Goal: Task Accomplishment & Management: Manage account settings

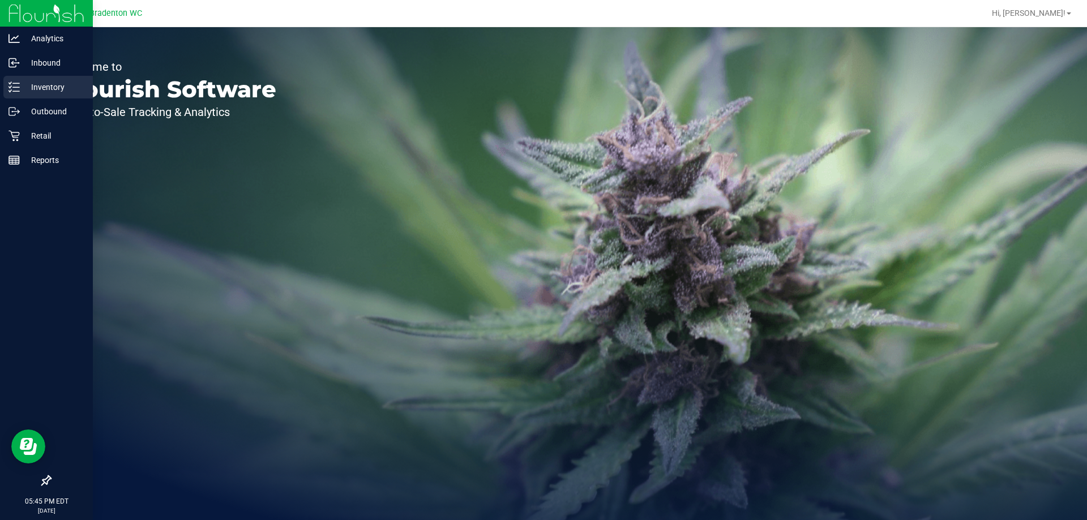
click at [42, 91] on p "Inventory" at bounding box center [54, 87] width 68 height 14
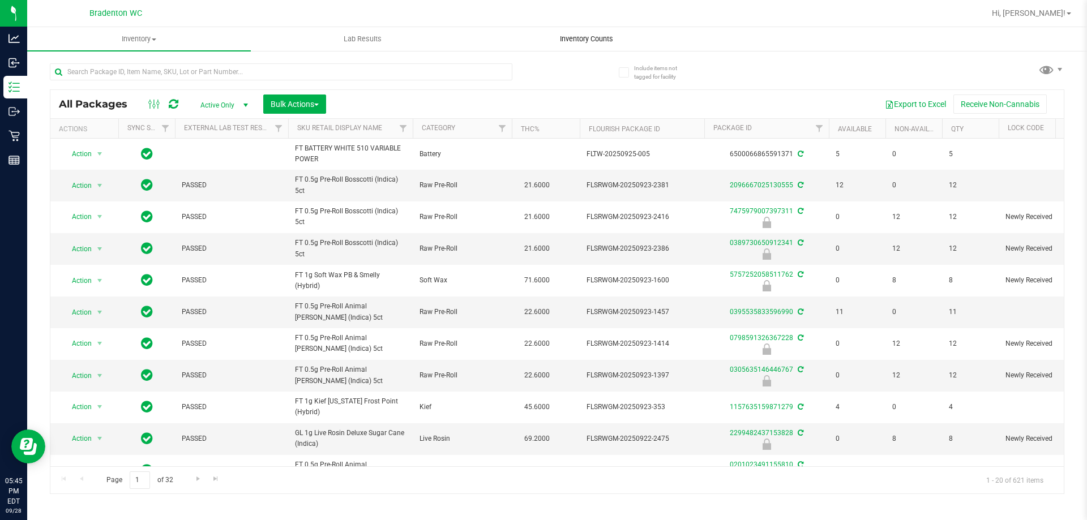
click at [593, 41] on span "Inventory Counts" at bounding box center [587, 39] width 84 height 10
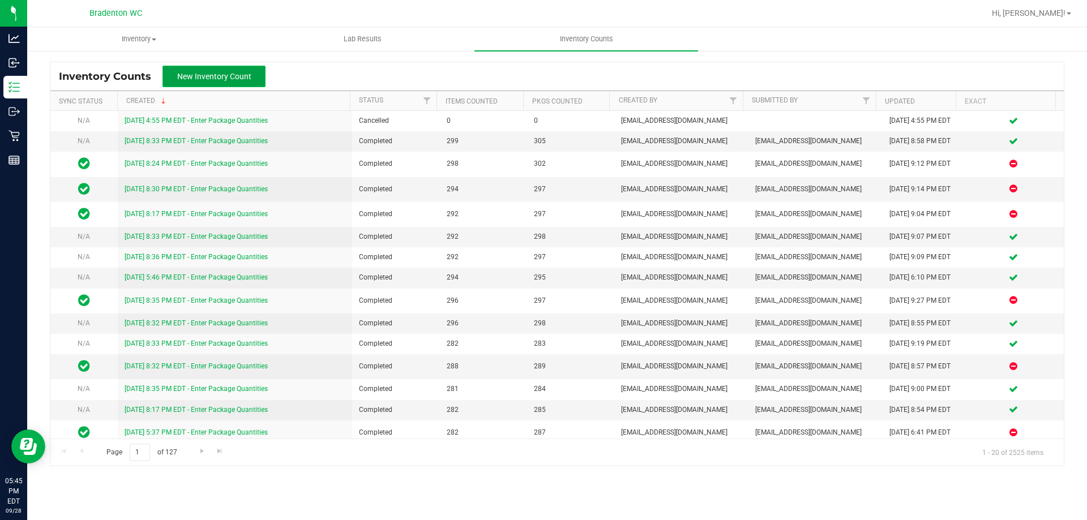
click at [217, 79] on span "New Inventory Count" at bounding box center [214, 76] width 74 height 9
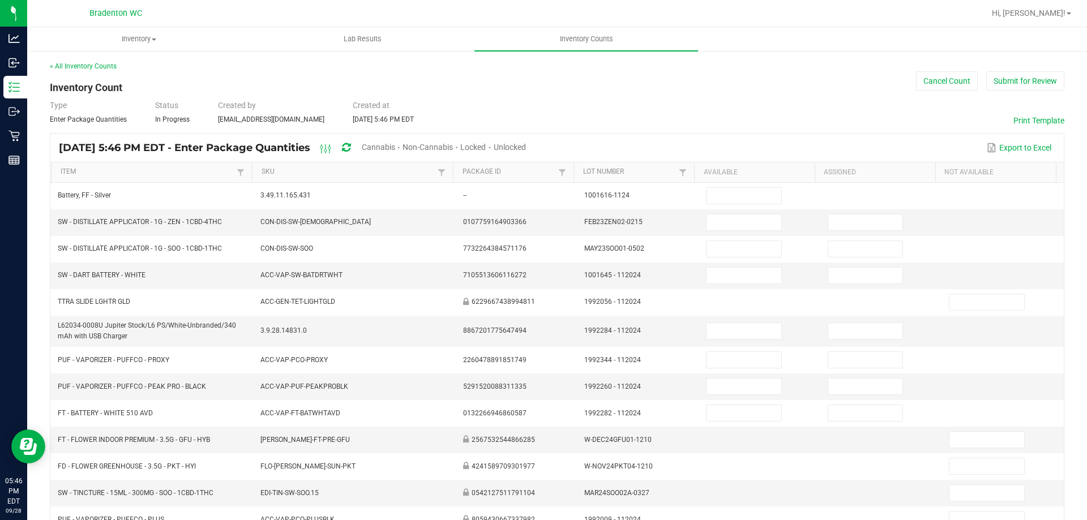
click at [395, 145] on span "Cannabis" at bounding box center [378, 147] width 33 height 9
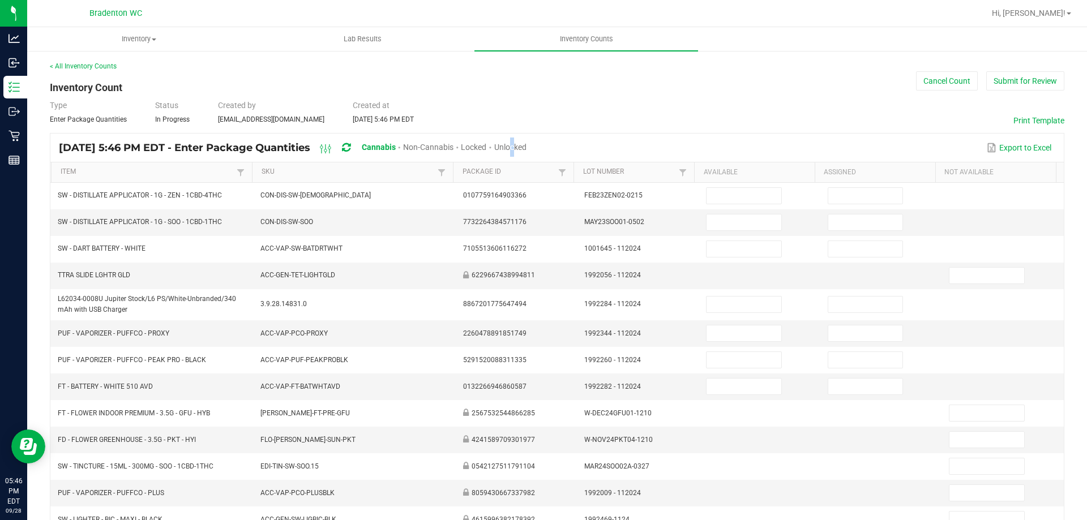
click at [526, 148] on span "Unlocked" at bounding box center [510, 147] width 32 height 9
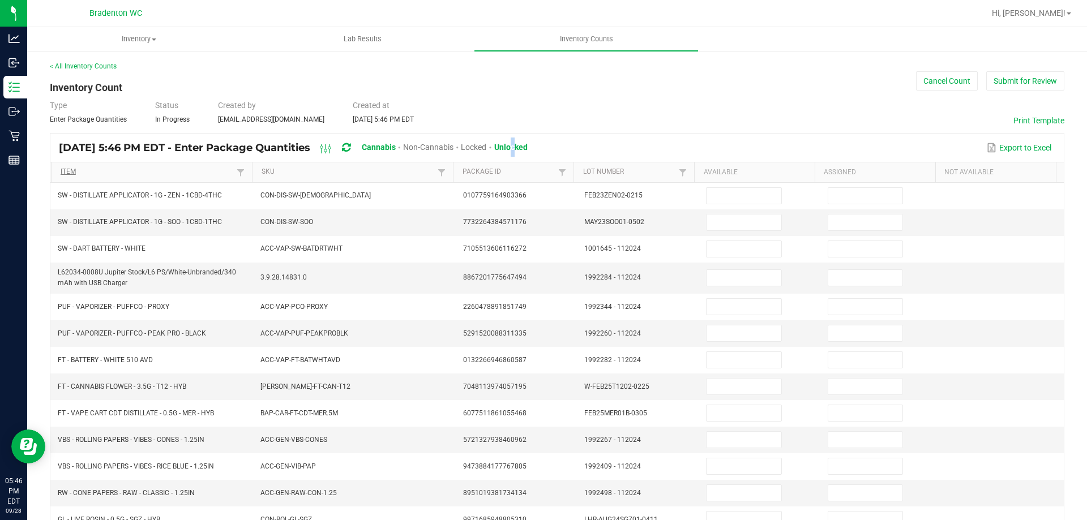
click at [123, 174] on link "Item" at bounding box center [147, 172] width 173 height 9
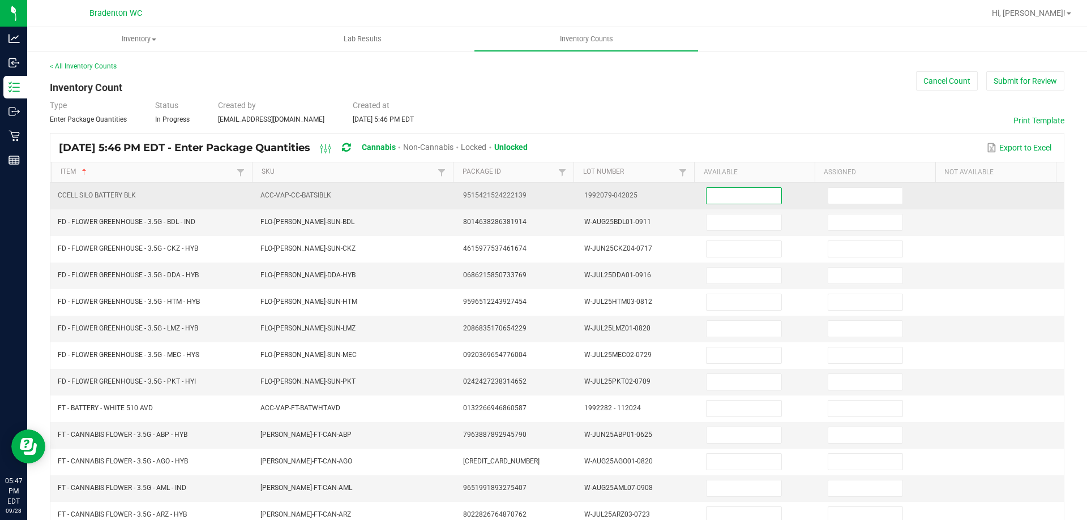
click at [728, 196] on input at bounding box center [743, 196] width 74 height 16
type input "0"
click at [831, 202] on input at bounding box center [865, 196] width 74 height 16
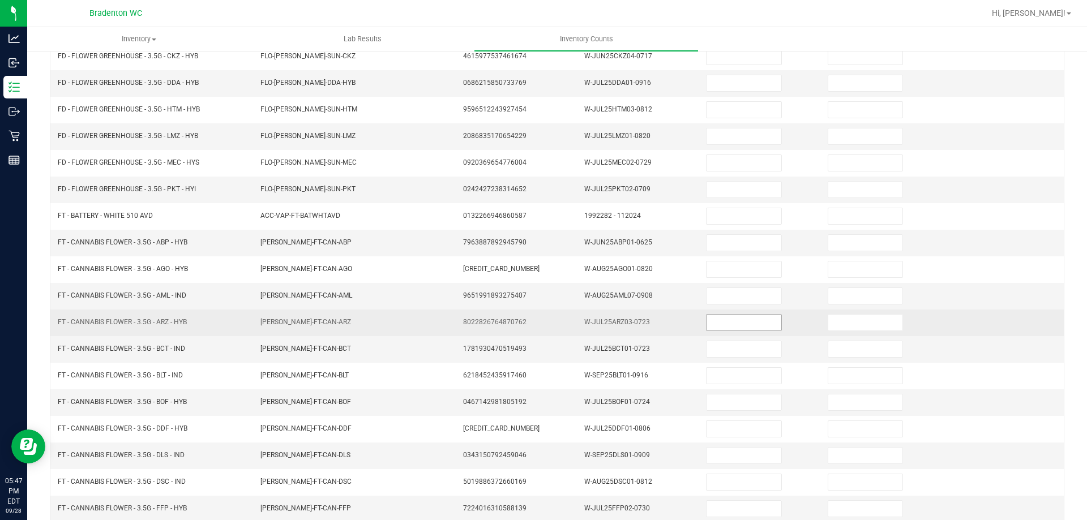
scroll to position [235, 0]
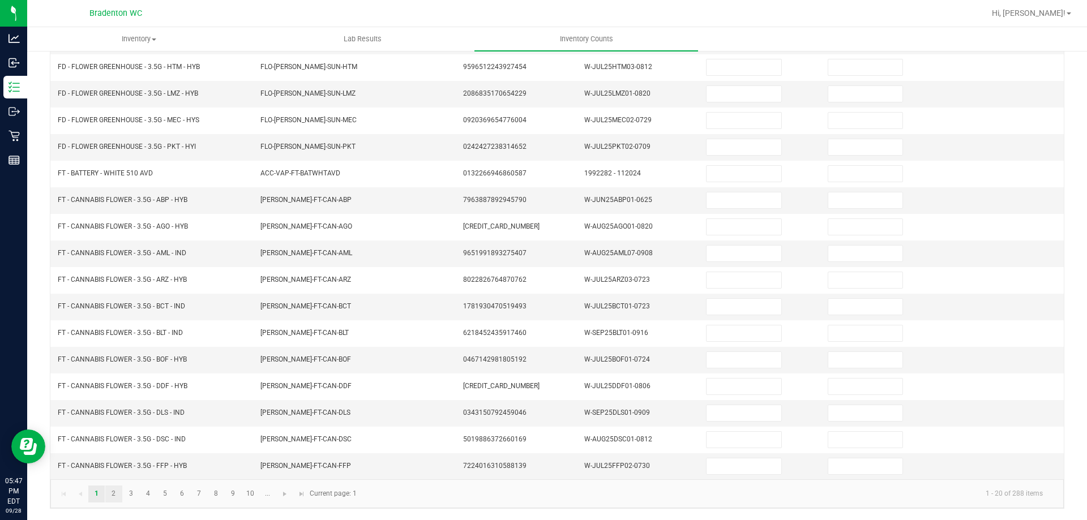
type input "0"
click at [114, 499] on link "2" at bounding box center [113, 494] width 16 height 17
click at [137, 498] on link "3" at bounding box center [131, 494] width 16 height 17
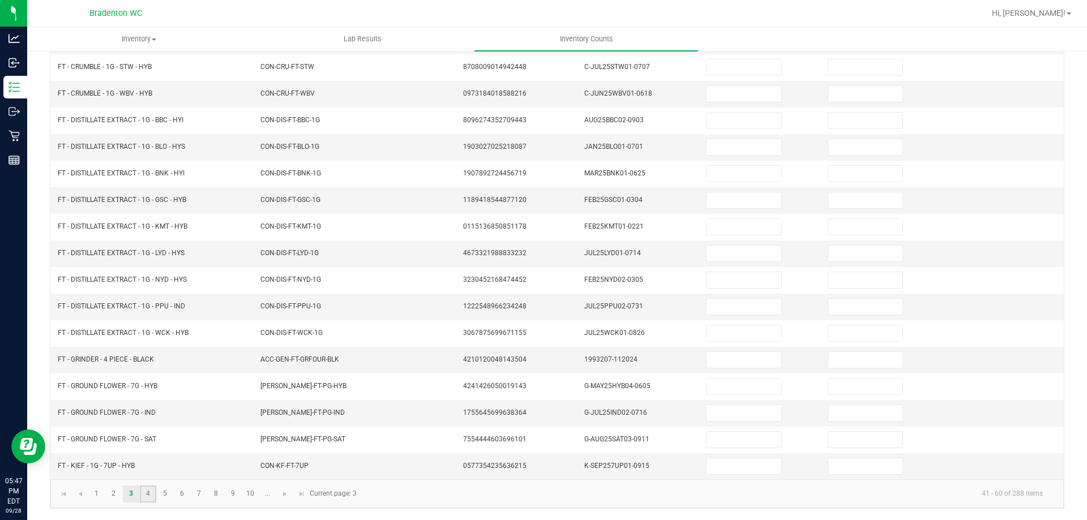
click at [148, 496] on link "4" at bounding box center [148, 494] width 16 height 17
click at [167, 499] on link "5" at bounding box center [165, 494] width 16 height 17
click at [186, 494] on link "6" at bounding box center [182, 494] width 16 height 17
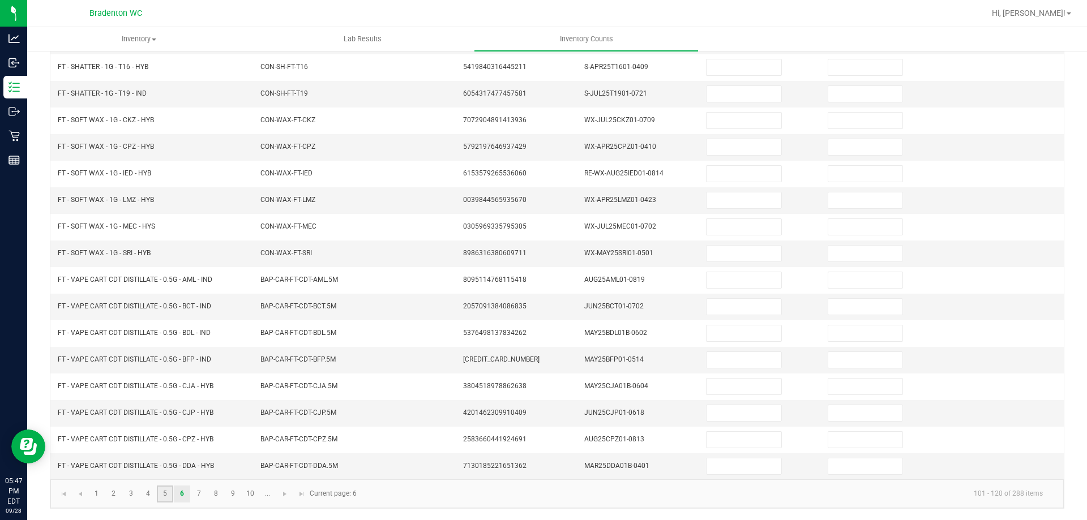
click at [169, 499] on link "5" at bounding box center [165, 494] width 16 height 17
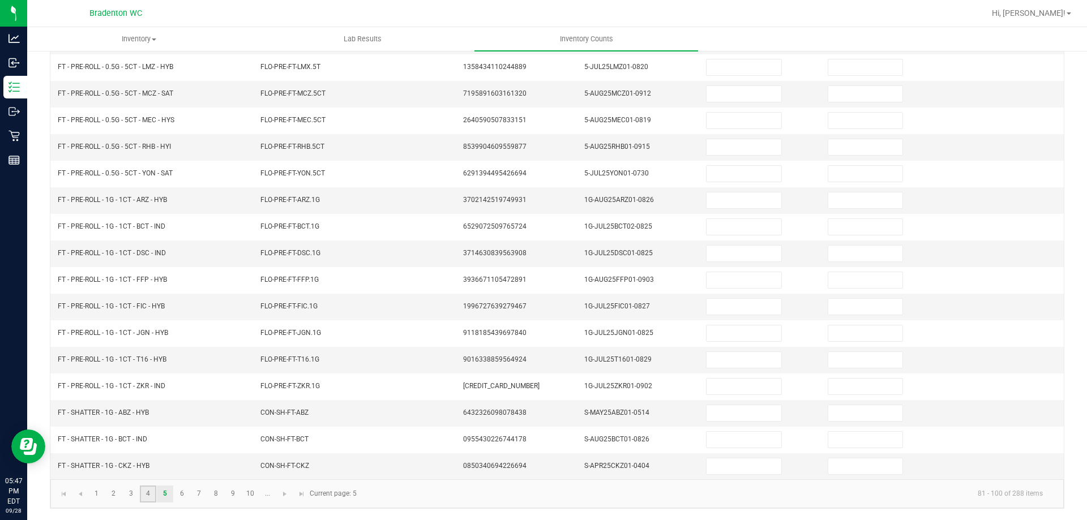
click at [145, 499] on link "4" at bounding box center [148, 494] width 16 height 17
click at [171, 496] on link "5" at bounding box center [165, 494] width 16 height 17
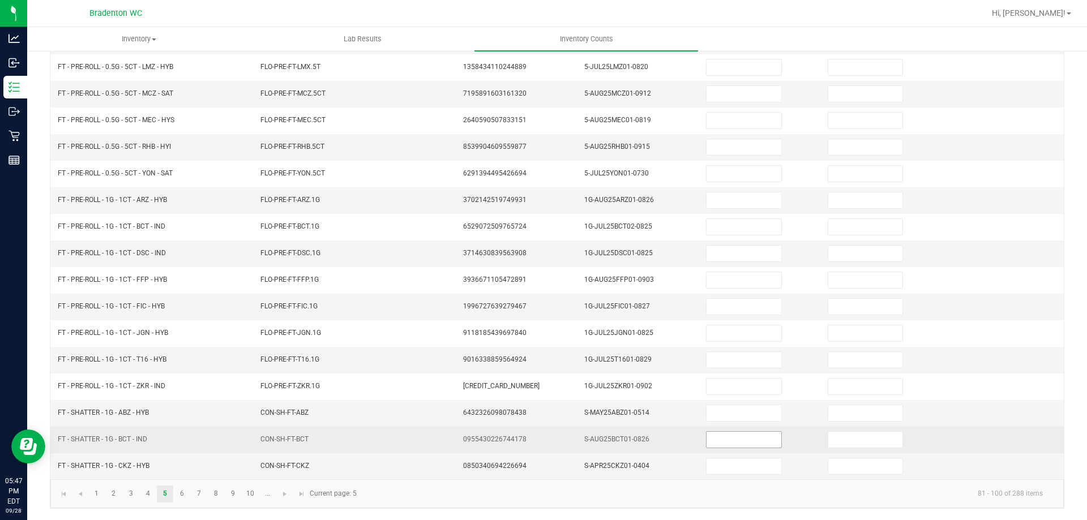
click at [718, 444] on input at bounding box center [743, 440] width 74 height 16
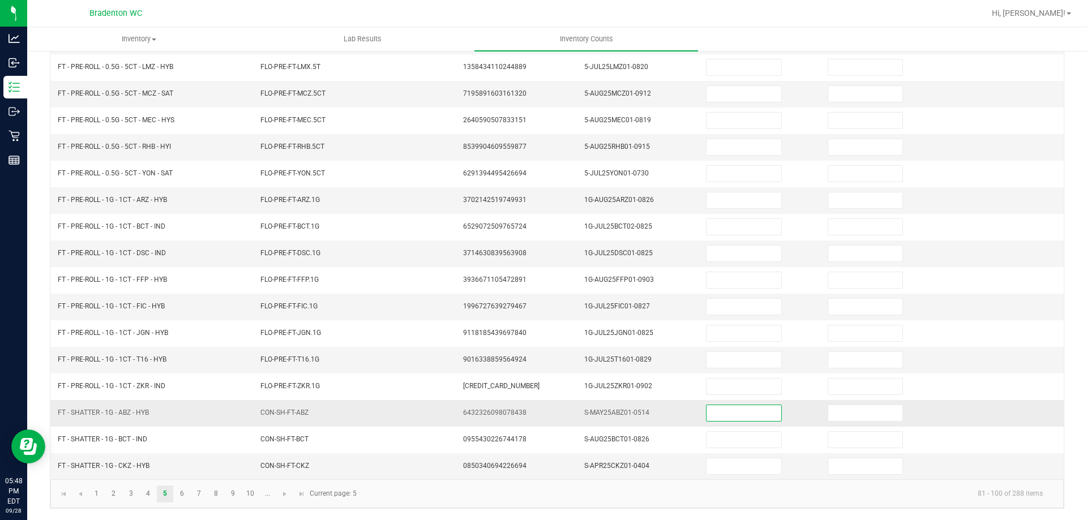
click at [720, 410] on input at bounding box center [743, 413] width 74 height 16
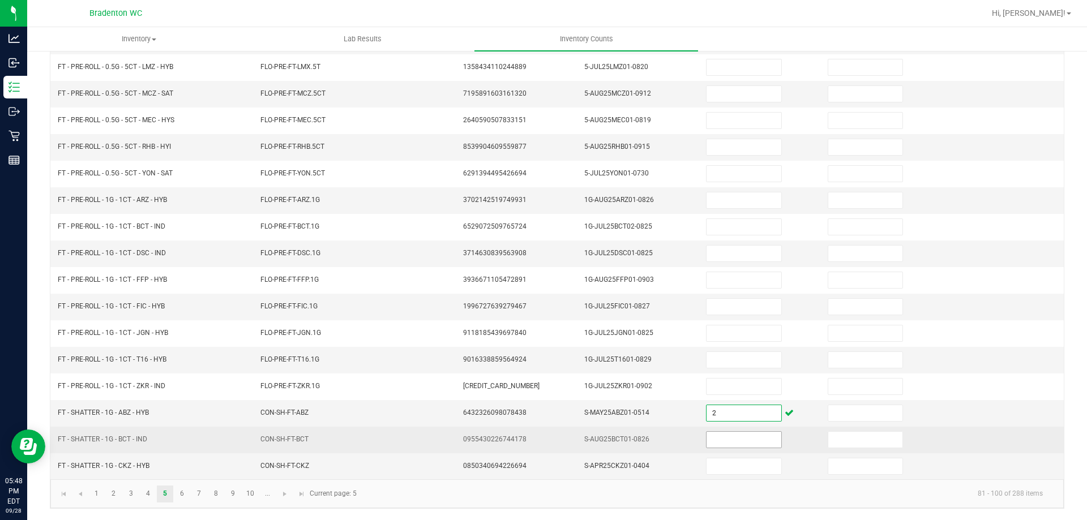
type input "2"
click at [719, 443] on input at bounding box center [743, 440] width 74 height 16
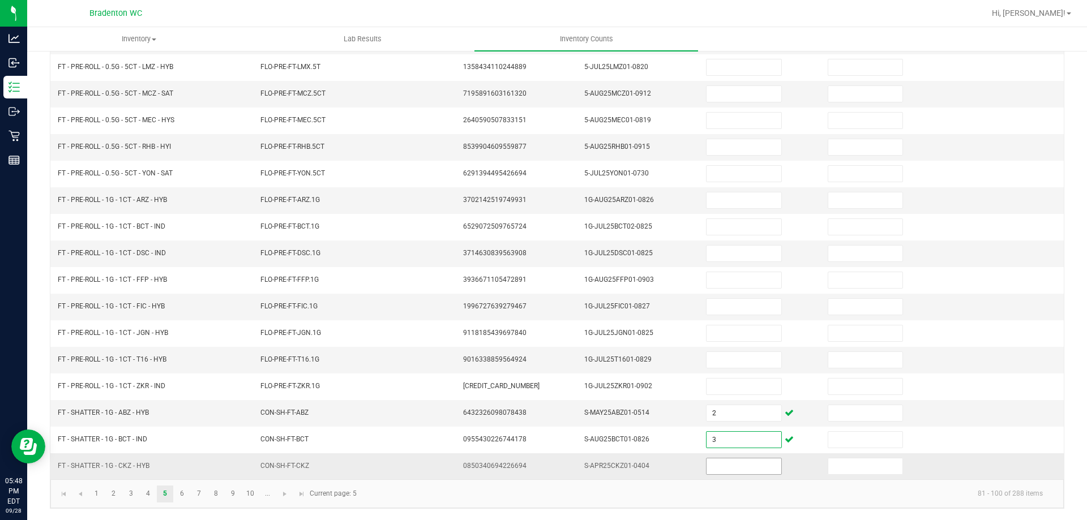
type input "3"
click at [740, 474] on span at bounding box center [743, 466] width 75 height 17
click at [735, 466] on input at bounding box center [743, 467] width 74 height 16
type input "2"
click at [185, 496] on link "6" at bounding box center [182, 494] width 16 height 17
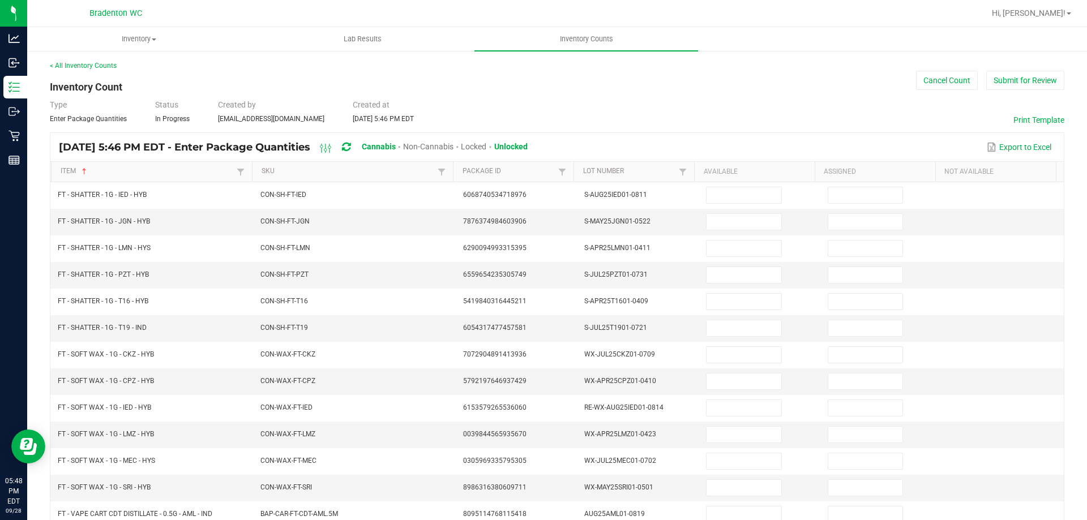
scroll to position [0, 0]
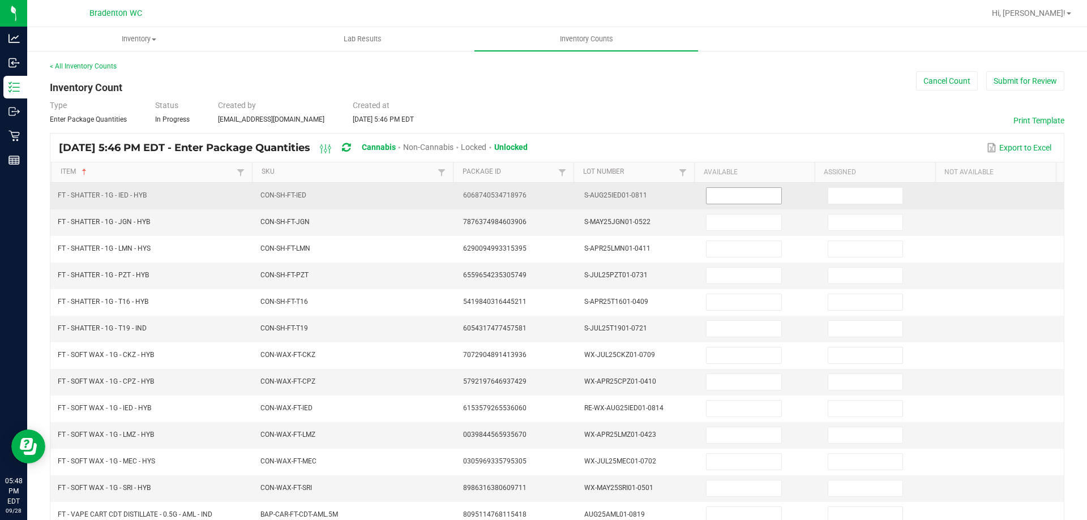
click at [750, 199] on input at bounding box center [743, 196] width 74 height 16
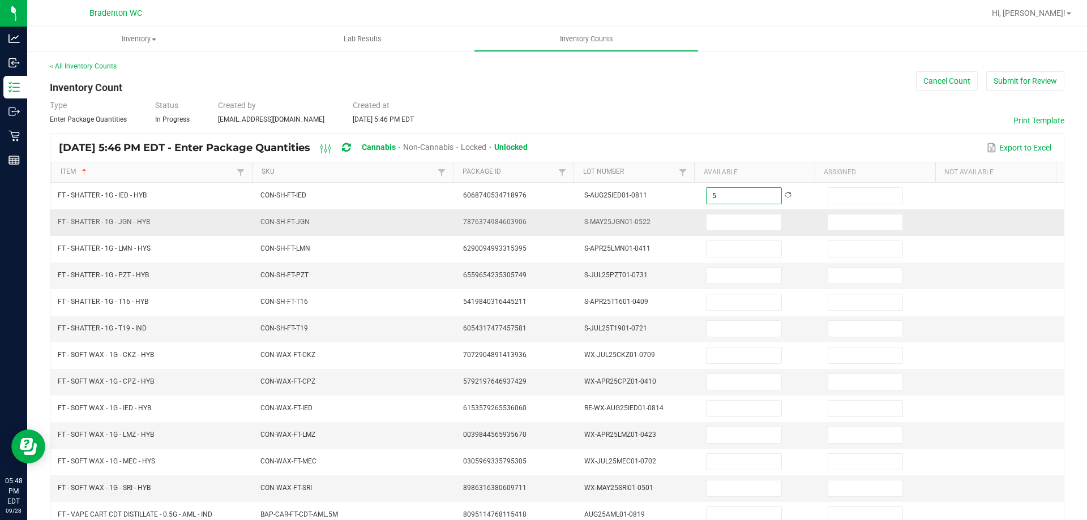
type input "5"
click at [725, 231] on td at bounding box center [760, 222] width 122 height 27
click at [724, 224] on input at bounding box center [743, 223] width 74 height 16
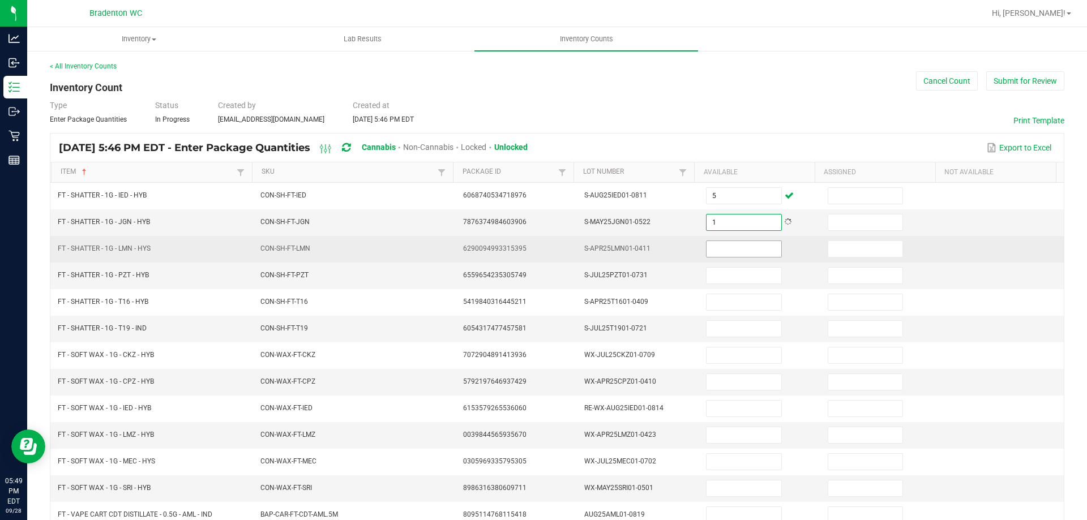
type input "1"
click at [731, 254] on input at bounding box center [743, 249] width 74 height 16
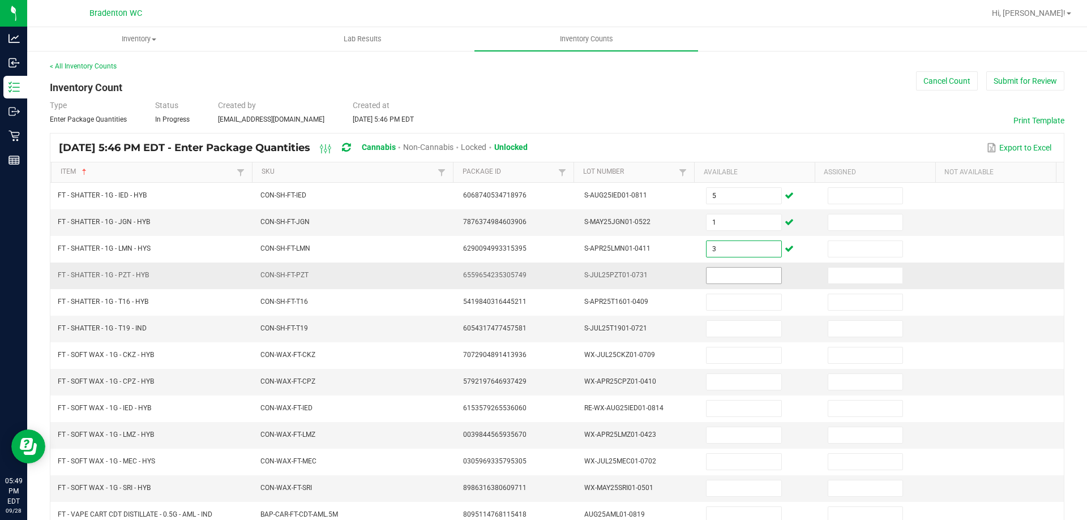
type input "3"
click at [735, 280] on input at bounding box center [743, 276] width 74 height 16
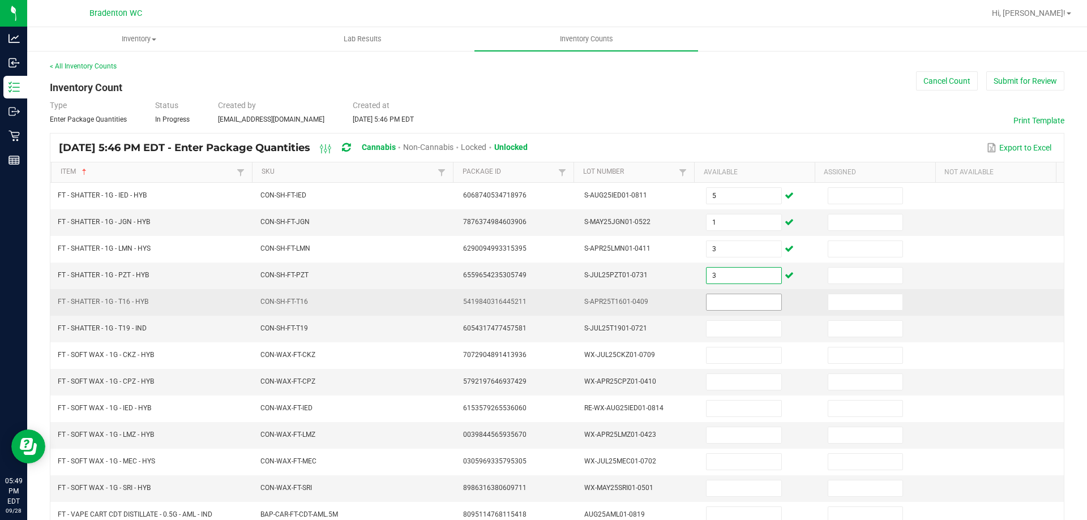
type input "3"
click at [759, 303] on input at bounding box center [743, 302] width 74 height 16
click at [714, 309] on input at bounding box center [743, 302] width 74 height 16
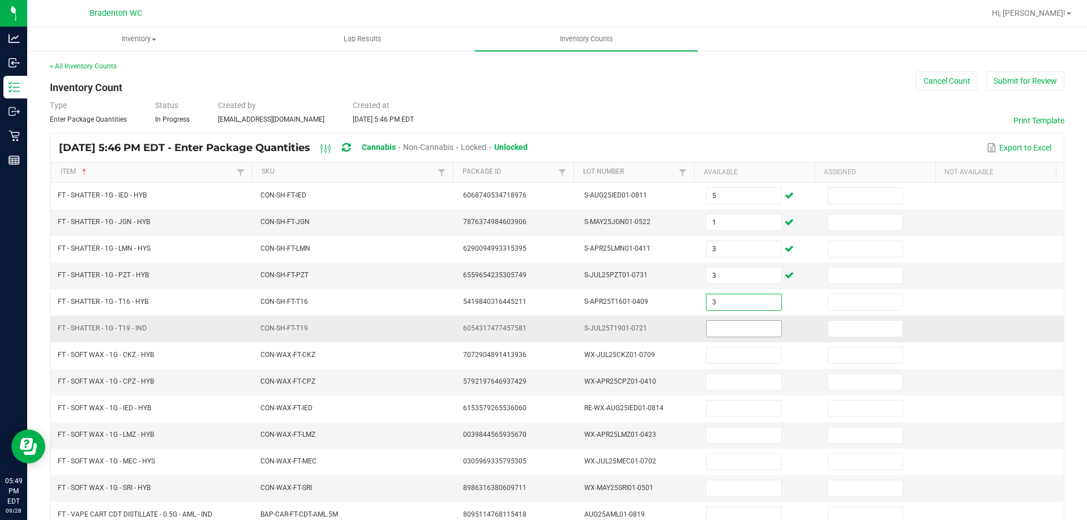
type input "3"
click at [722, 335] on input at bounding box center [743, 329] width 74 height 16
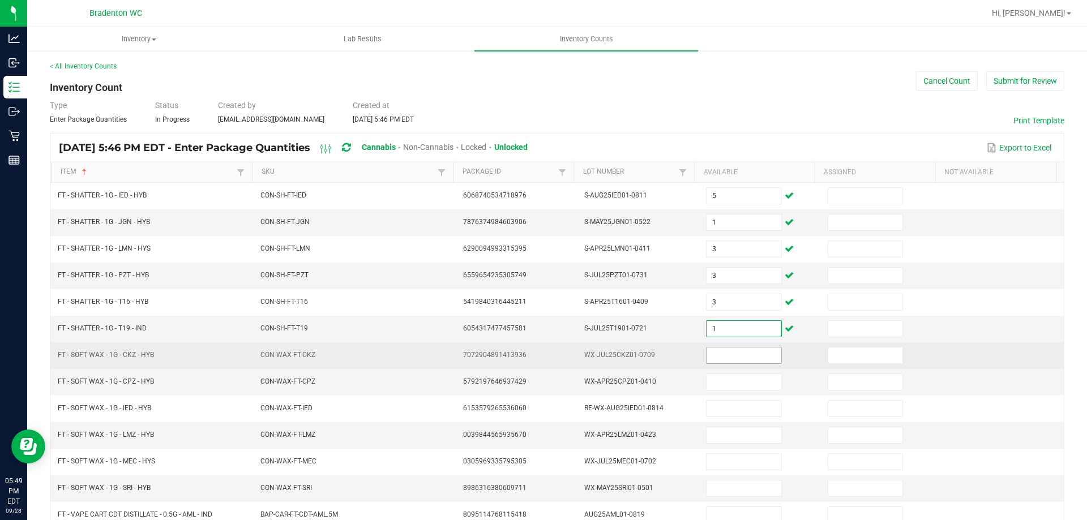
type input "1"
click at [715, 353] on input at bounding box center [743, 356] width 74 height 16
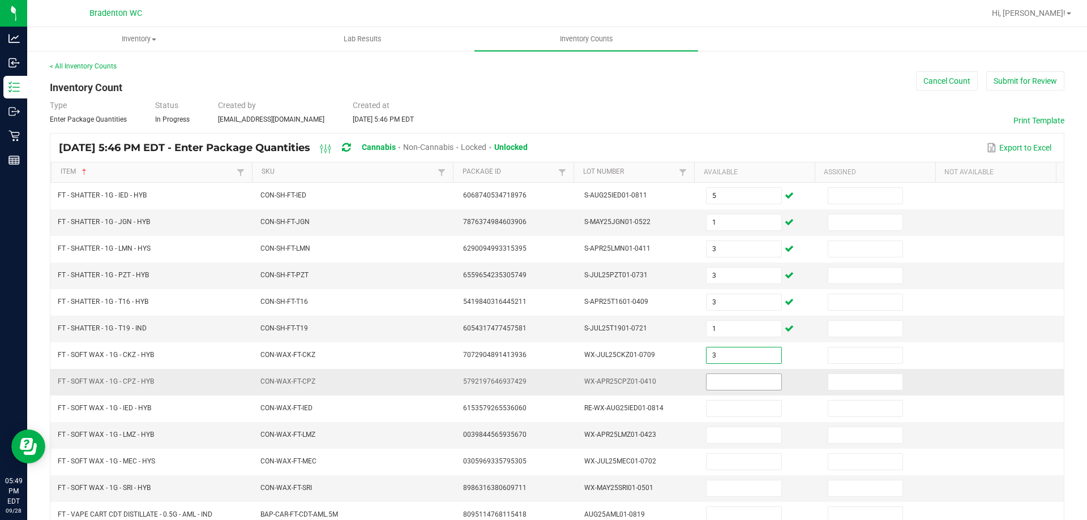
type input "3"
click at [722, 389] on input at bounding box center [743, 382] width 74 height 16
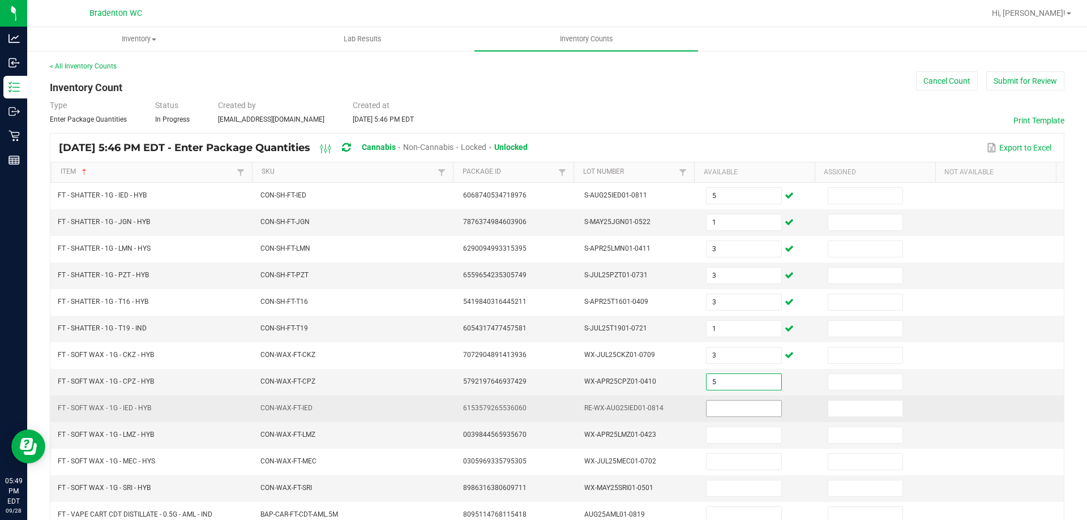
type input "5"
click at [725, 409] on input at bounding box center [743, 409] width 74 height 16
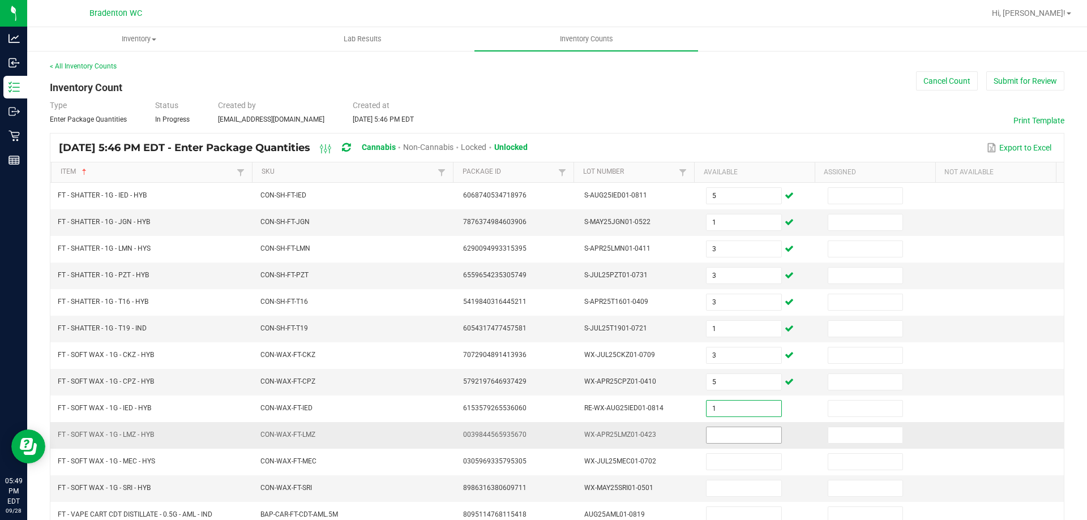
type input "1"
click at [730, 435] on input at bounding box center [743, 435] width 74 height 16
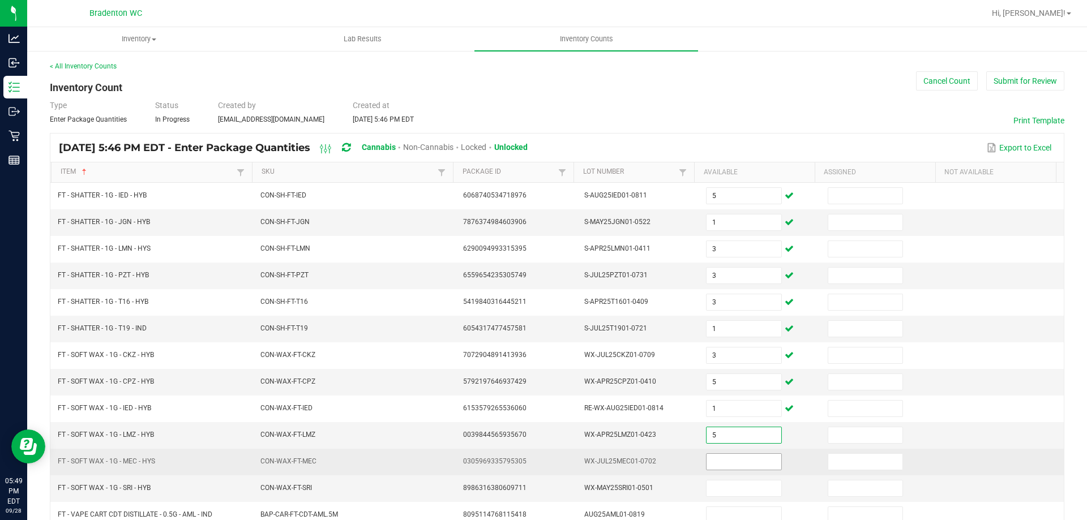
type input "5"
click at [730, 459] on input at bounding box center [743, 462] width 74 height 16
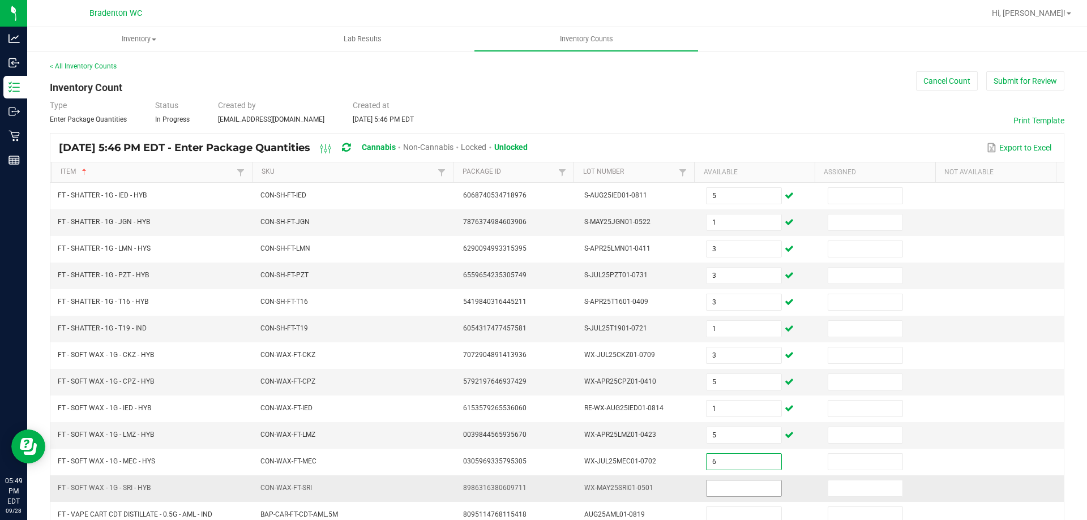
type input "6"
click at [732, 487] on input at bounding box center [743, 489] width 74 height 16
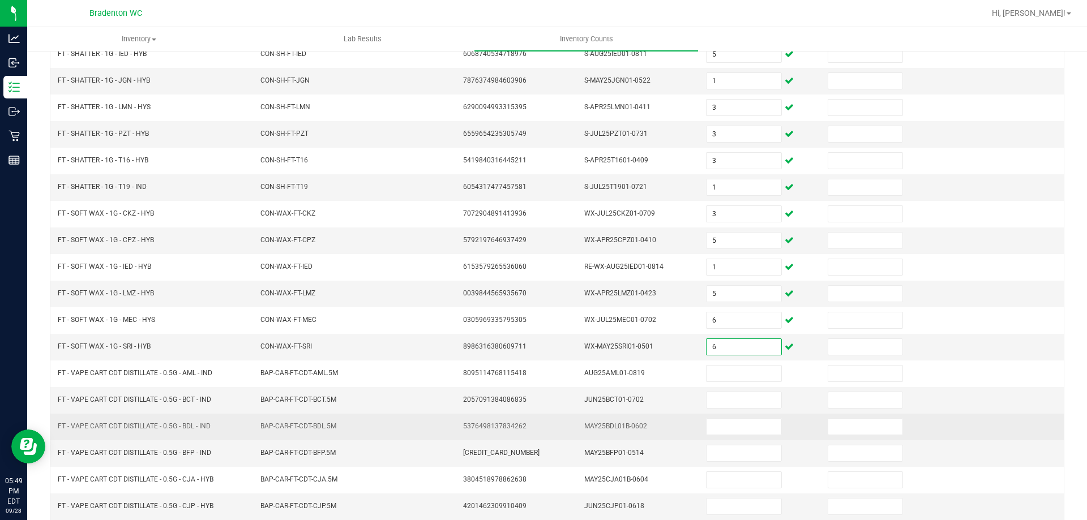
scroll to position [170, 0]
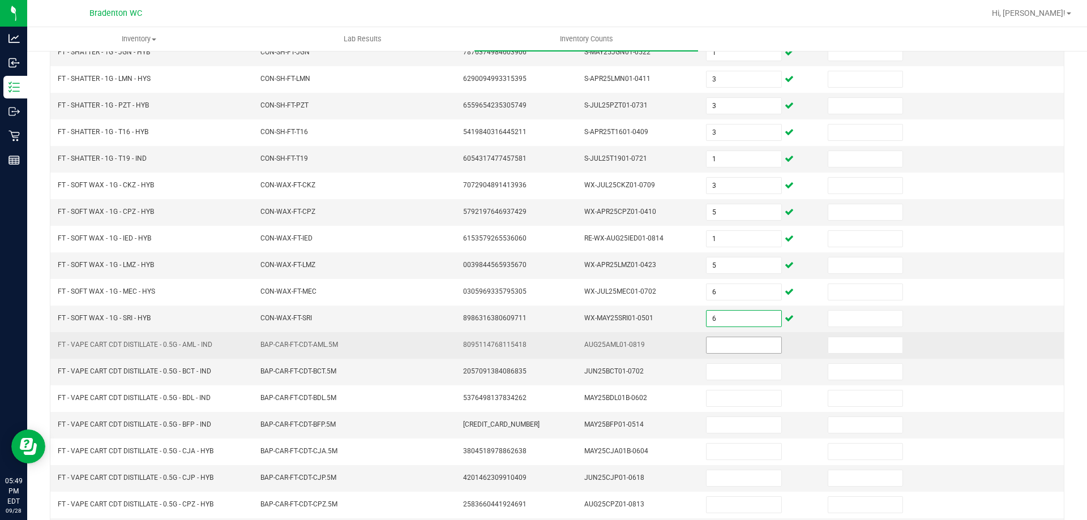
type input "6"
click at [736, 346] on input at bounding box center [743, 345] width 74 height 16
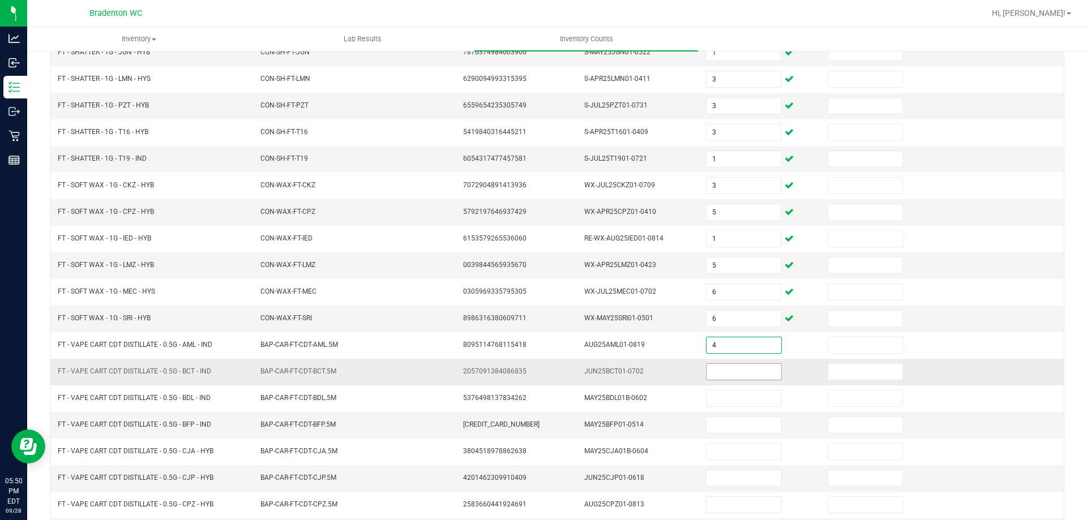
type input "4"
click at [737, 373] on input at bounding box center [743, 372] width 74 height 16
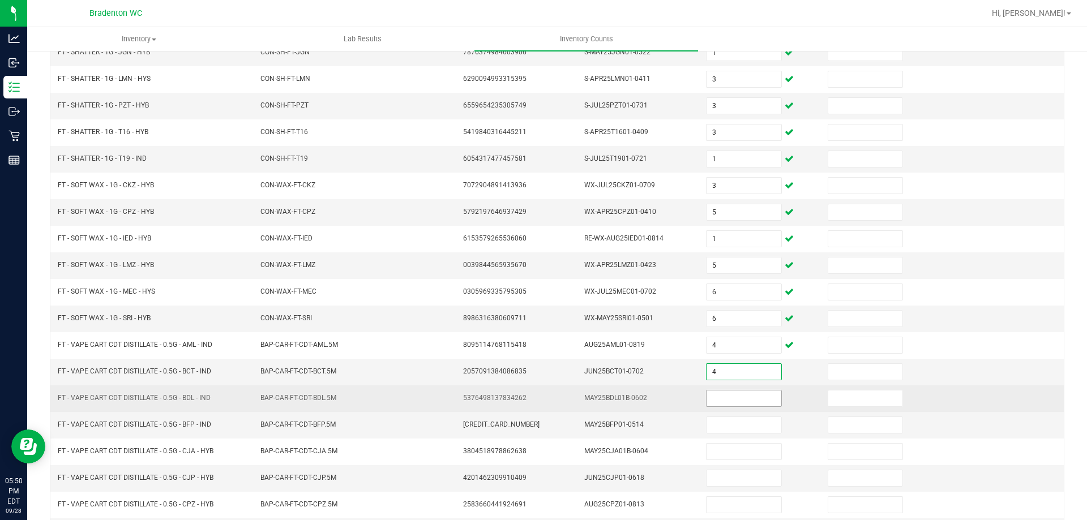
type input "4"
click at [725, 399] on input at bounding box center [743, 399] width 74 height 16
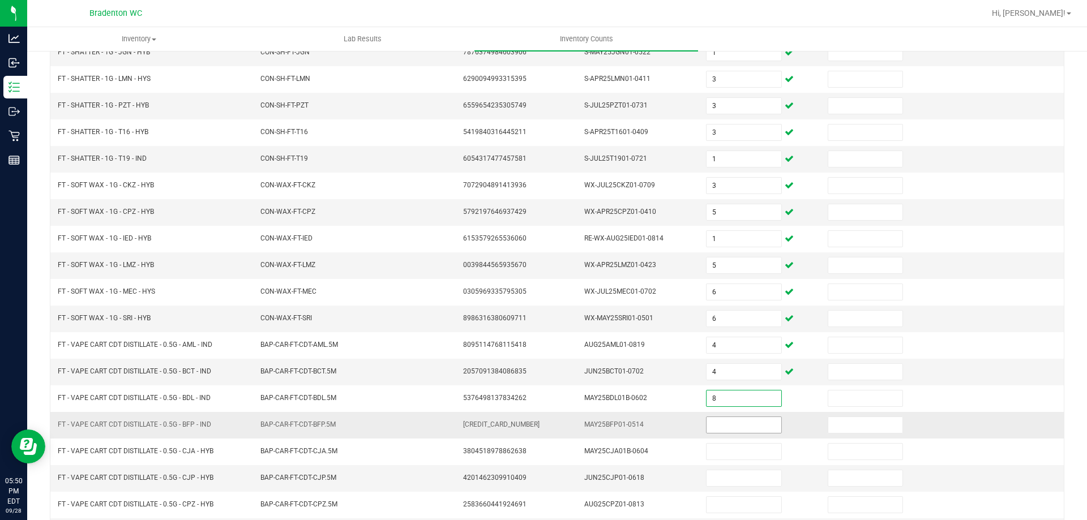
type input "8"
click at [723, 427] on input at bounding box center [743, 425] width 74 height 16
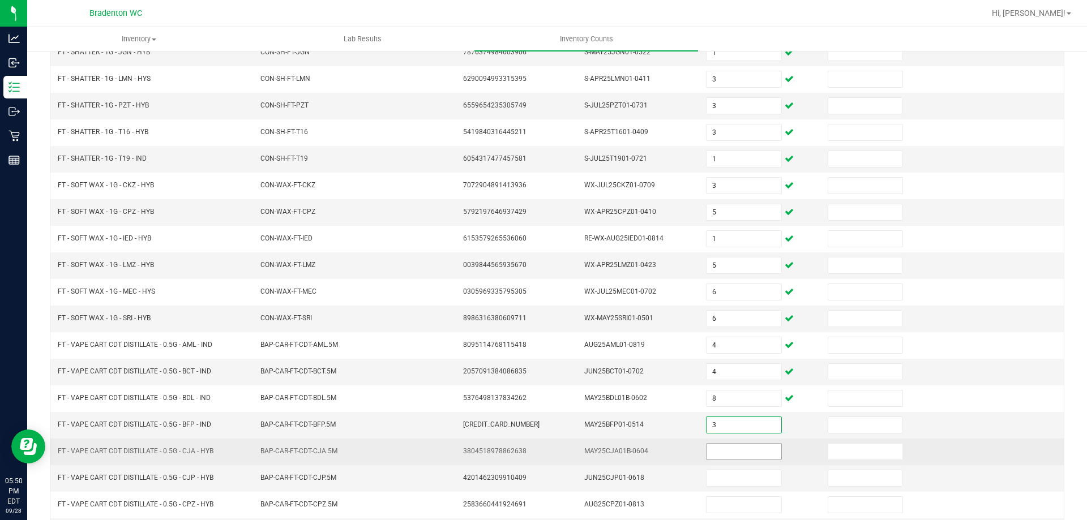
type input "3"
click at [721, 459] on input at bounding box center [743, 452] width 74 height 16
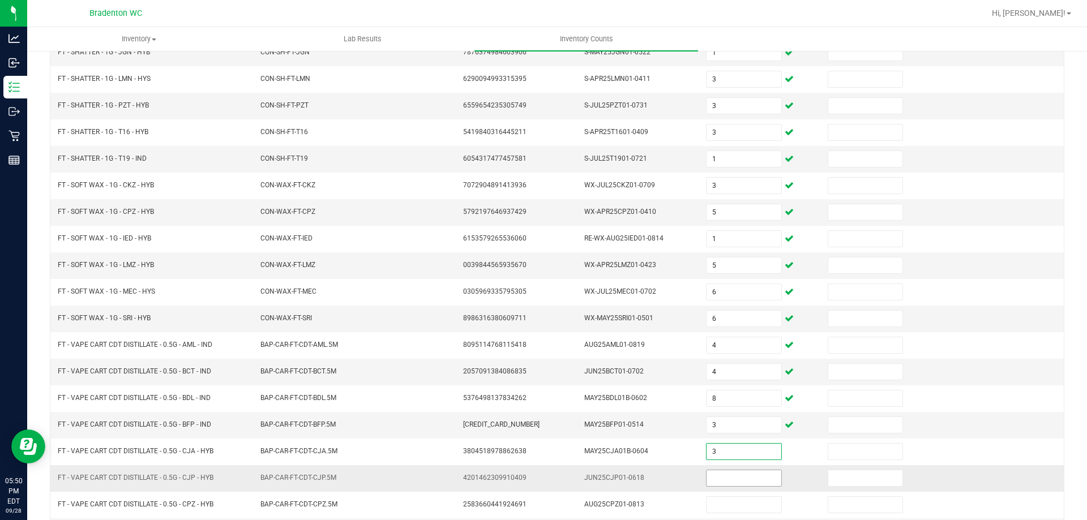
type input "3"
click at [709, 486] on span at bounding box center [743, 478] width 75 height 17
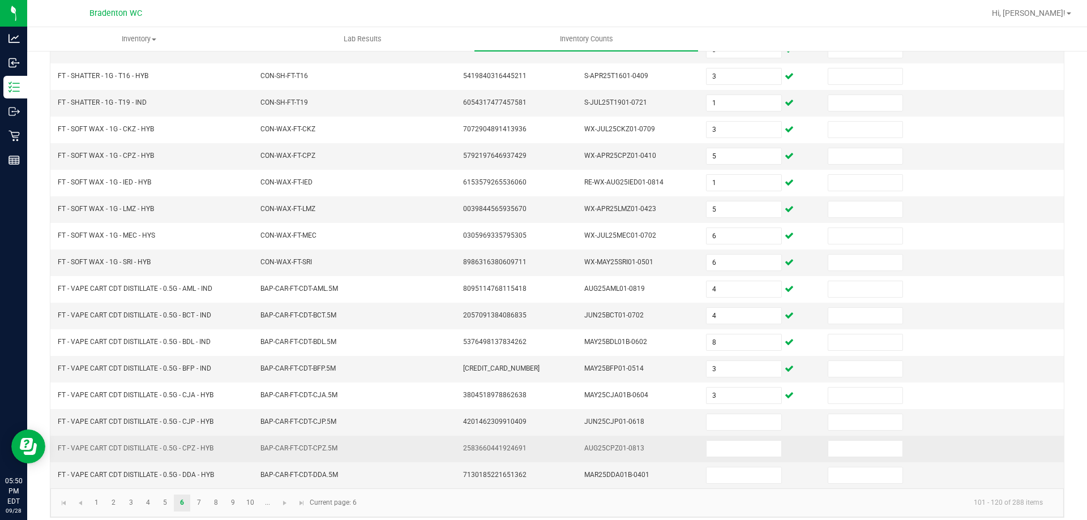
scroll to position [235, 0]
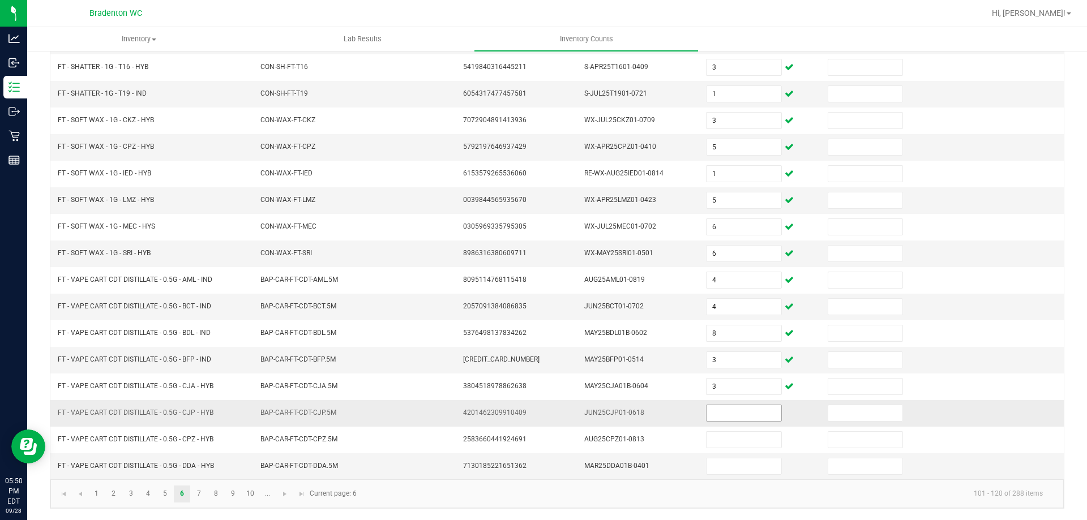
click at [720, 413] on input at bounding box center [743, 413] width 74 height 16
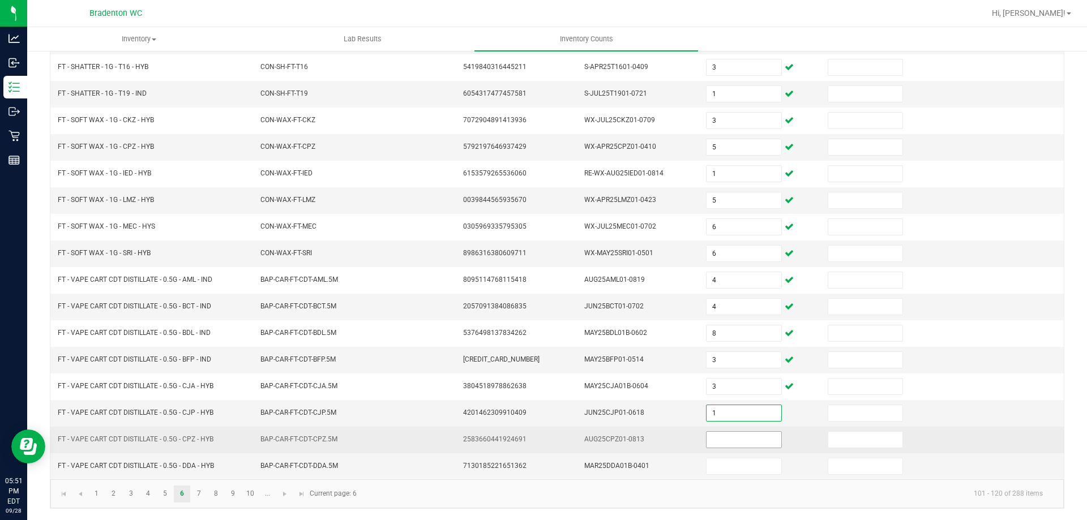
type input "1"
click at [726, 437] on input at bounding box center [743, 440] width 74 height 16
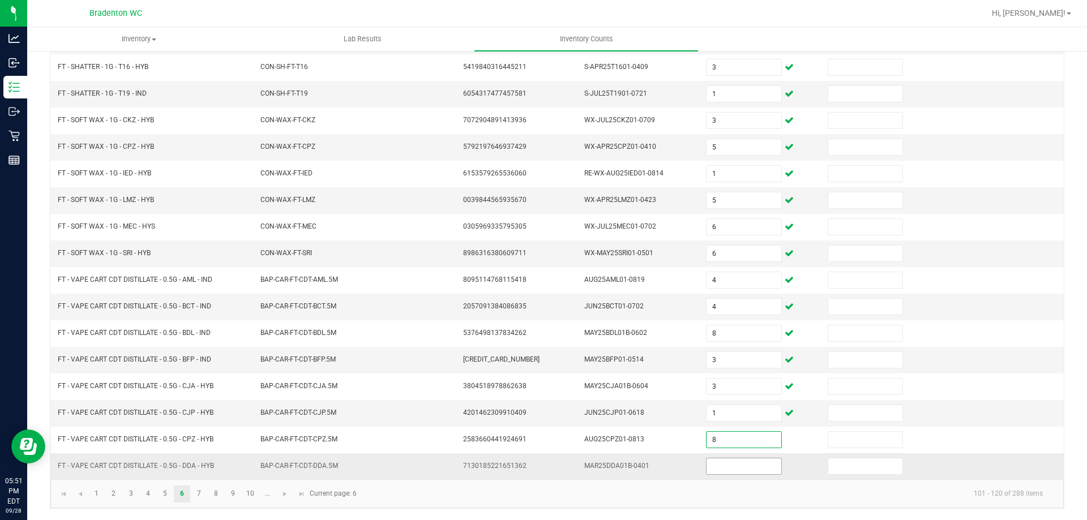
type input "8"
click at [742, 474] on span at bounding box center [743, 466] width 75 height 17
click at [742, 467] on input at bounding box center [743, 467] width 74 height 16
type input "12"
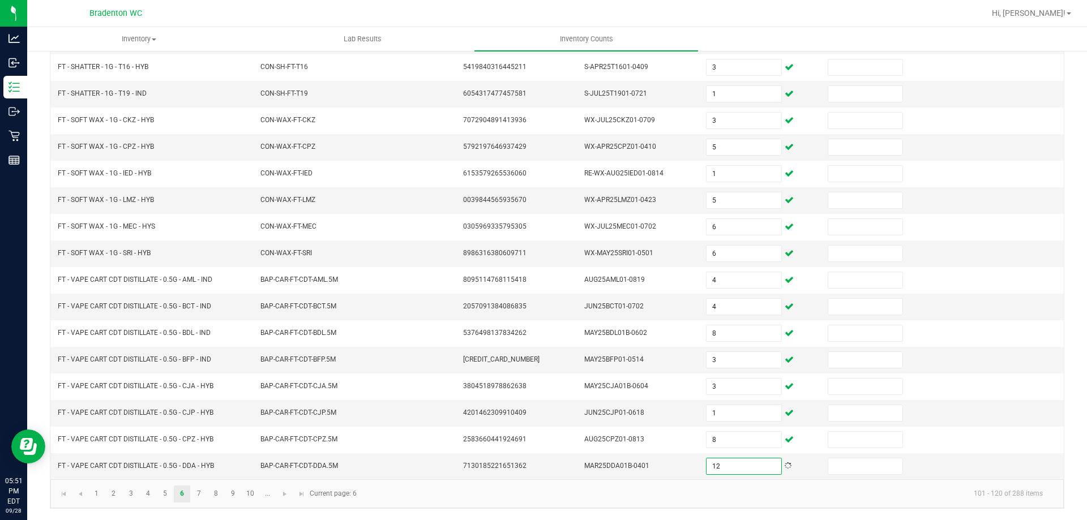
click at [431, 508] on kendo-pager "1 2 3 4 5 6 7 8 9 10 ... 101 - 120 of 288 items Current page: 6" at bounding box center [556, 493] width 1013 height 29
click at [198, 498] on link "7" at bounding box center [199, 494] width 16 height 17
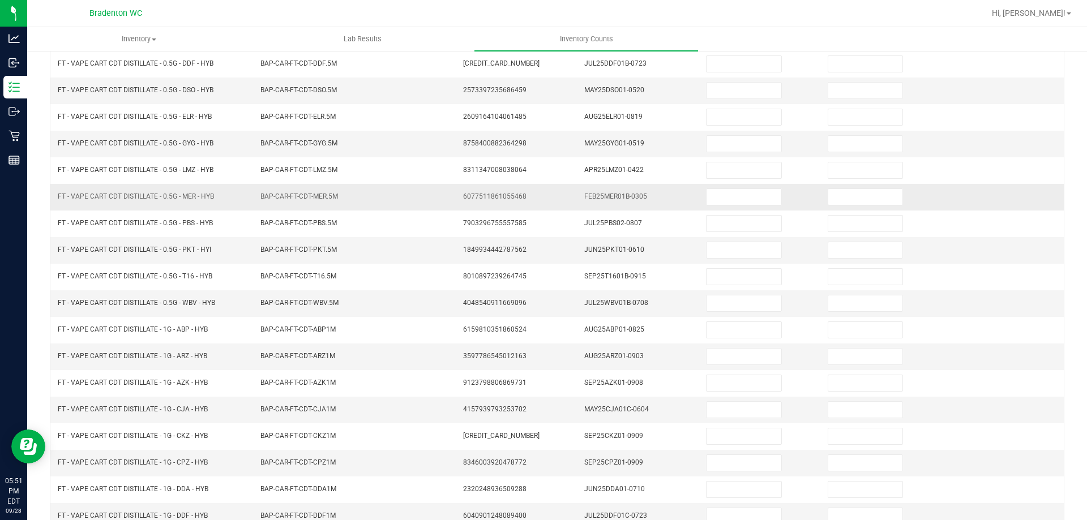
scroll to position [0, 0]
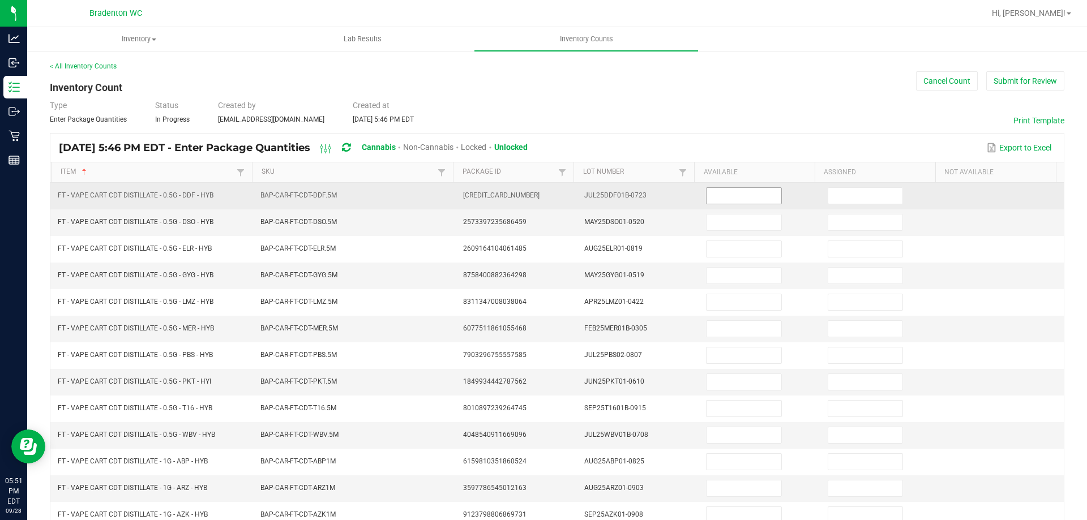
click at [711, 198] on input at bounding box center [743, 196] width 74 height 16
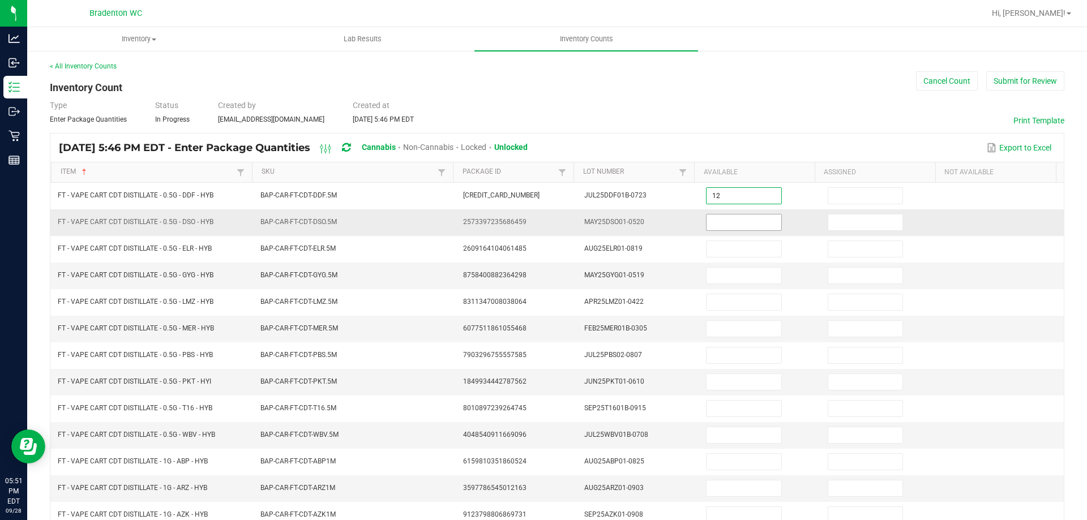
type input "12"
click at [712, 230] on span at bounding box center [743, 222] width 75 height 17
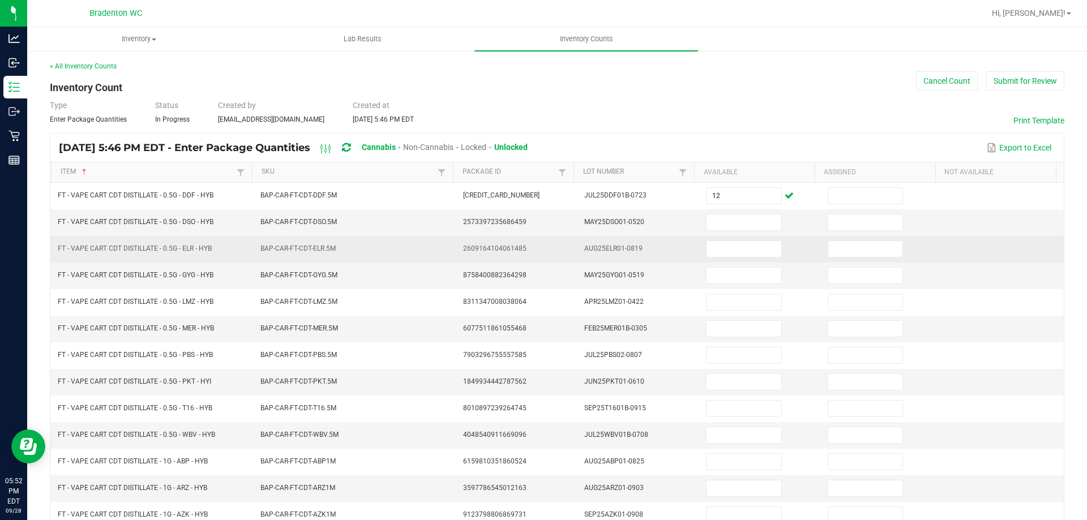
click at [717, 258] on td at bounding box center [760, 249] width 122 height 27
click at [720, 256] on input at bounding box center [743, 249] width 74 height 16
click at [721, 253] on input at bounding box center [743, 249] width 74 height 16
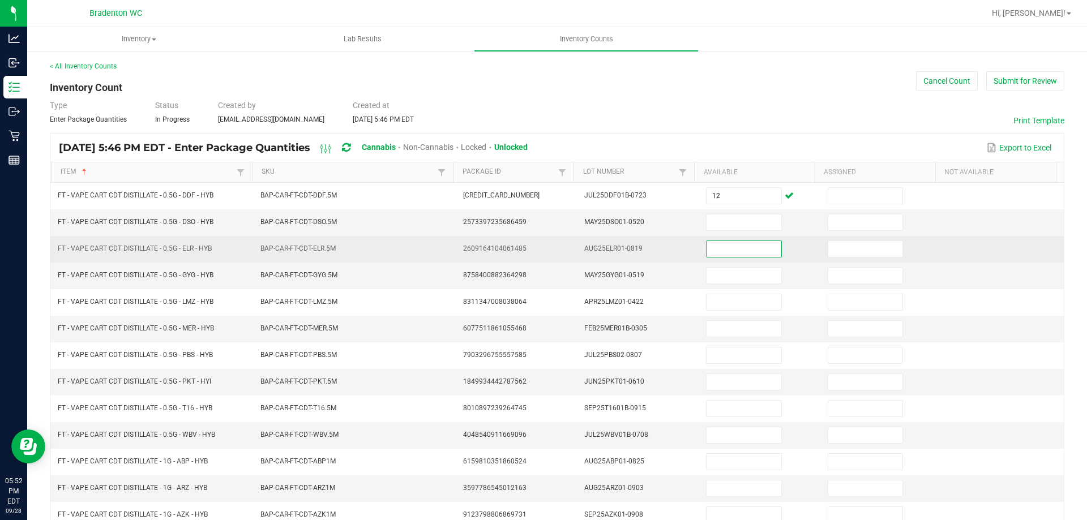
click at [721, 253] on input at bounding box center [743, 249] width 74 height 16
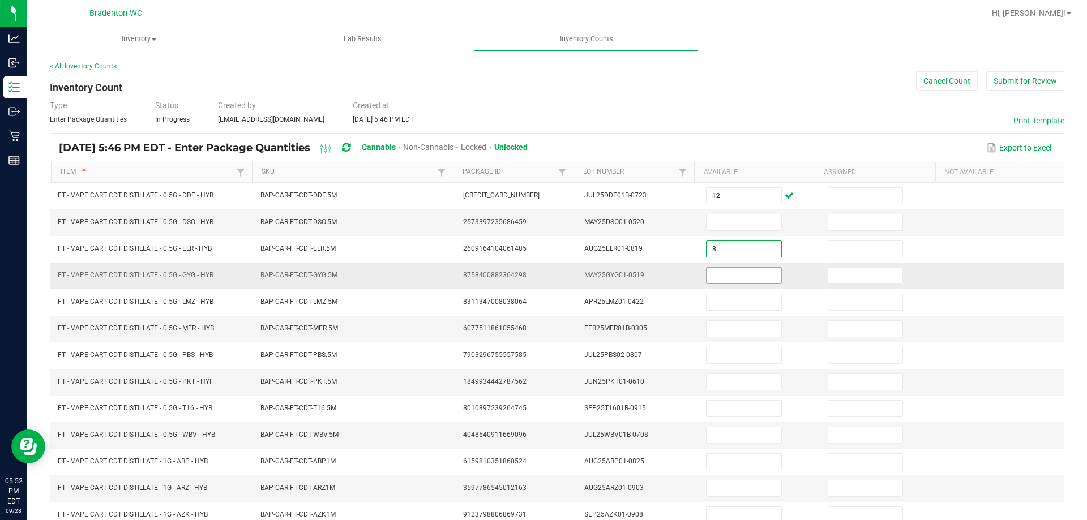
type input "8"
click at [721, 277] on input at bounding box center [743, 276] width 74 height 16
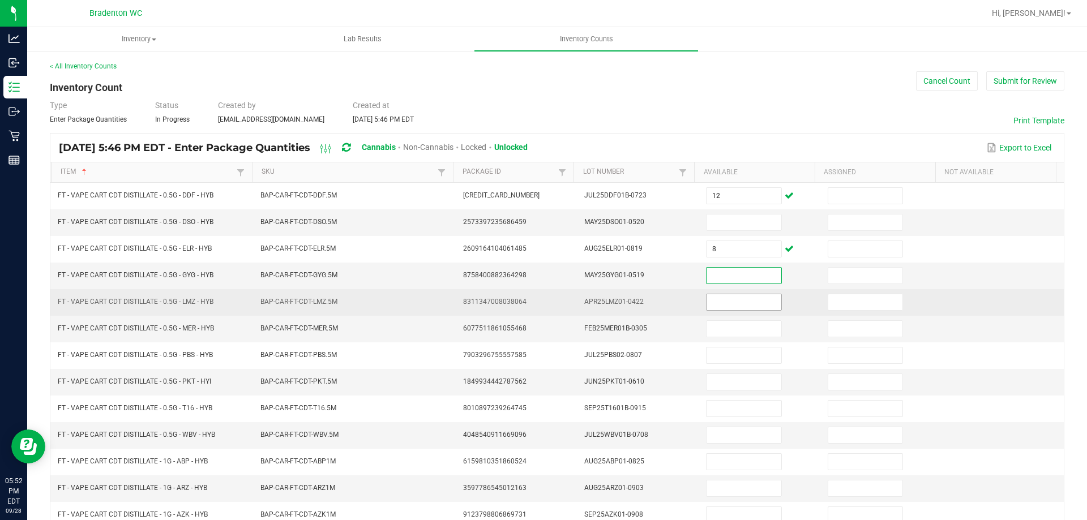
click at [722, 297] on input at bounding box center [743, 302] width 74 height 16
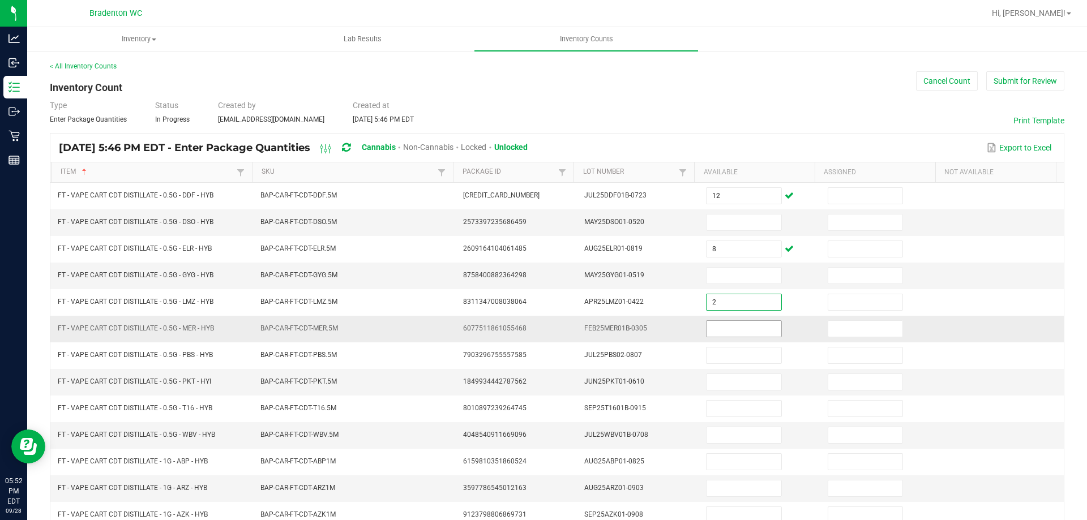
type input "2"
click at [717, 330] on input at bounding box center [743, 329] width 74 height 16
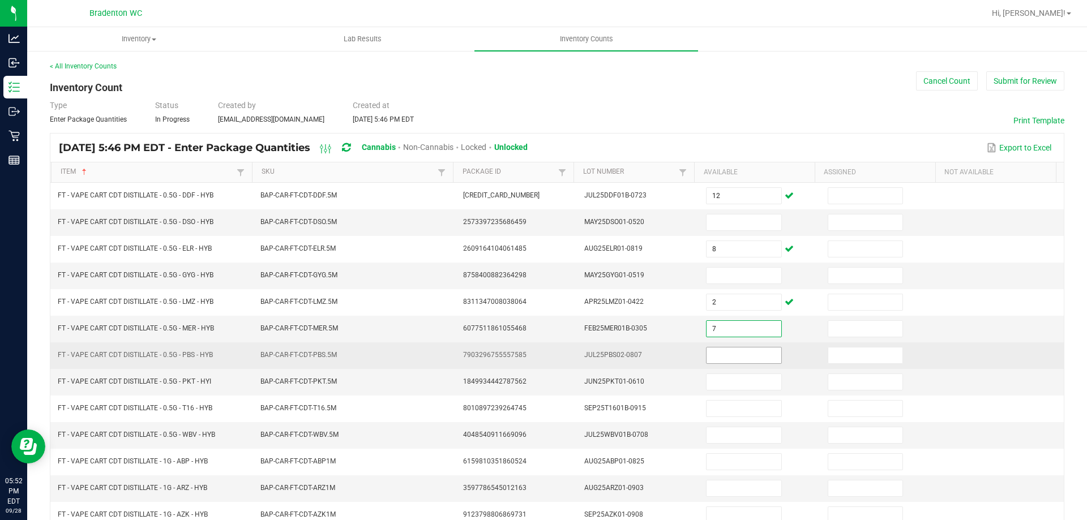
type input "7"
click at [725, 355] on input at bounding box center [743, 356] width 74 height 16
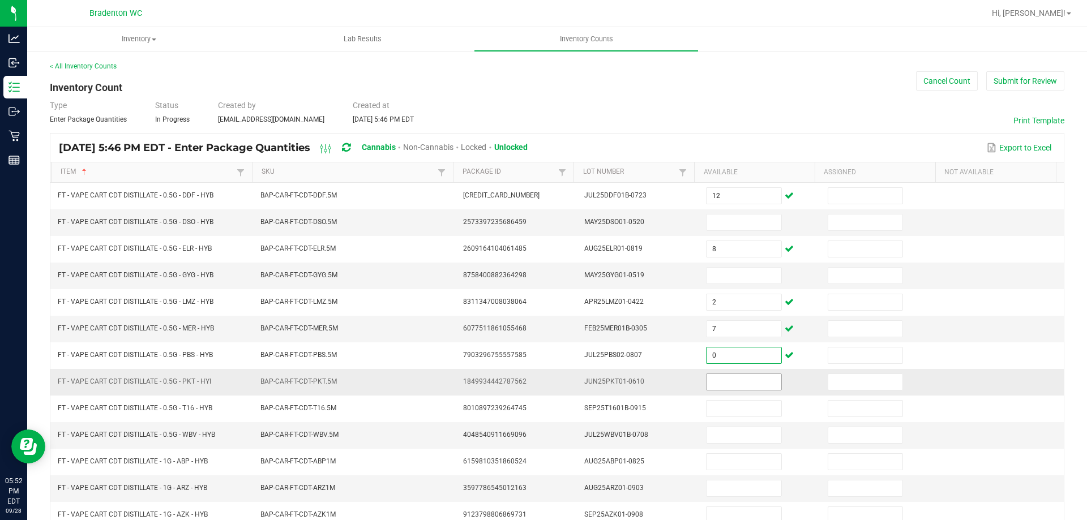
type input "0"
click at [720, 388] on input at bounding box center [743, 382] width 74 height 16
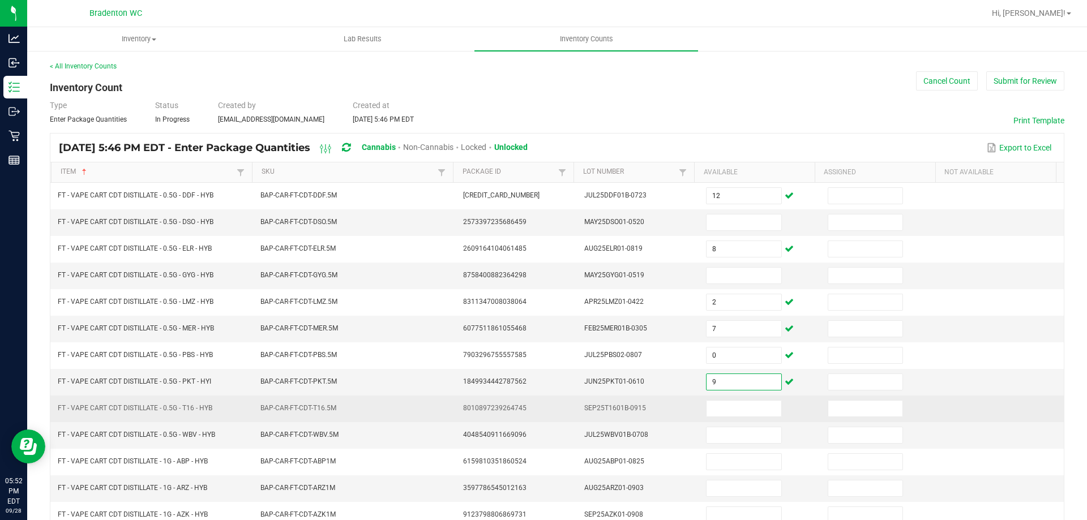
type input "9"
drag, startPoint x: 730, startPoint y: 418, endPoint x: 735, endPoint y: 412, distance: 7.7
click at [731, 416] on td at bounding box center [760, 409] width 122 height 27
click at [739, 408] on input at bounding box center [743, 409] width 74 height 16
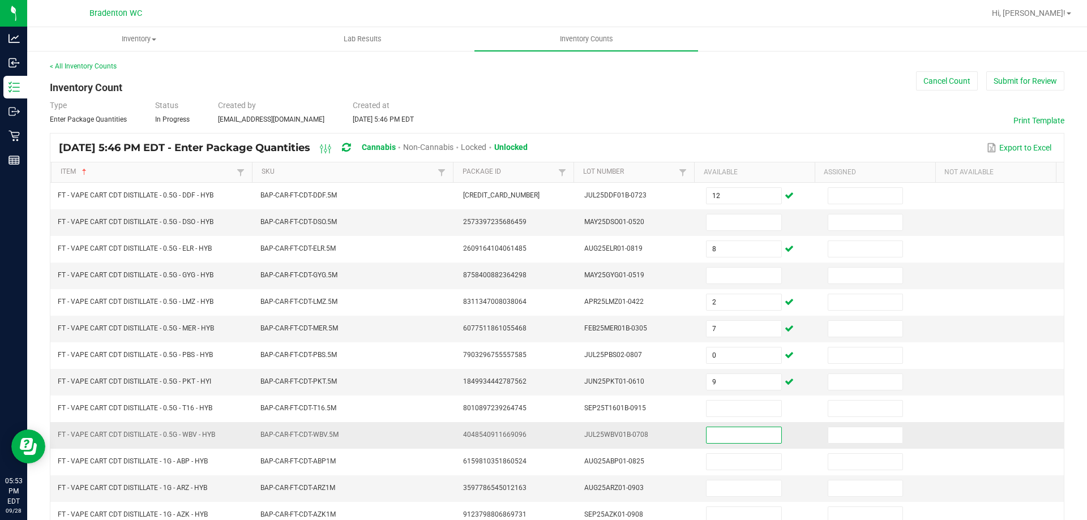
click at [733, 436] on input at bounding box center [743, 435] width 74 height 16
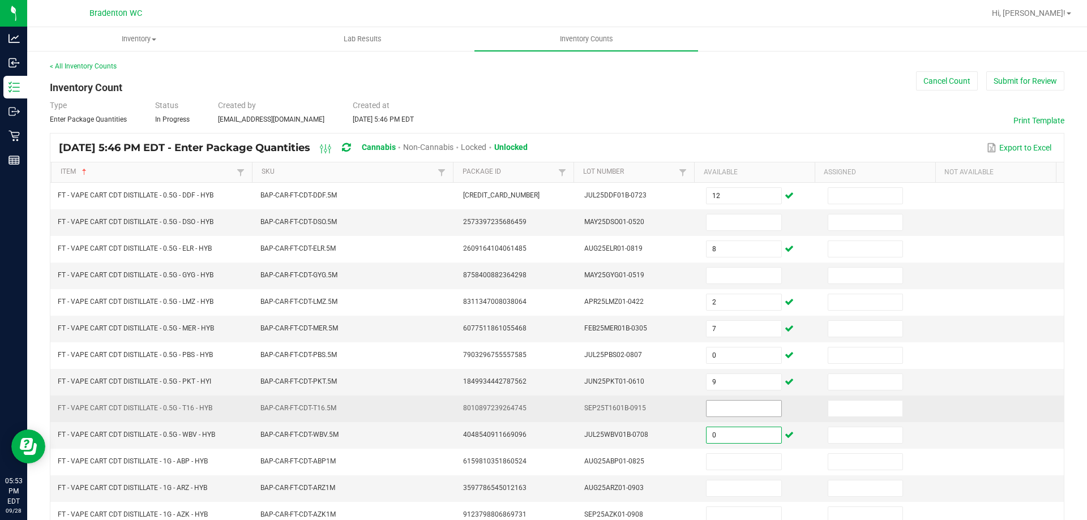
type input "0"
click at [740, 412] on input at bounding box center [743, 409] width 74 height 16
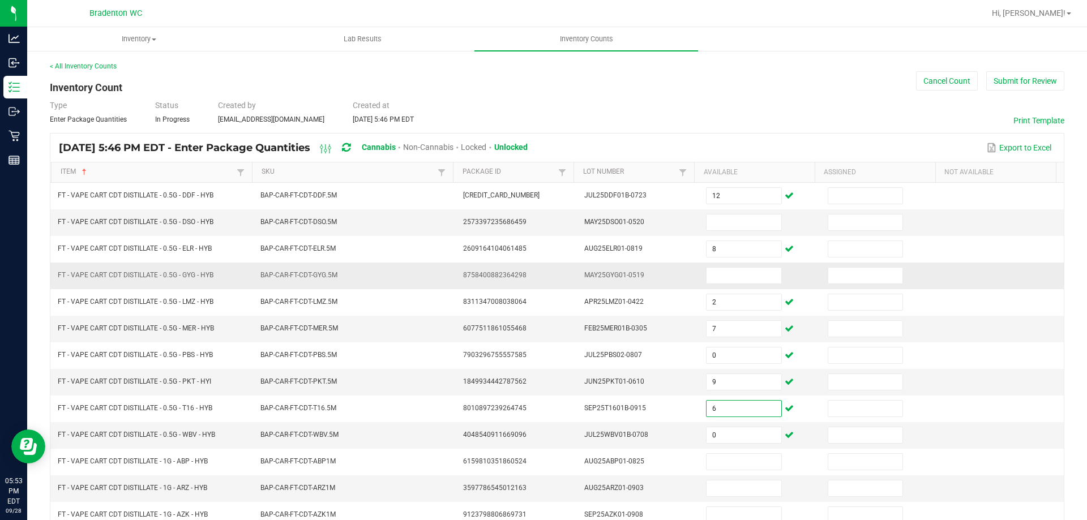
type input "6"
click at [671, 278] on td "MAY25GYG01-0519" at bounding box center [638, 276] width 122 height 27
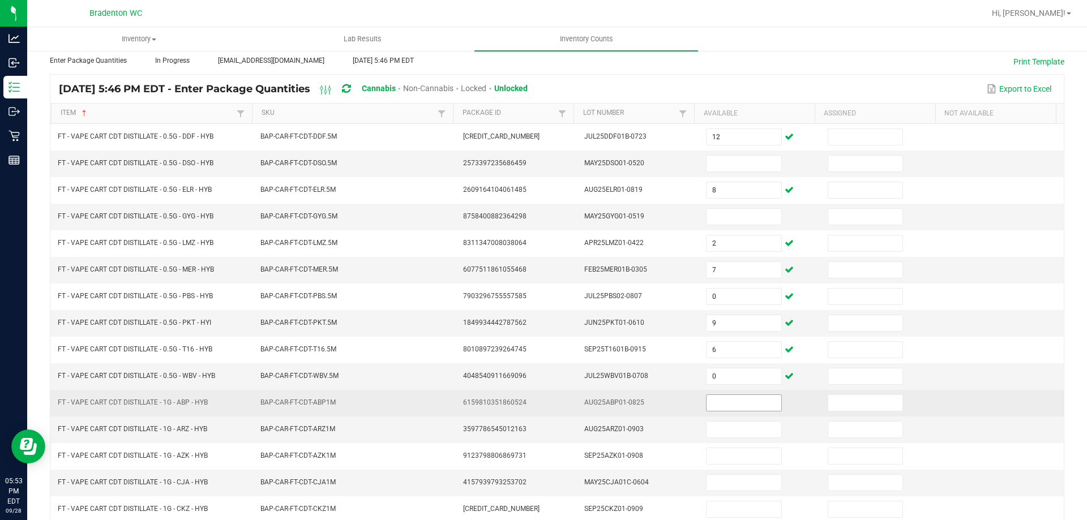
scroll to position [57, 0]
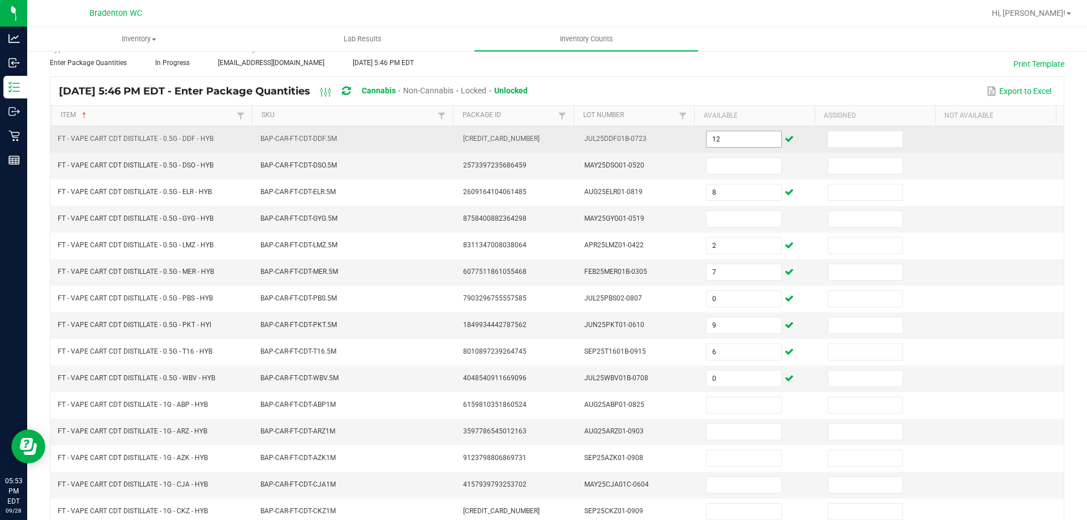
click at [717, 139] on input "12" at bounding box center [743, 139] width 74 height 16
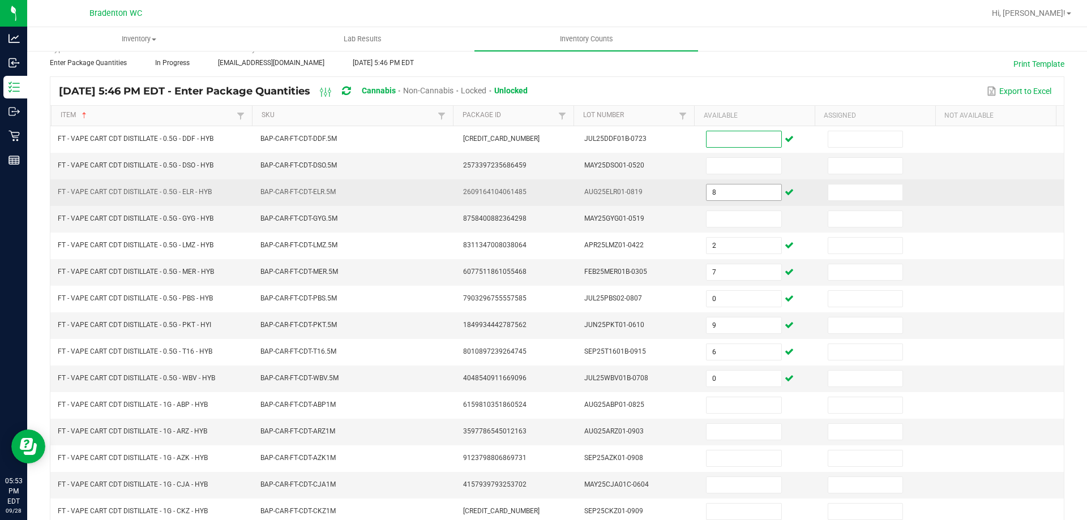
click at [713, 200] on input "8" at bounding box center [743, 193] width 74 height 16
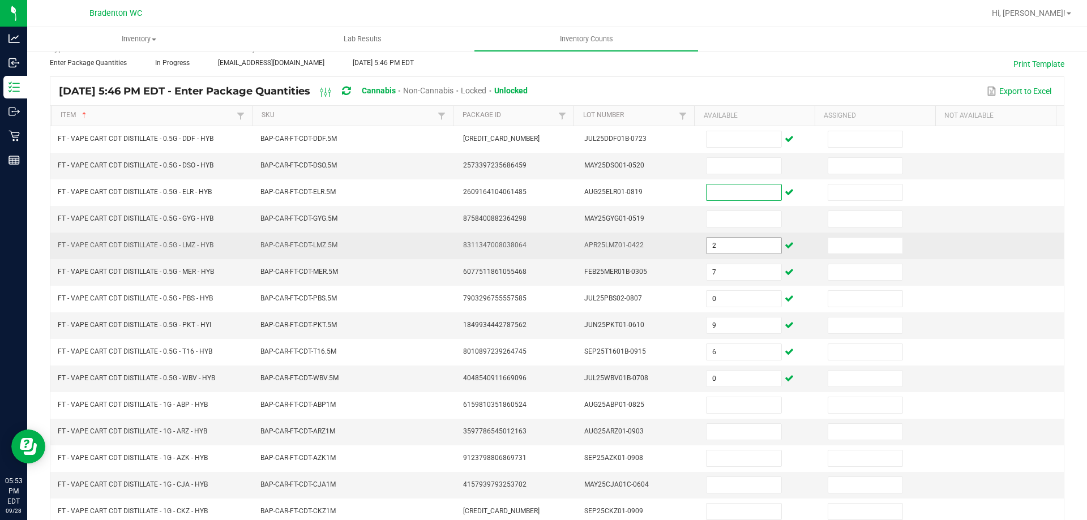
click at [718, 250] on input "2" at bounding box center [743, 246] width 74 height 16
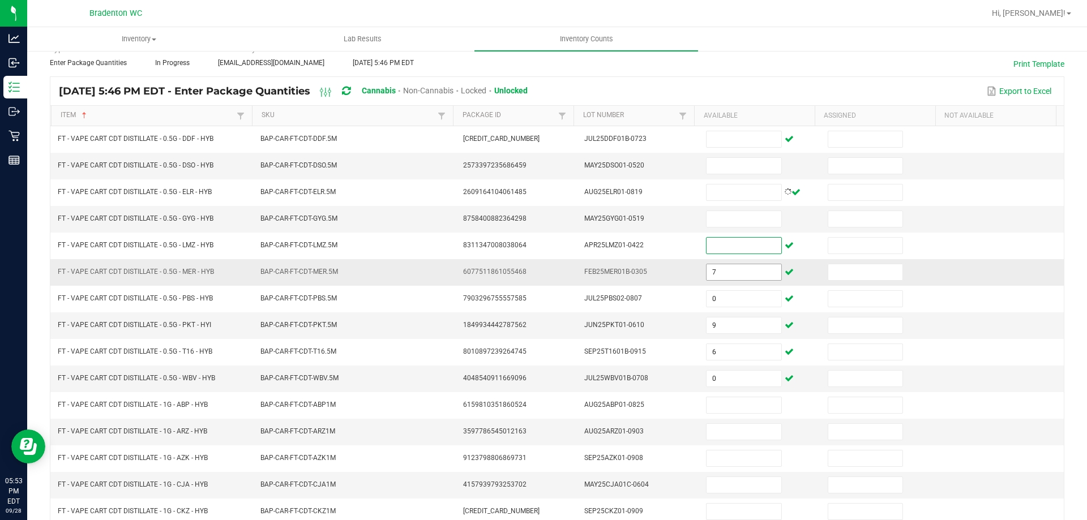
click at [719, 276] on input "7" at bounding box center [743, 272] width 74 height 16
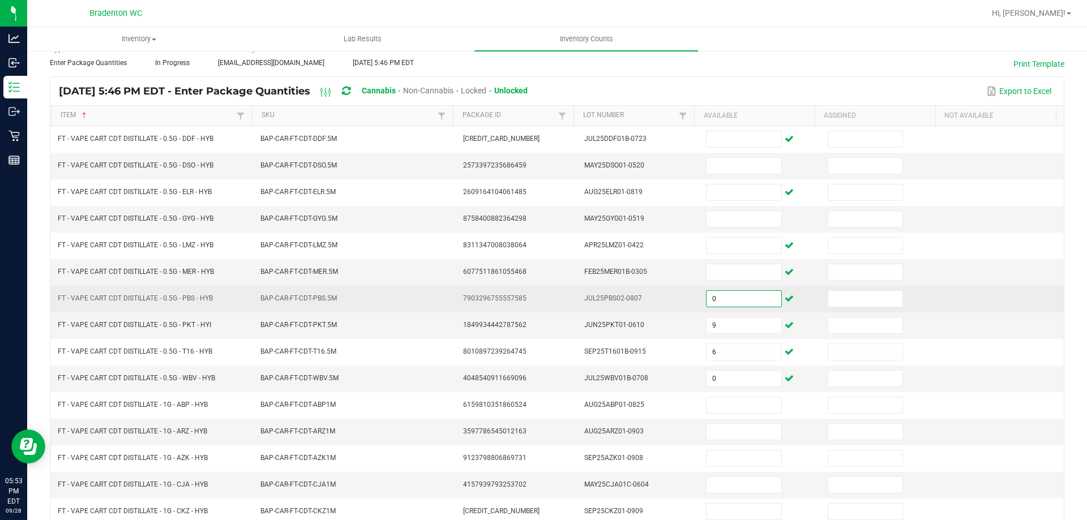
click at [719, 305] on input "0" at bounding box center [743, 299] width 74 height 16
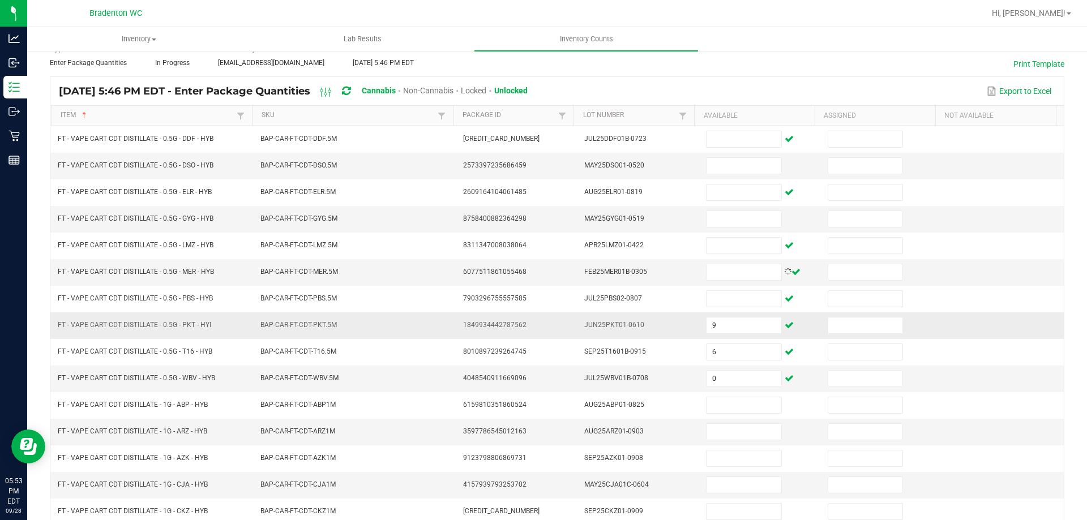
click at [720, 336] on td "9" at bounding box center [760, 325] width 122 height 27
click at [713, 333] on input "9" at bounding box center [743, 326] width 74 height 16
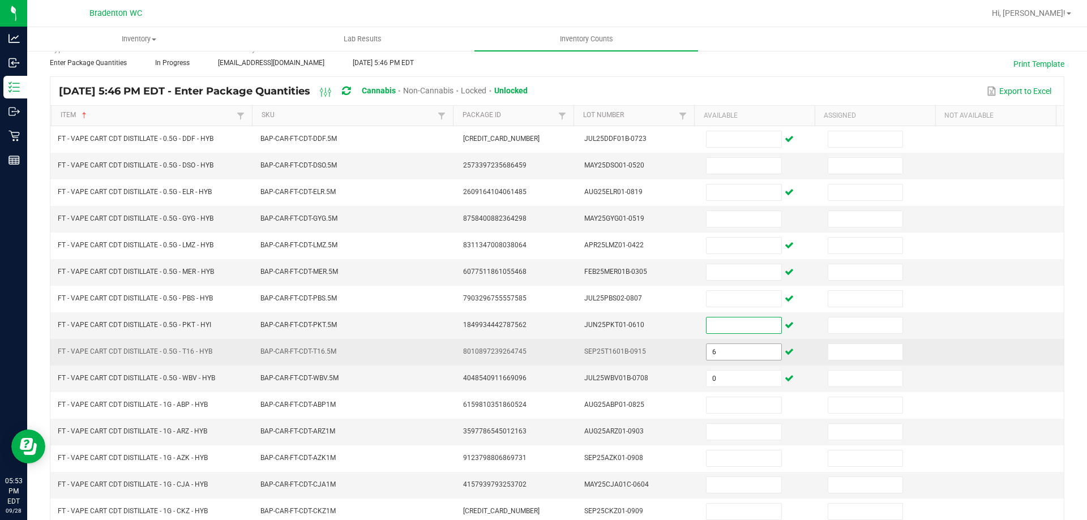
click at [717, 358] on input "6" at bounding box center [743, 352] width 74 height 16
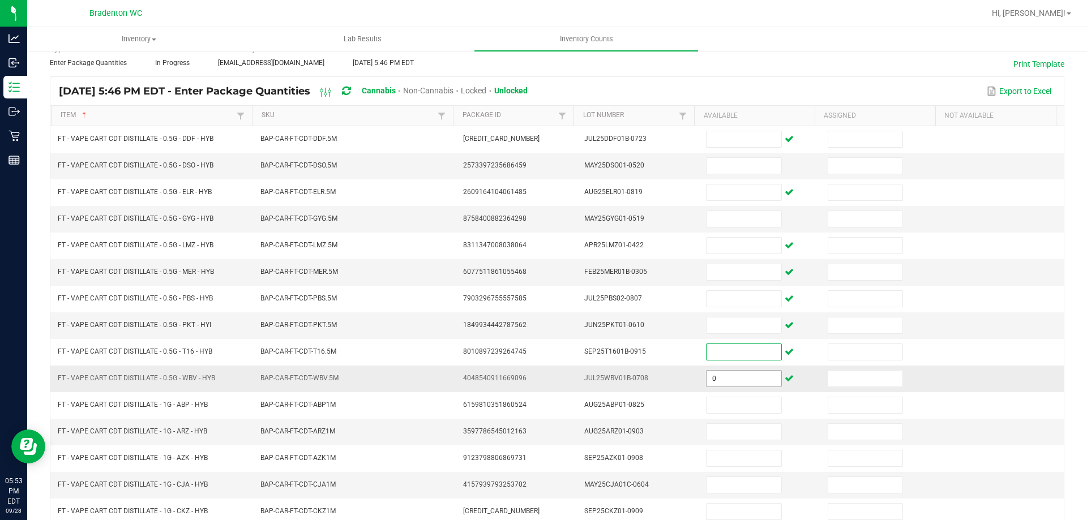
click at [711, 382] on input "0" at bounding box center [743, 379] width 74 height 16
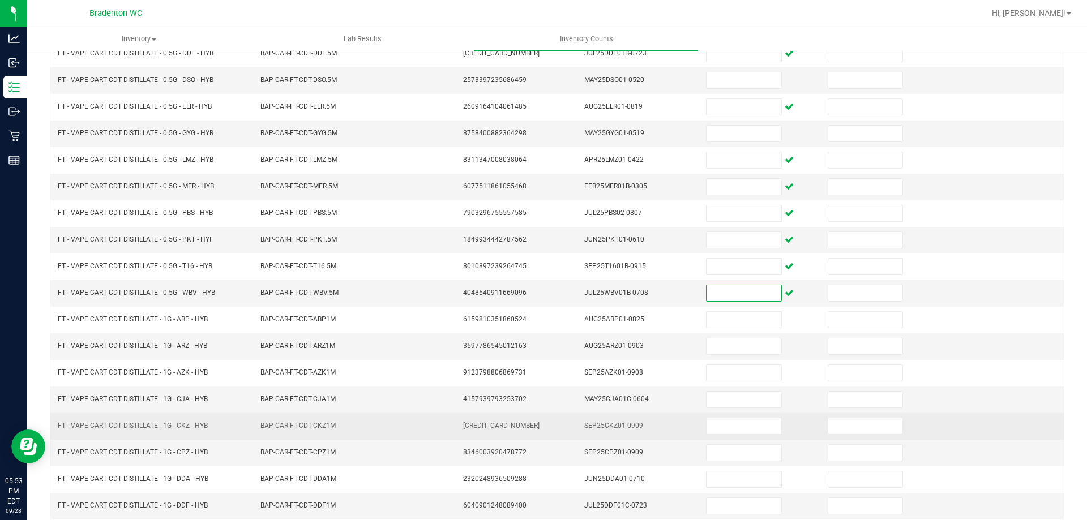
scroll to position [235, 0]
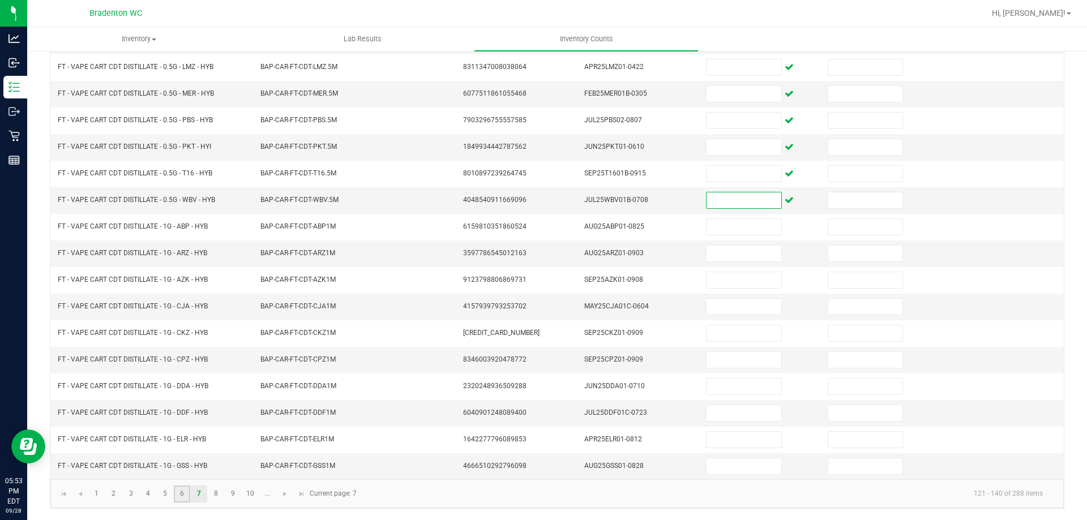
click at [179, 499] on link "6" at bounding box center [182, 494] width 16 height 17
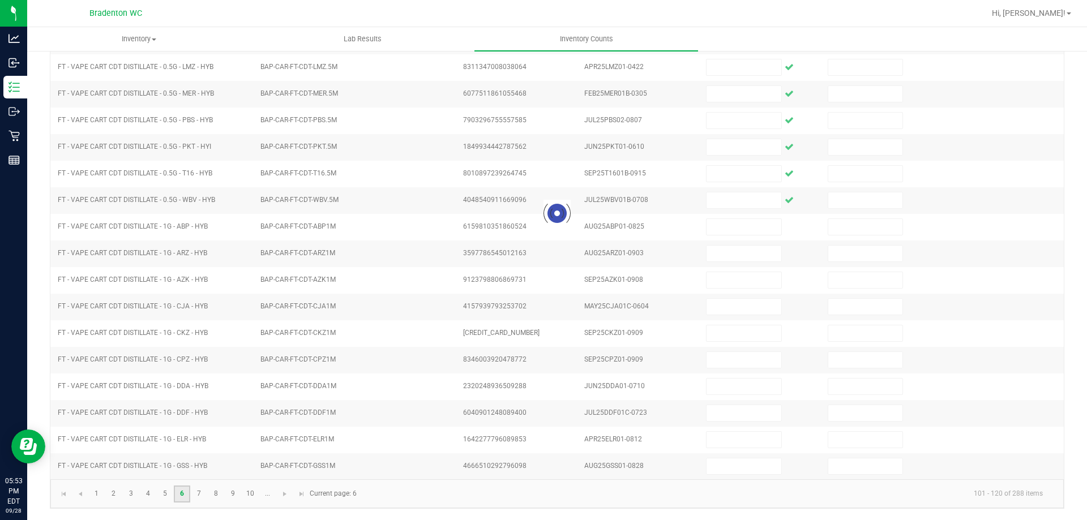
type input "5"
type input "1"
type input "3"
type input "1"
type input "3"
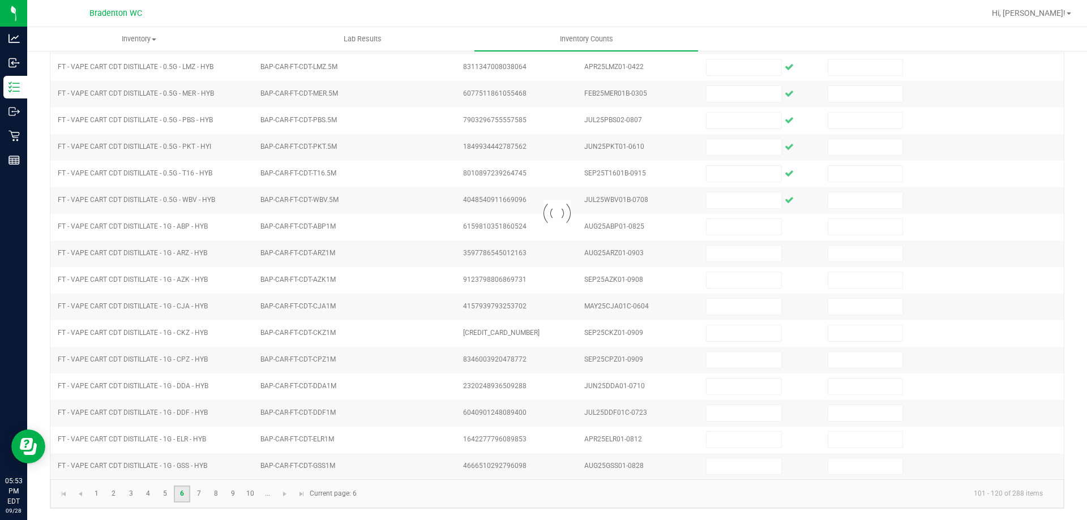
type input "5"
type input "3"
type input "1"
type input "3"
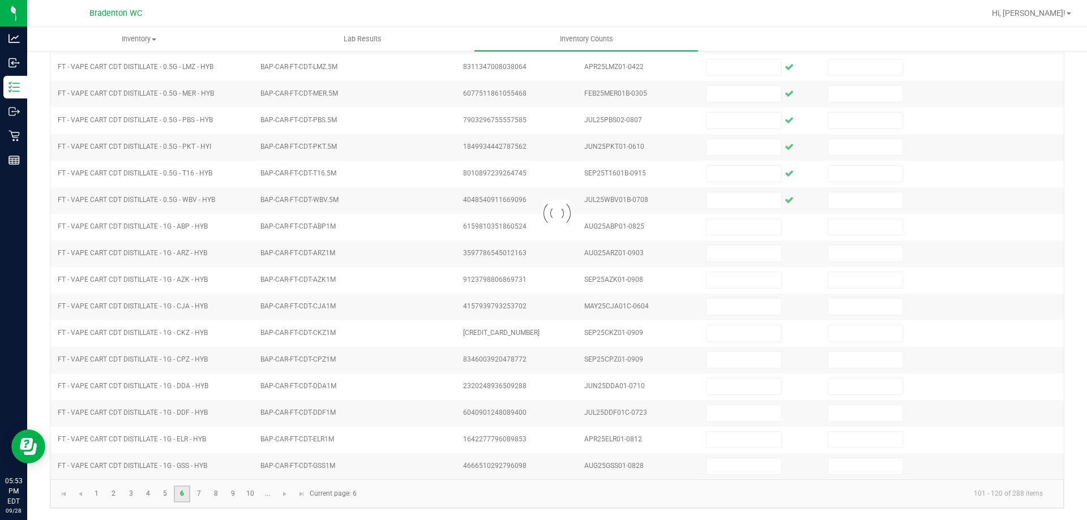
type input "3"
type input "1"
type input "5"
type input "6"
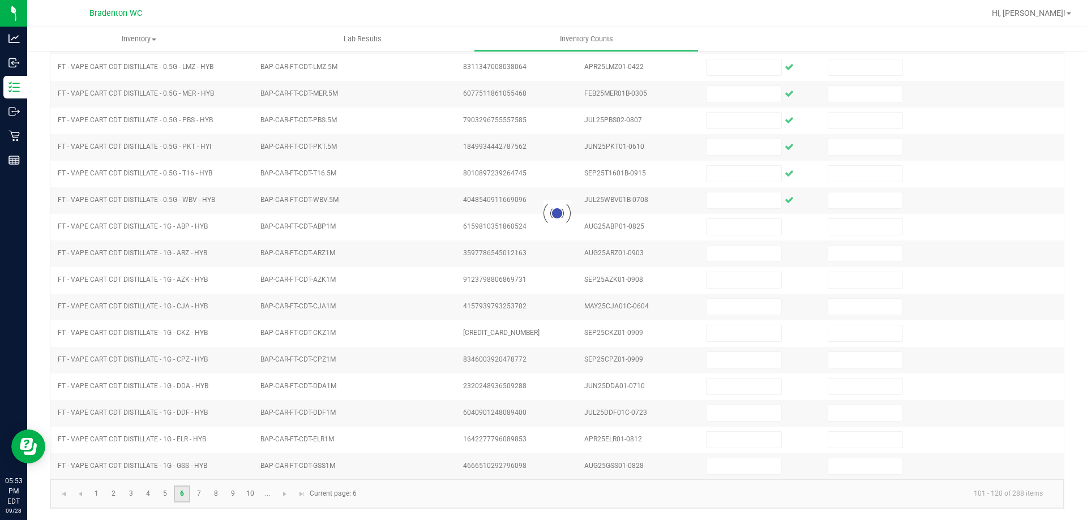
type input "4"
type input "8"
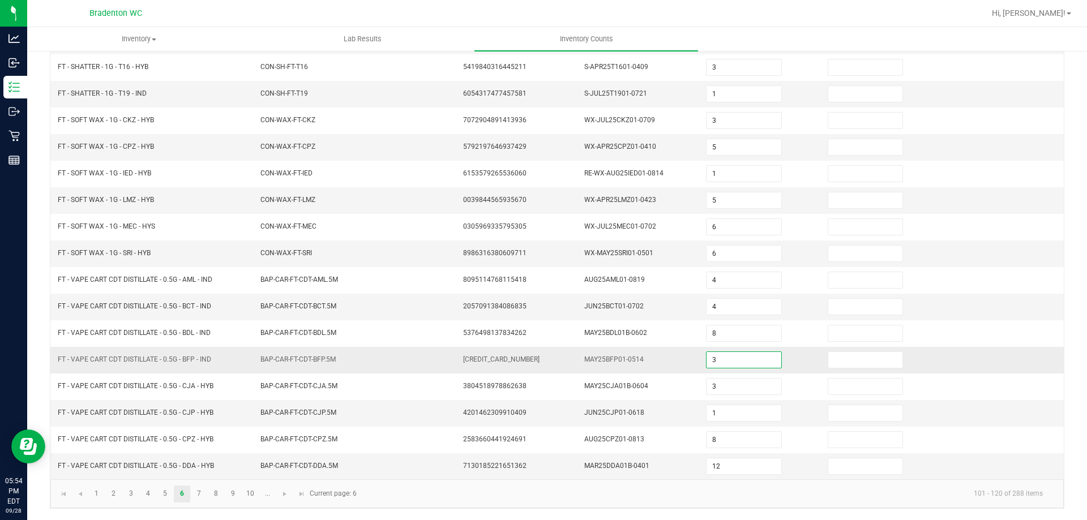
click at [714, 363] on input "3" at bounding box center [743, 360] width 74 height 16
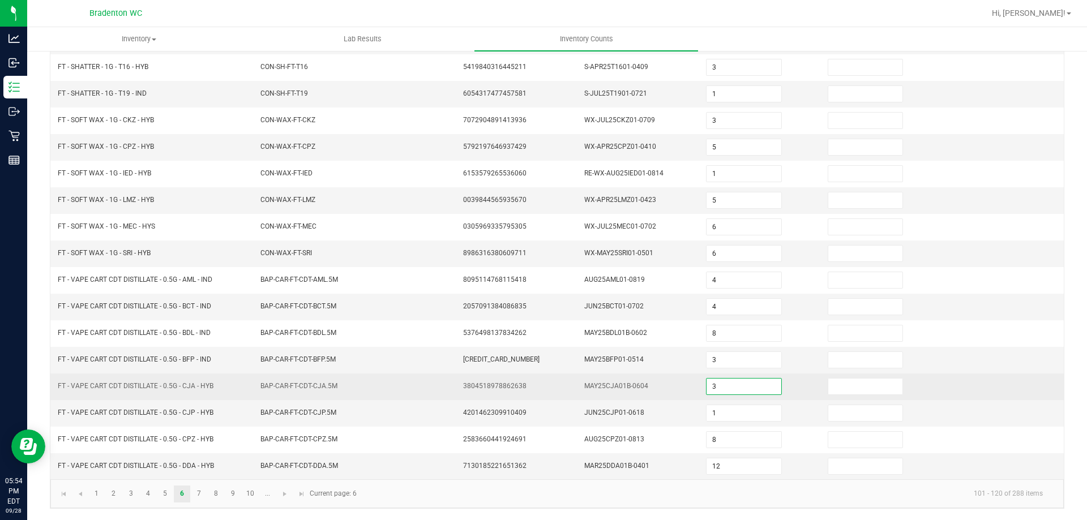
click at [714, 389] on input "3" at bounding box center [743, 387] width 74 height 16
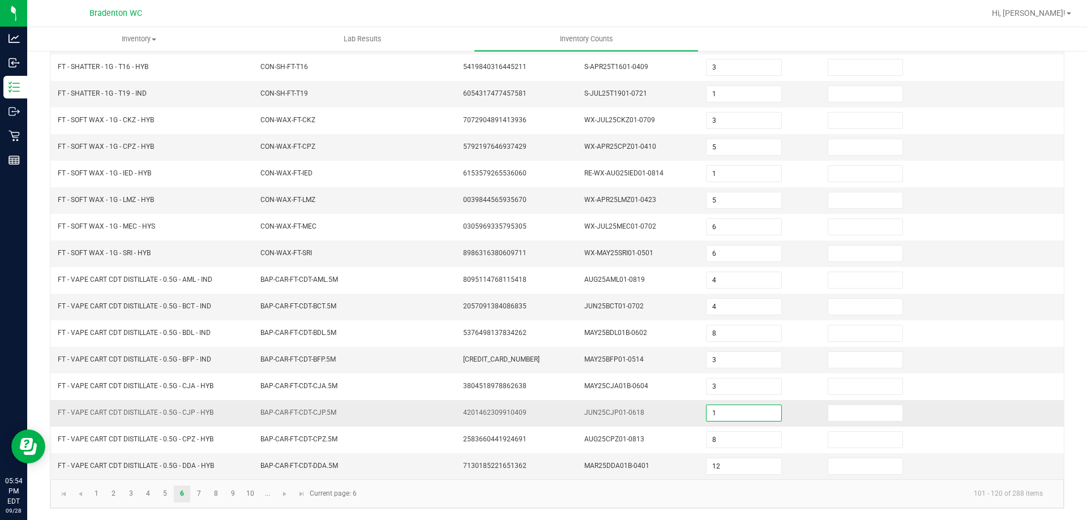
click at [723, 415] on input "1" at bounding box center [743, 413] width 74 height 16
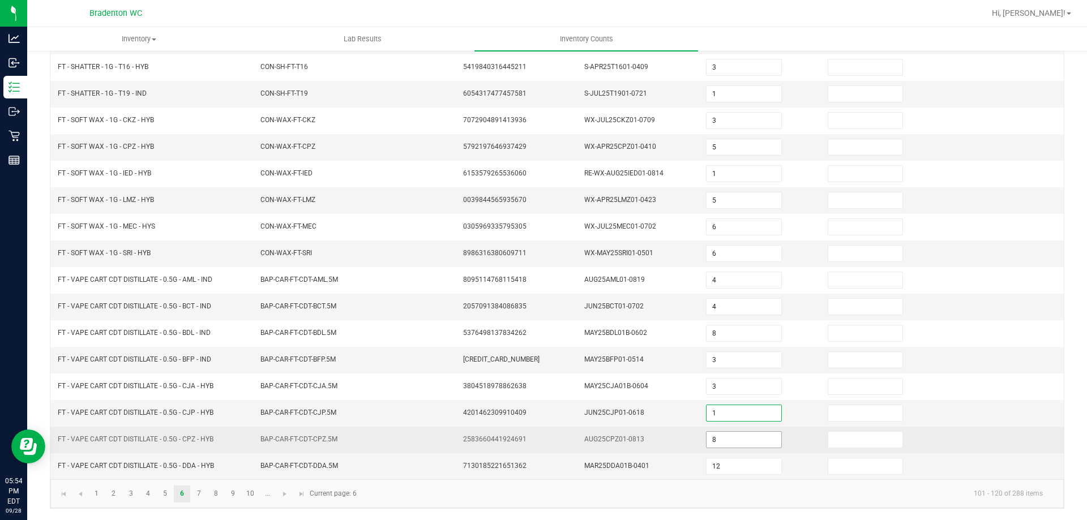
click at [725, 443] on input "8" at bounding box center [743, 440] width 74 height 16
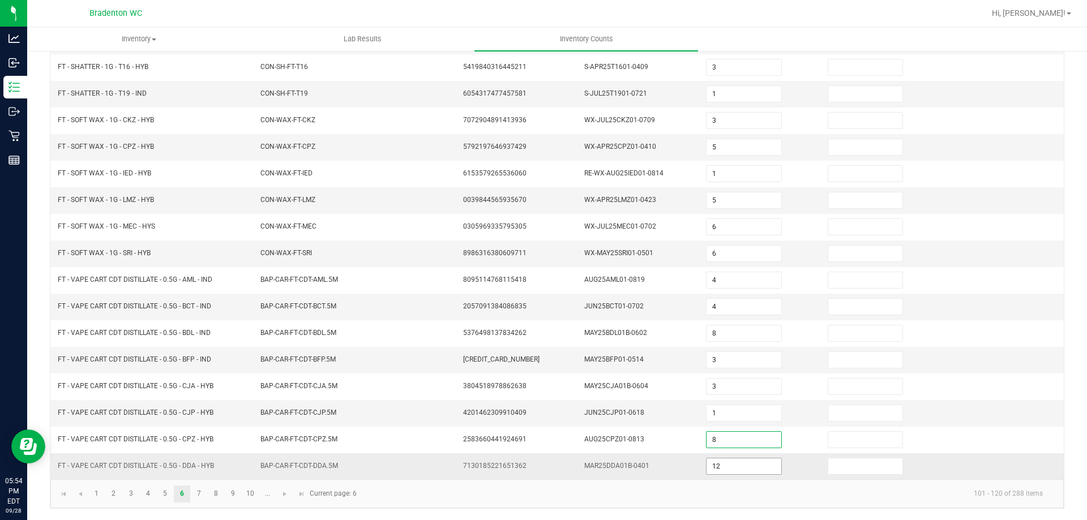
click at [731, 470] on input "12" at bounding box center [743, 467] width 74 height 16
type input "7"
click at [520, 504] on kendo-pager "1 2 3 4 5 6 7 8 9 10 ... 101 - 120 of 288 items Current page: 6" at bounding box center [556, 493] width 1013 height 29
click at [196, 499] on link "7" at bounding box center [199, 494] width 16 height 17
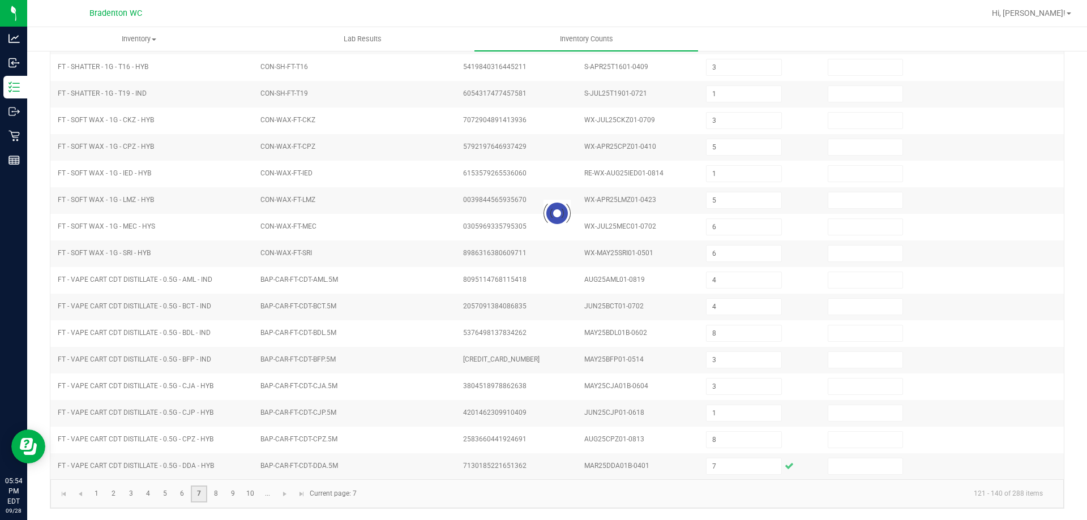
type input "12"
type input "8"
type input "7"
type input "0"
type input "9"
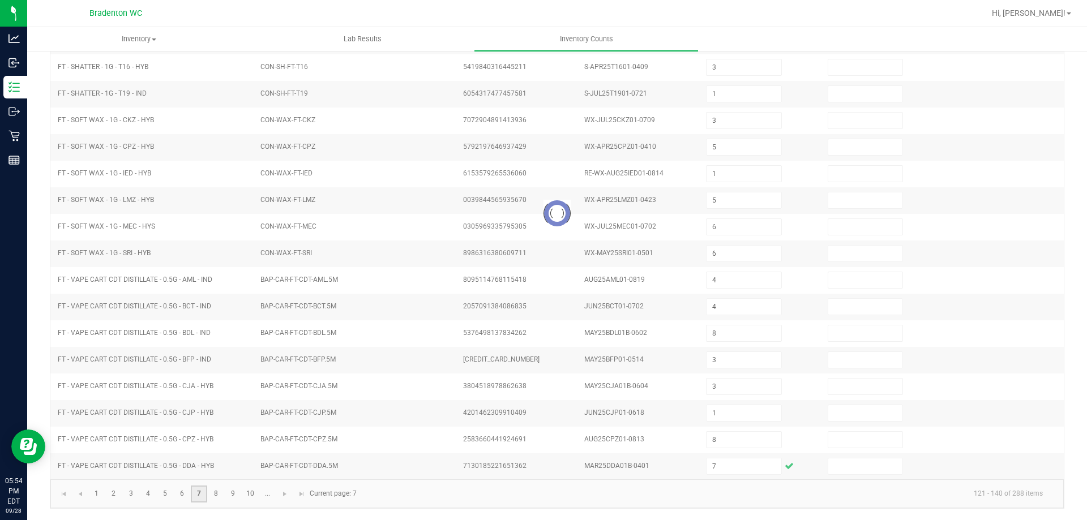
type input "2"
type input "6"
type input "0"
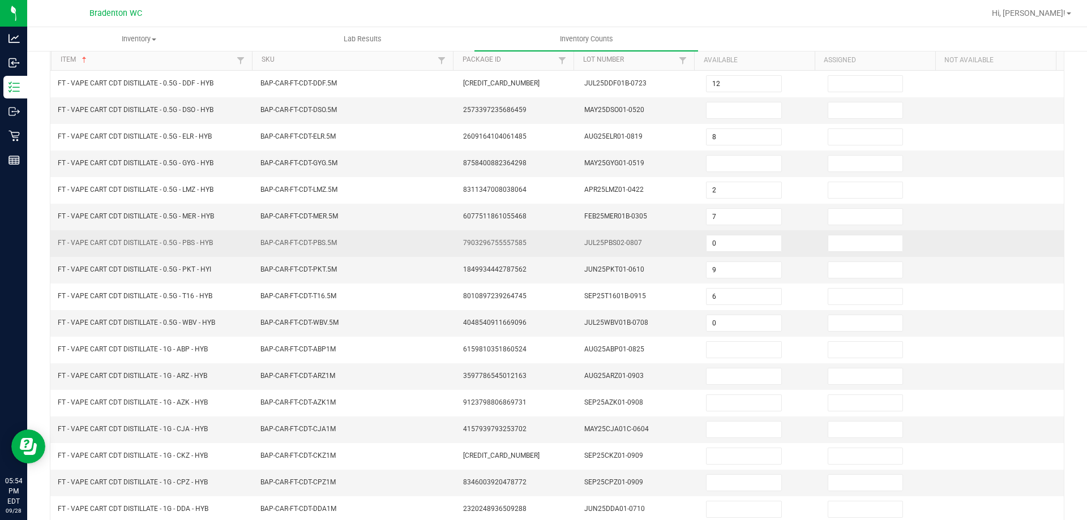
scroll to position [0, 0]
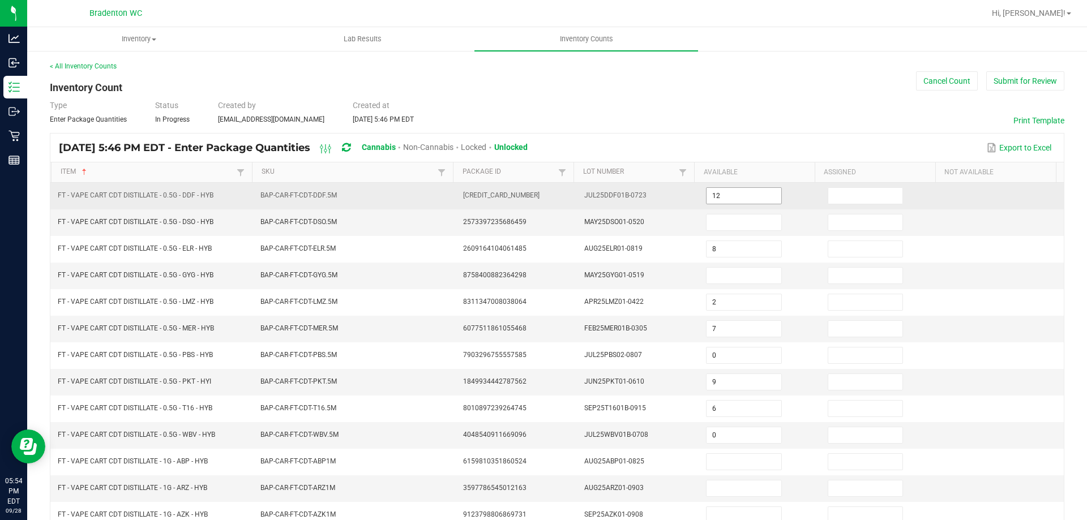
click at [726, 200] on input "12" at bounding box center [743, 196] width 74 height 16
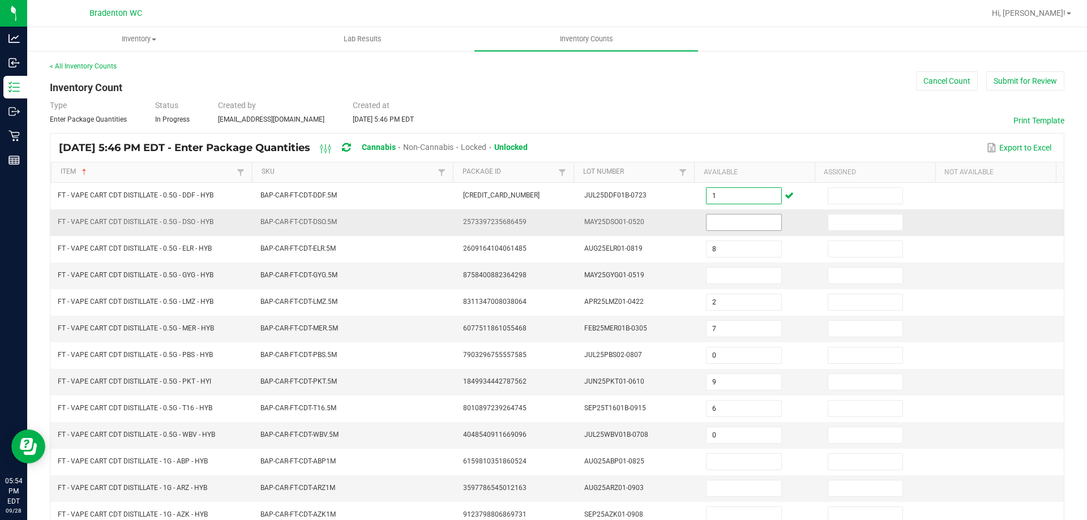
type input "1"
click at [719, 219] on input at bounding box center [743, 223] width 74 height 16
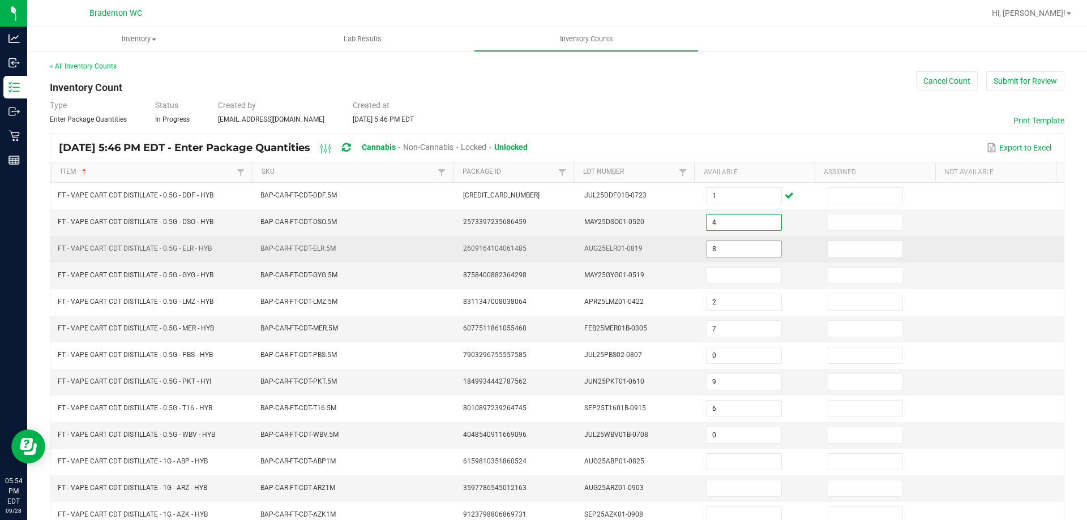
type input "4"
click at [735, 255] on input "8" at bounding box center [743, 249] width 74 height 16
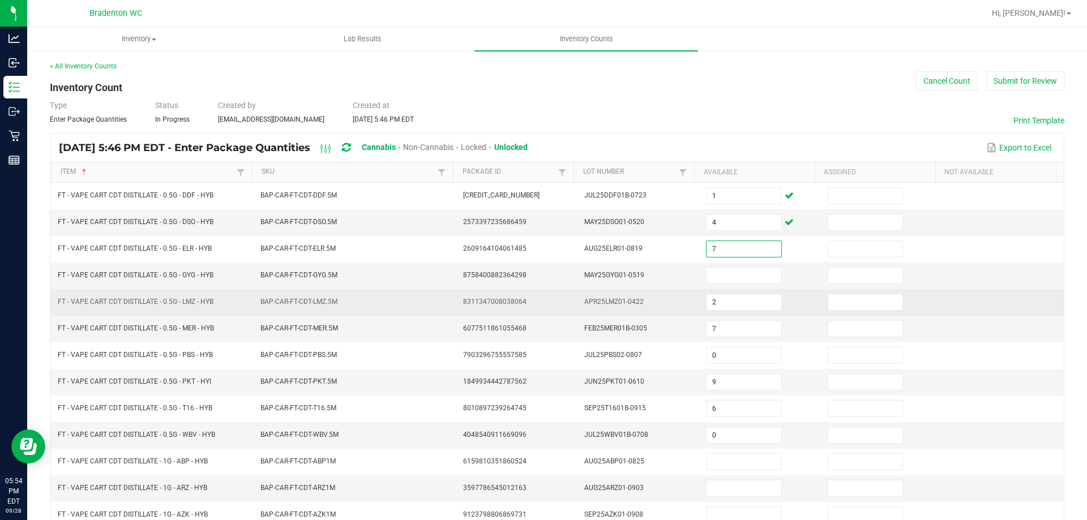
type input "7"
click at [731, 291] on td "2" at bounding box center [760, 302] width 122 height 27
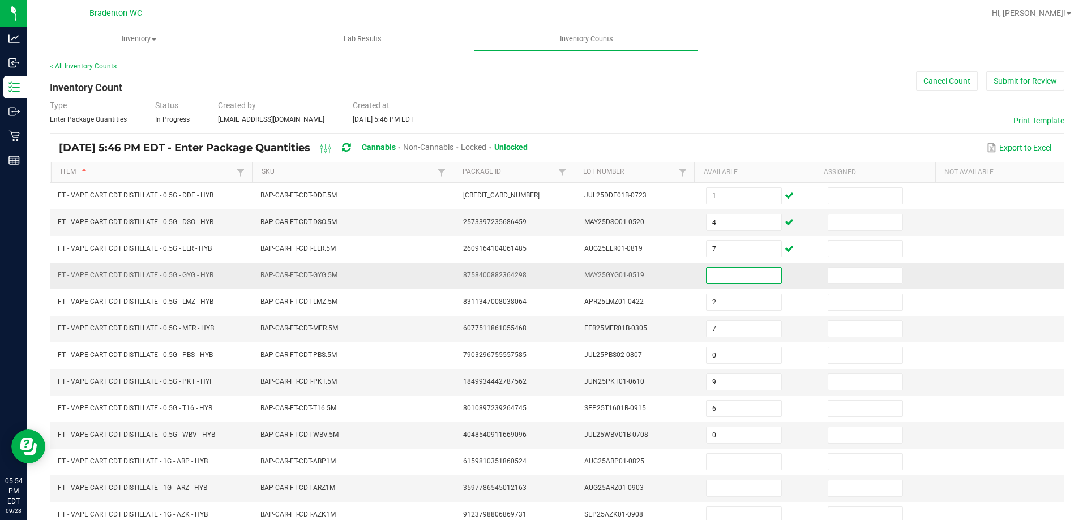
click at [731, 282] on input at bounding box center [743, 276] width 74 height 16
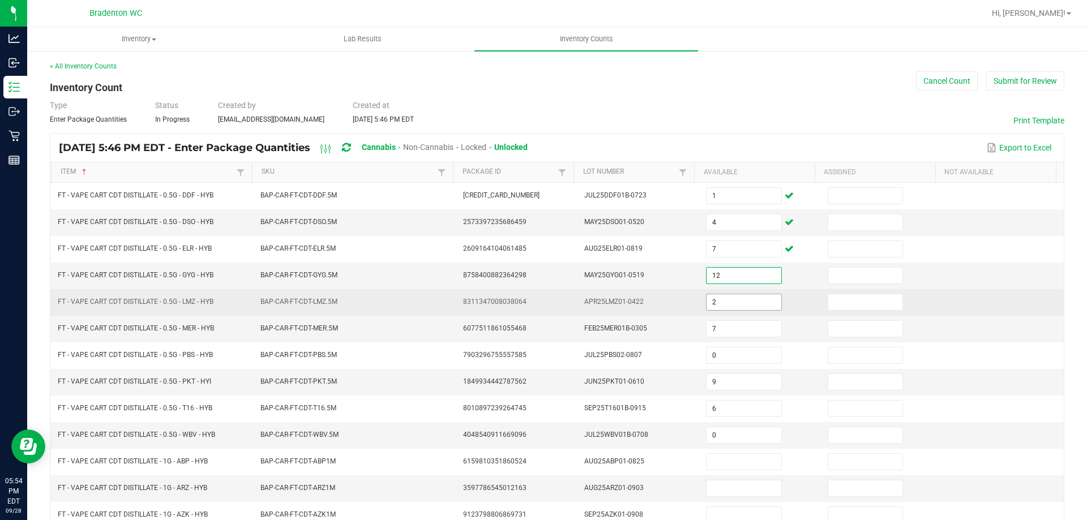
type input "12"
click at [735, 302] on input "2" at bounding box center [743, 302] width 74 height 16
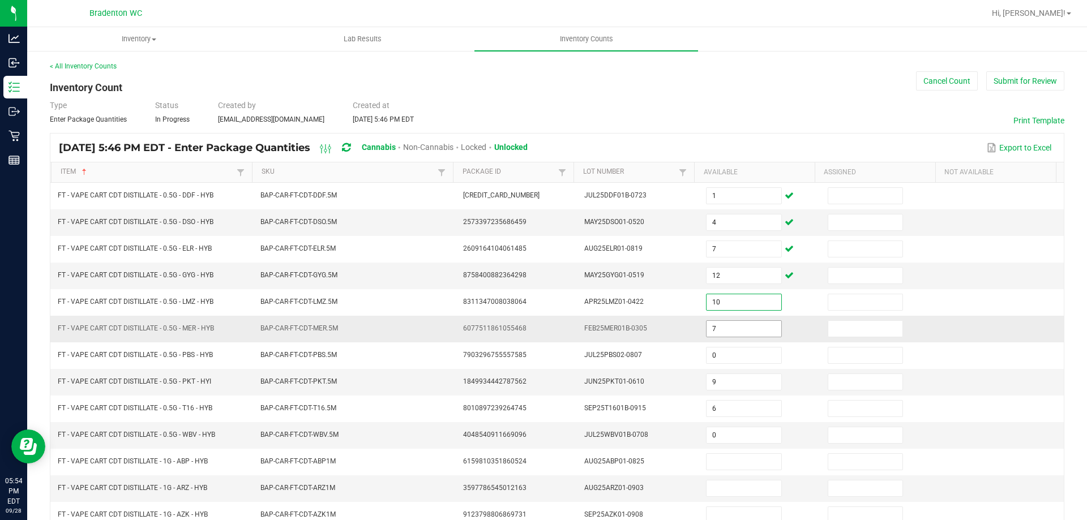
type input "10"
click at [736, 331] on input "7" at bounding box center [743, 329] width 74 height 16
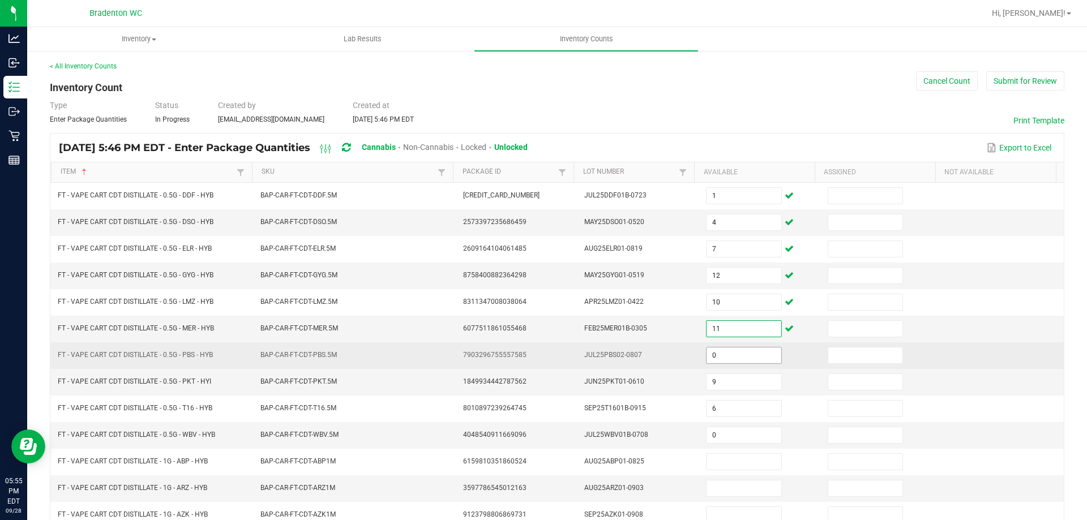
type input "11"
click at [727, 356] on input "0" at bounding box center [743, 356] width 74 height 16
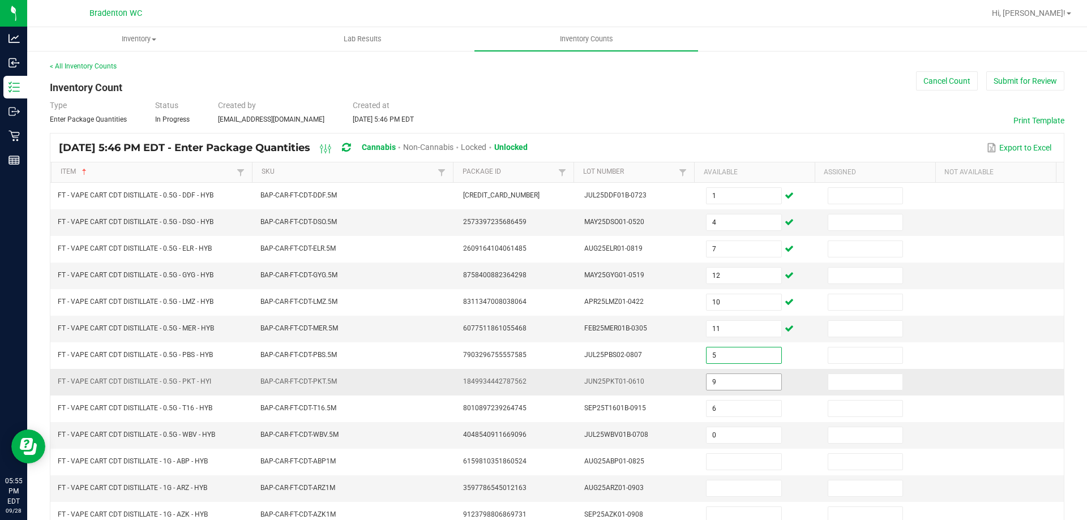
type input "5"
click at [720, 388] on input "9" at bounding box center [743, 382] width 74 height 16
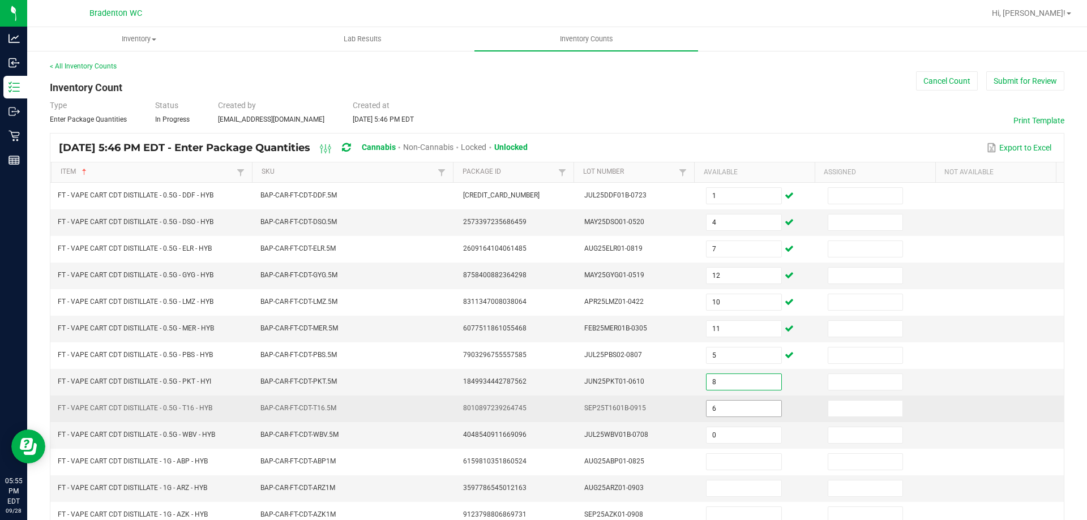
type input "8"
click at [721, 414] on input "6" at bounding box center [743, 409] width 74 height 16
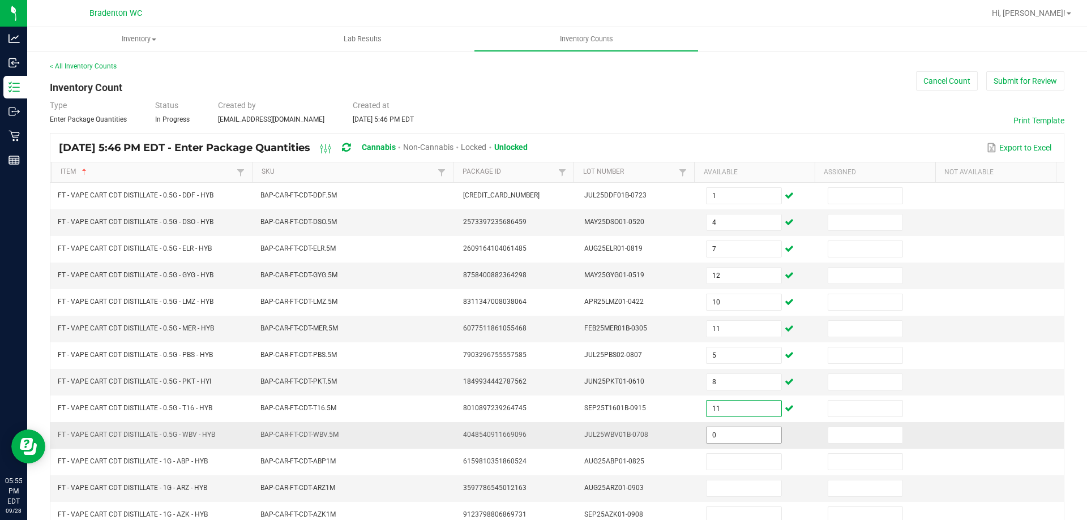
type input "11"
click at [717, 442] on input "0" at bounding box center [743, 435] width 74 height 16
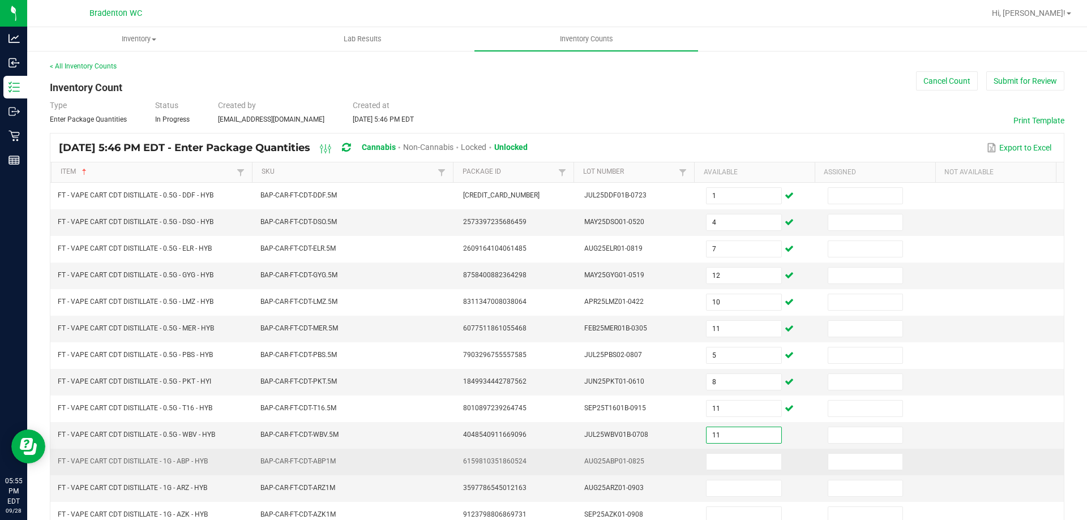
type input "11"
click at [604, 459] on span "AUG25ABP01-0825" at bounding box center [614, 461] width 60 height 8
click at [709, 461] on input at bounding box center [743, 462] width 74 height 16
click at [710, 461] on input at bounding box center [743, 462] width 74 height 16
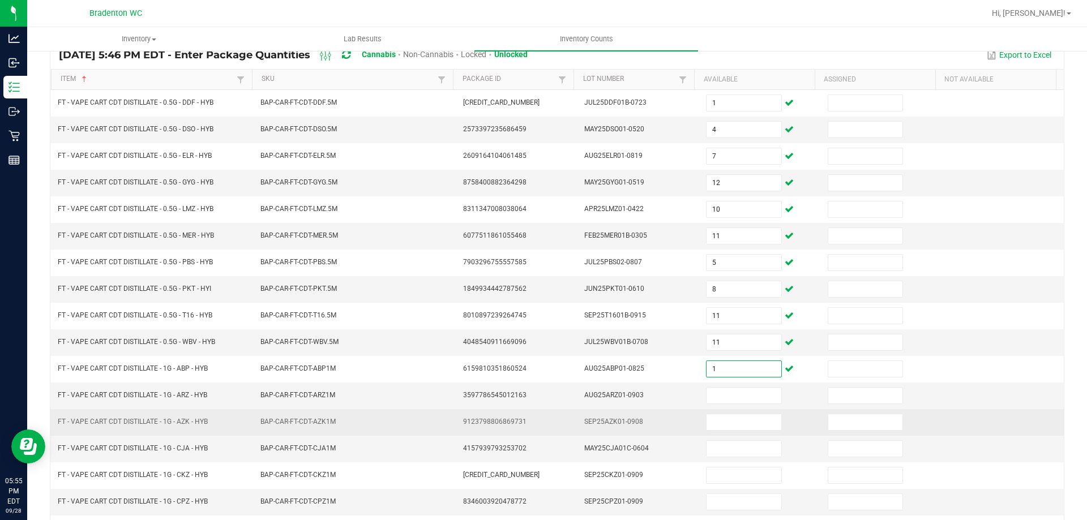
scroll to position [113, 0]
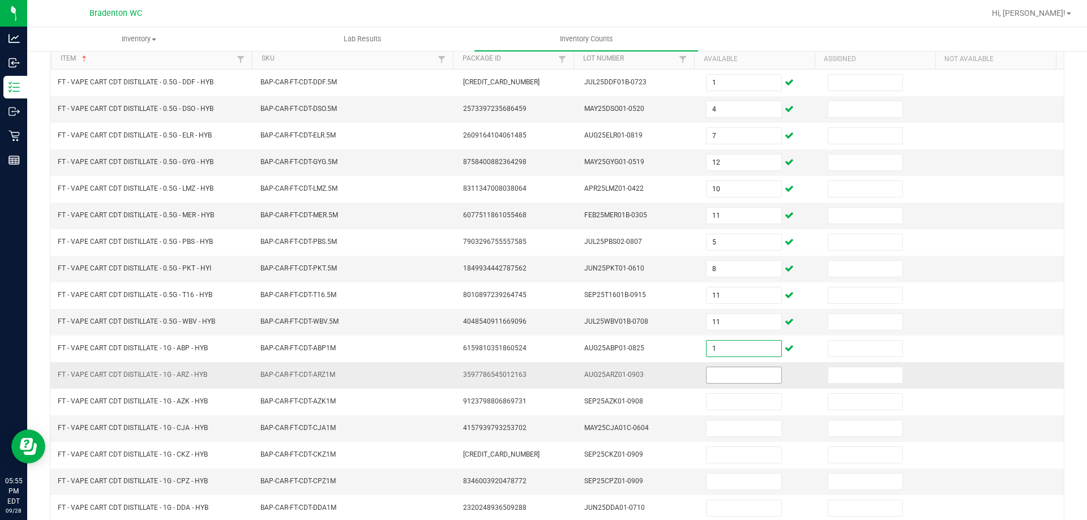
type input "1"
click at [741, 376] on input at bounding box center [743, 375] width 74 height 16
click at [740, 378] on input at bounding box center [743, 375] width 74 height 16
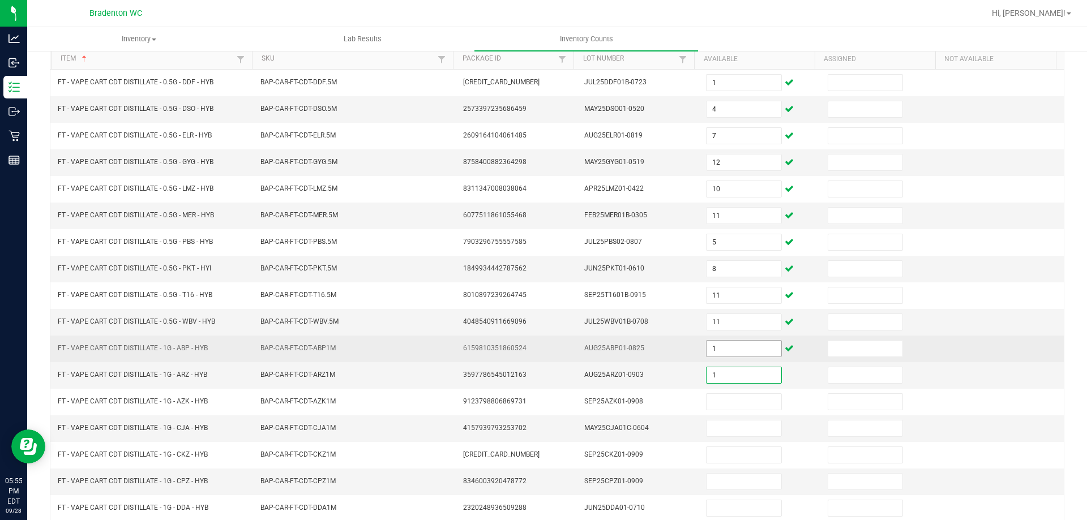
type input "1"
click at [738, 350] on input "1" at bounding box center [743, 349] width 74 height 16
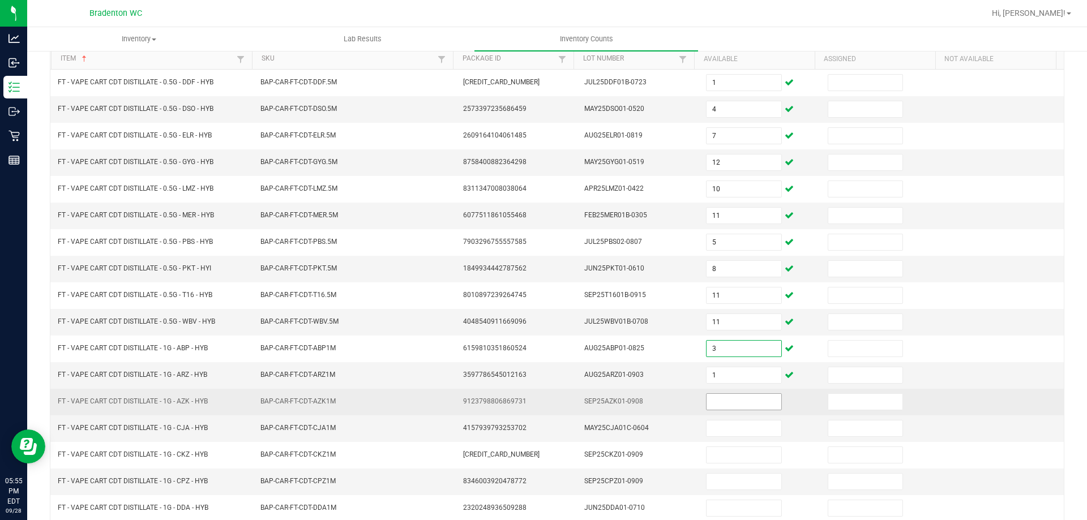
type input "3"
click at [733, 405] on input at bounding box center [743, 402] width 74 height 16
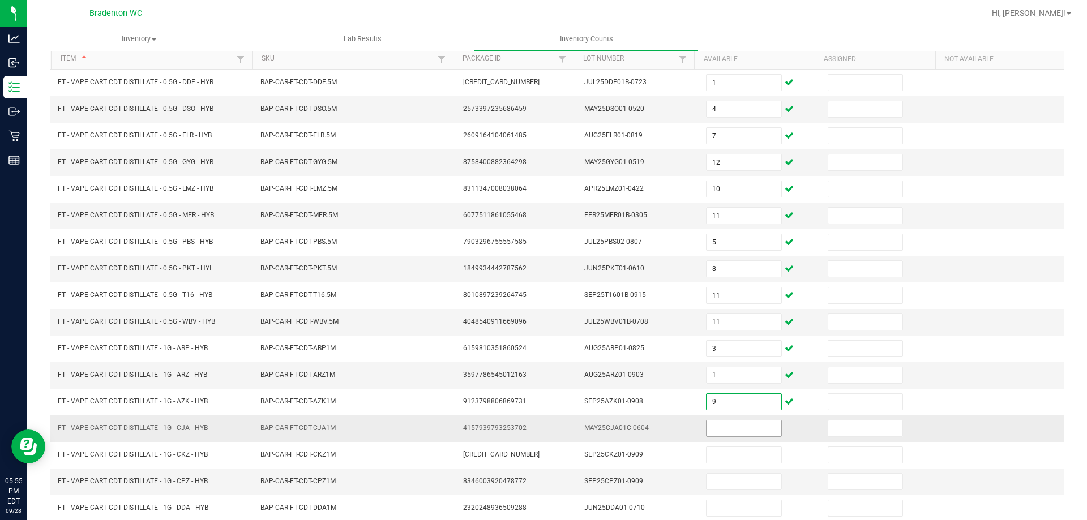
type input "9"
click at [718, 428] on input at bounding box center [743, 429] width 74 height 16
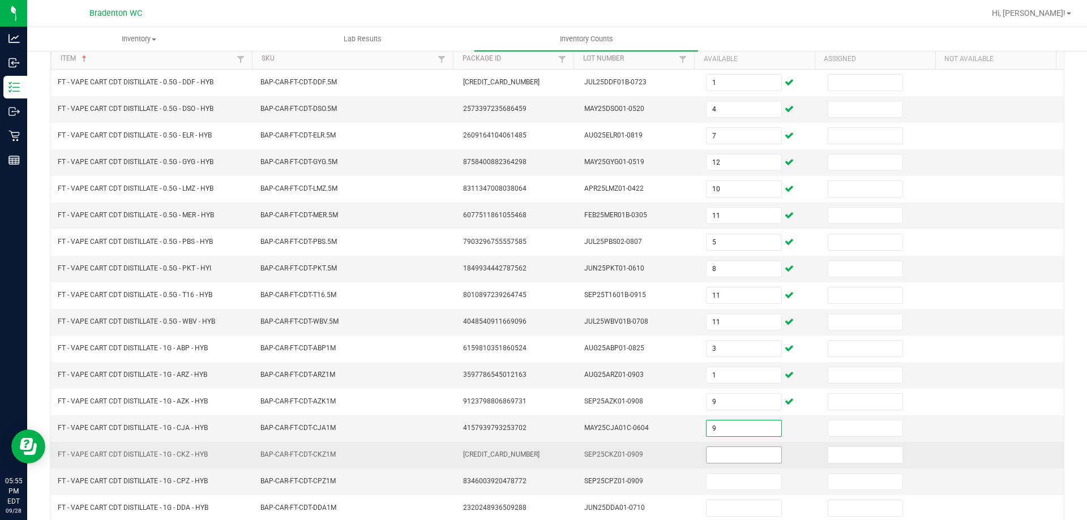
type input "9"
click at [717, 459] on input at bounding box center [743, 455] width 74 height 16
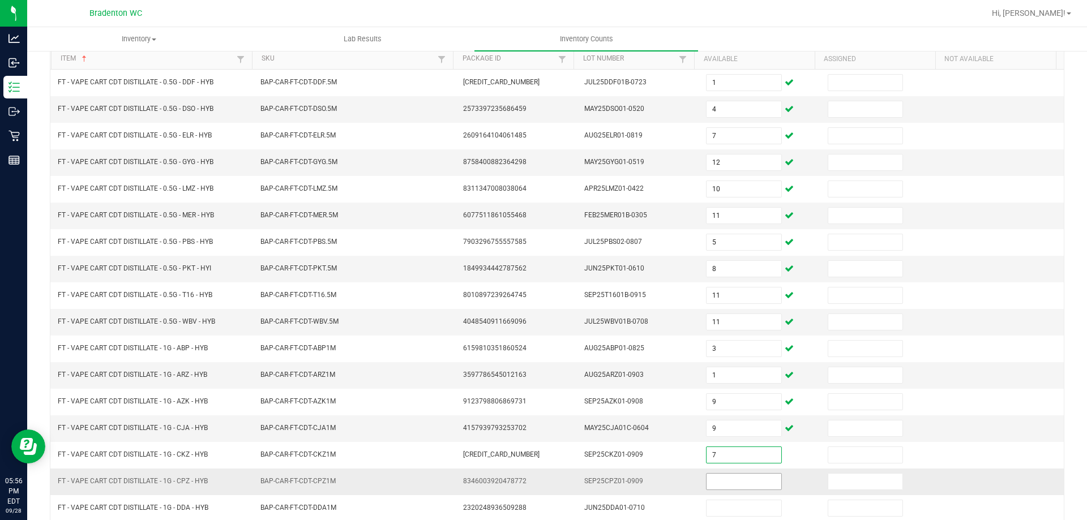
type input "7"
click at [708, 485] on input at bounding box center [743, 482] width 74 height 16
type input "10"
click at [1008, 362] on td at bounding box center [1003, 375] width 122 height 27
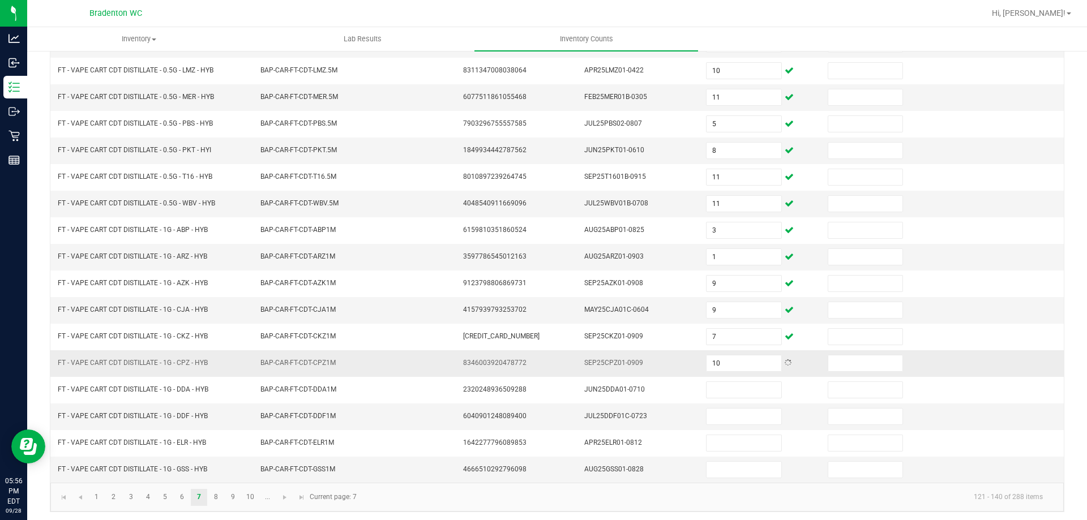
scroll to position [235, 0]
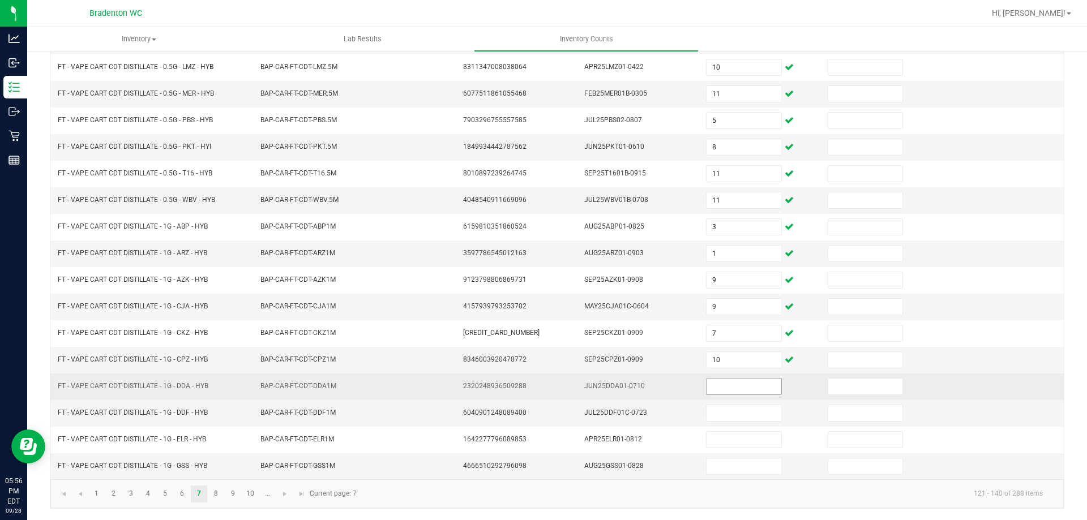
click at [710, 391] on input at bounding box center [743, 387] width 74 height 16
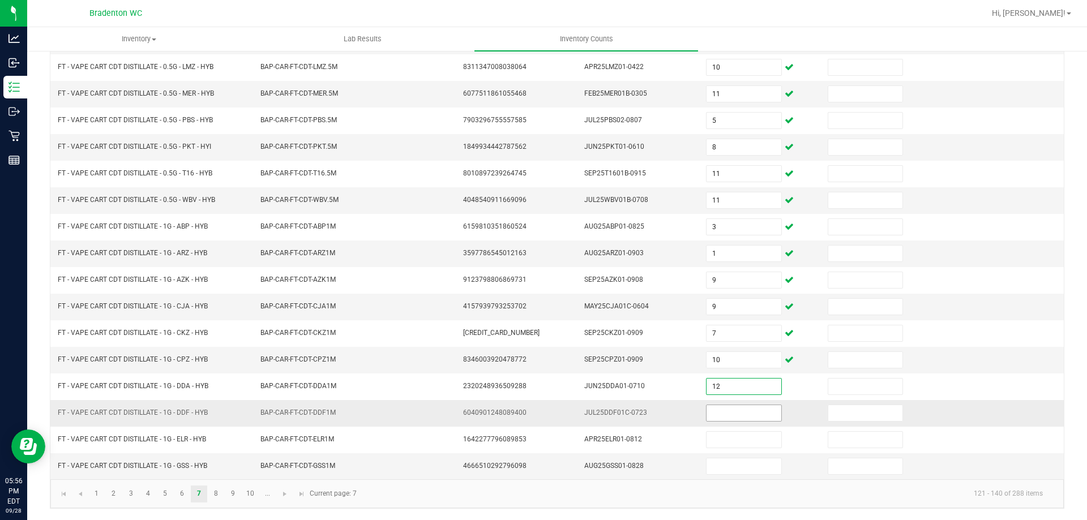
type input "12"
click at [712, 418] on input at bounding box center [743, 413] width 74 height 16
click at [713, 419] on input at bounding box center [743, 413] width 74 height 16
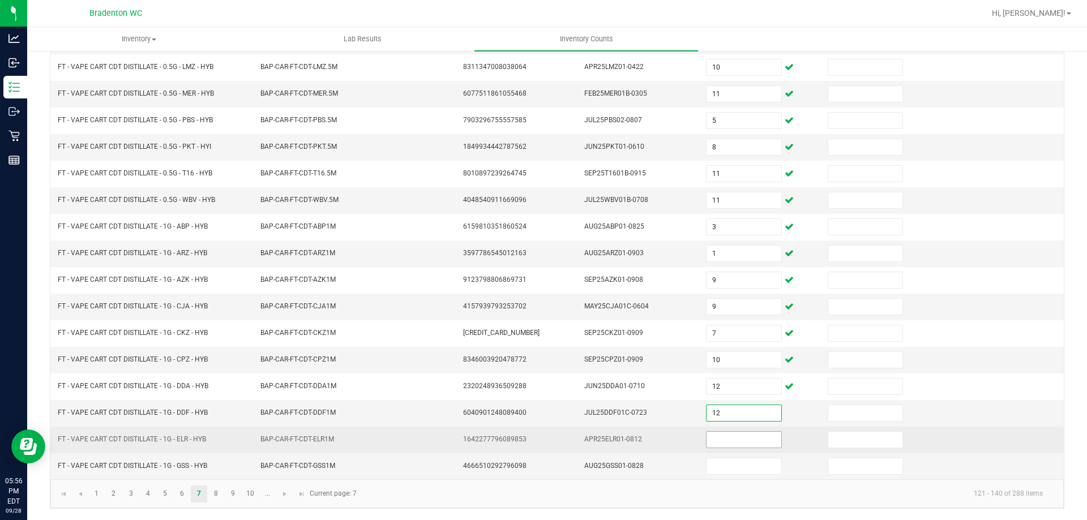
type input "12"
click at [717, 443] on input at bounding box center [743, 440] width 74 height 16
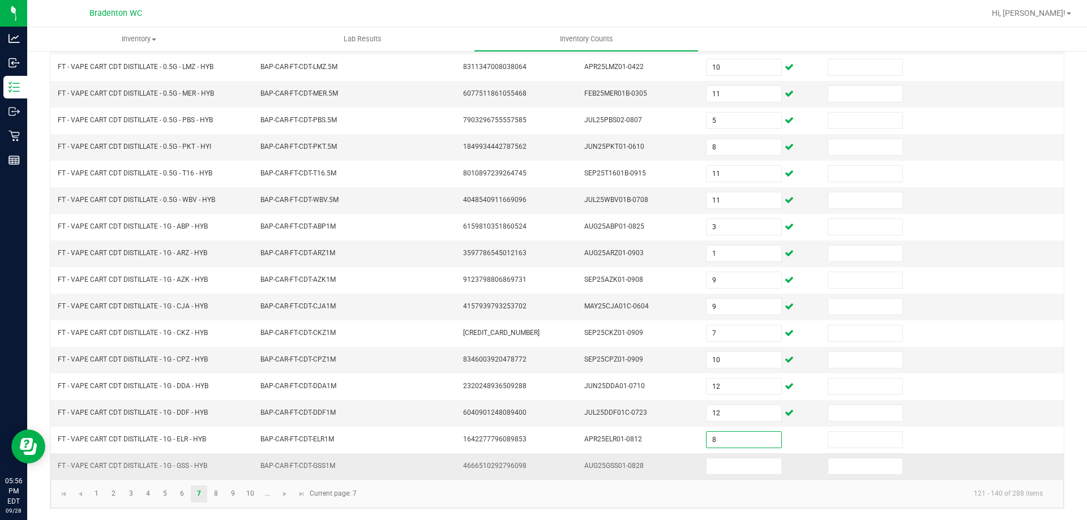
type input "8"
click at [717, 476] on td at bounding box center [760, 466] width 122 height 26
click at [724, 473] on input at bounding box center [743, 467] width 74 height 16
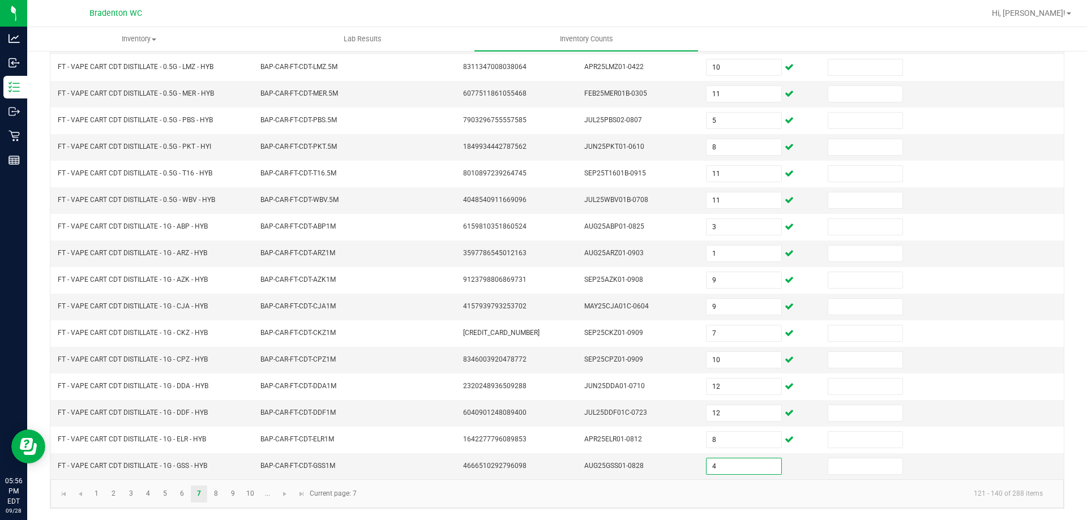
type input "4"
click at [694, 496] on kendo-pager-info "121 - 140 of 288 items" at bounding box center [707, 494] width 688 height 19
click at [217, 500] on link "8" at bounding box center [216, 494] width 16 height 17
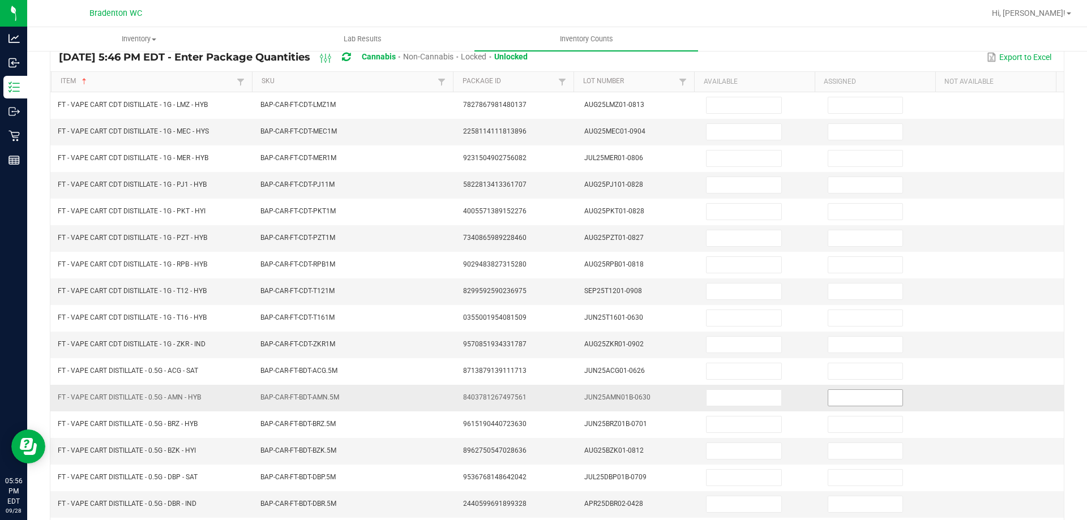
scroll to position [0, 0]
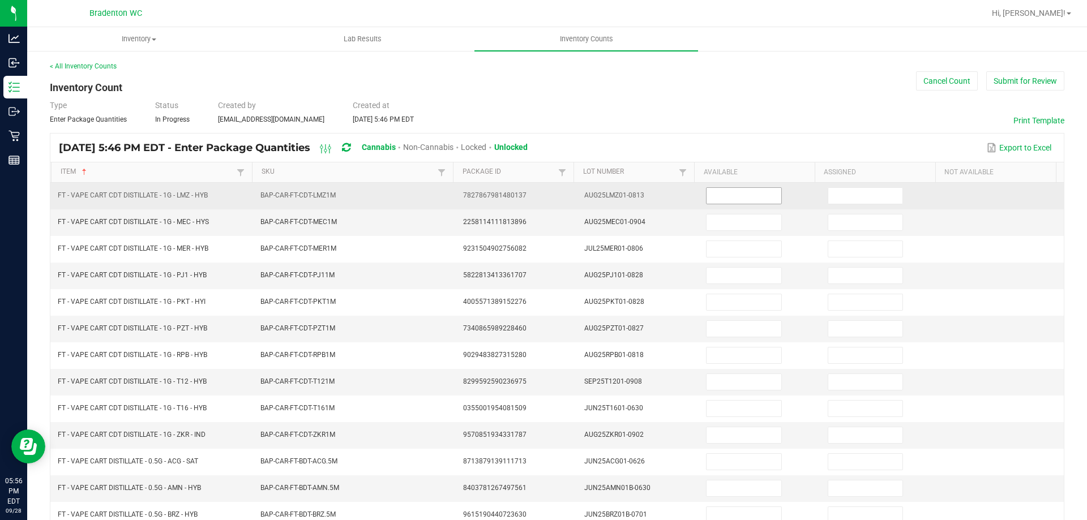
click at [744, 202] on input at bounding box center [743, 196] width 74 height 16
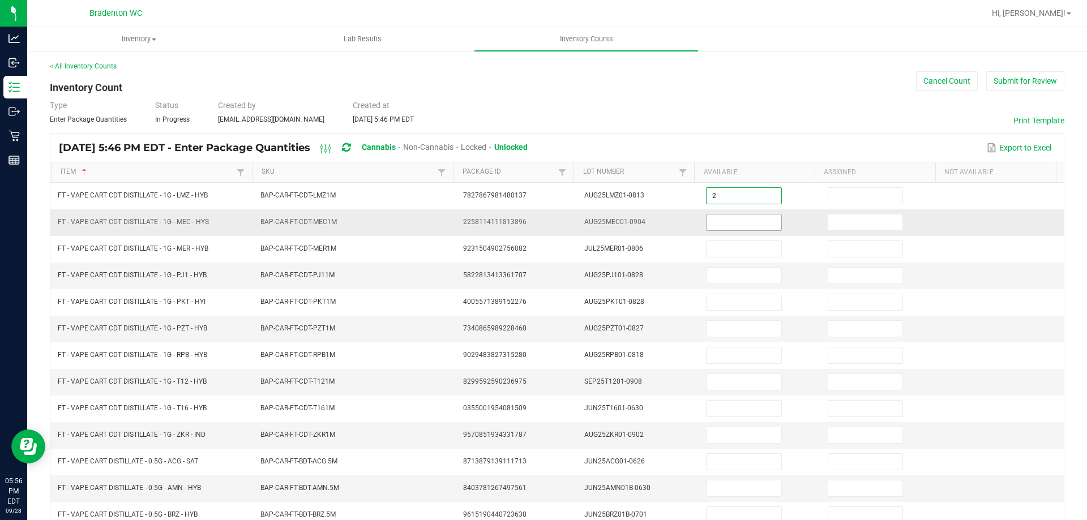
type input "2"
click at [744, 222] on input at bounding box center [743, 223] width 74 height 16
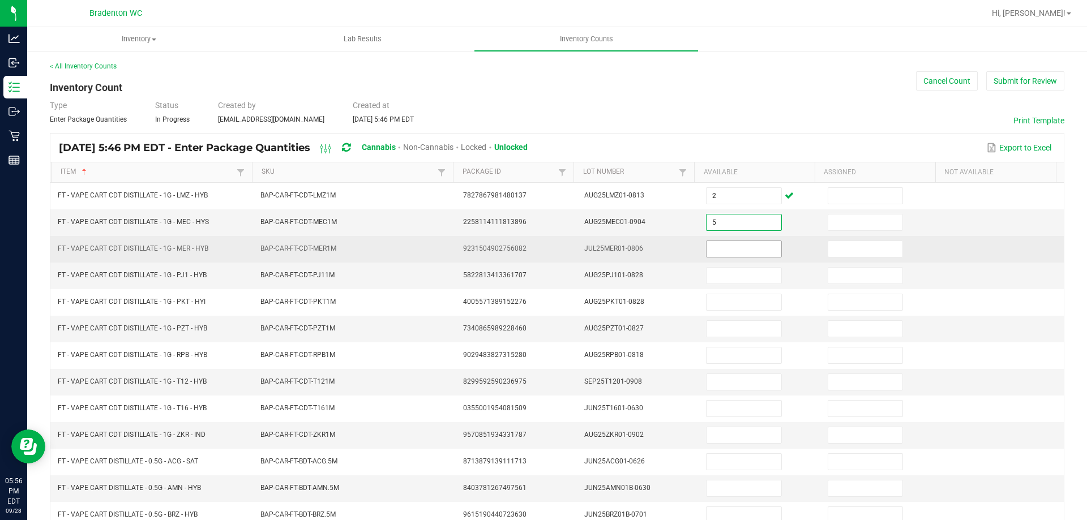
type input "5"
click at [736, 256] on input at bounding box center [743, 249] width 74 height 16
click at [735, 257] on span at bounding box center [743, 249] width 75 height 17
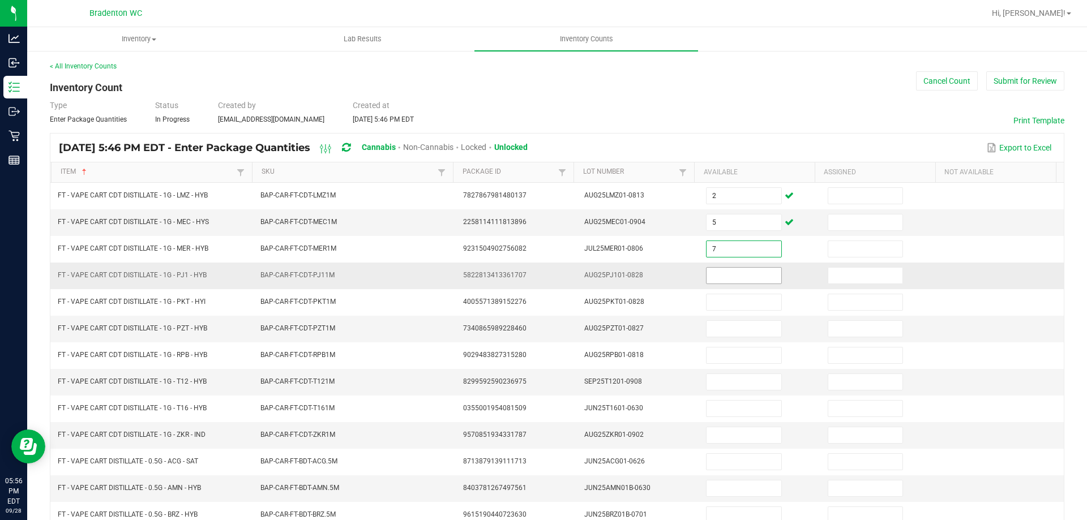
type input "7"
click at [731, 274] on input at bounding box center [743, 276] width 74 height 16
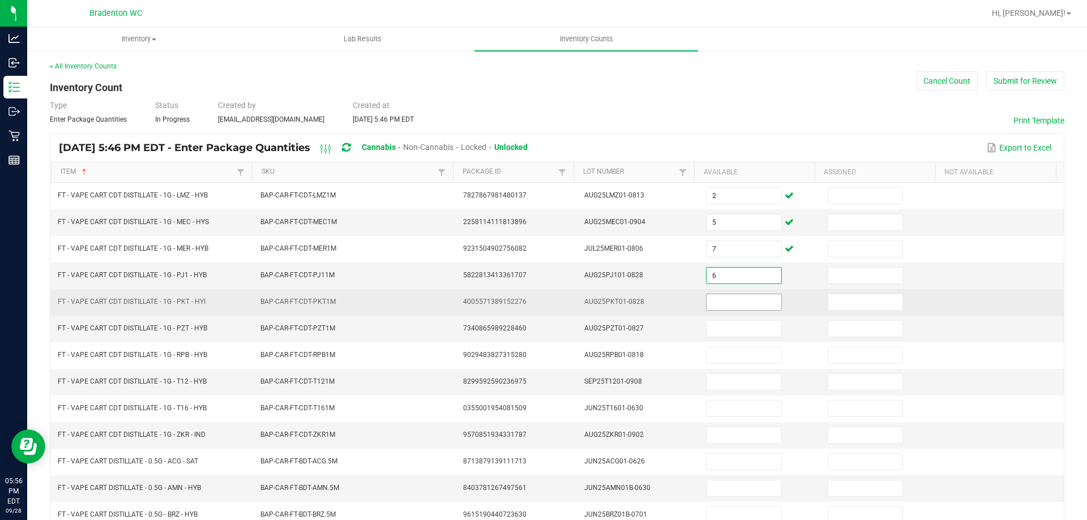
type input "6"
click at [733, 302] on input at bounding box center [743, 302] width 74 height 16
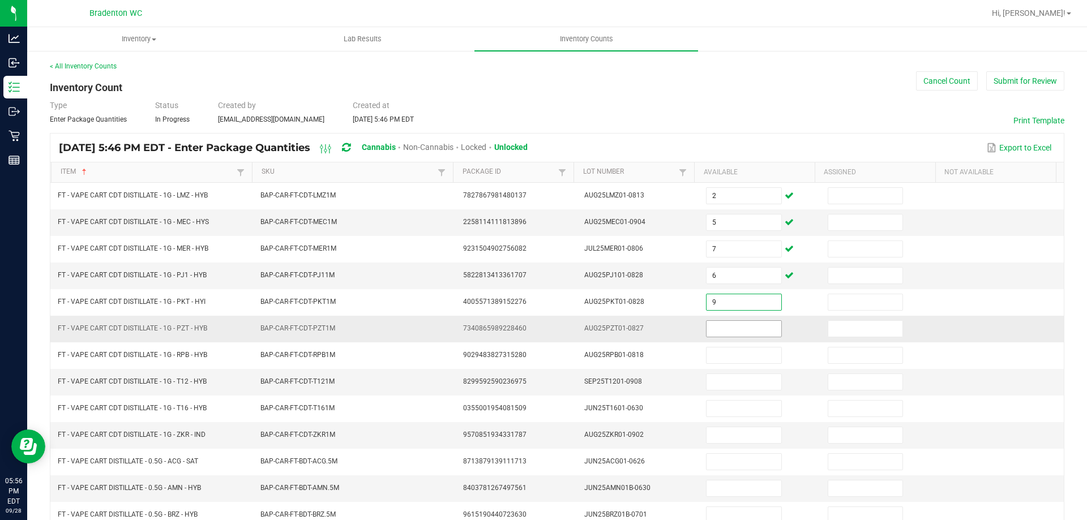
type input "9"
click at [731, 328] on input at bounding box center [743, 329] width 74 height 16
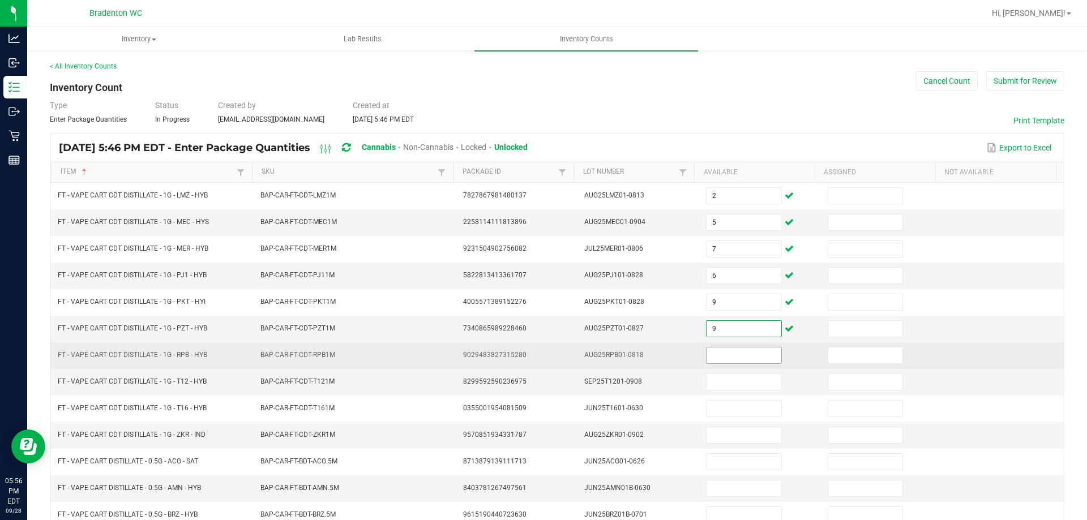
type input "9"
click at [716, 360] on input at bounding box center [743, 356] width 74 height 16
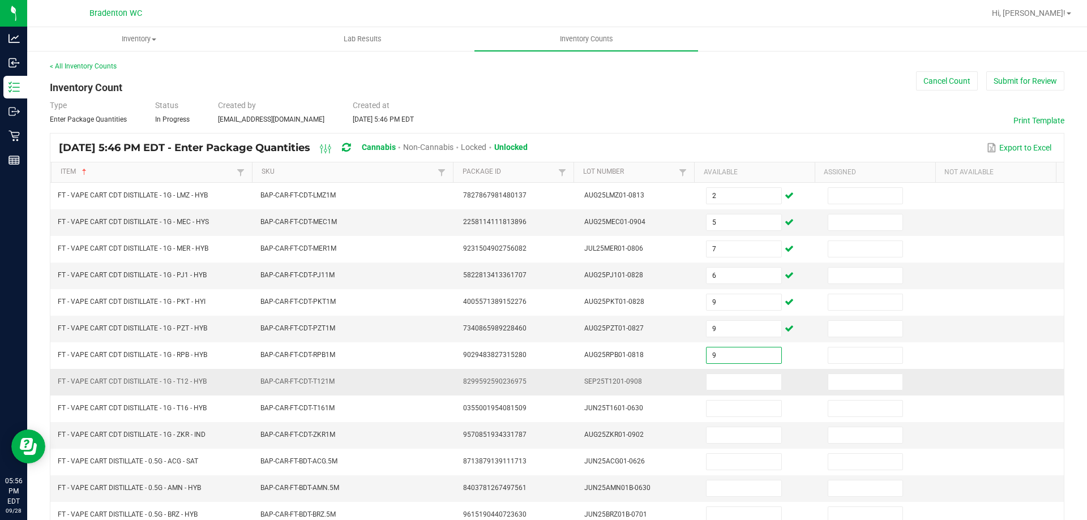
type input "9"
click at [713, 391] on td at bounding box center [760, 382] width 122 height 27
click at [714, 383] on input at bounding box center [743, 382] width 74 height 16
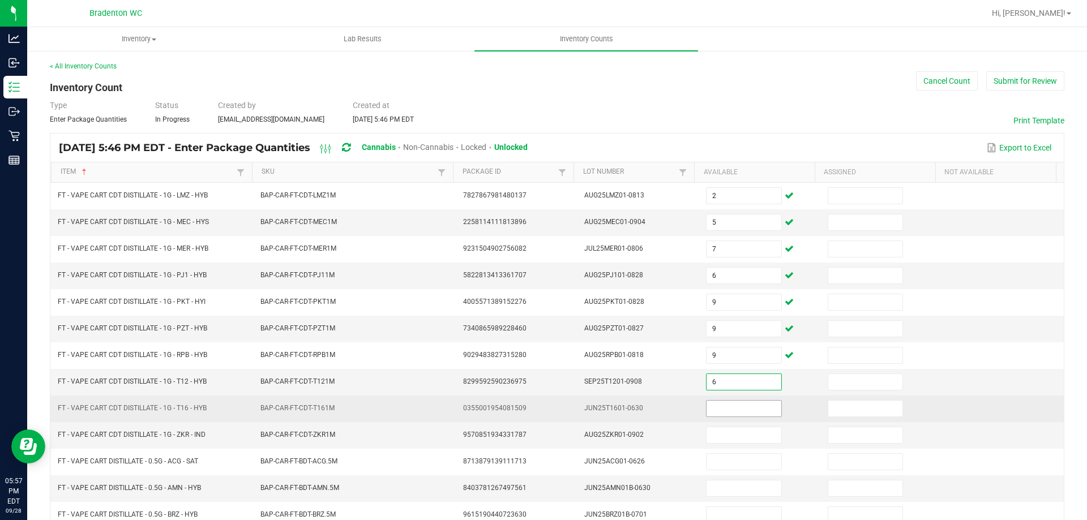
type input "6"
click at [718, 404] on input at bounding box center [743, 409] width 74 height 16
click at [718, 405] on input at bounding box center [743, 409] width 74 height 16
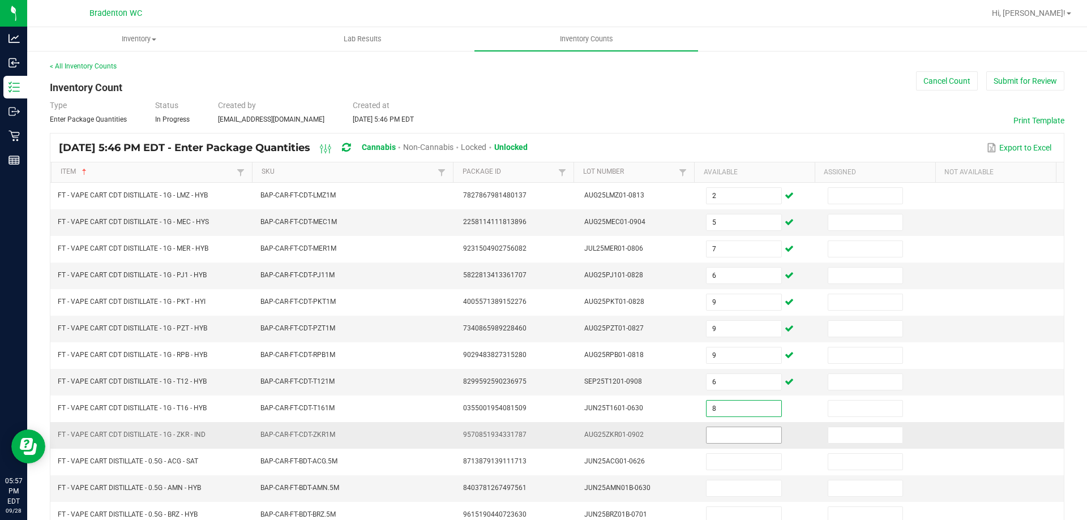
type input "8"
click at [720, 442] on input at bounding box center [743, 435] width 74 height 16
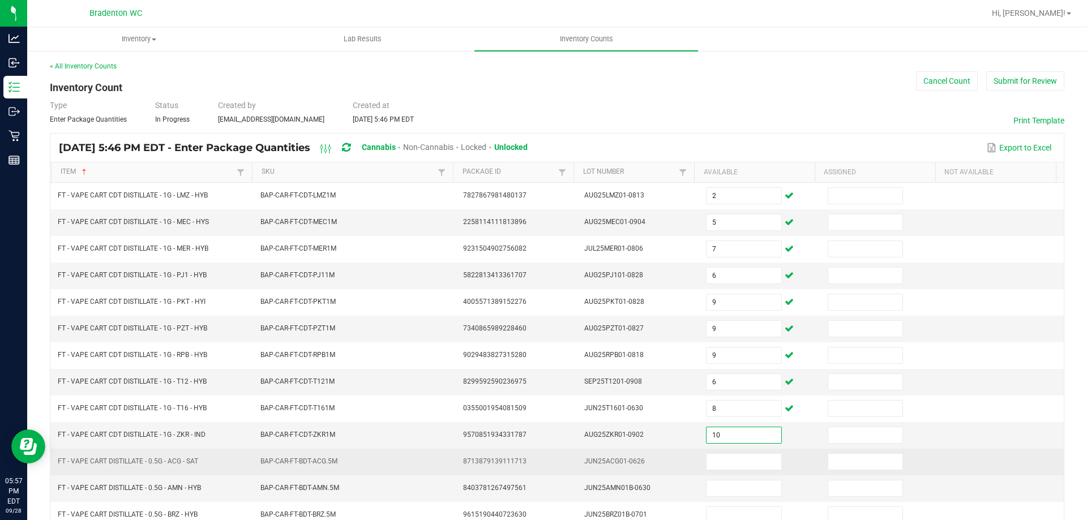
type input "10"
click at [659, 466] on td "JUN25ACG01-0626" at bounding box center [638, 462] width 122 height 27
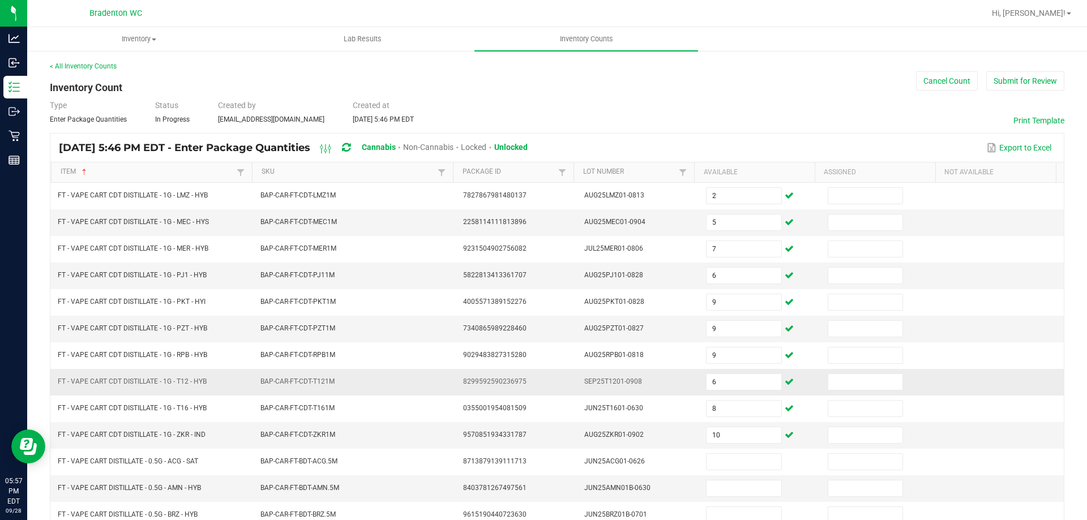
scroll to position [57, 0]
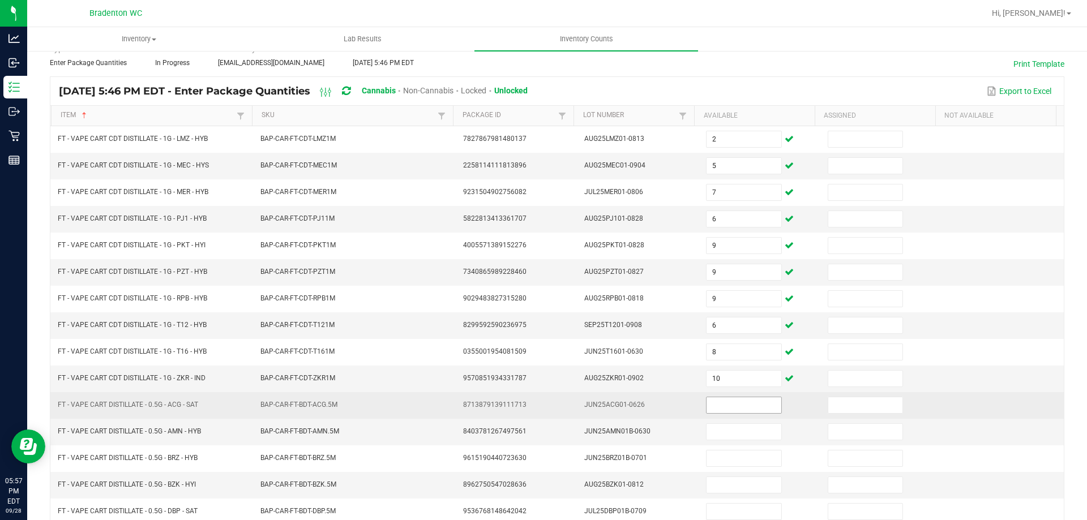
click at [734, 405] on input at bounding box center [743, 405] width 74 height 16
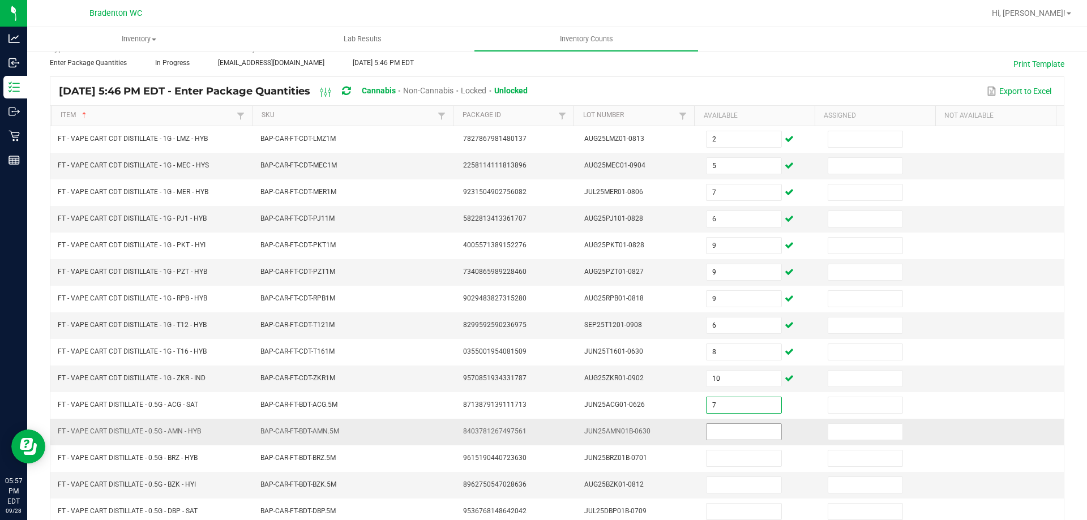
type input "7"
click at [719, 437] on input at bounding box center [743, 432] width 74 height 16
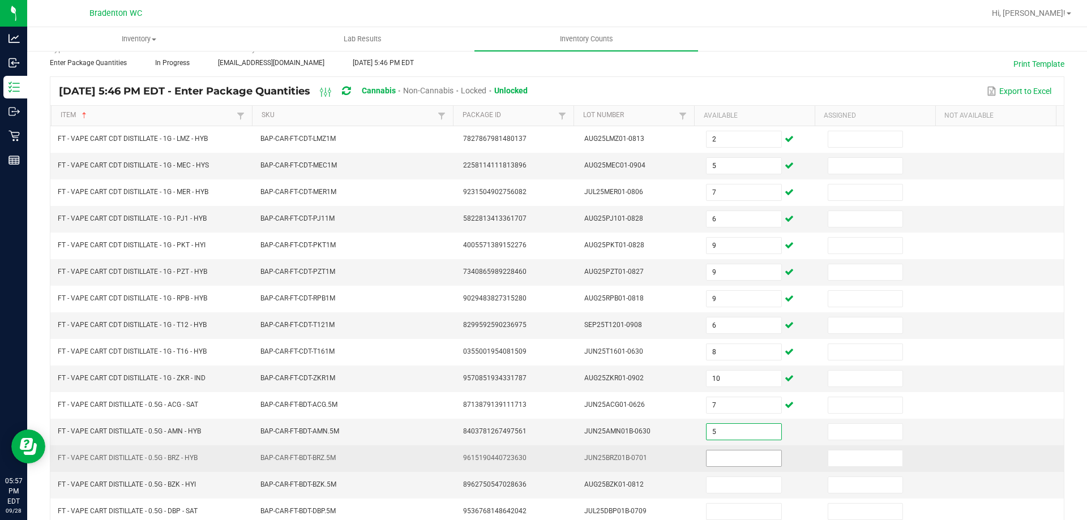
type input "5"
click at [718, 465] on input at bounding box center [743, 459] width 74 height 16
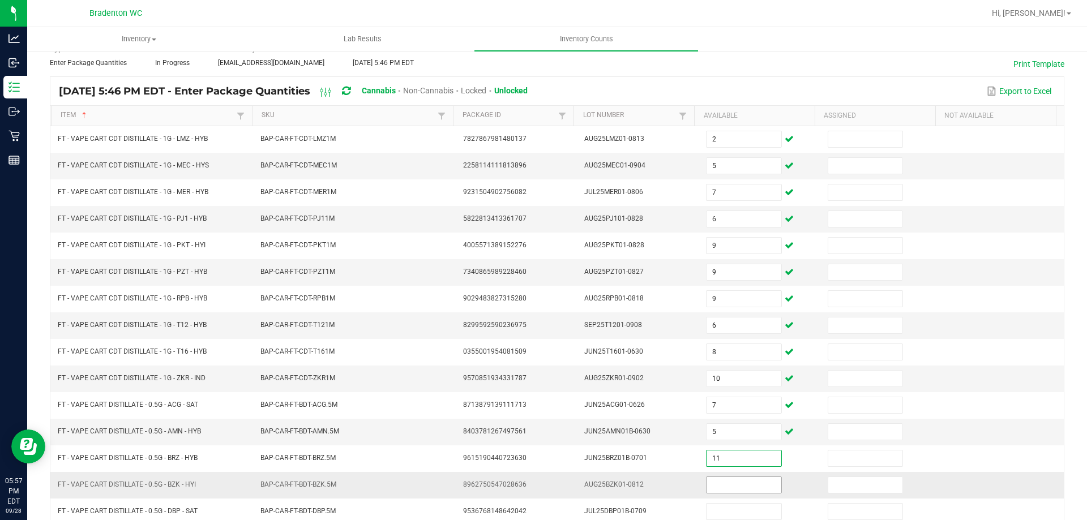
type input "11"
click at [715, 490] on input at bounding box center [743, 485] width 74 height 16
type input "3"
click at [942, 427] on td at bounding box center [1003, 432] width 122 height 27
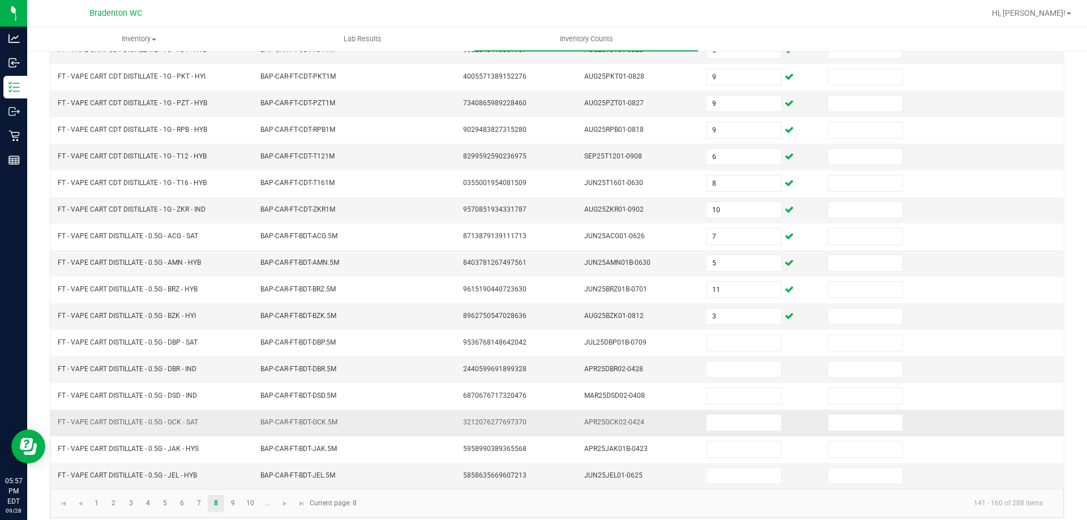
scroll to position [226, 0]
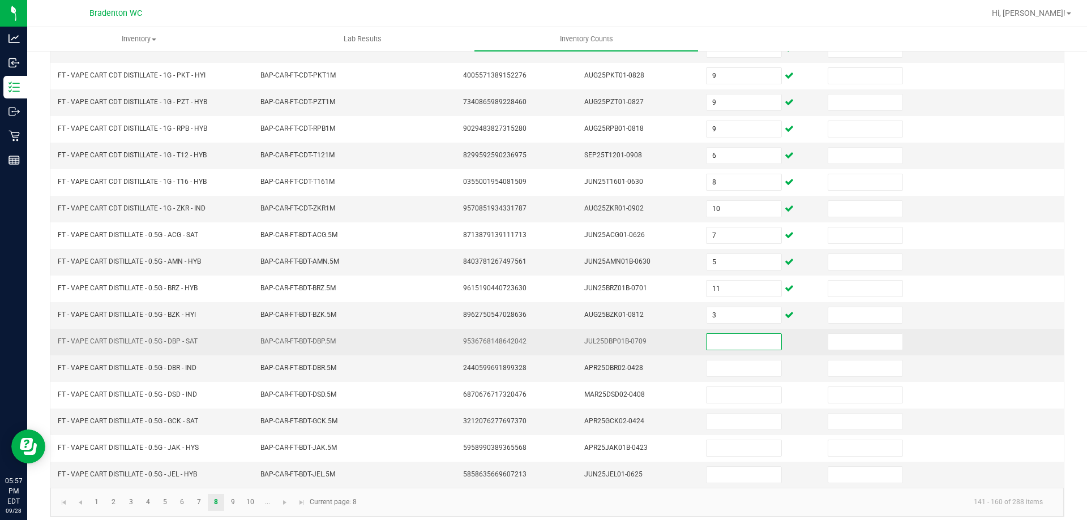
click at [733, 345] on input at bounding box center [743, 342] width 74 height 16
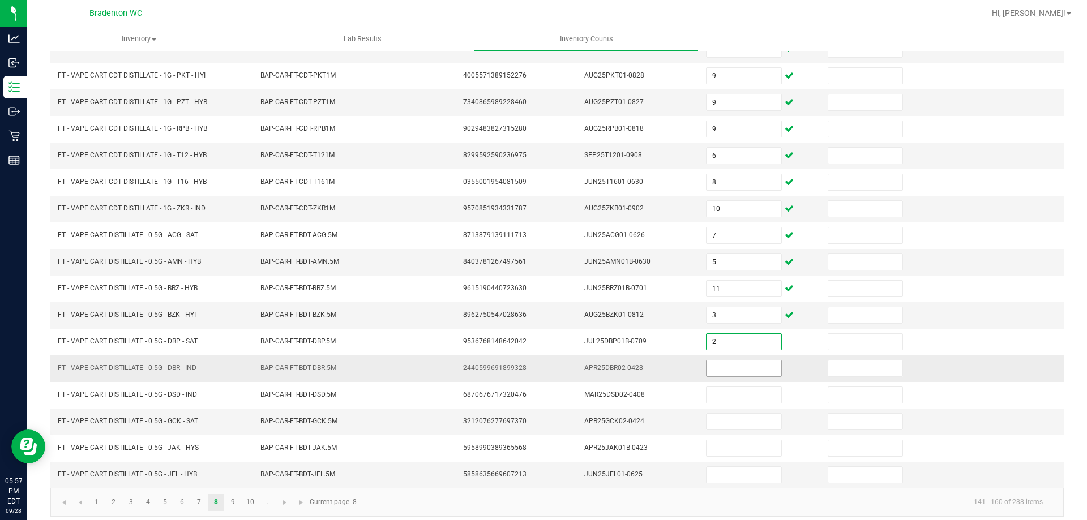
type input "2"
click at [731, 375] on input at bounding box center [743, 369] width 74 height 16
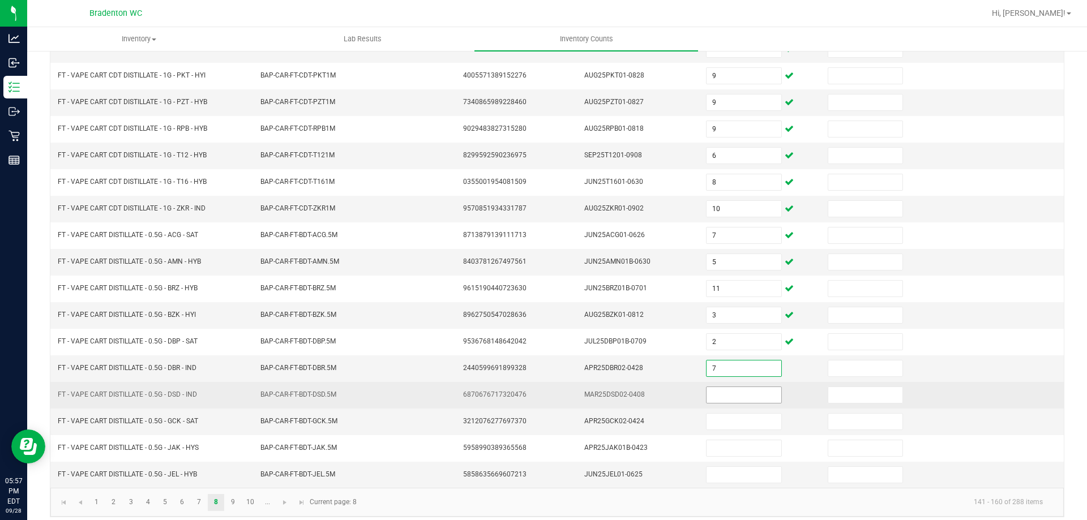
type input "7"
click at [720, 393] on input at bounding box center [743, 395] width 74 height 16
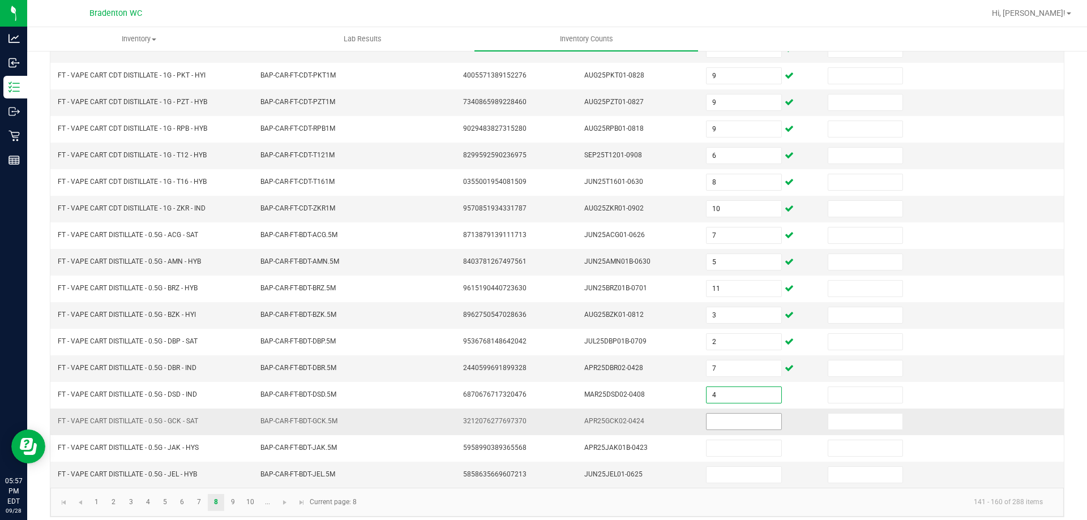
type input "4"
click at [722, 423] on input at bounding box center [743, 422] width 74 height 16
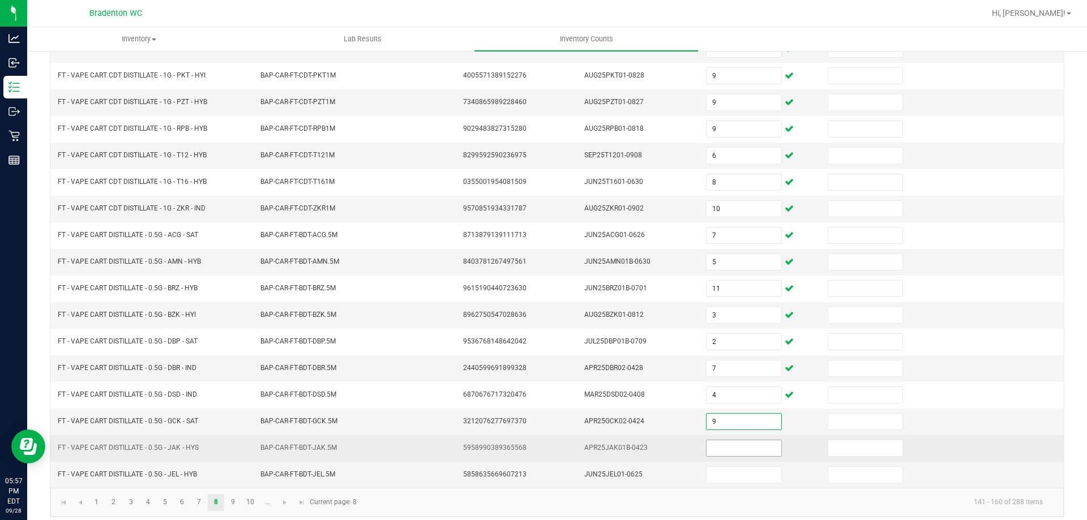
type input "9"
click at [722, 452] on input at bounding box center [743, 448] width 74 height 16
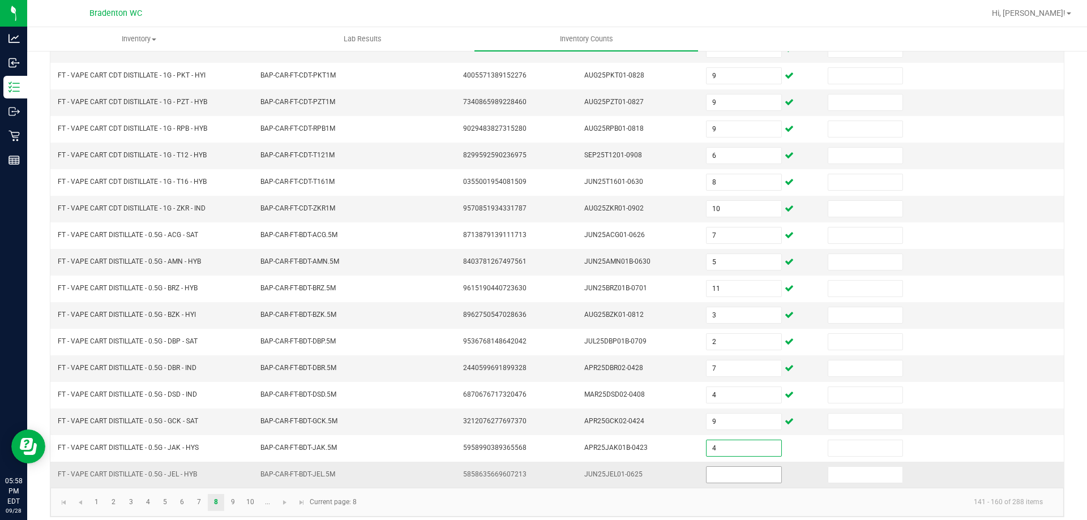
type input "4"
click at [722, 481] on input at bounding box center [743, 475] width 74 height 16
type input "8"
click at [705, 502] on kendo-pager-info "141 - 160 of 288 items" at bounding box center [707, 502] width 688 height 19
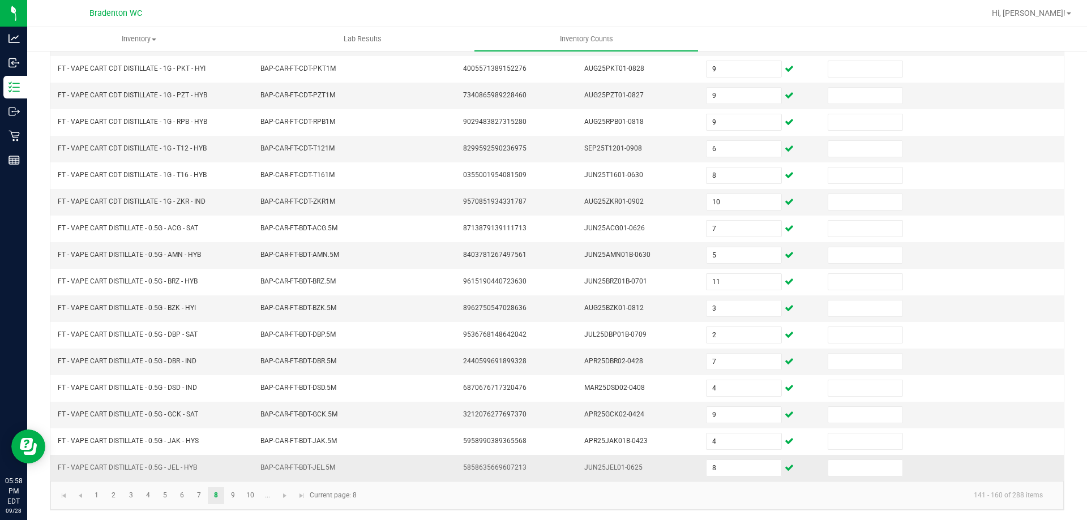
scroll to position [235, 0]
click at [235, 497] on link "9" at bounding box center [233, 494] width 16 height 17
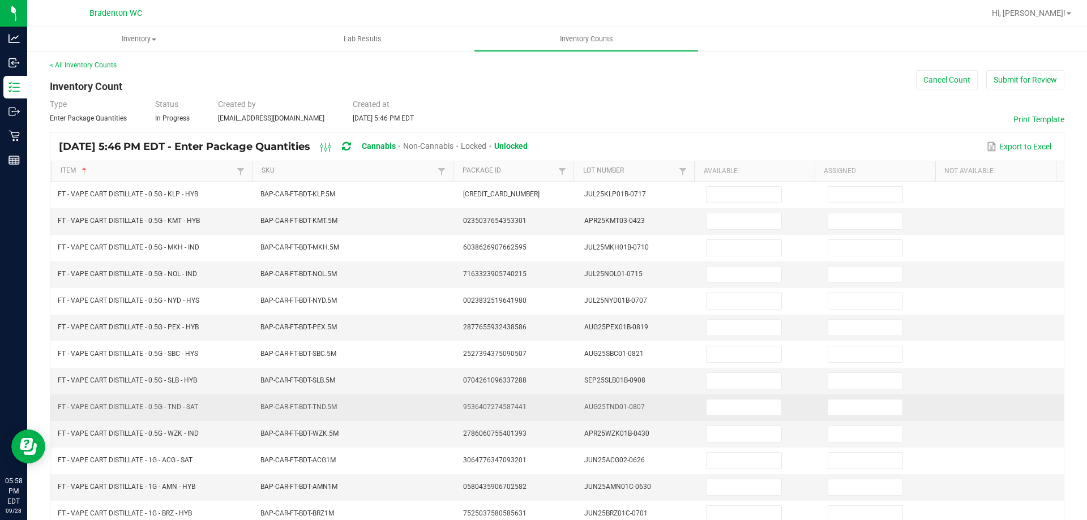
scroll to position [0, 0]
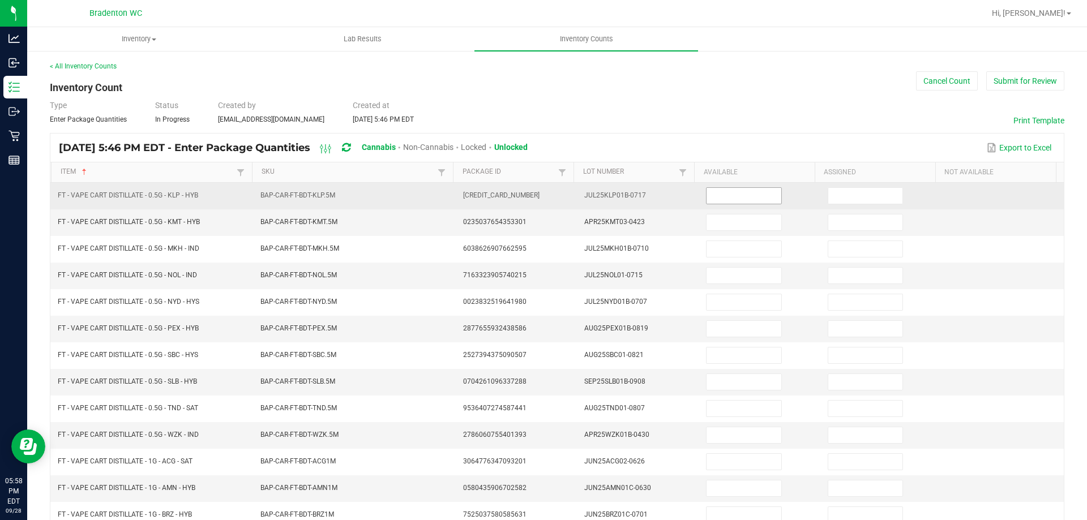
click at [733, 198] on input at bounding box center [743, 196] width 74 height 16
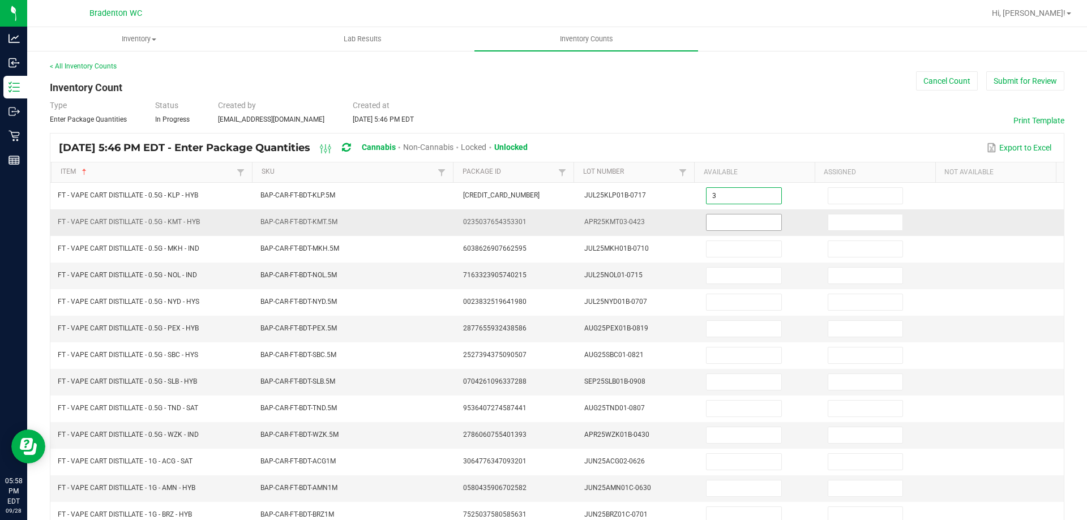
type input "3"
click at [741, 222] on input at bounding box center [743, 223] width 74 height 16
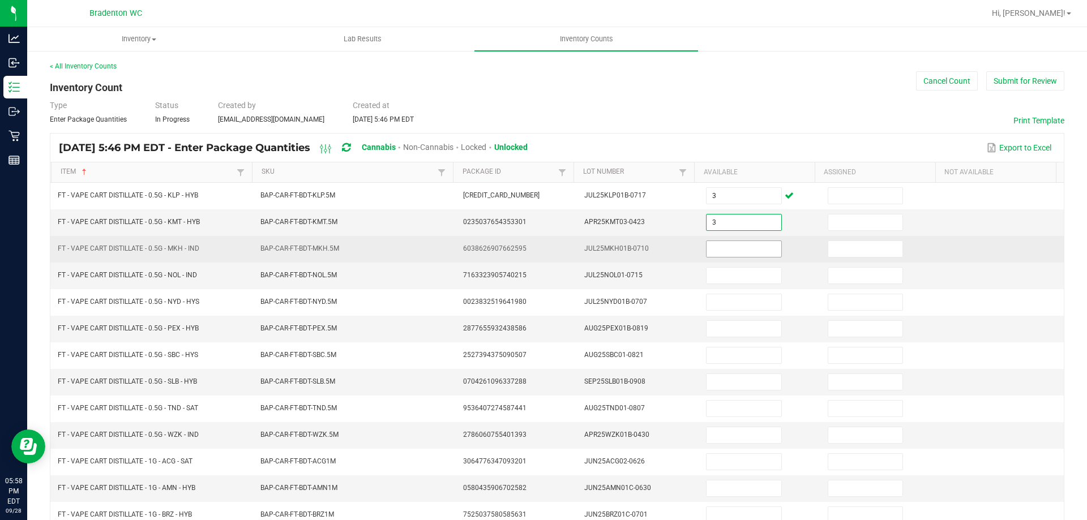
type input "3"
click at [740, 243] on input at bounding box center [743, 249] width 74 height 16
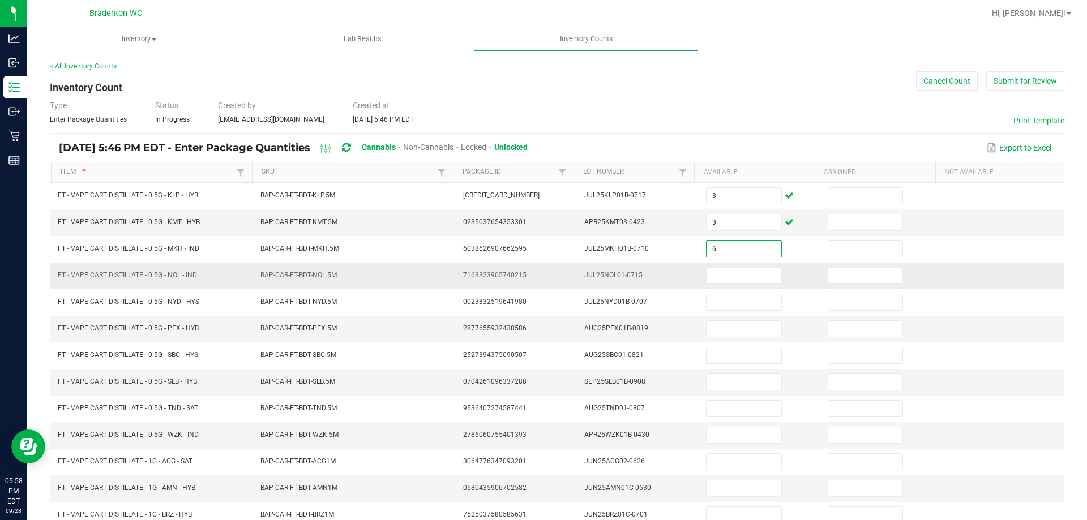
type input "6"
click at [741, 285] on td at bounding box center [760, 276] width 122 height 27
click at [738, 276] on input at bounding box center [743, 276] width 74 height 16
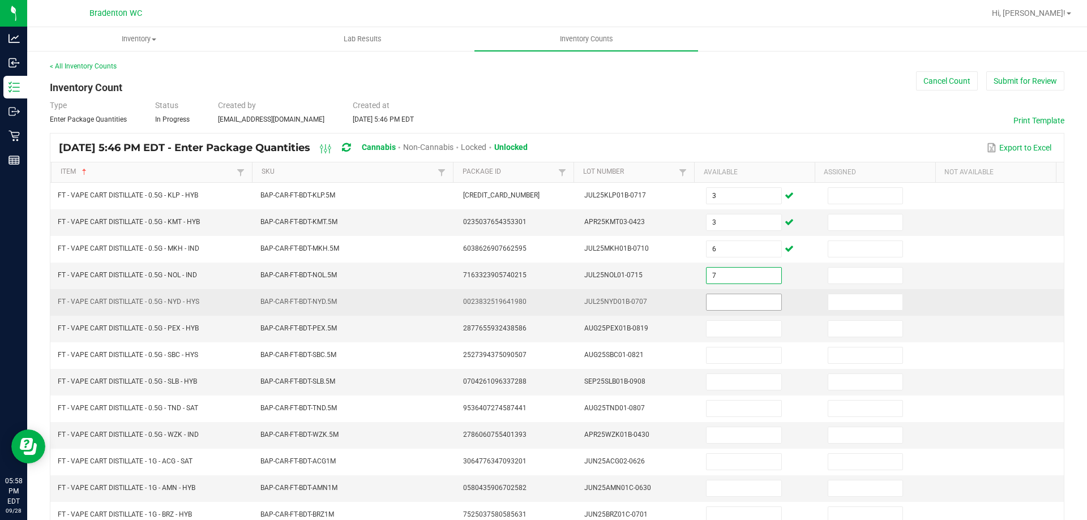
type input "7"
click at [728, 303] on input at bounding box center [743, 302] width 74 height 16
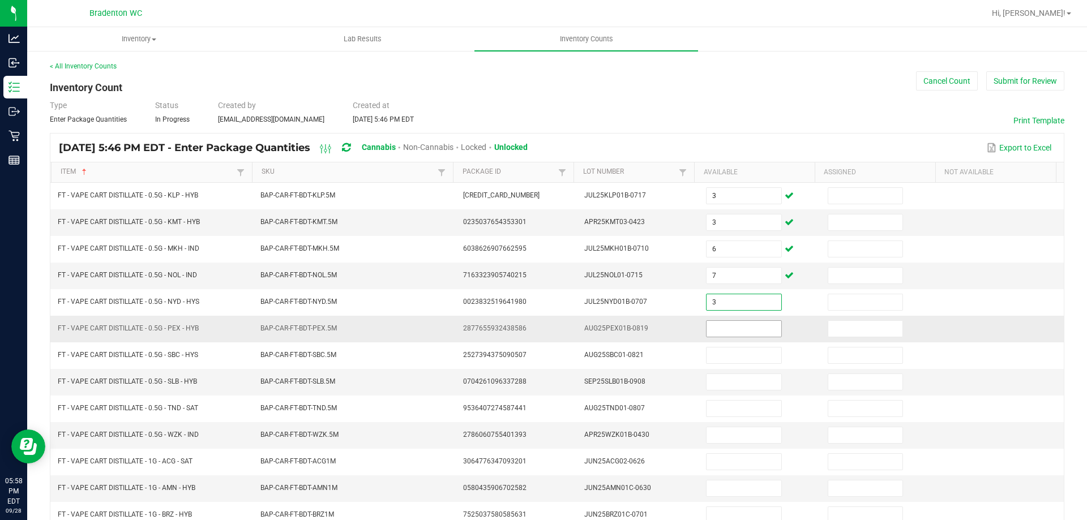
type input "3"
click at [741, 336] on input at bounding box center [743, 329] width 74 height 16
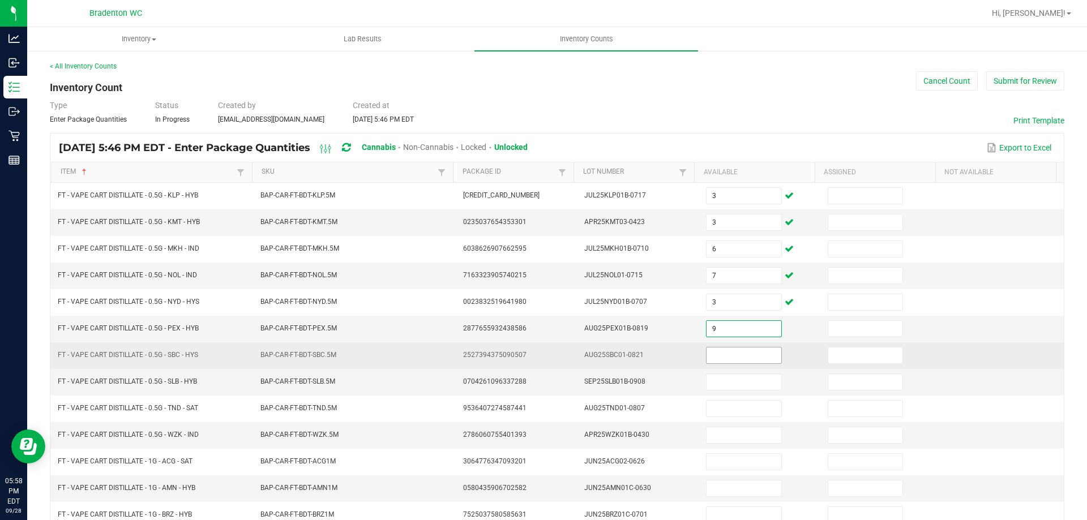
type input "9"
click at [735, 357] on input at bounding box center [743, 356] width 74 height 16
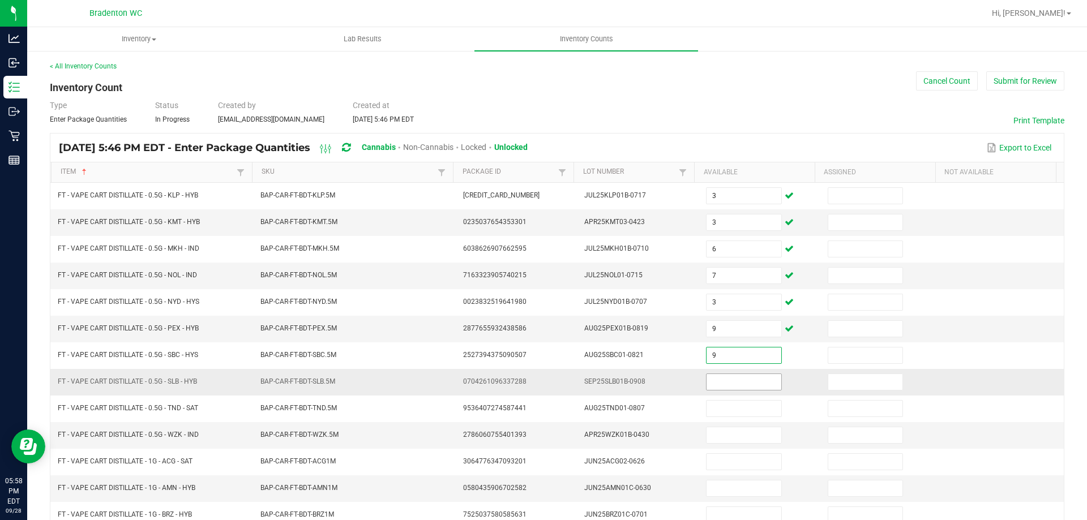
type input "9"
click at [734, 387] on input at bounding box center [743, 382] width 74 height 16
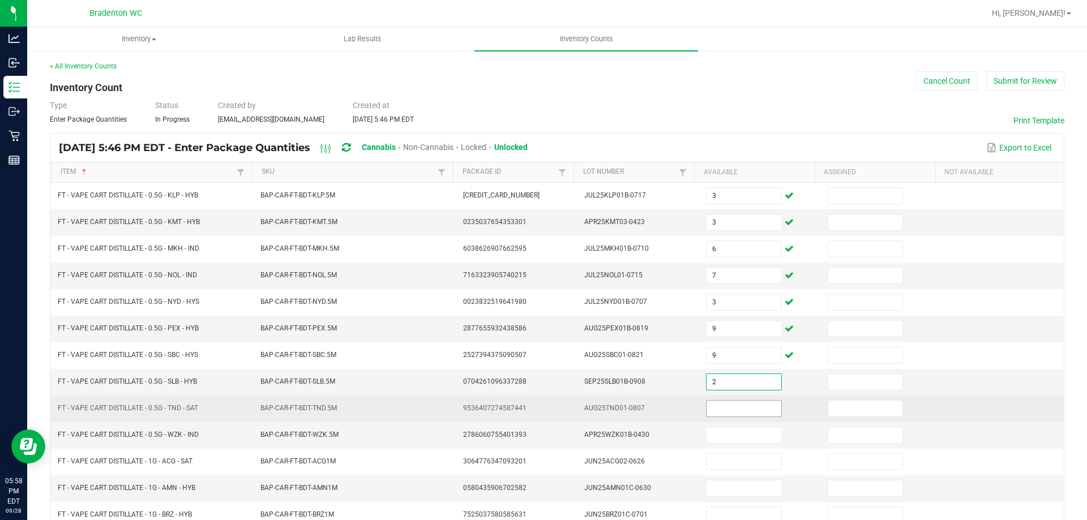
type input "2"
click at [733, 413] on input at bounding box center [743, 409] width 74 height 16
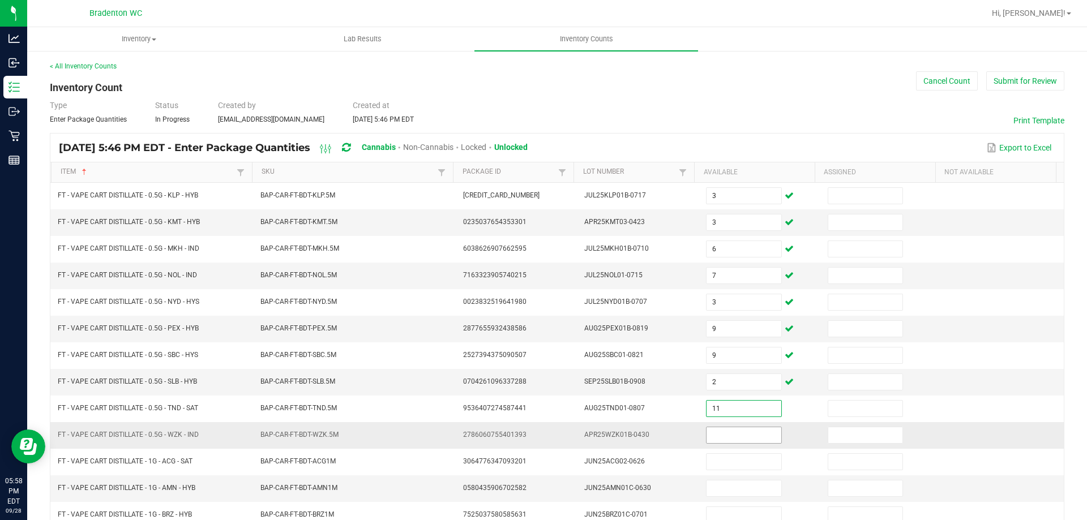
type input "11"
click at [731, 437] on input at bounding box center [743, 435] width 74 height 16
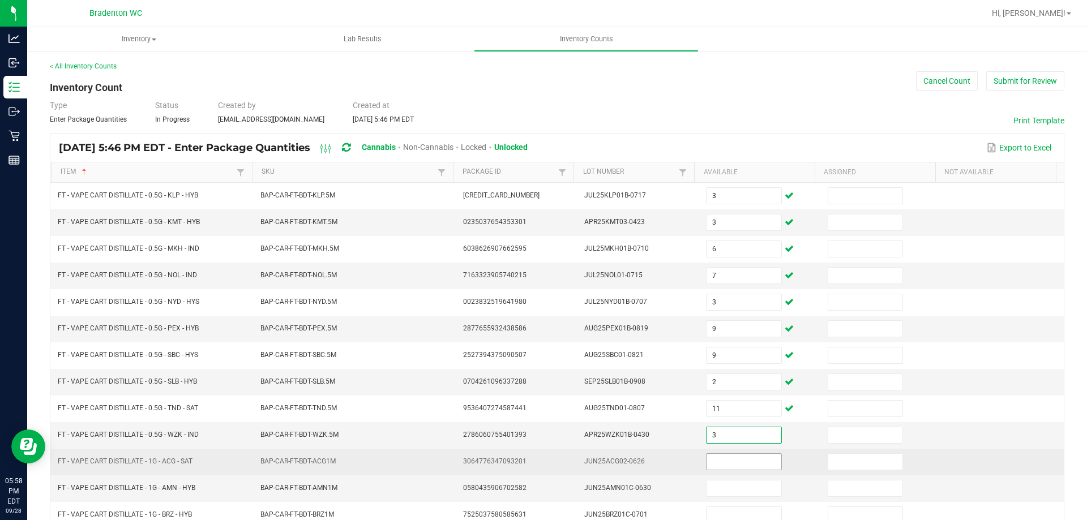
type input "3"
click at [732, 467] on input at bounding box center [743, 462] width 74 height 16
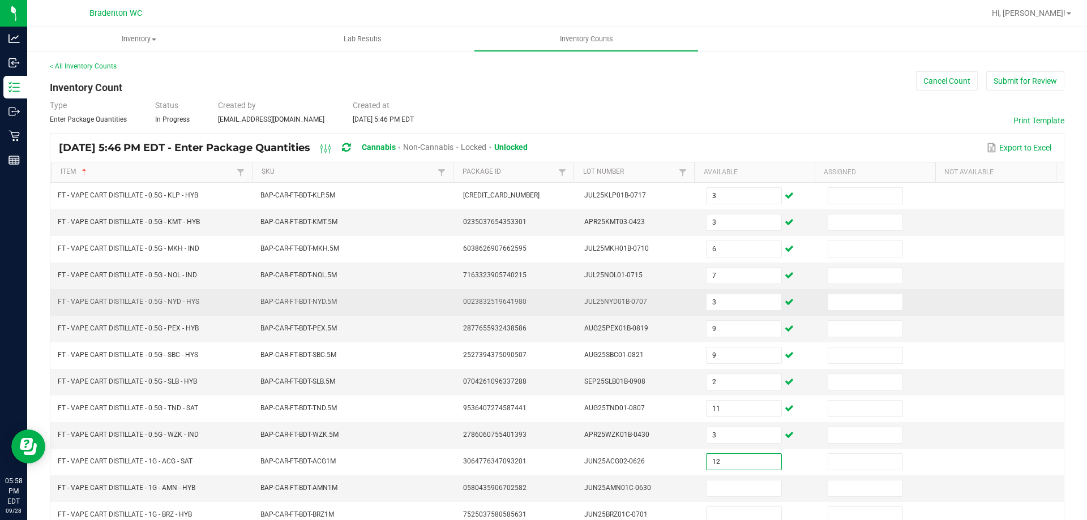
type input "12"
click at [1007, 307] on td at bounding box center [1003, 302] width 122 height 27
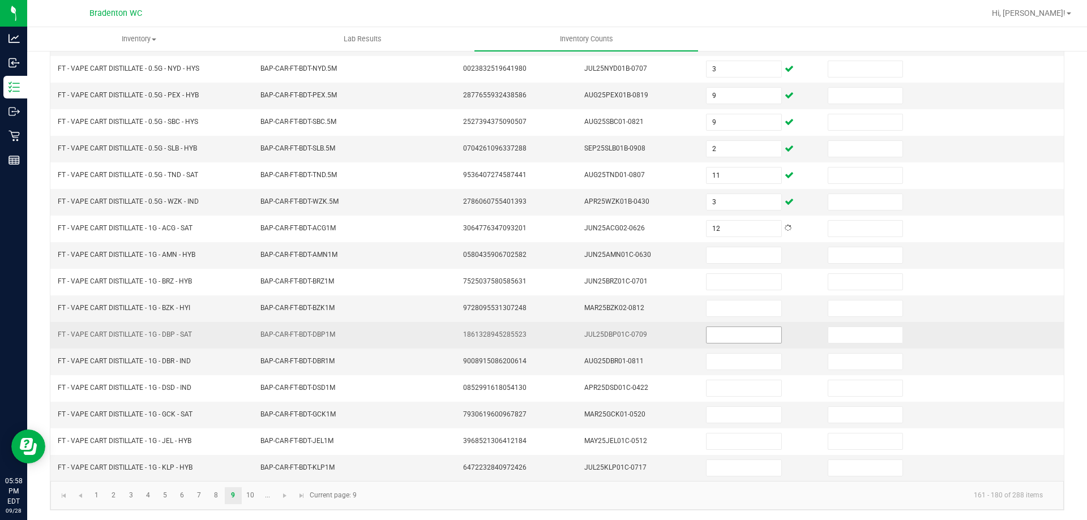
scroll to position [235, 0]
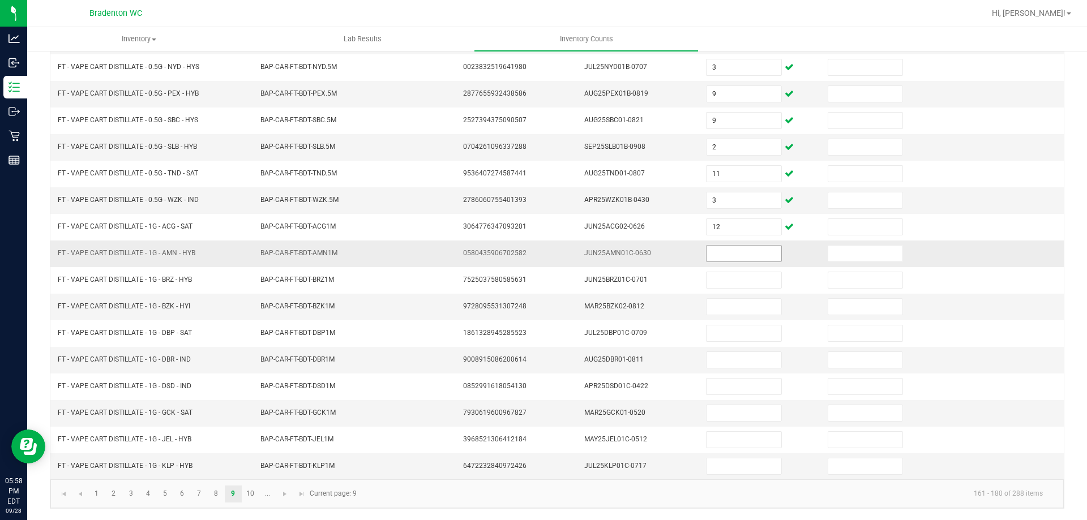
click at [720, 258] on input at bounding box center [743, 254] width 74 height 16
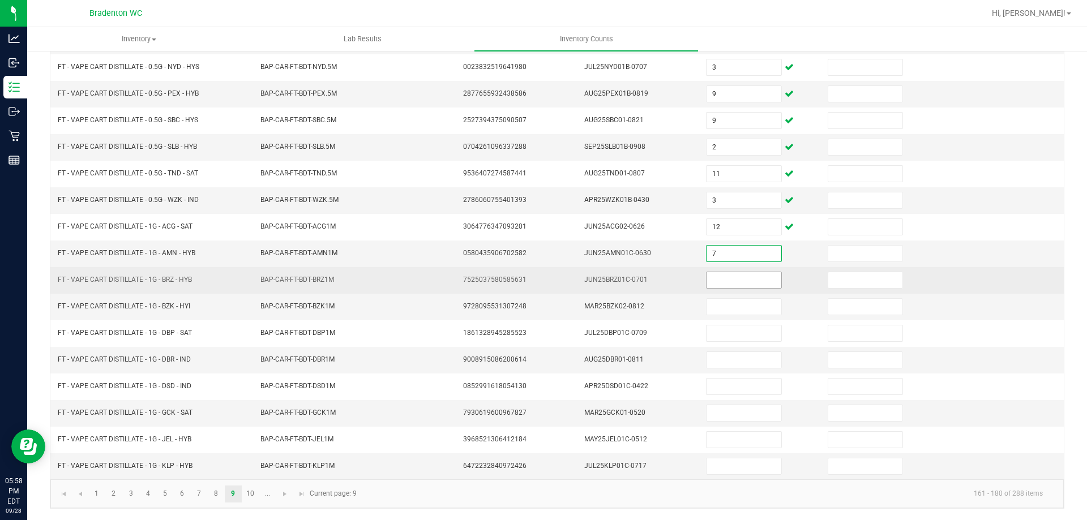
type input "7"
click at [727, 286] on input at bounding box center [743, 280] width 74 height 16
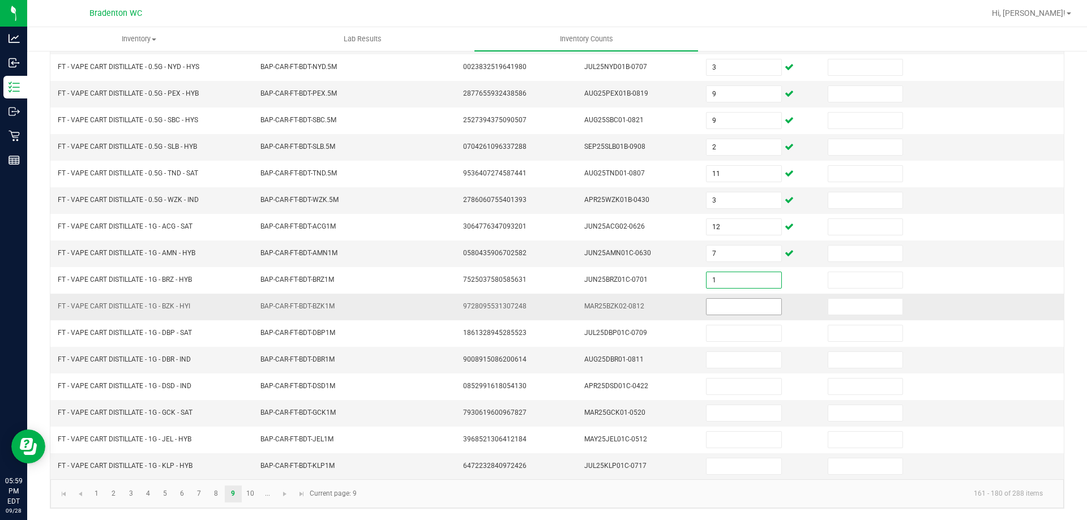
type input "1"
click at [722, 304] on input at bounding box center [743, 307] width 74 height 16
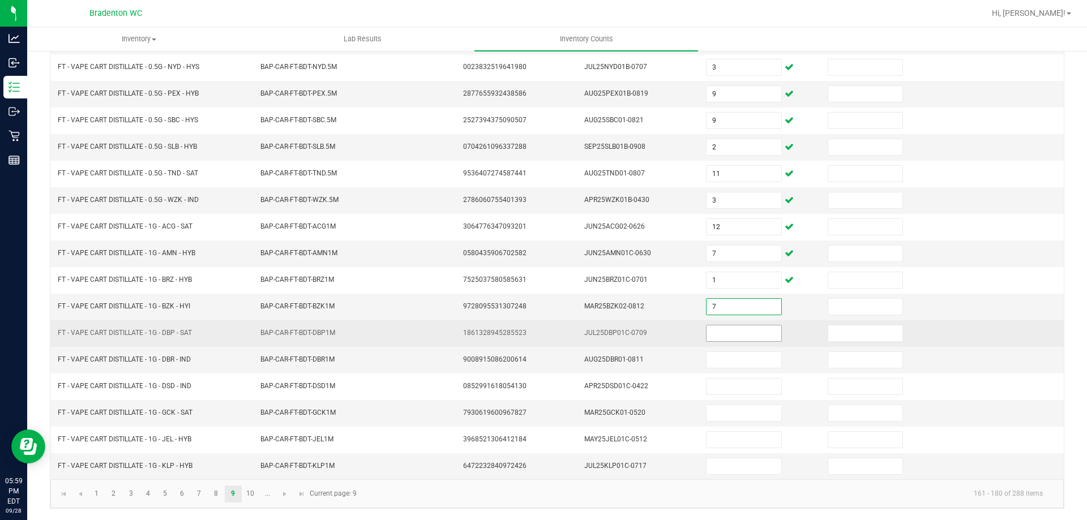
click at [722, 335] on input at bounding box center [743, 334] width 74 height 16
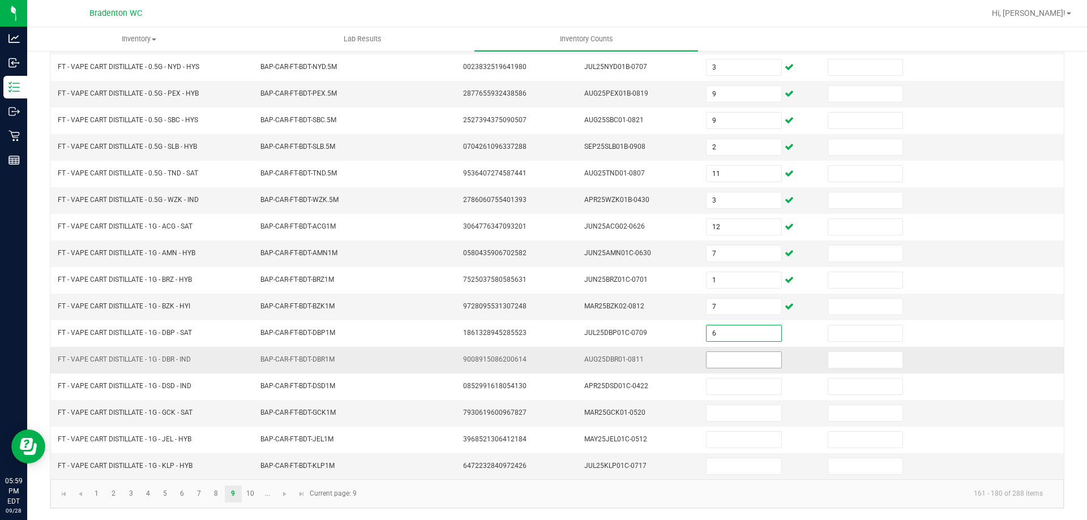
click at [720, 364] on input at bounding box center [743, 360] width 74 height 16
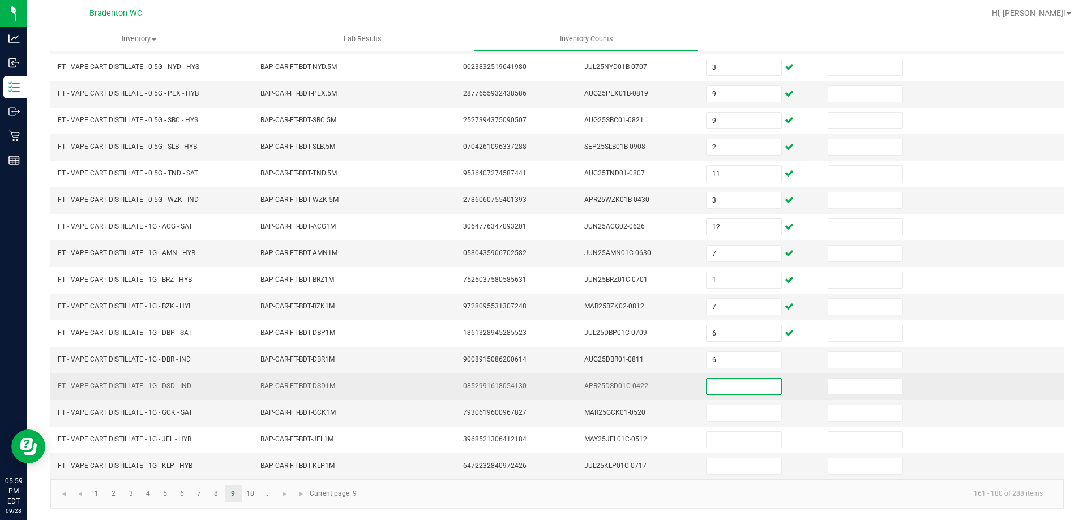
click at [713, 388] on input at bounding box center [743, 387] width 74 height 16
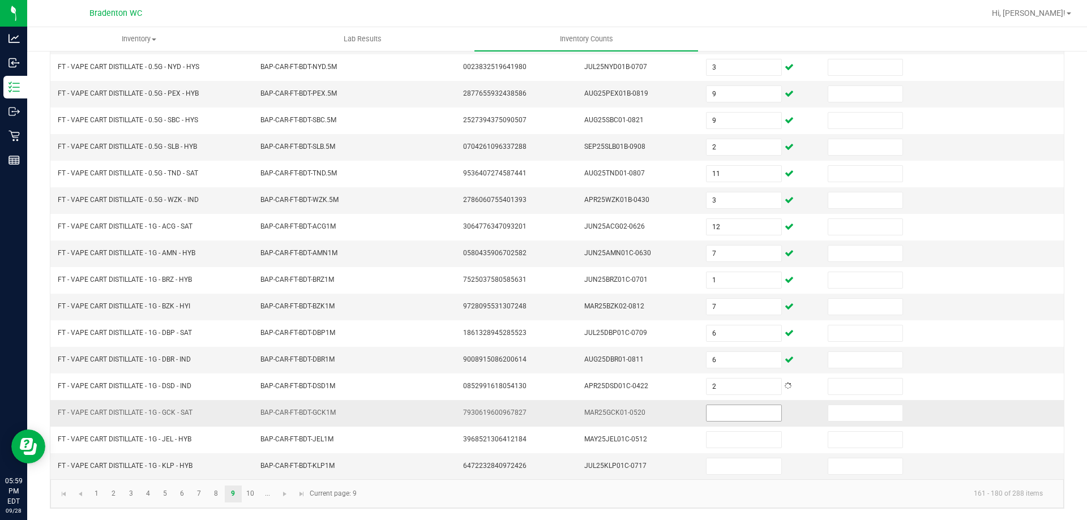
click at [716, 421] on span at bounding box center [743, 413] width 75 height 17
click at [727, 418] on input at bounding box center [743, 413] width 74 height 16
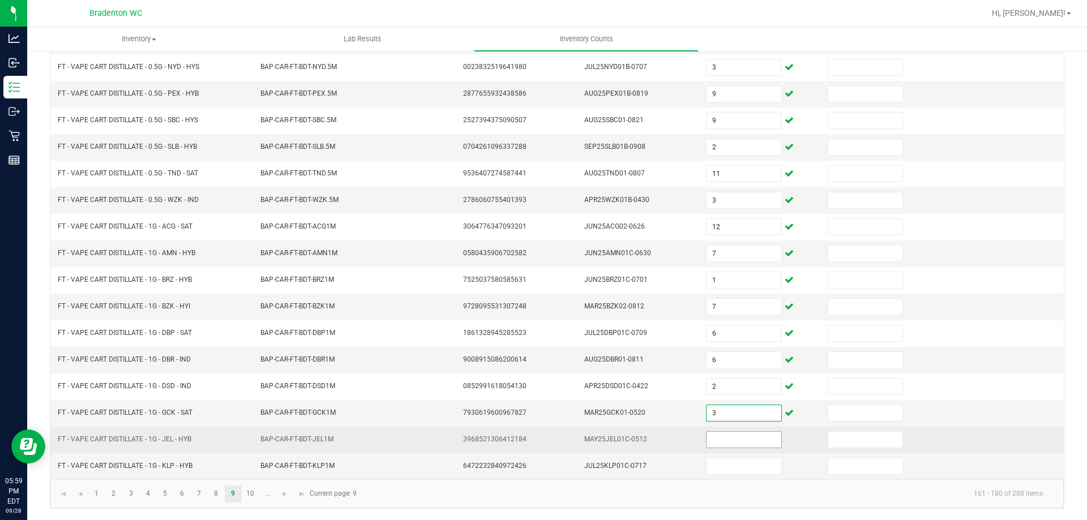
click at [730, 448] on span at bounding box center [743, 439] width 75 height 17
click at [731, 440] on input at bounding box center [743, 440] width 74 height 16
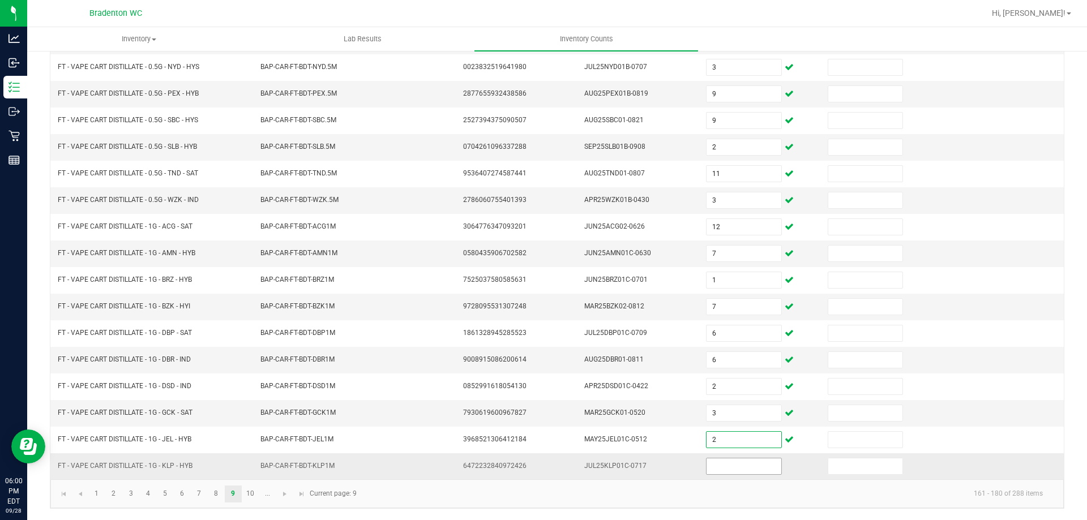
click at [719, 473] on input at bounding box center [743, 467] width 74 height 16
click at [708, 495] on kendo-pager-info "161 - 180 of 288 items" at bounding box center [707, 494] width 688 height 19
click at [288, 495] on span "Go to the next page" at bounding box center [284, 494] width 9 height 9
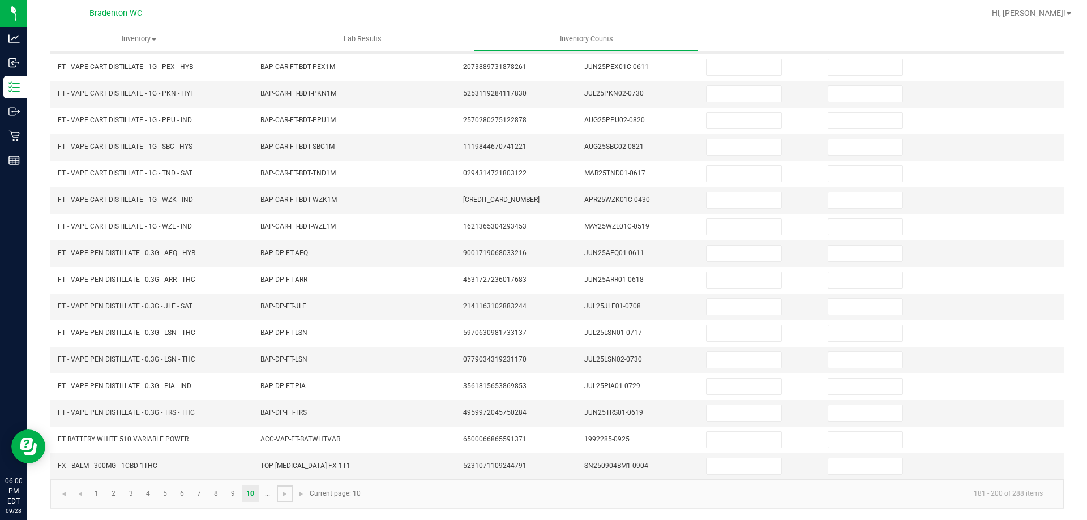
scroll to position [0, 0]
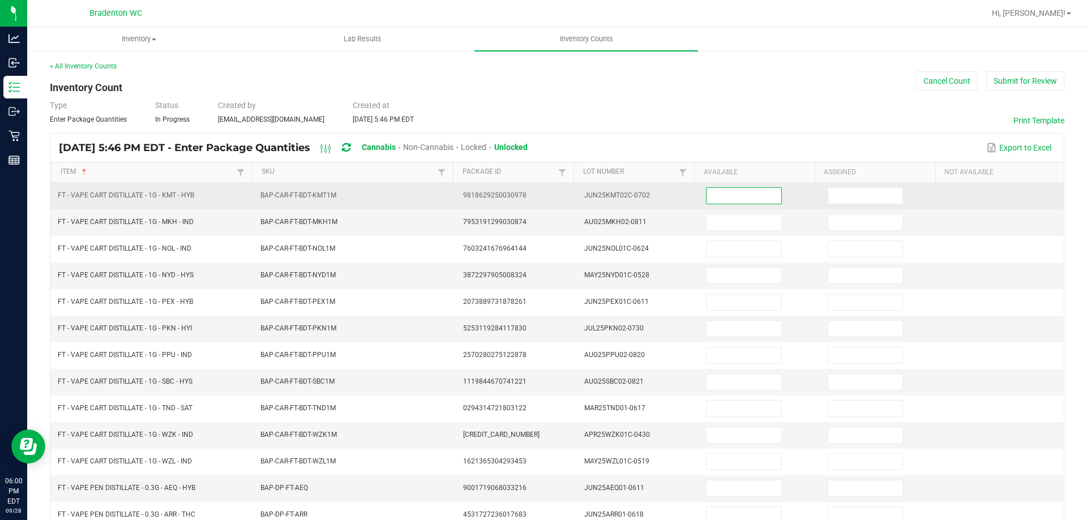
click at [731, 202] on input at bounding box center [743, 196] width 74 height 16
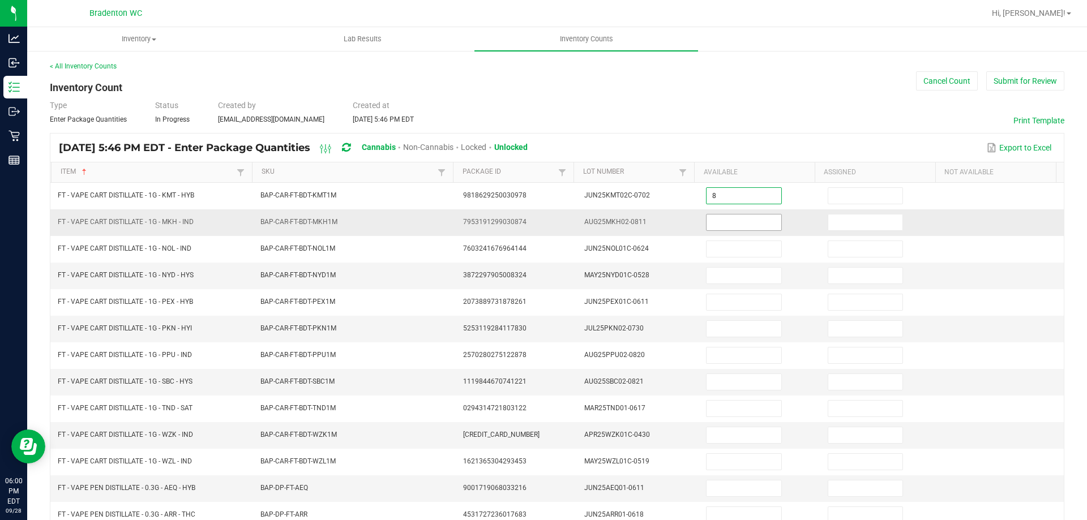
click at [731, 229] on input at bounding box center [743, 223] width 74 height 16
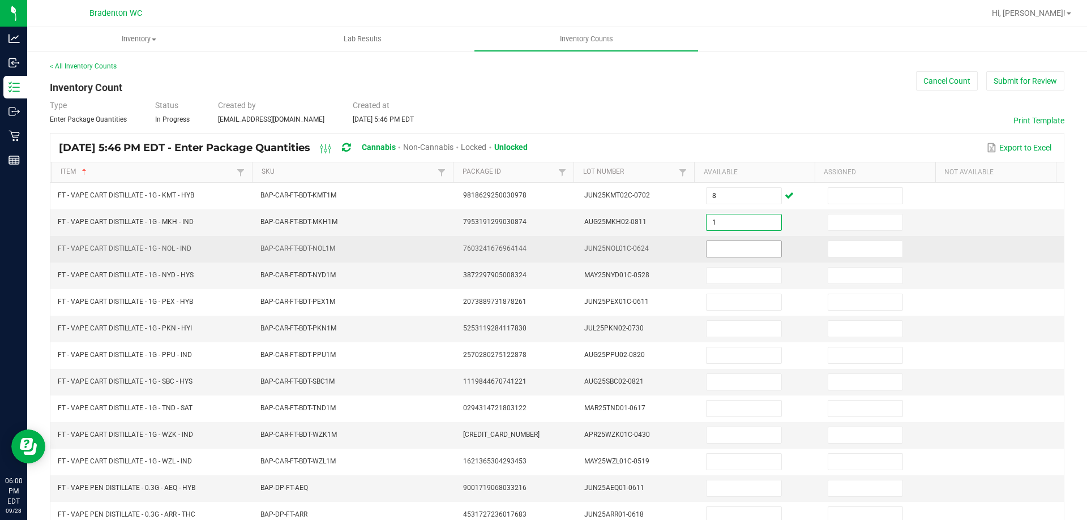
click at [732, 249] on input at bounding box center [743, 249] width 74 height 16
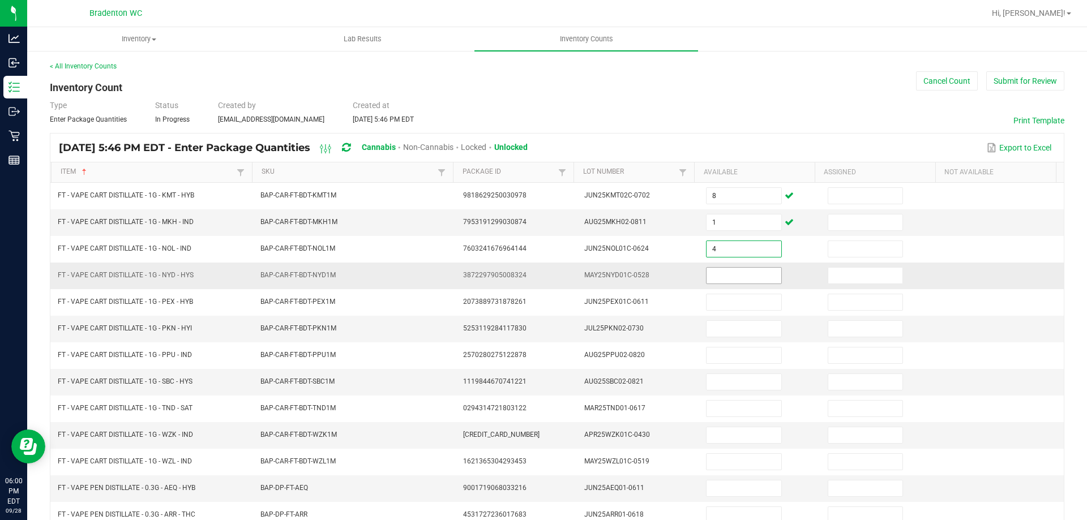
click at [734, 279] on input at bounding box center [743, 276] width 74 height 16
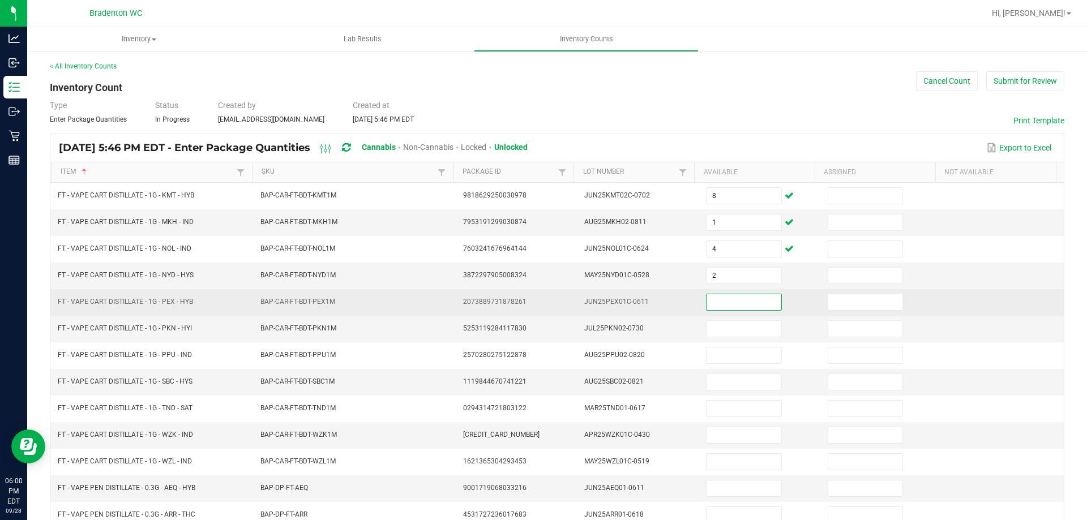
click at [743, 306] on input at bounding box center [743, 302] width 74 height 16
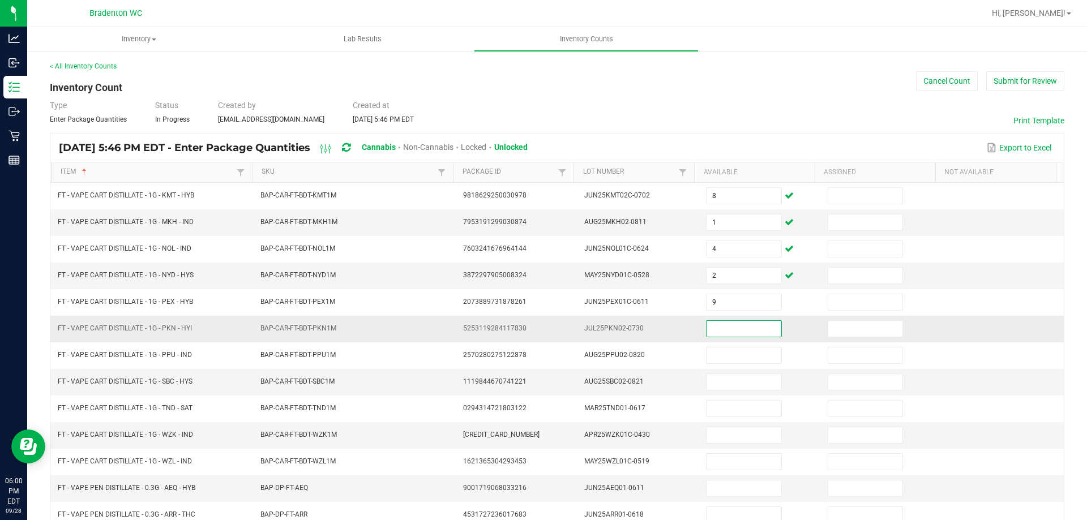
click at [742, 333] on input at bounding box center [743, 329] width 74 height 16
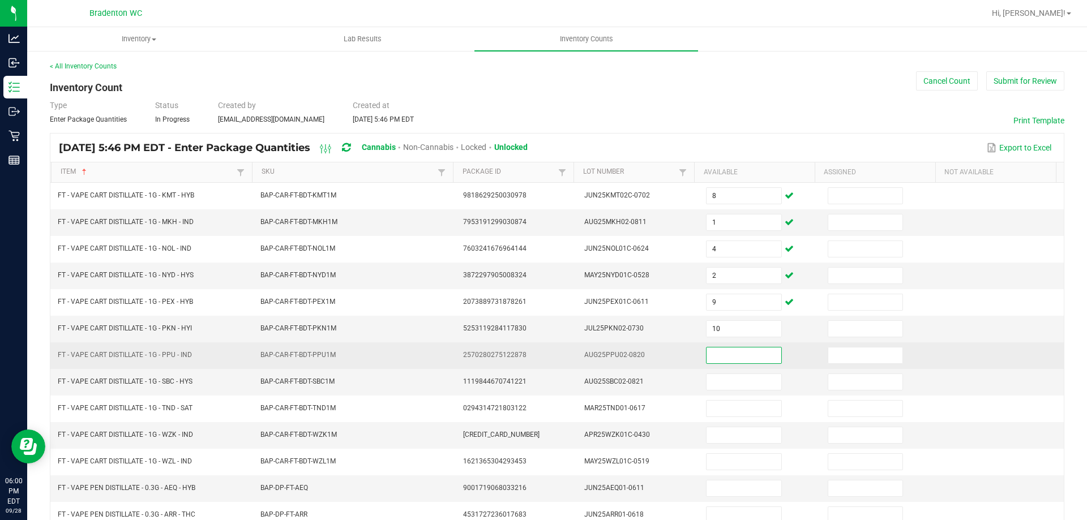
click at [736, 358] on input at bounding box center [743, 356] width 74 height 16
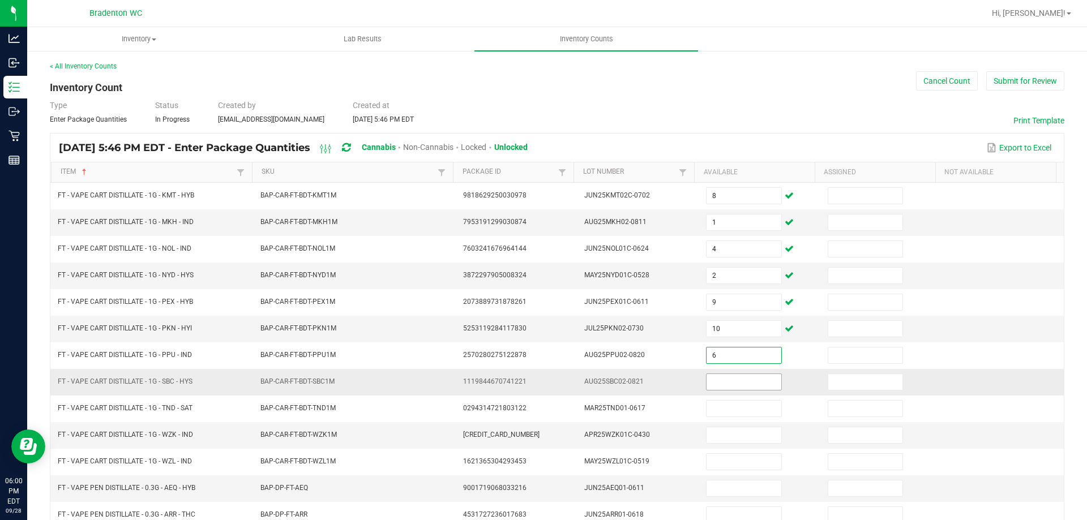
click at [723, 388] on input at bounding box center [743, 382] width 74 height 16
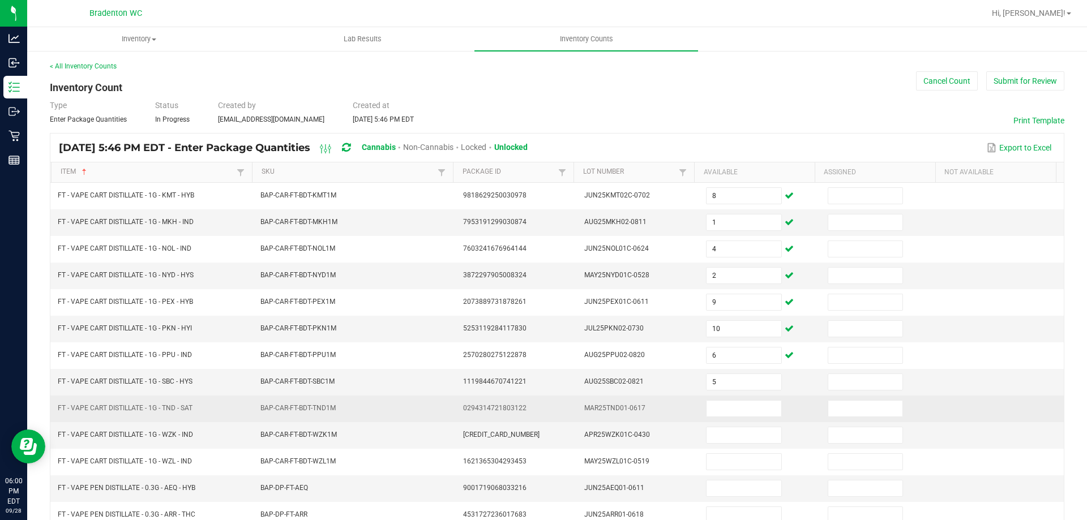
click at [723, 419] on td at bounding box center [760, 409] width 122 height 27
click at [720, 408] on input at bounding box center [743, 409] width 74 height 16
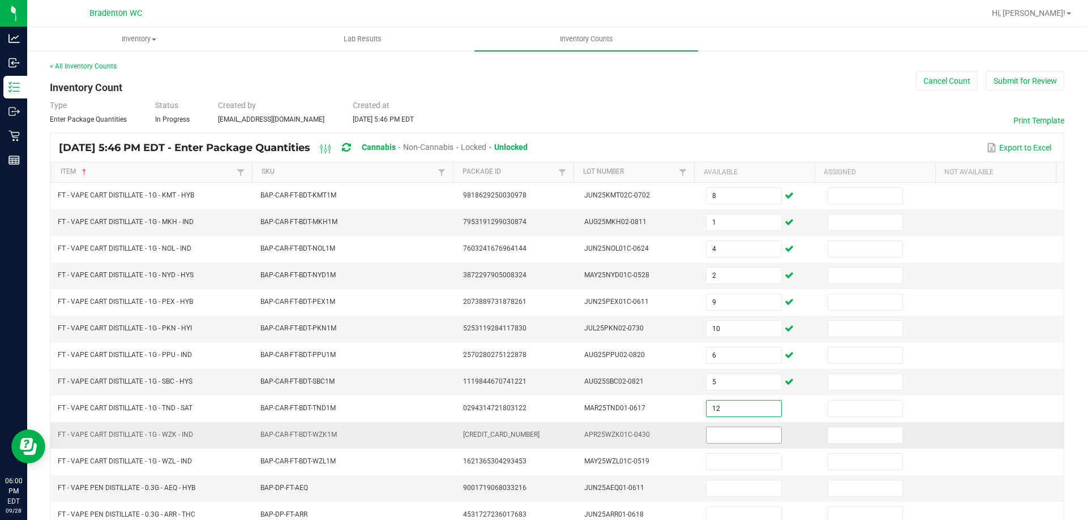
click at [715, 438] on input at bounding box center [743, 435] width 74 height 16
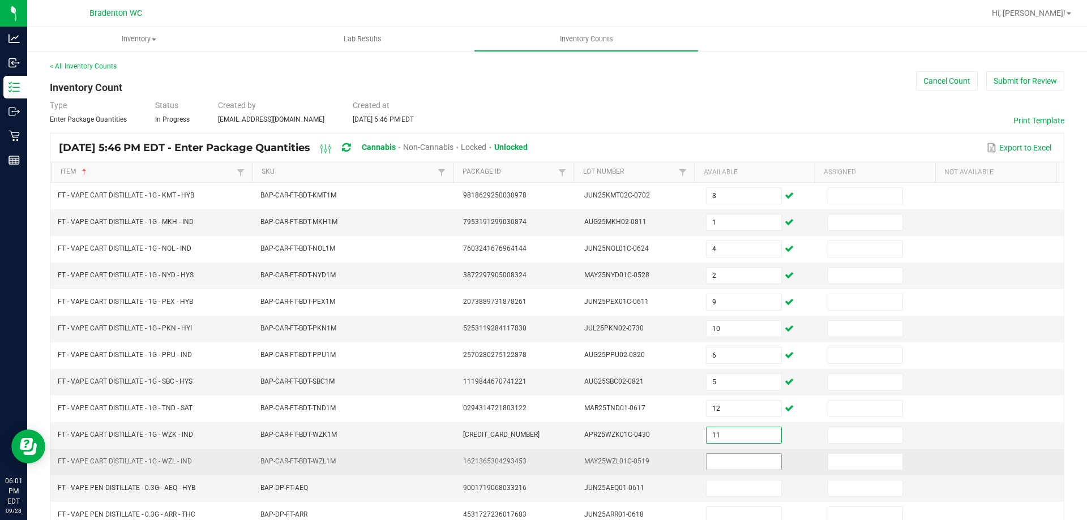
click at [716, 464] on input at bounding box center [743, 462] width 74 height 16
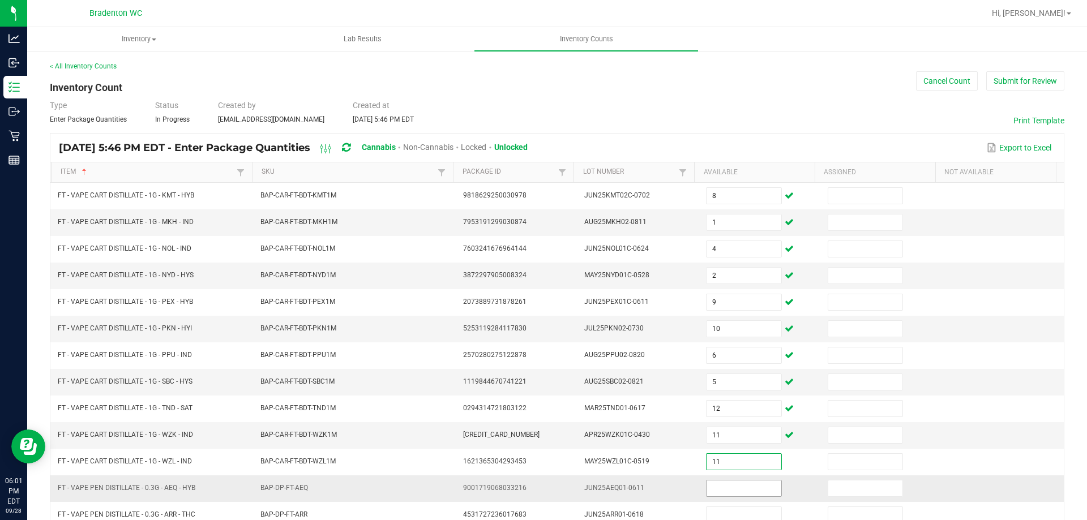
click at [716, 490] on input at bounding box center [743, 489] width 74 height 16
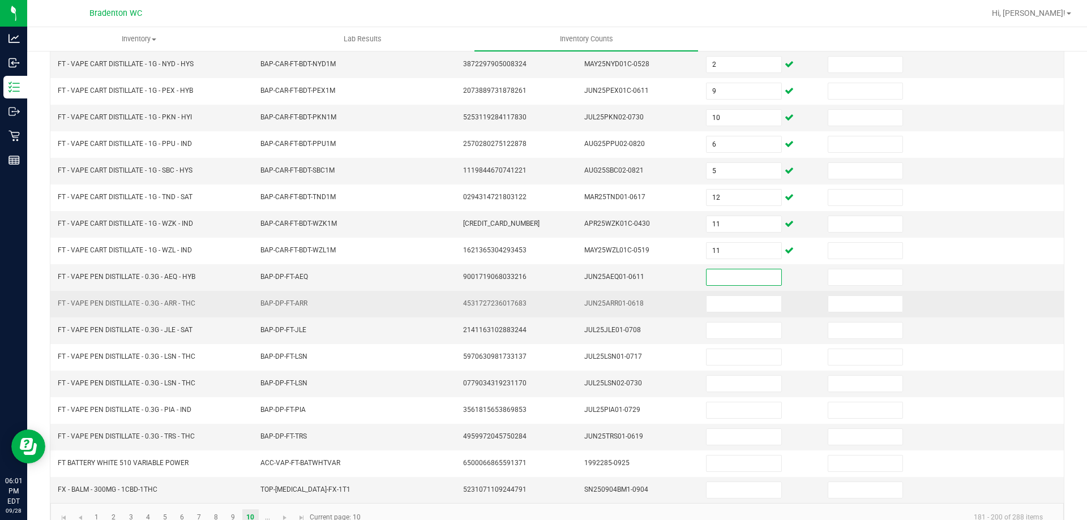
scroll to position [235, 0]
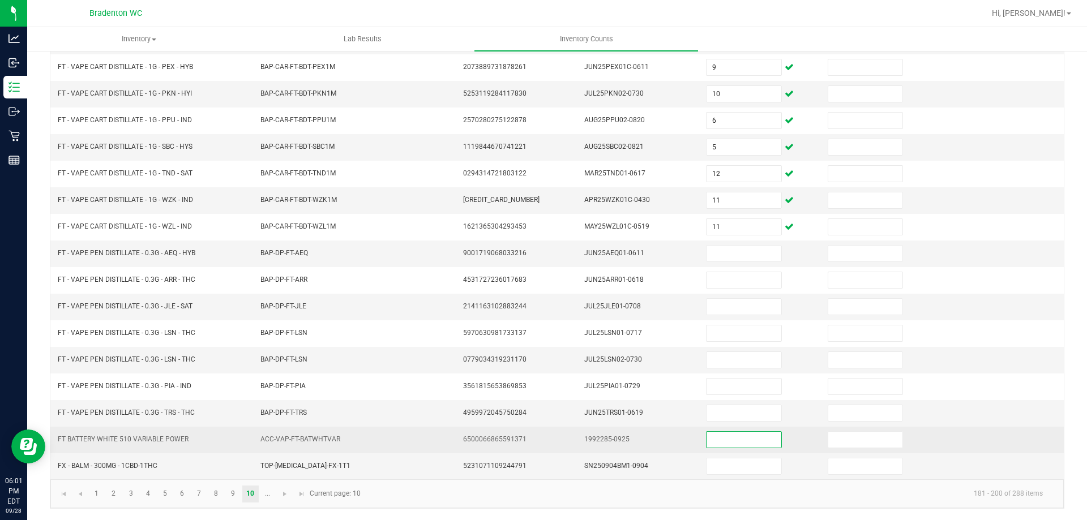
click at [726, 443] on input at bounding box center [743, 440] width 74 height 16
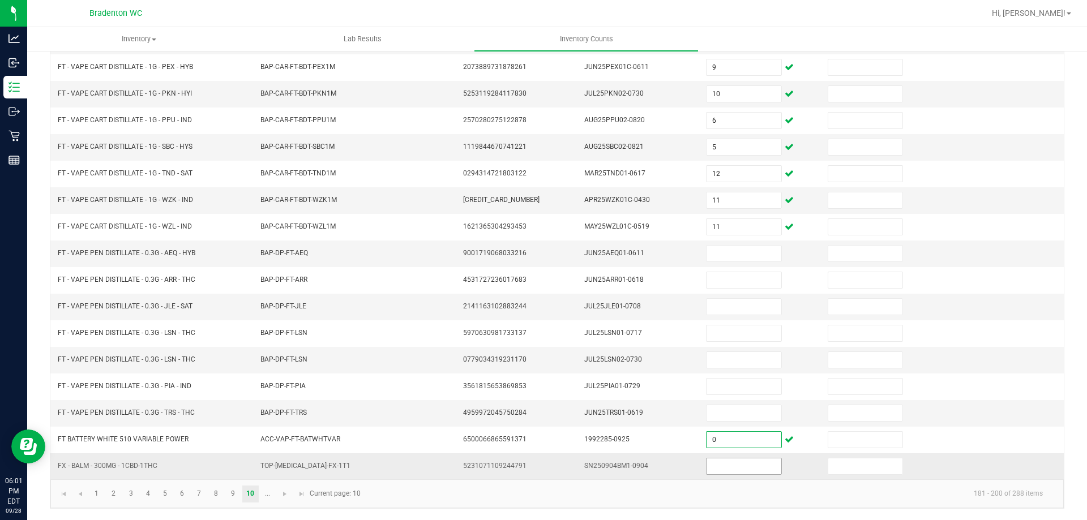
click at [706, 474] on input at bounding box center [743, 467] width 74 height 16
click at [520, 487] on kendo-pager-info "181 - 200 of 288 items" at bounding box center [709, 494] width 684 height 19
click at [284, 498] on span "Go to the next page" at bounding box center [284, 494] width 9 height 9
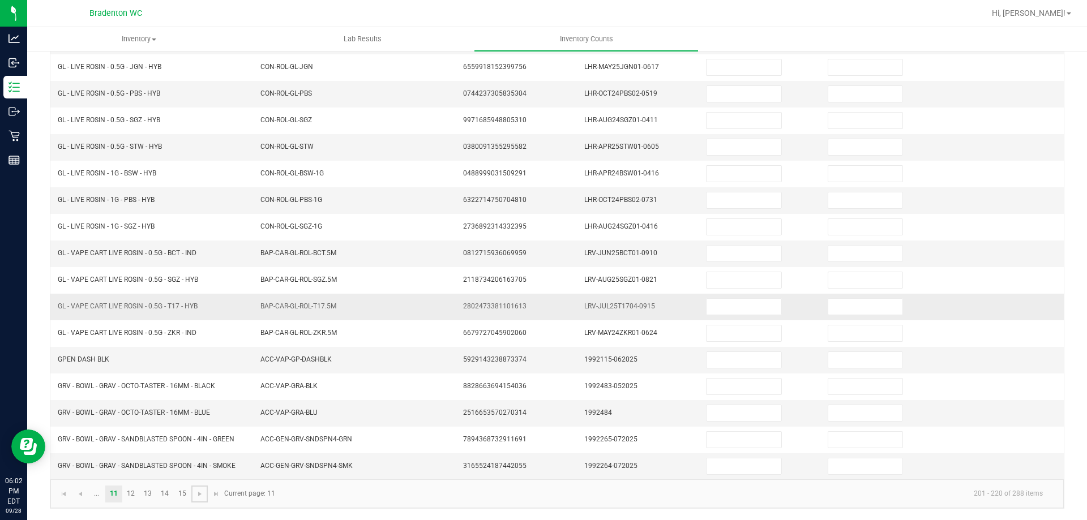
scroll to position [0, 0]
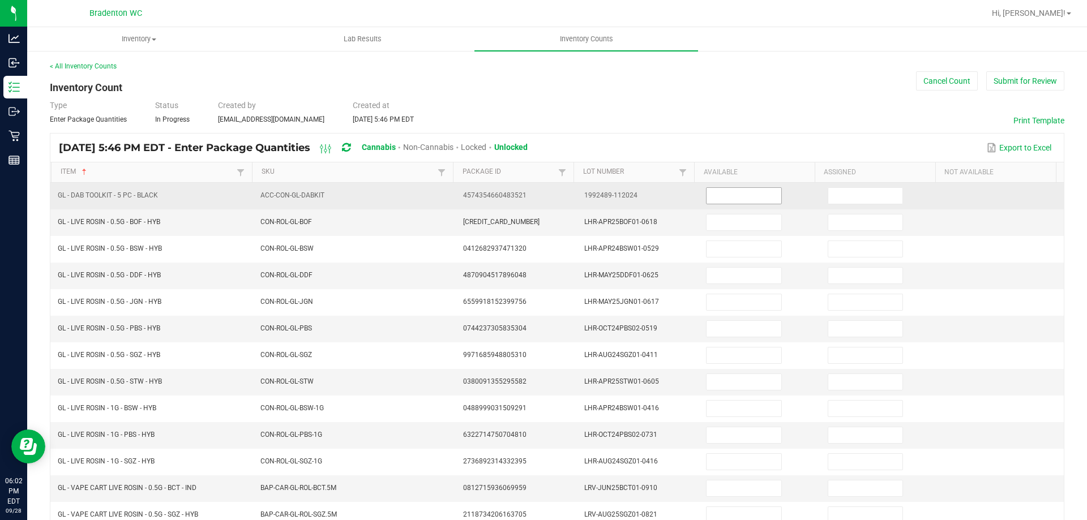
click at [709, 199] on input at bounding box center [743, 196] width 74 height 16
click at [880, 198] on input at bounding box center [865, 196] width 74 height 16
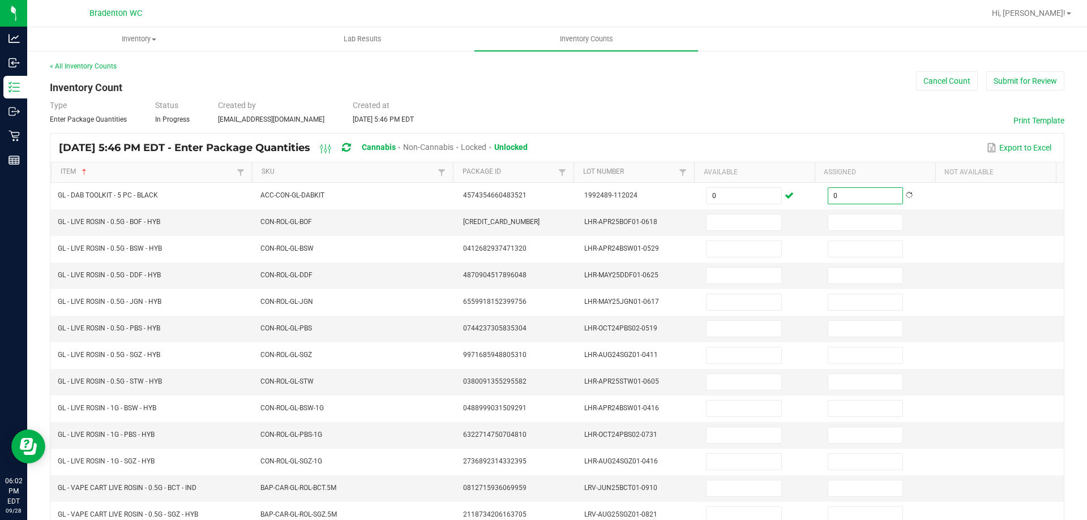
click at [756, 151] on div "Export to Excel" at bounding box center [795, 147] width 519 height 19
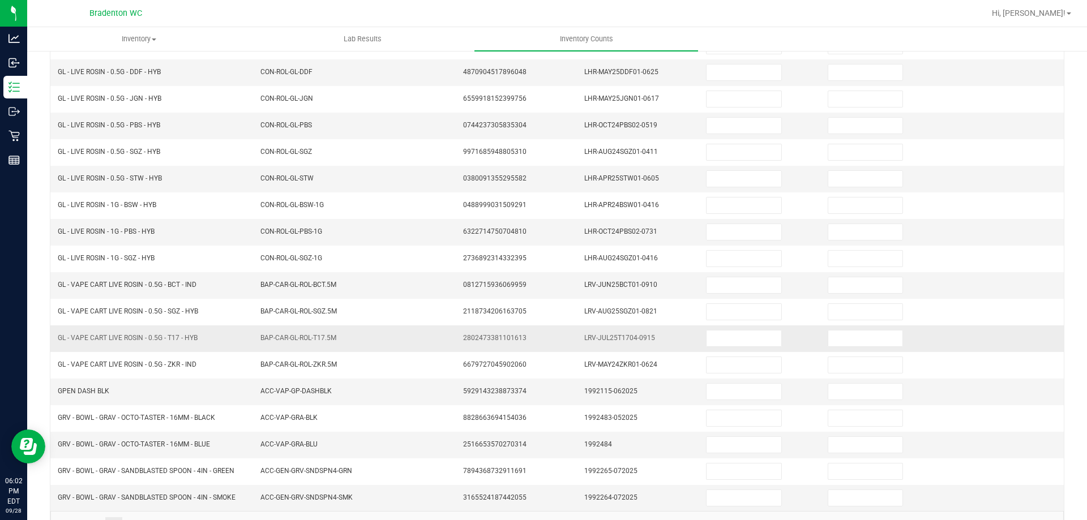
scroll to position [226, 0]
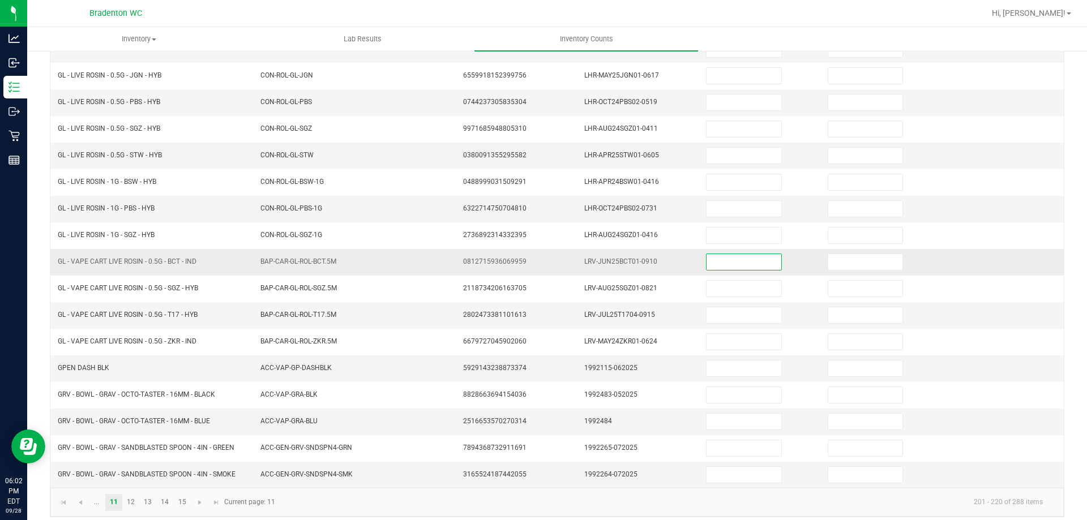
click at [709, 261] on input at bounding box center [743, 262] width 74 height 16
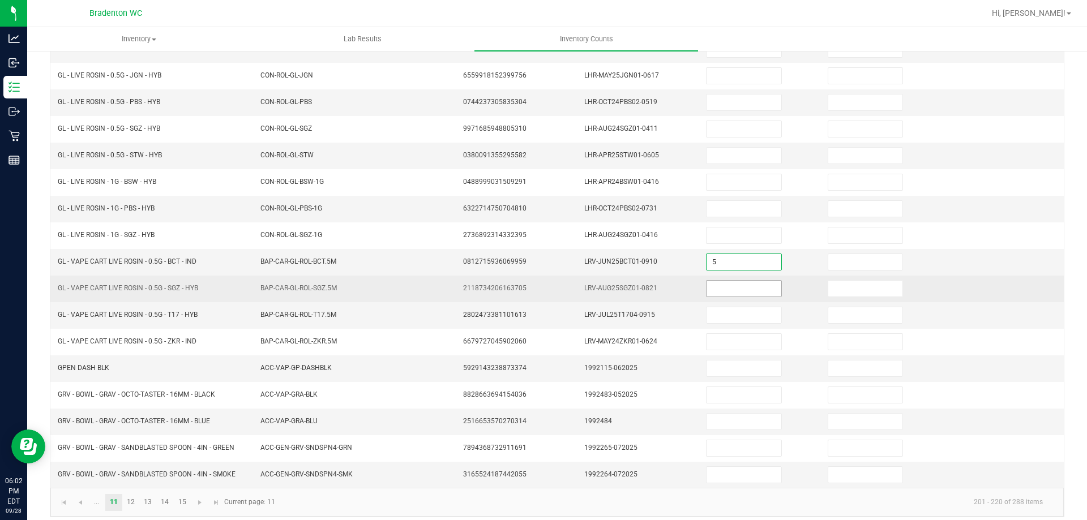
click at [709, 290] on input at bounding box center [743, 289] width 74 height 16
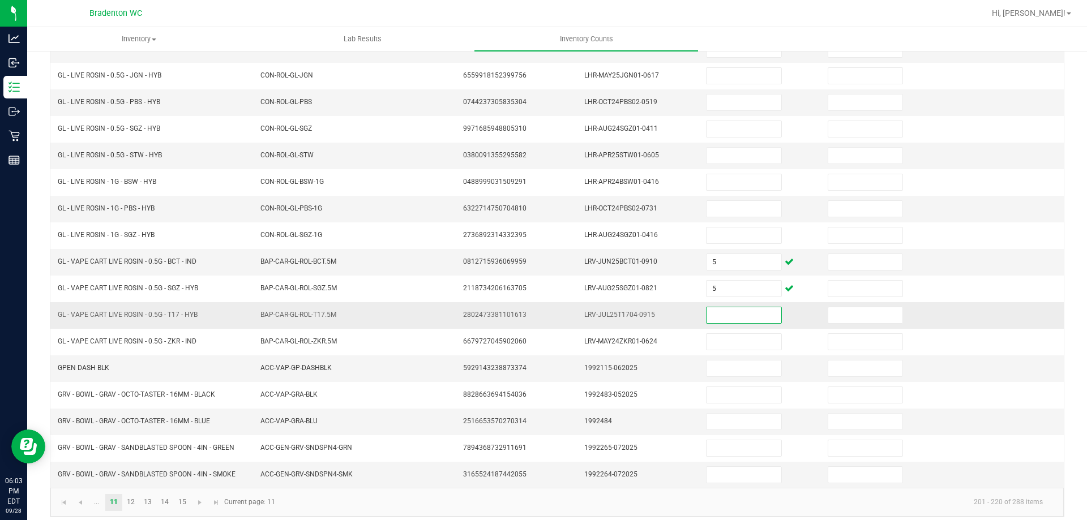
click at [717, 323] on input at bounding box center [743, 315] width 74 height 16
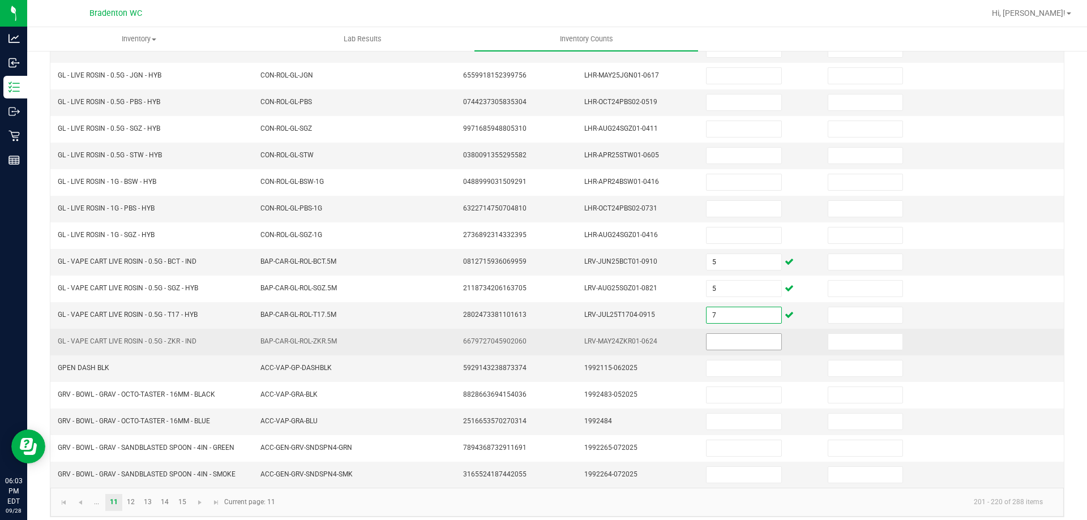
click at [730, 344] on input at bounding box center [743, 342] width 74 height 16
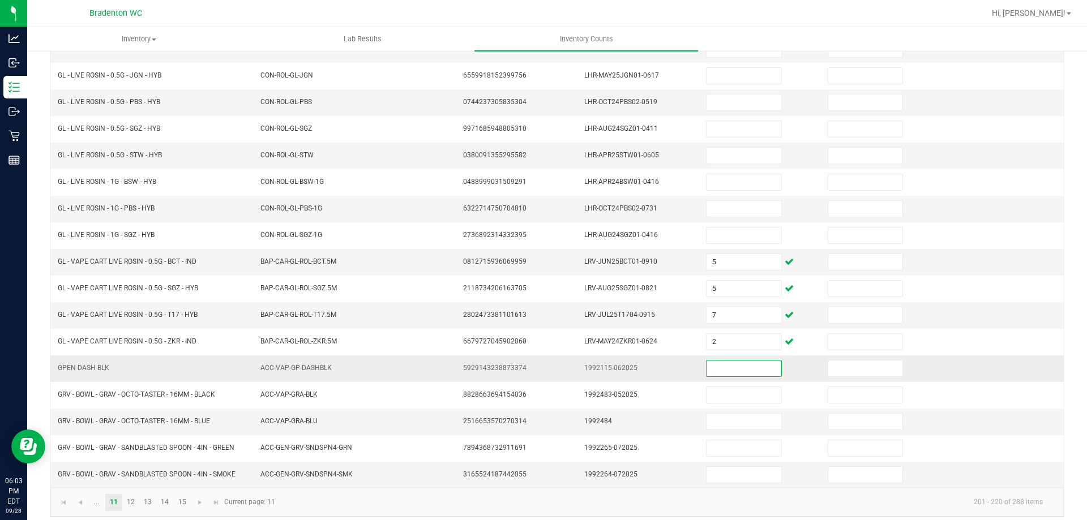
click at [729, 365] on input at bounding box center [743, 369] width 74 height 16
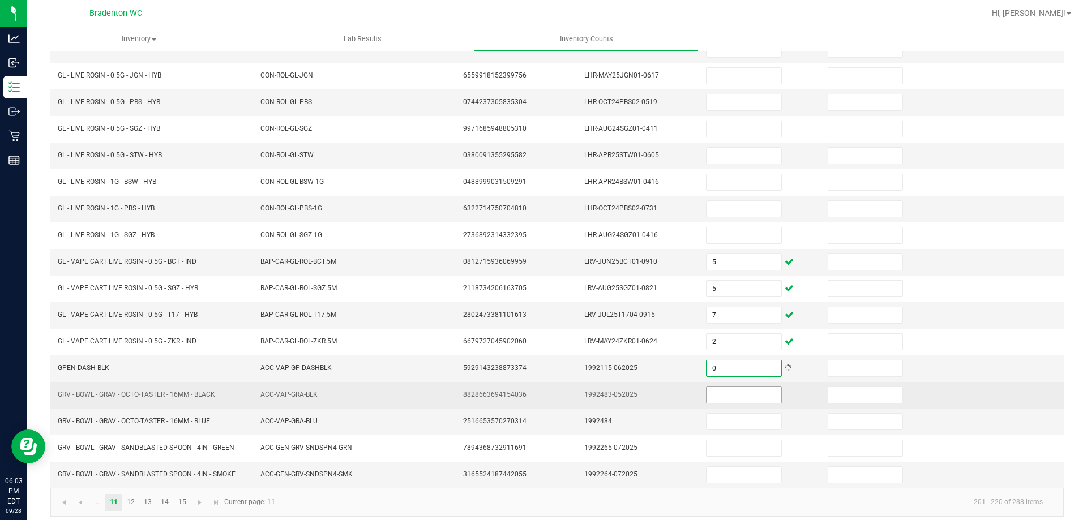
click at [733, 400] on input at bounding box center [743, 395] width 74 height 16
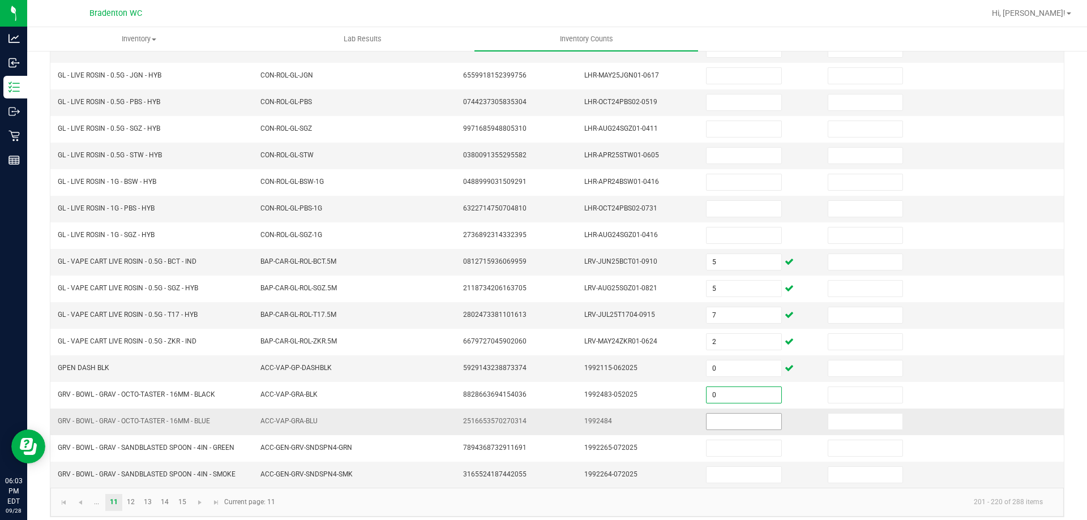
click at [731, 419] on input at bounding box center [743, 422] width 74 height 16
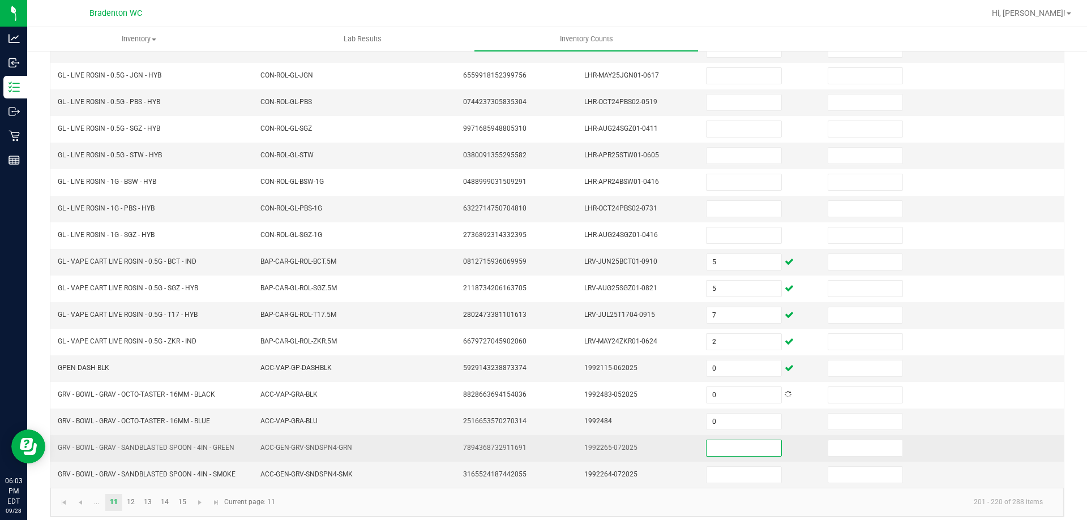
click at [720, 455] on input at bounding box center [743, 448] width 74 height 16
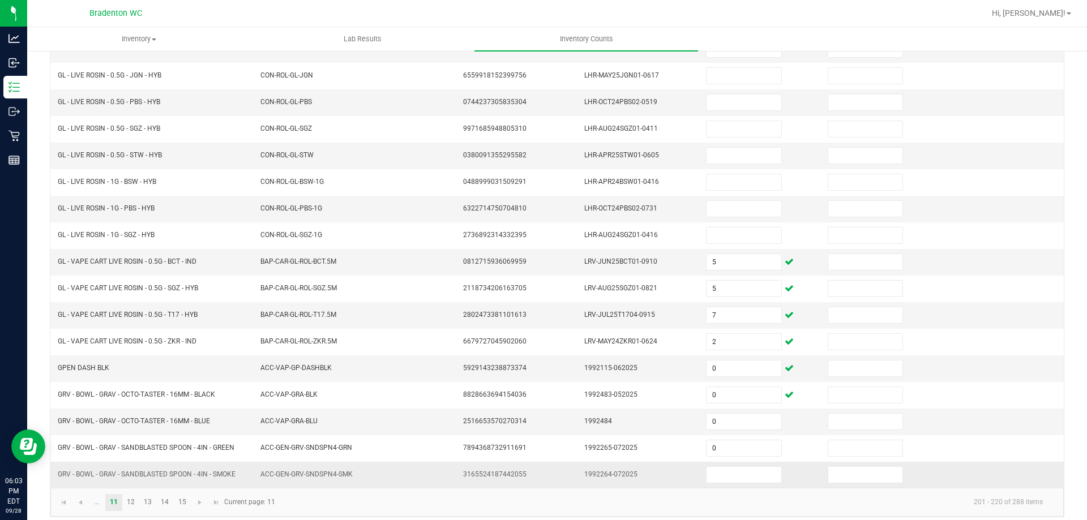
click at [716, 485] on td at bounding box center [760, 475] width 122 height 26
click at [706, 474] on input at bounding box center [743, 475] width 74 height 16
click at [131, 507] on link "12" at bounding box center [131, 502] width 16 height 17
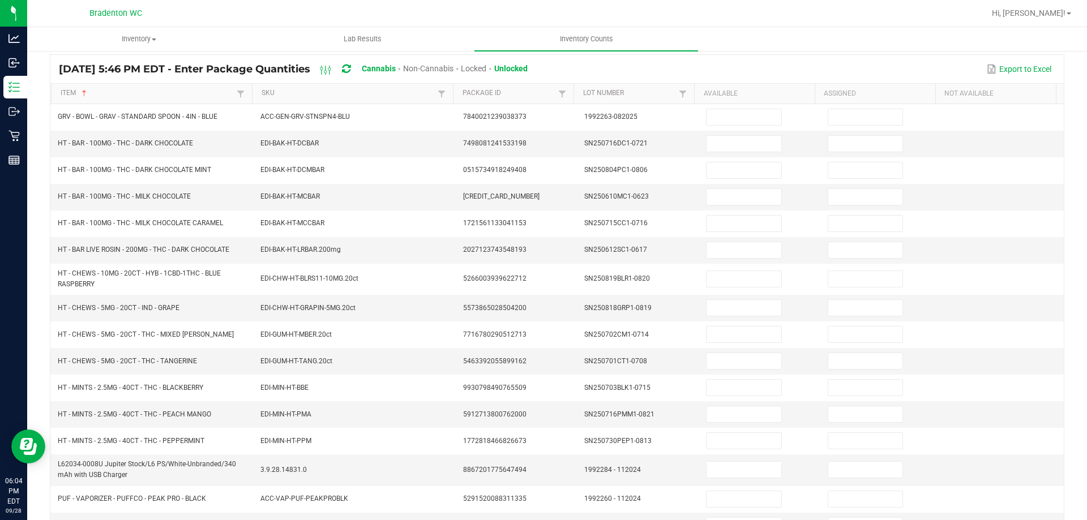
scroll to position [0, 0]
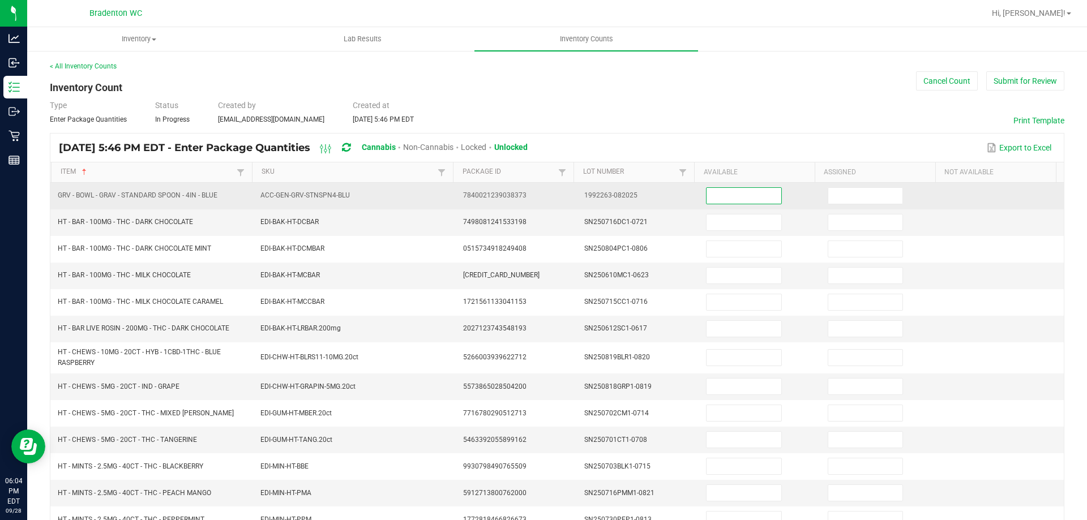
click at [743, 200] on input at bounding box center [743, 196] width 74 height 16
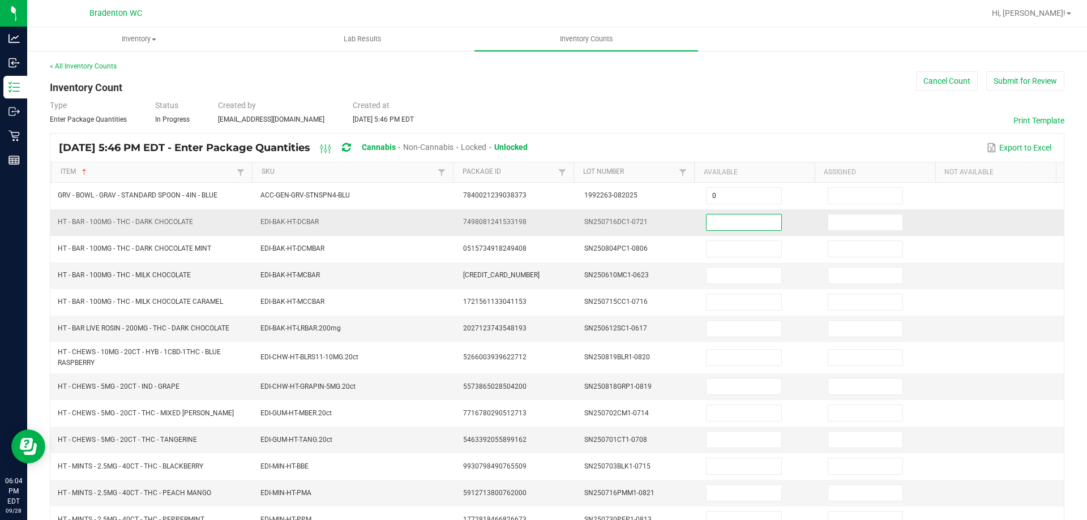
click at [737, 222] on input at bounding box center [743, 223] width 74 height 16
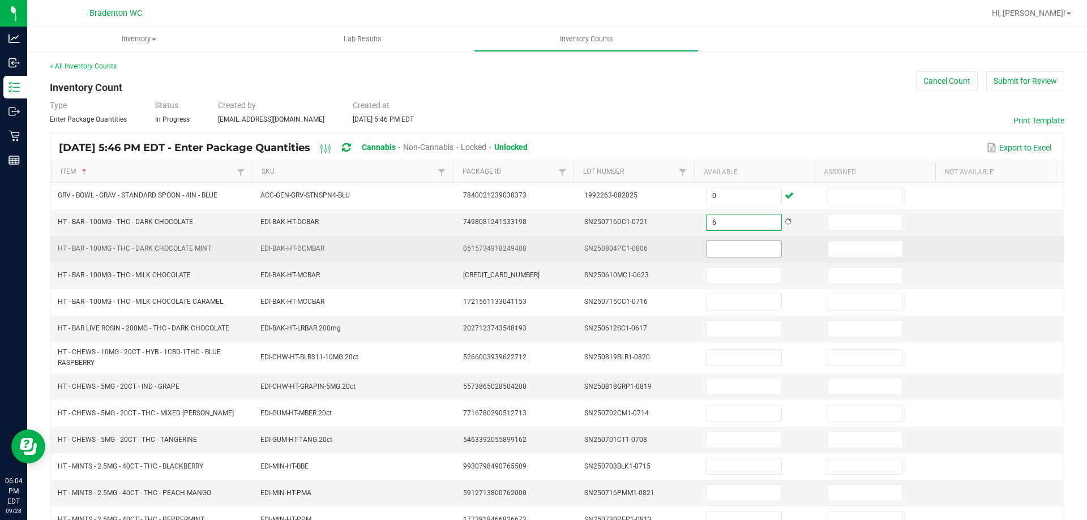
click at [751, 255] on input at bounding box center [743, 249] width 74 height 16
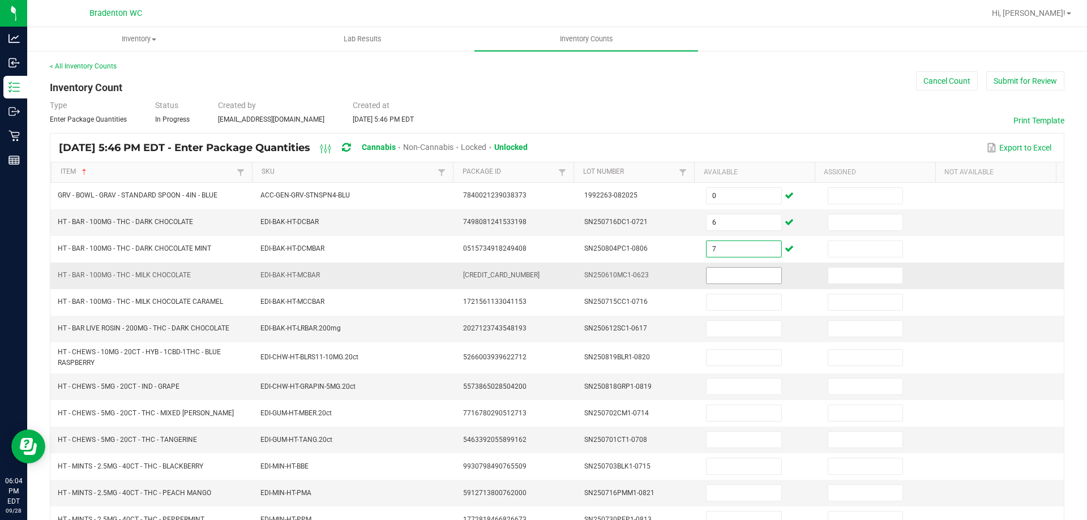
click at [733, 281] on input at bounding box center [743, 276] width 74 height 16
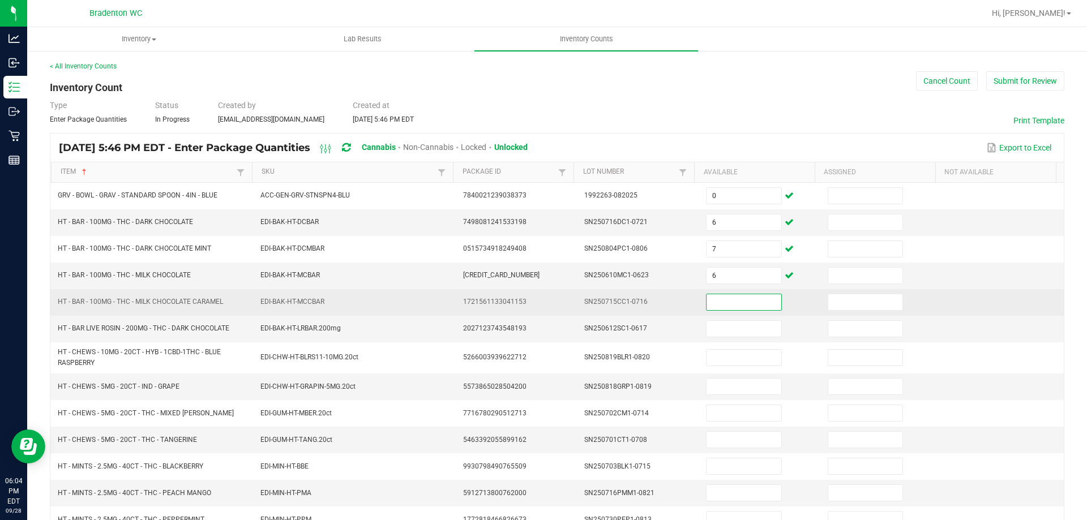
click at [716, 302] on input at bounding box center [743, 302] width 74 height 16
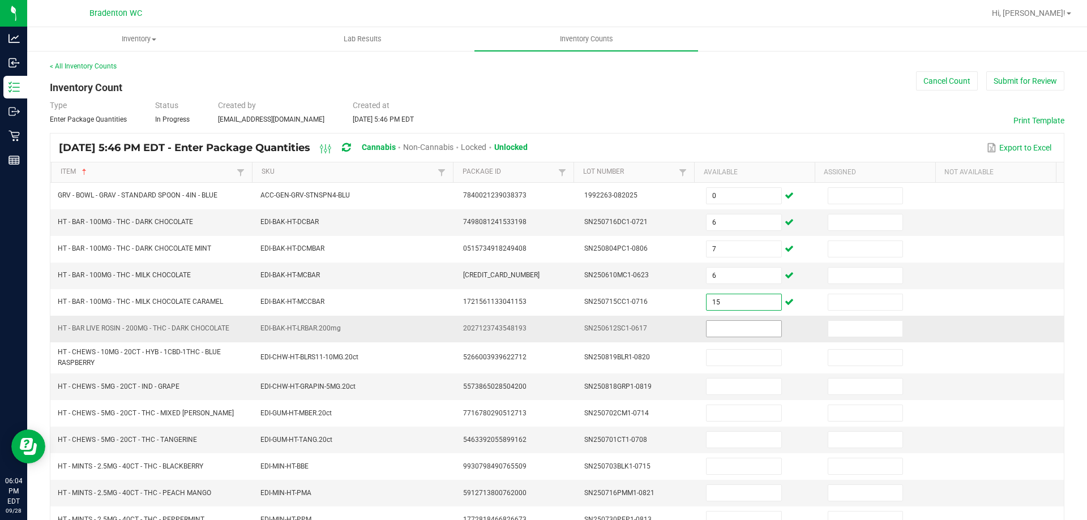
click at [717, 336] on input at bounding box center [743, 329] width 74 height 16
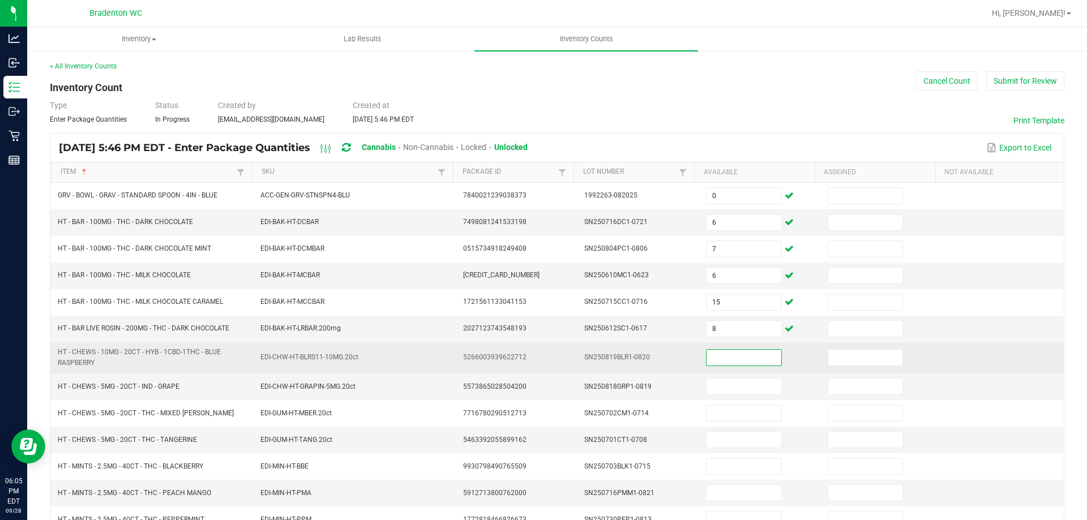
click at [737, 362] on input at bounding box center [743, 358] width 74 height 16
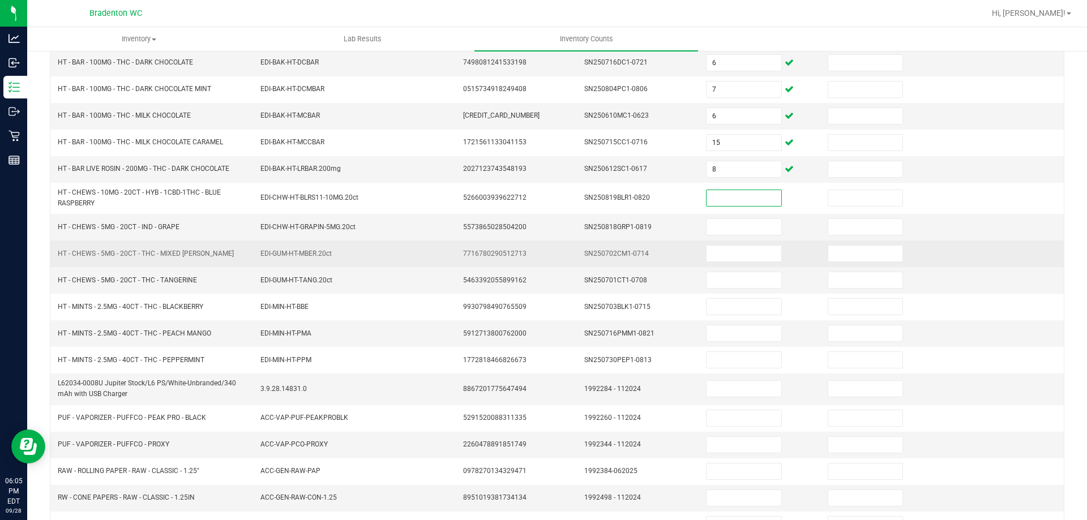
scroll to position [170, 0]
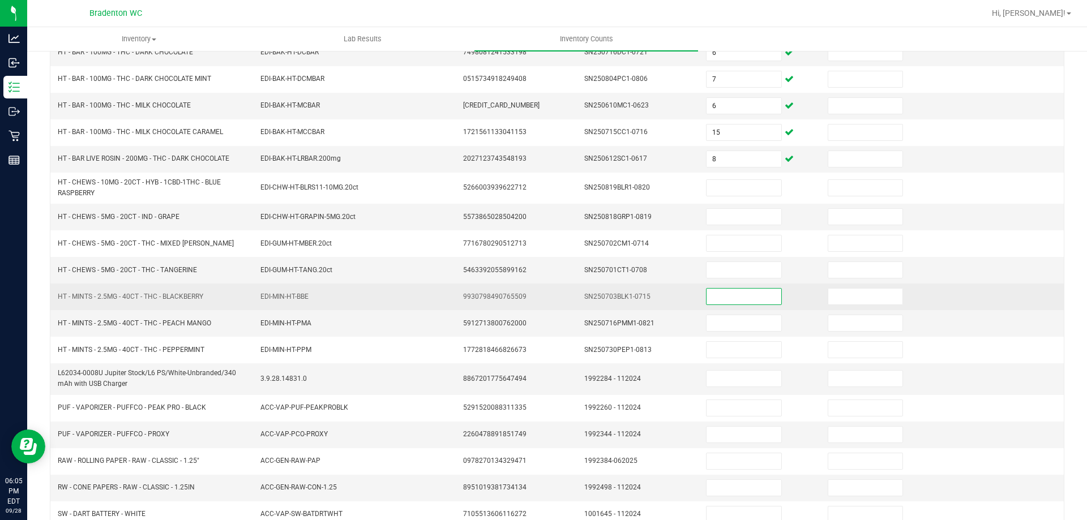
click at [715, 300] on input at bounding box center [743, 297] width 74 height 16
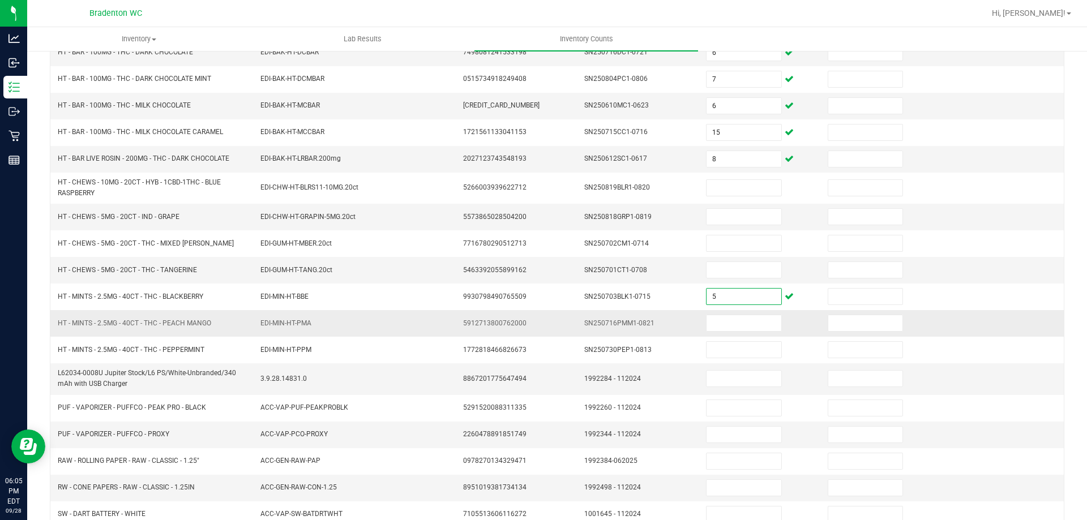
click at [718, 332] on td at bounding box center [760, 323] width 122 height 27
click at [726, 322] on input at bounding box center [743, 323] width 74 height 16
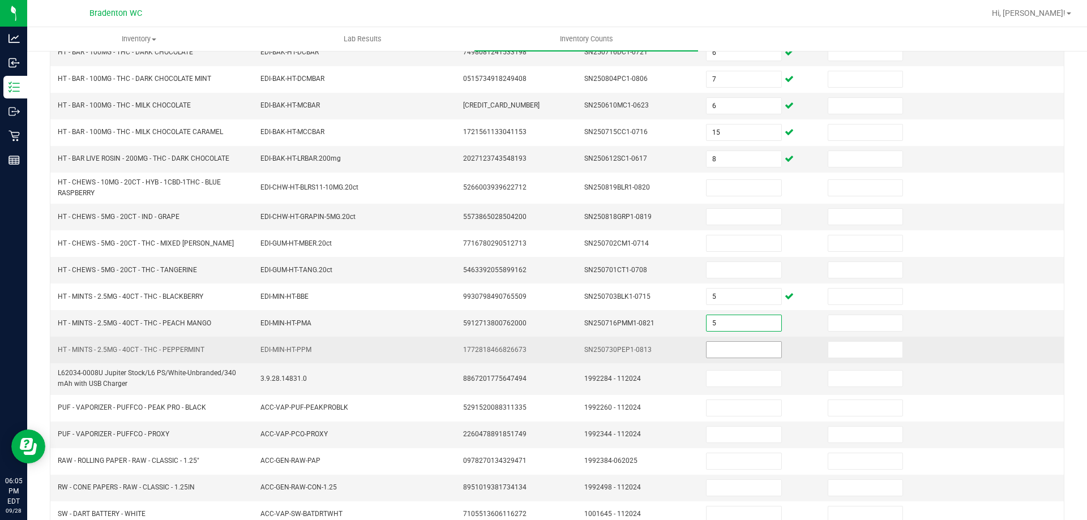
click at [720, 350] on input at bounding box center [743, 350] width 74 height 16
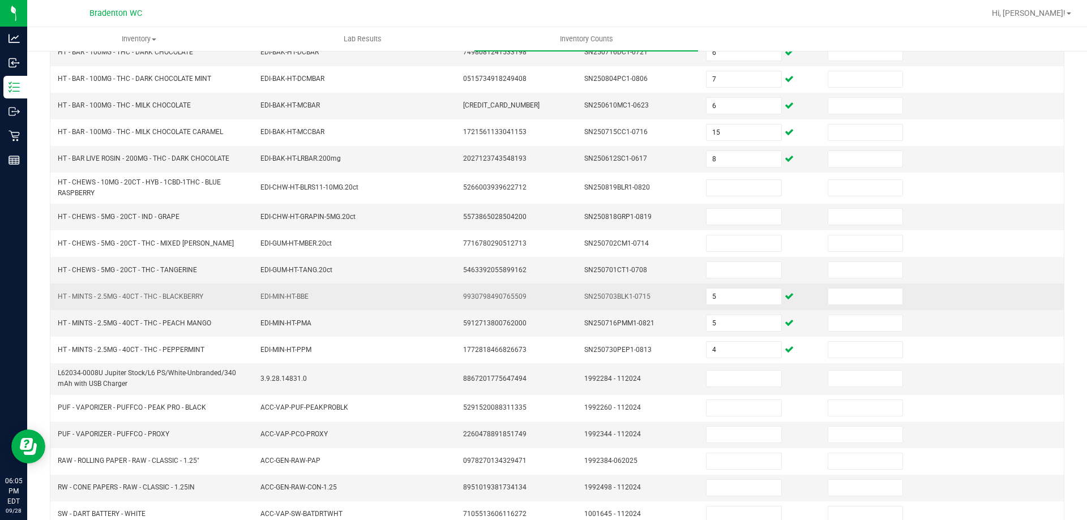
click at [977, 297] on td at bounding box center [1003, 297] width 122 height 27
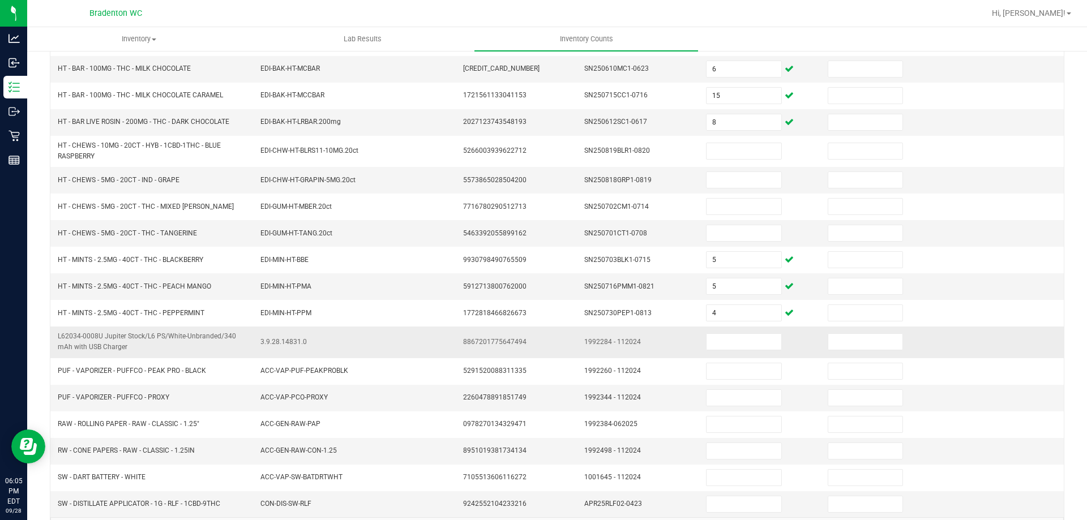
scroll to position [226, 0]
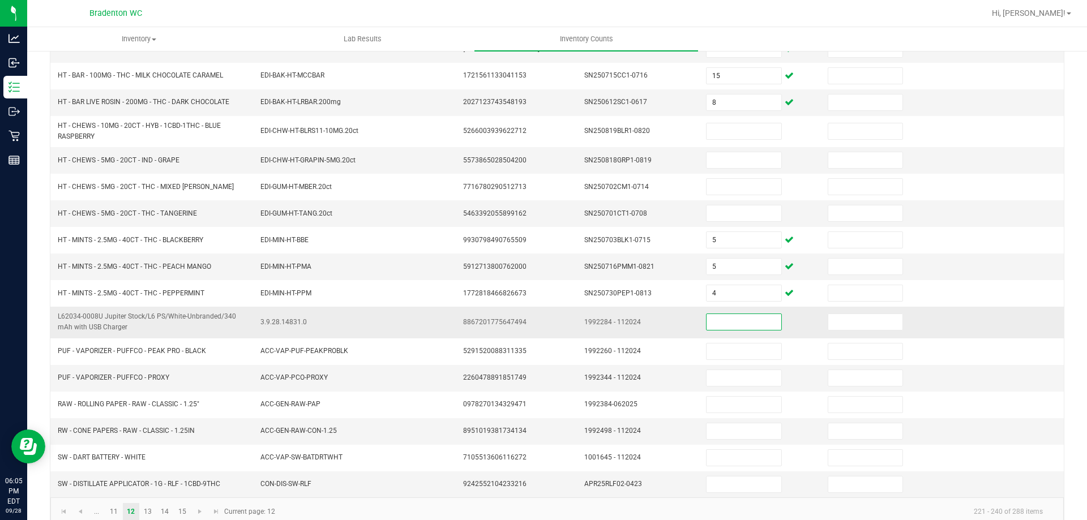
click at [734, 316] on input at bounding box center [743, 322] width 74 height 16
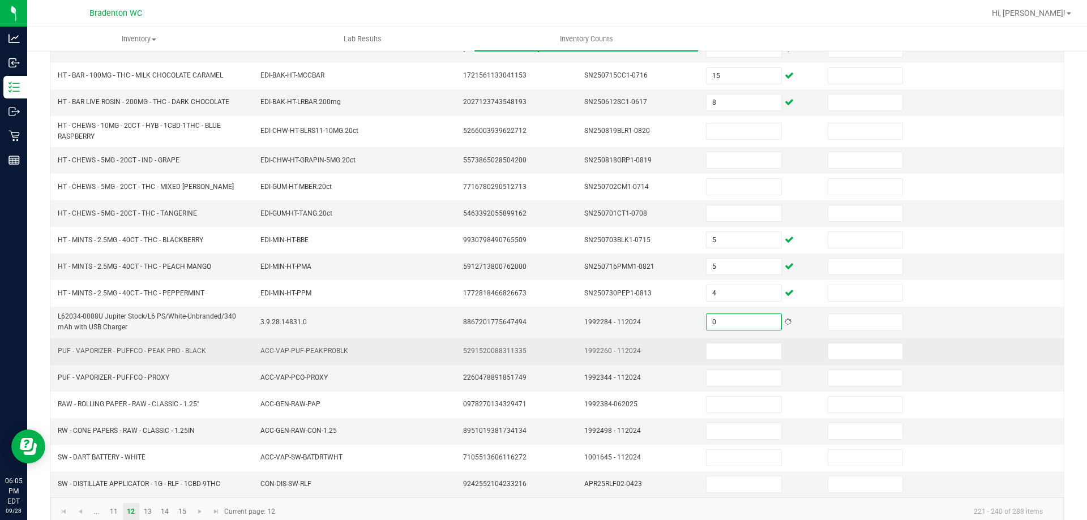
click at [746, 360] on td at bounding box center [760, 352] width 122 height 27
click at [746, 355] on input at bounding box center [743, 352] width 74 height 16
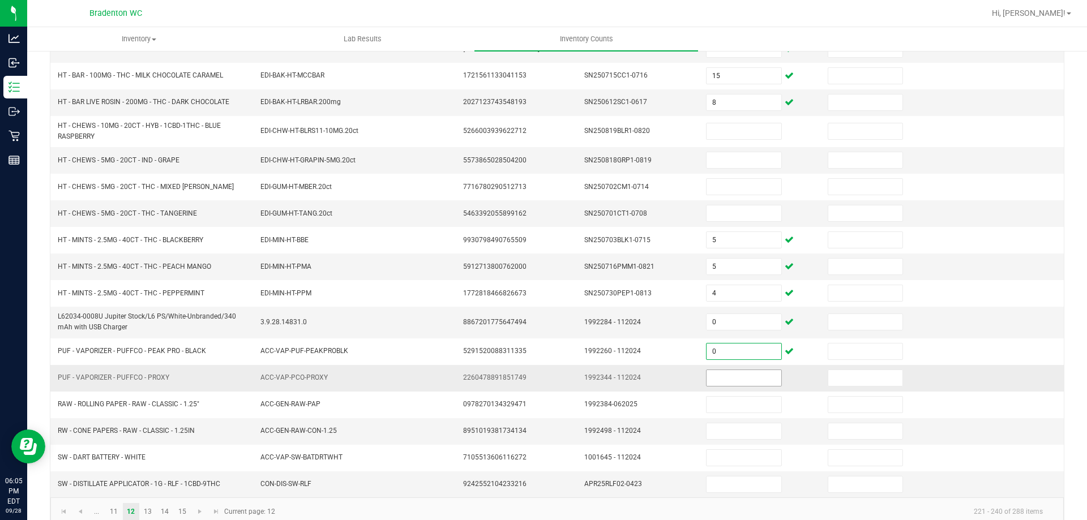
click at [716, 378] on input at bounding box center [743, 378] width 74 height 16
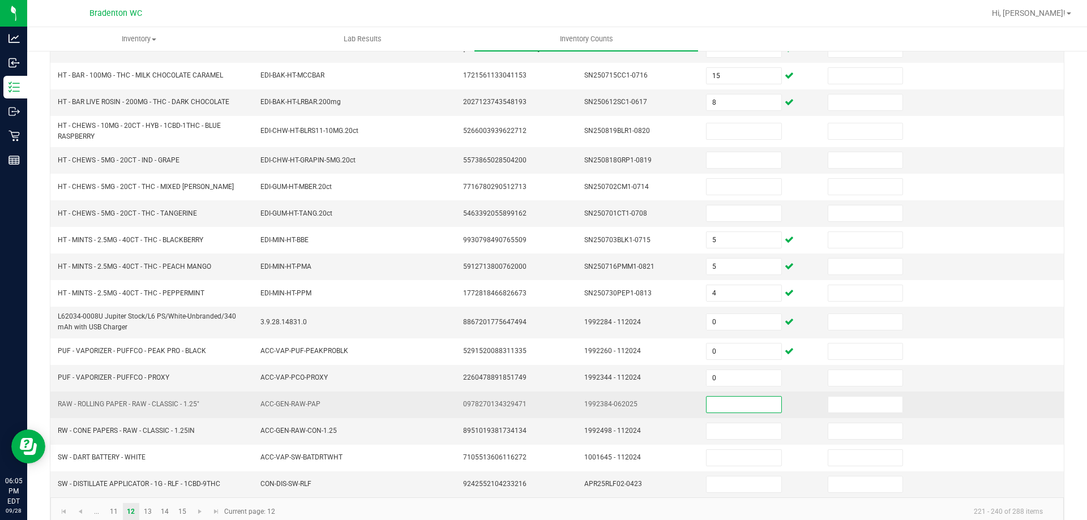
click at [722, 405] on input at bounding box center [743, 405] width 74 height 16
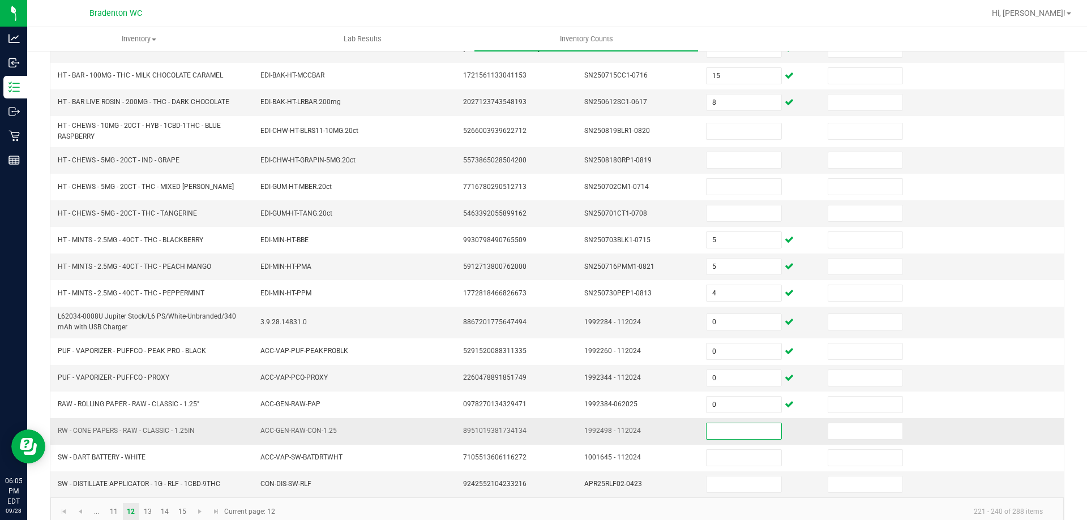
click at [719, 425] on input at bounding box center [743, 431] width 74 height 16
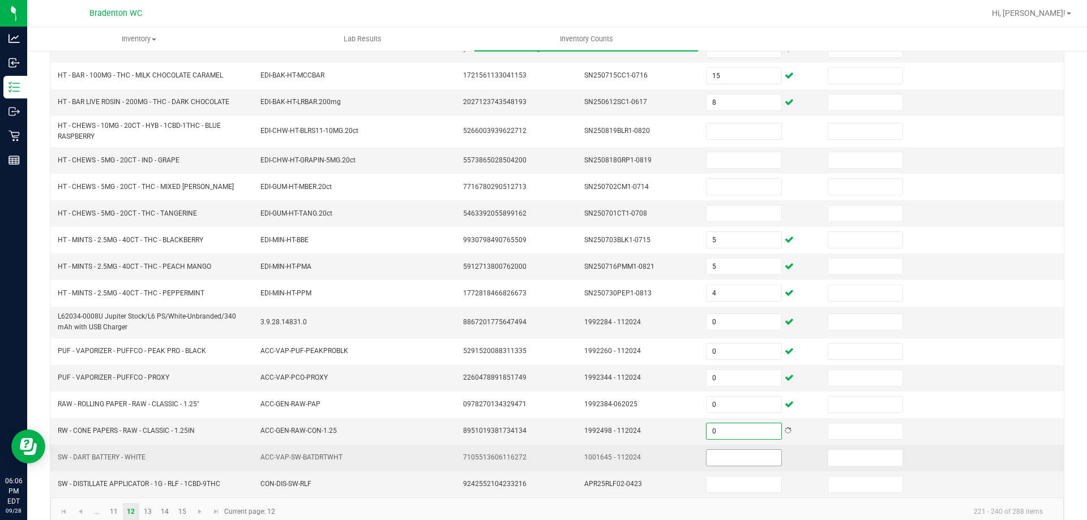
click at [722, 457] on input at bounding box center [743, 458] width 74 height 16
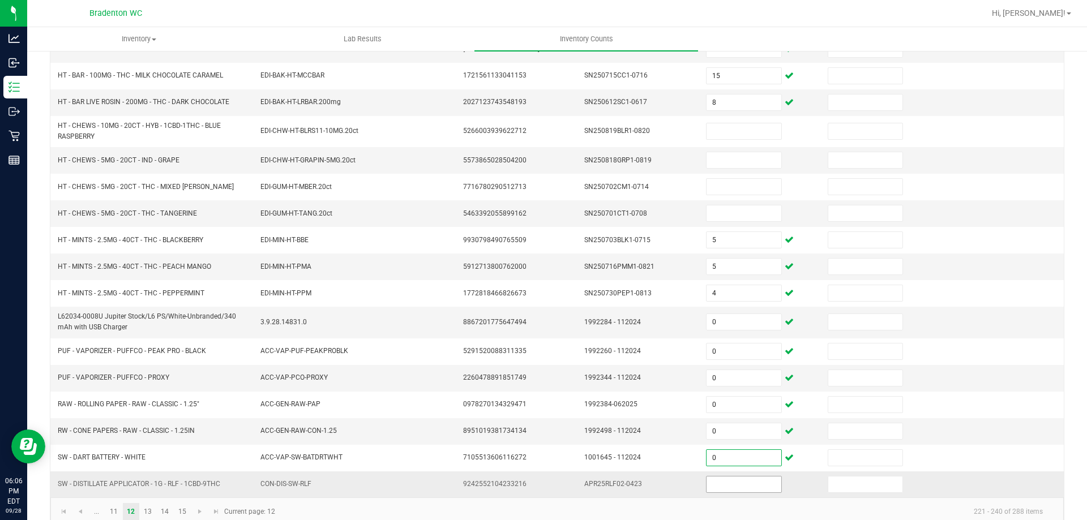
click at [728, 484] on input at bounding box center [743, 485] width 74 height 16
click at [147, 512] on link "13" at bounding box center [148, 511] width 16 height 17
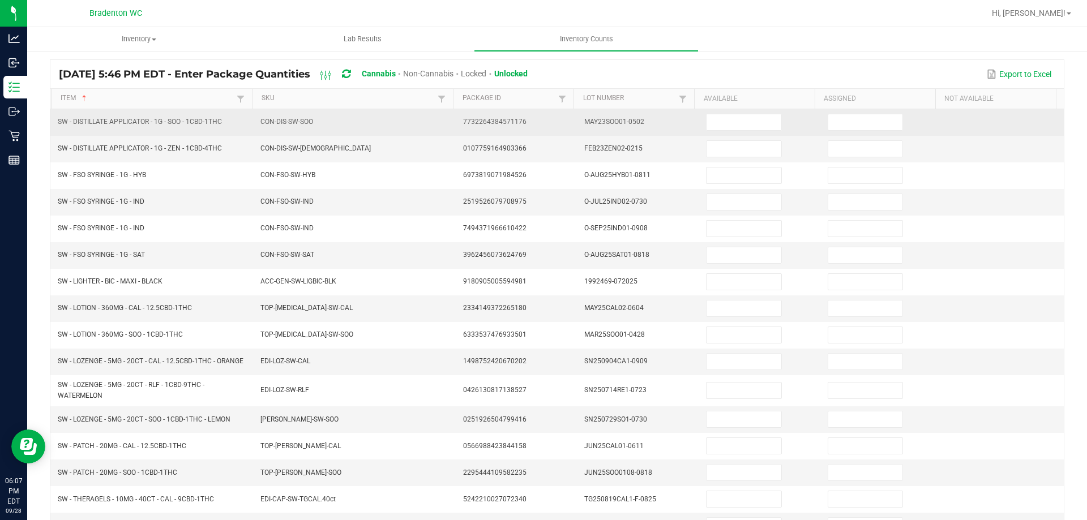
scroll to position [57, 0]
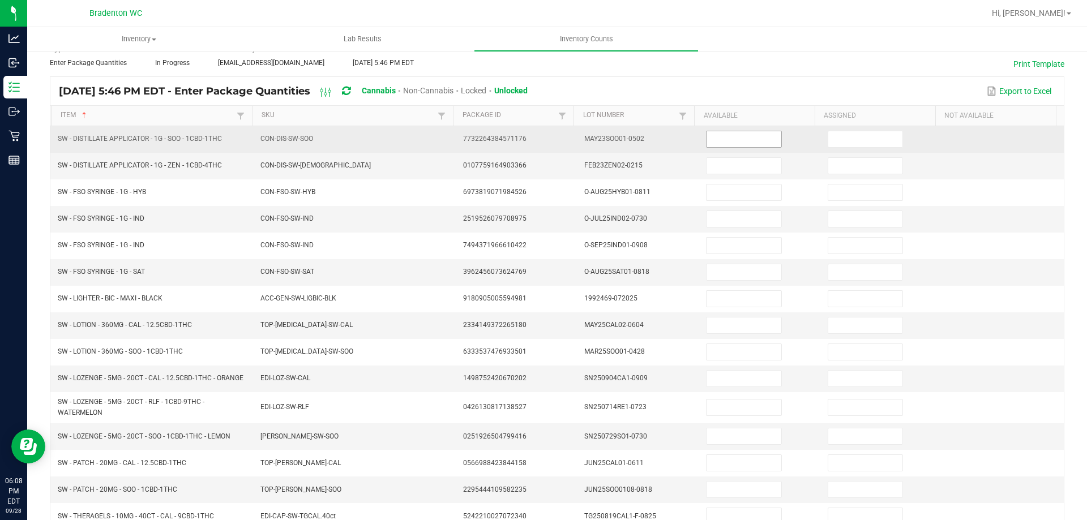
click at [720, 134] on input at bounding box center [743, 139] width 74 height 16
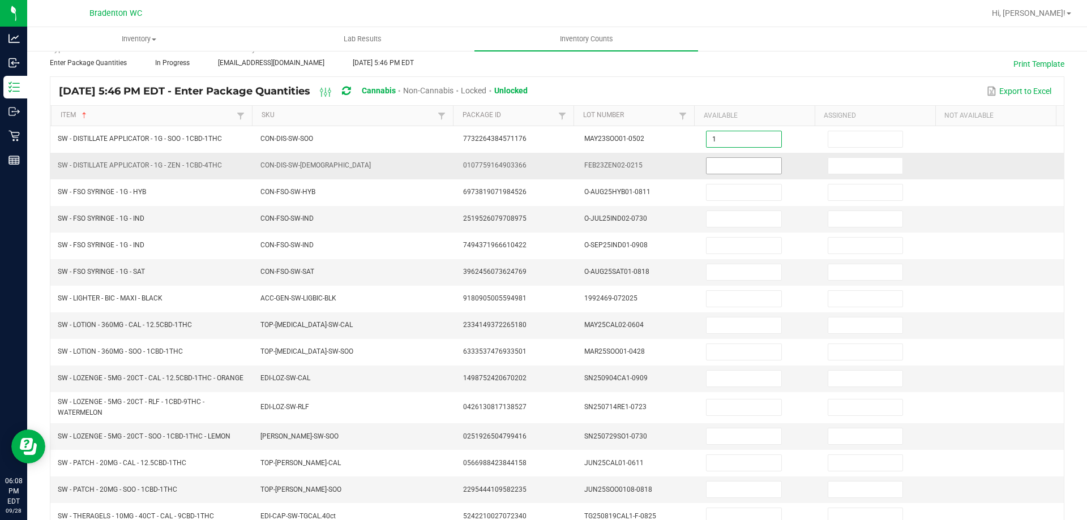
click at [714, 172] on input at bounding box center [743, 166] width 74 height 16
click at [726, 88] on div "Export to Excel" at bounding box center [795, 91] width 519 height 19
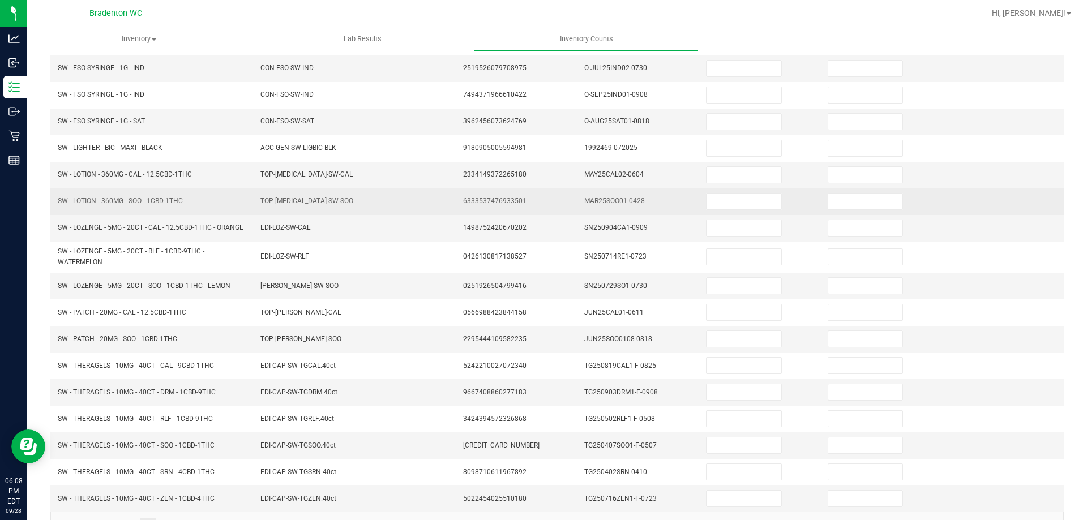
scroll to position [245, 0]
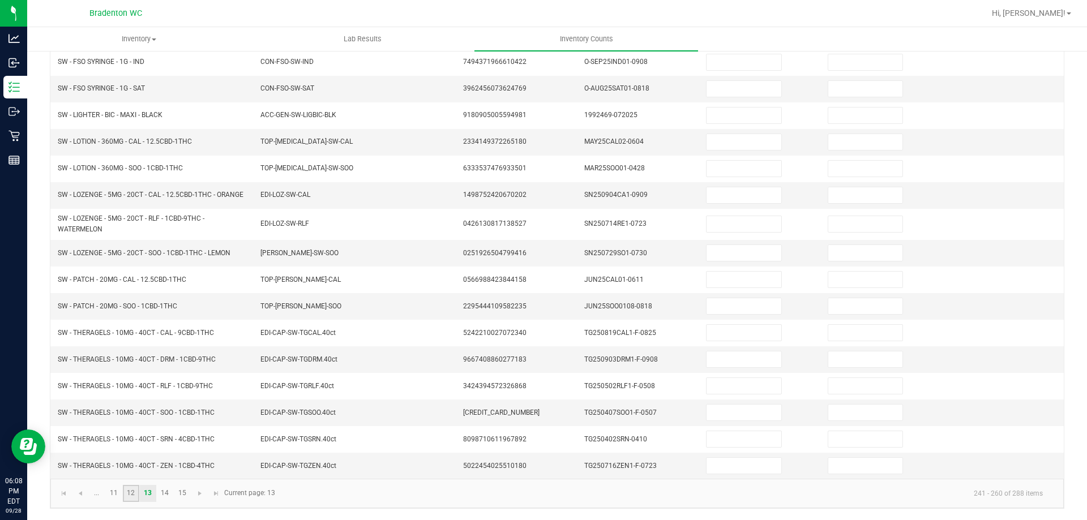
click at [126, 496] on link "12" at bounding box center [131, 493] width 16 height 17
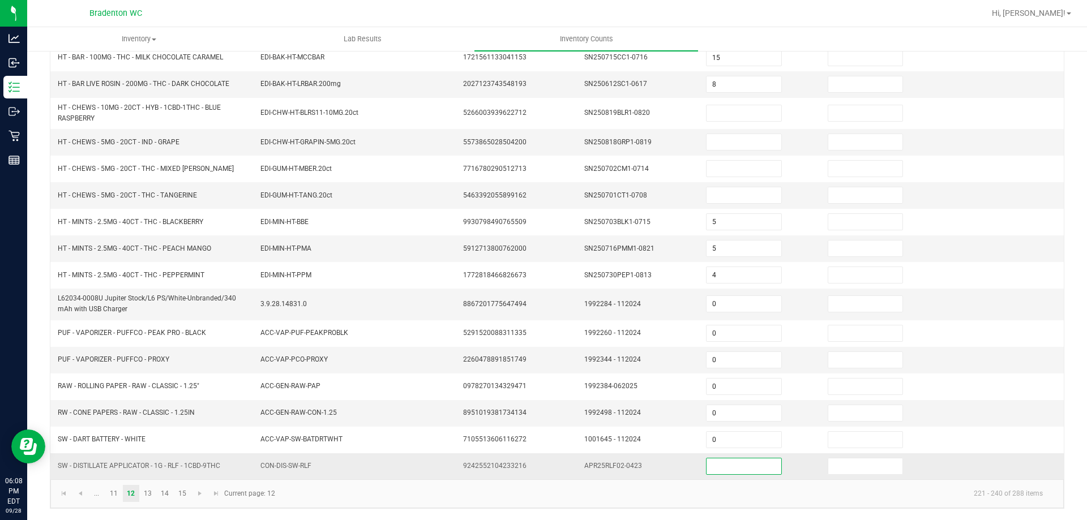
click at [722, 472] on input at bounding box center [743, 467] width 74 height 16
click at [499, 510] on div "< All Inventory Counts Inventory Count Cancel Count Submit for Review Type Ente…" at bounding box center [557, 162] width 1060 height 715
click at [150, 497] on link "13" at bounding box center [148, 493] width 16 height 17
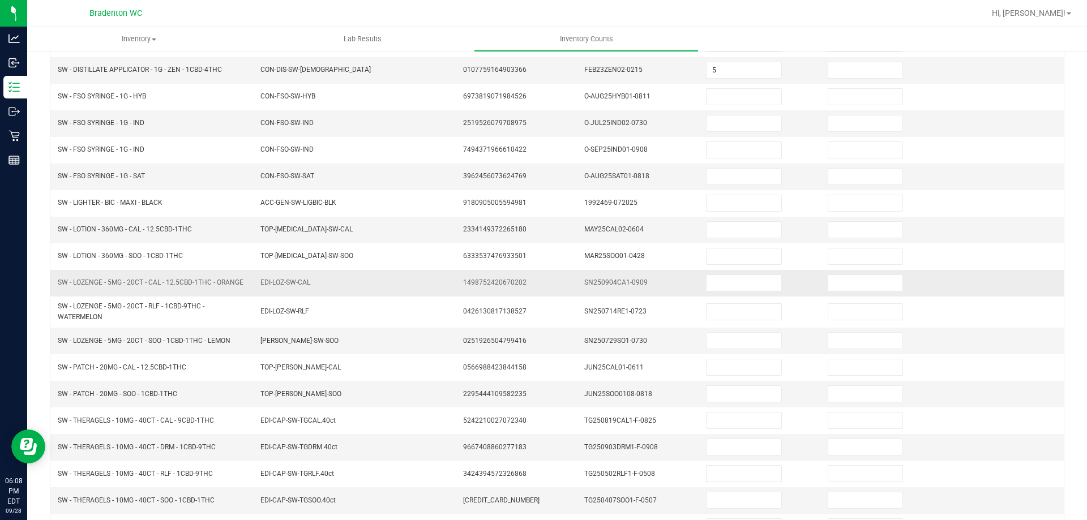
scroll to position [0, 0]
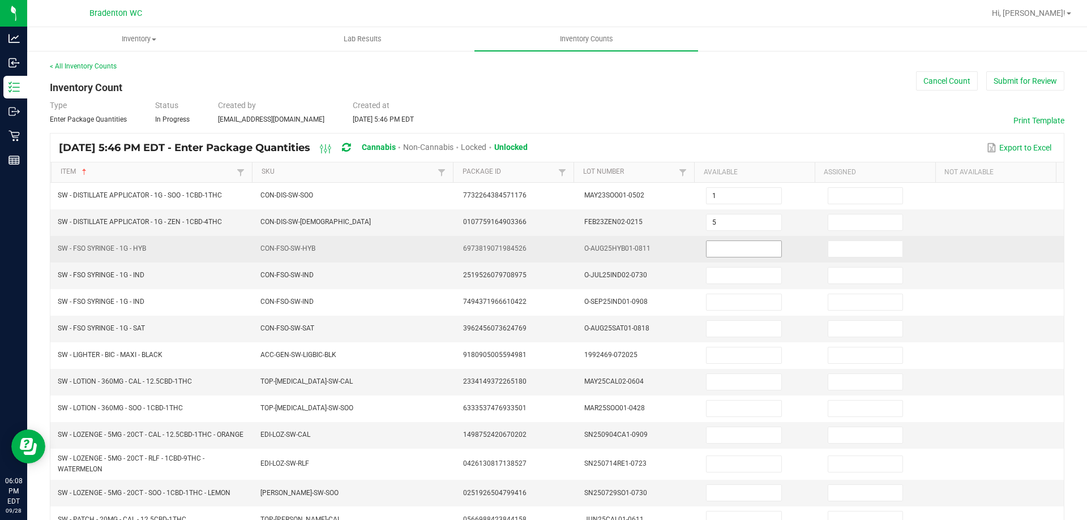
click at [714, 247] on input at bounding box center [743, 249] width 74 height 16
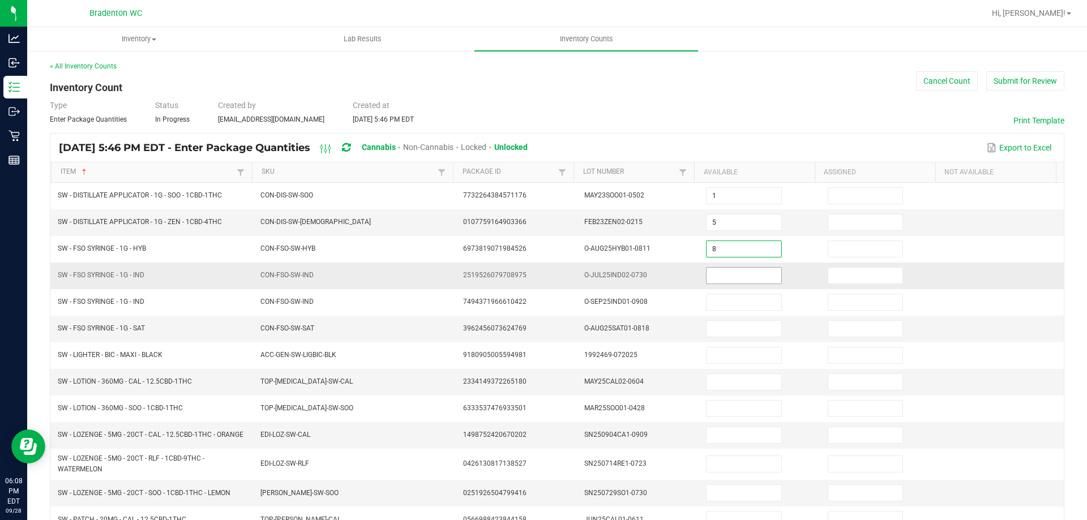
click at [730, 282] on input at bounding box center [743, 276] width 74 height 16
click at [733, 282] on input at bounding box center [743, 276] width 74 height 16
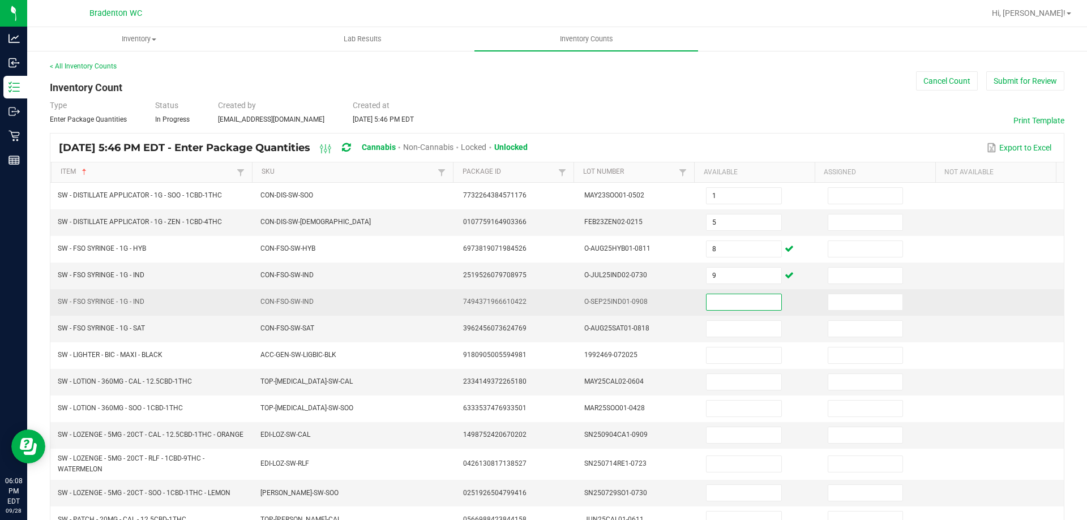
click at [736, 302] on input at bounding box center [743, 302] width 74 height 16
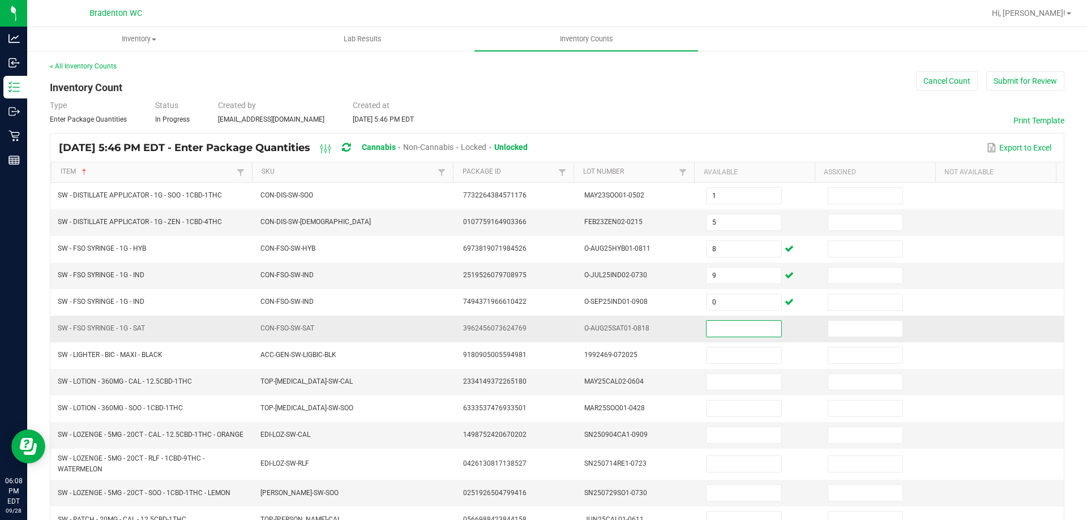
click at [734, 334] on input at bounding box center [743, 329] width 74 height 16
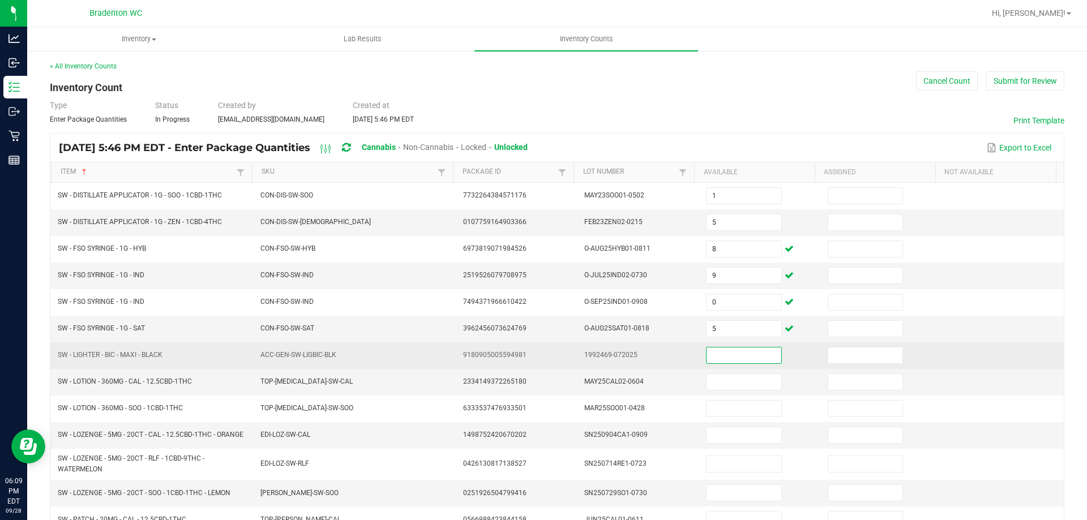
click at [739, 354] on input at bounding box center [743, 356] width 74 height 16
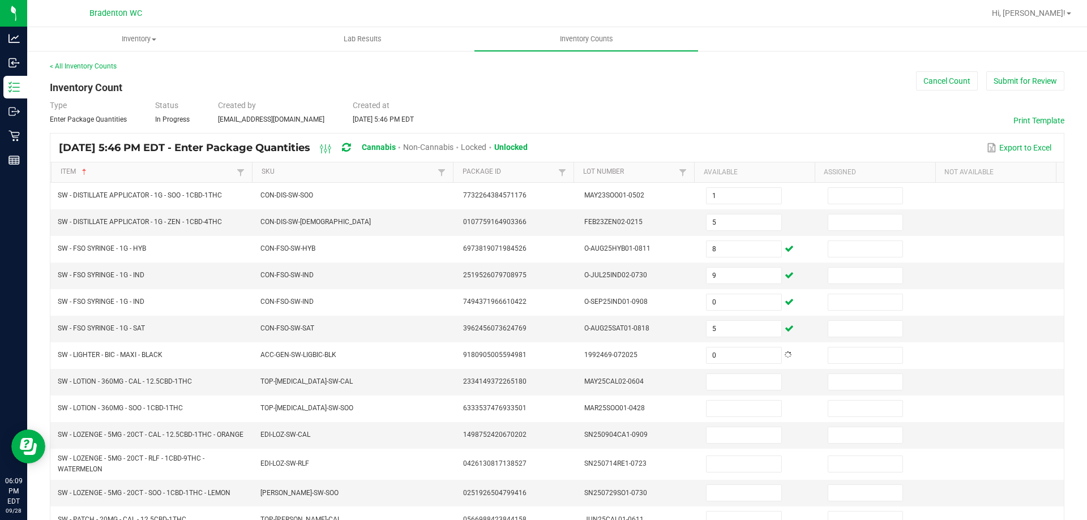
click at [874, 128] on div "< All Inventory Counts Inventory Count Cancel Count Submit for Review Type Ente…" at bounding box center [557, 405] width 1014 height 688
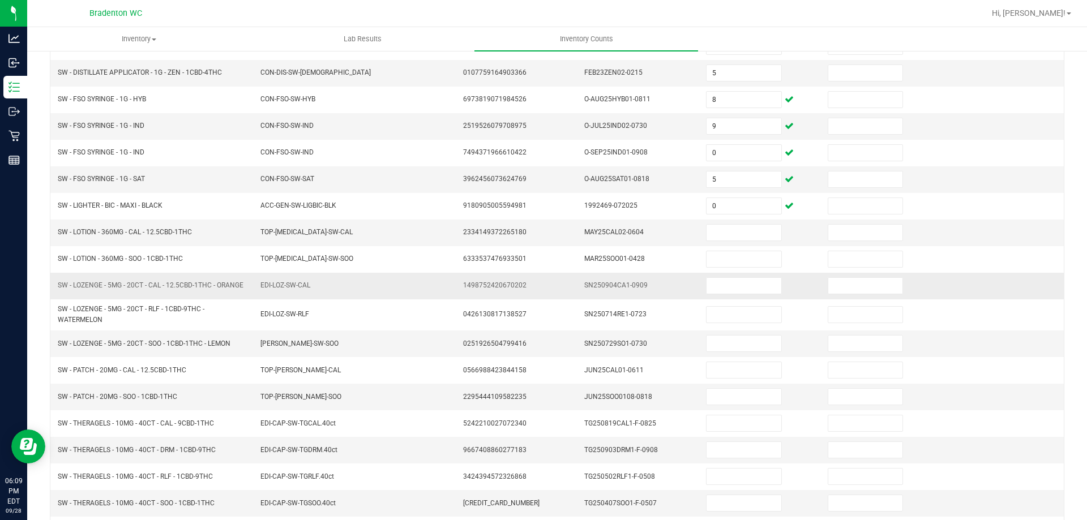
scroll to position [131, 0]
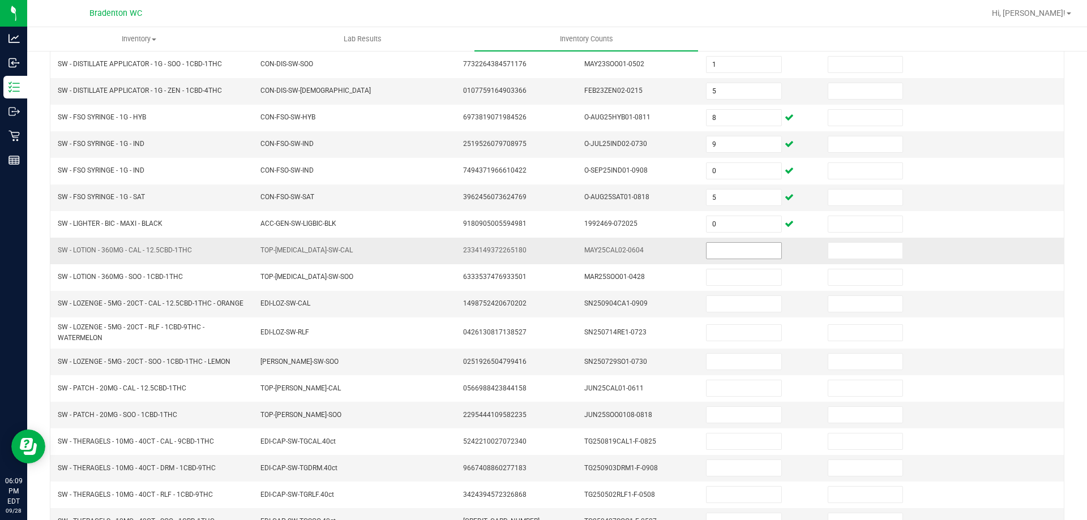
click at [740, 254] on input at bounding box center [743, 251] width 74 height 16
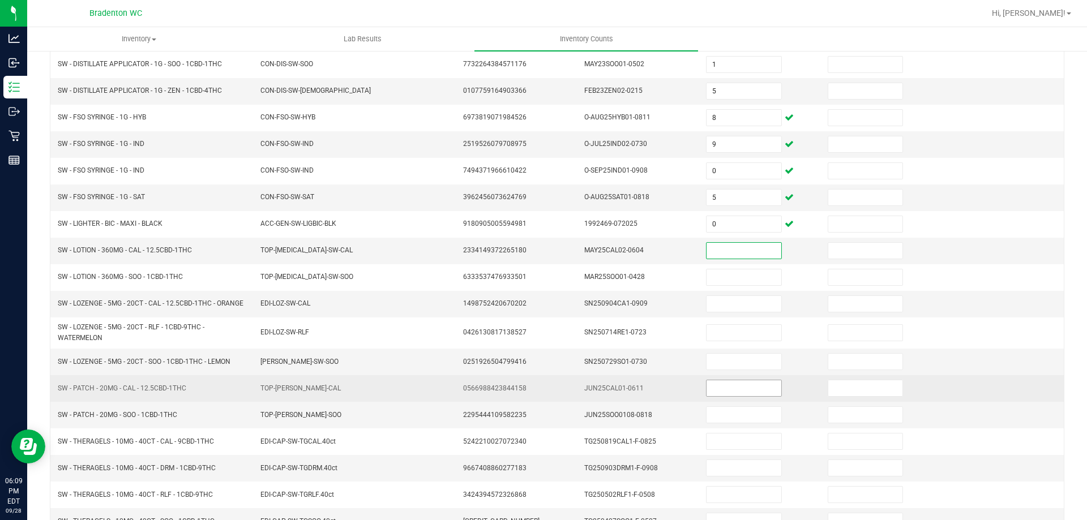
click at [750, 395] on input at bounding box center [743, 388] width 74 height 16
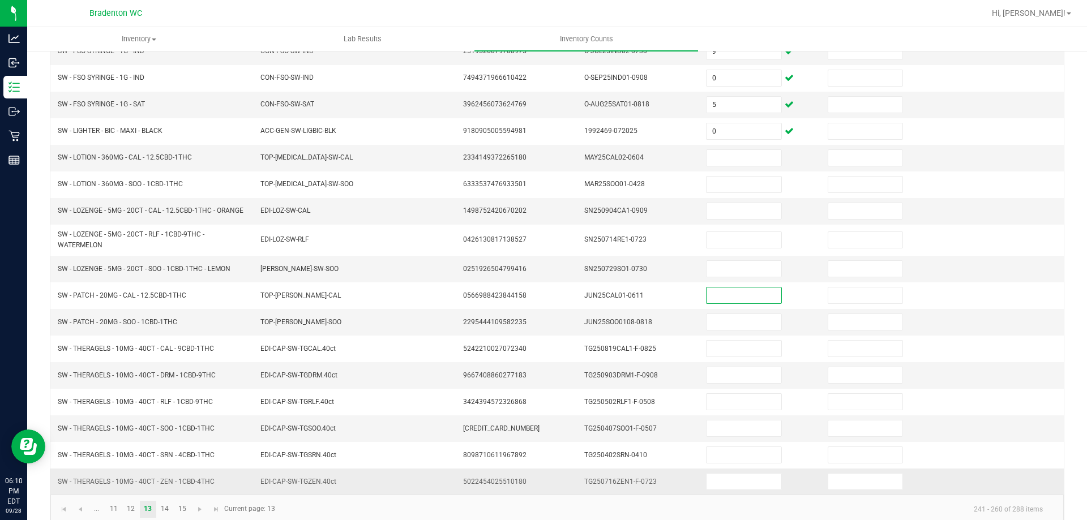
scroll to position [245, 0]
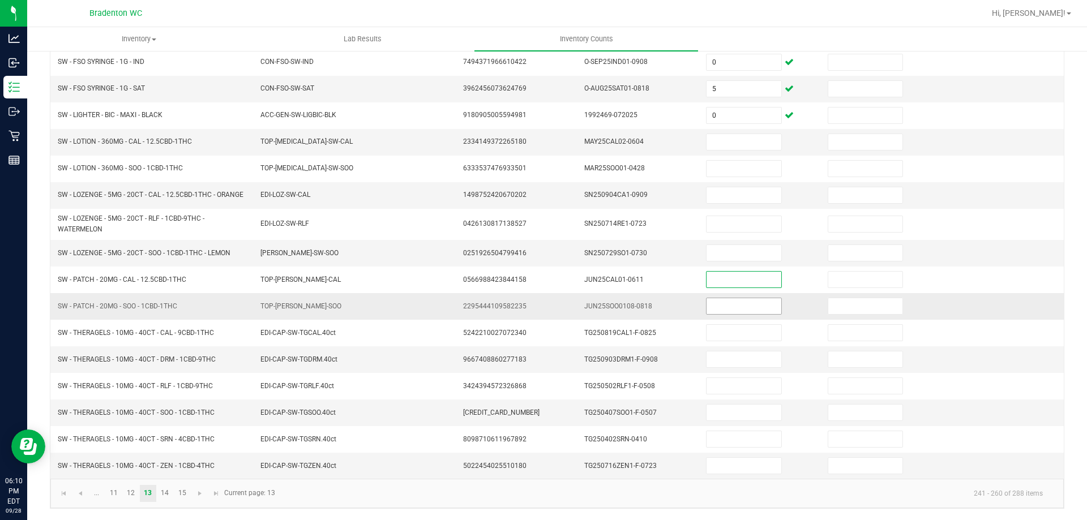
click at [710, 307] on input at bounding box center [743, 306] width 74 height 16
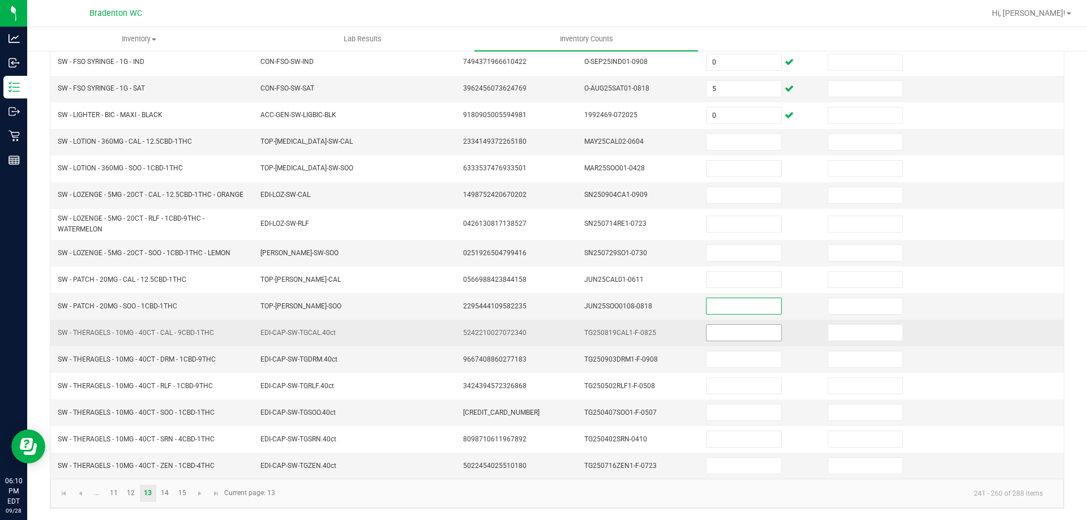
click at [718, 341] on span at bounding box center [743, 332] width 75 height 17
click at [710, 332] on input at bounding box center [743, 333] width 74 height 16
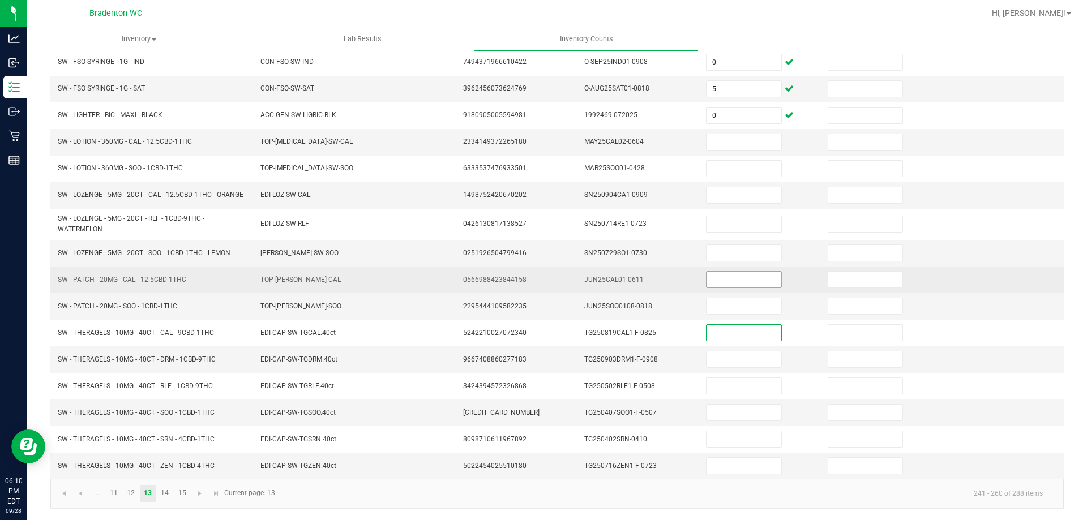
click at [733, 277] on input at bounding box center [743, 280] width 74 height 16
click at [733, 284] on input at bounding box center [743, 280] width 74 height 16
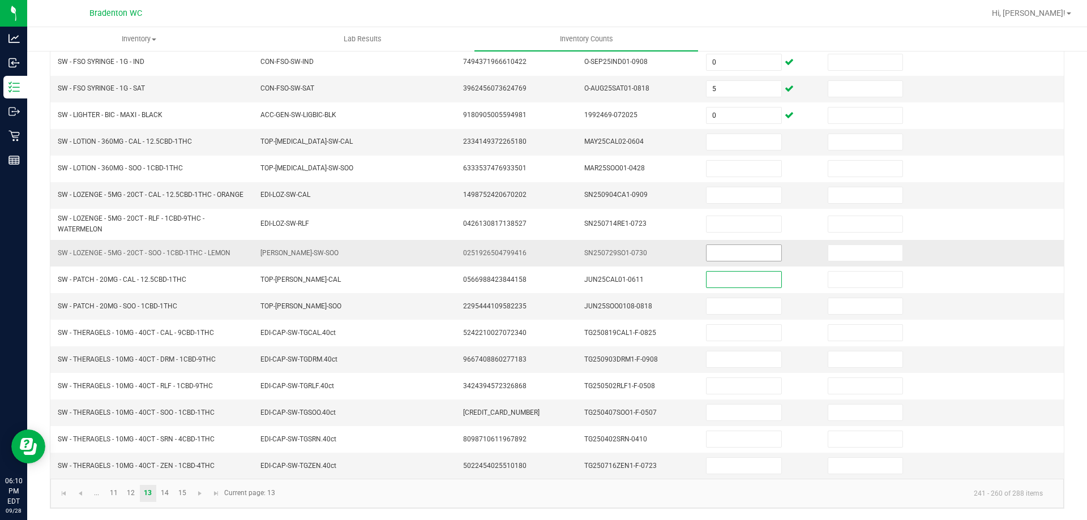
click at [727, 254] on input at bounding box center [743, 253] width 74 height 16
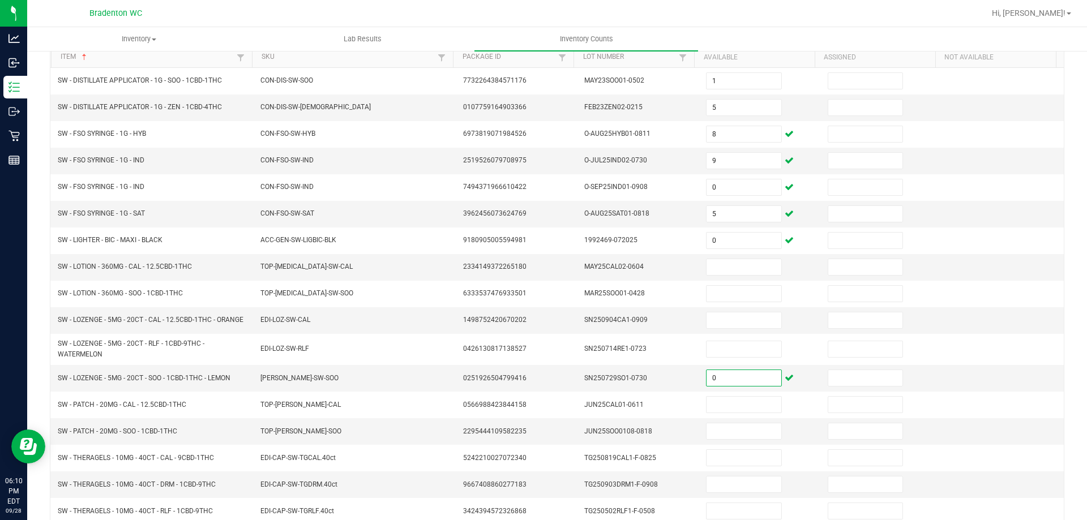
scroll to position [0, 0]
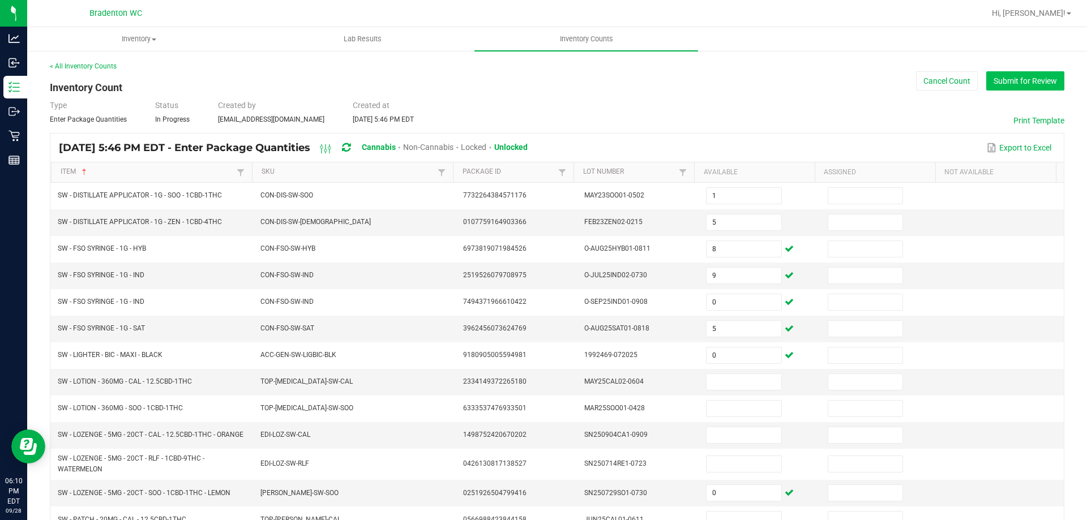
click at [1025, 87] on button "Submit for Review" at bounding box center [1025, 80] width 78 height 19
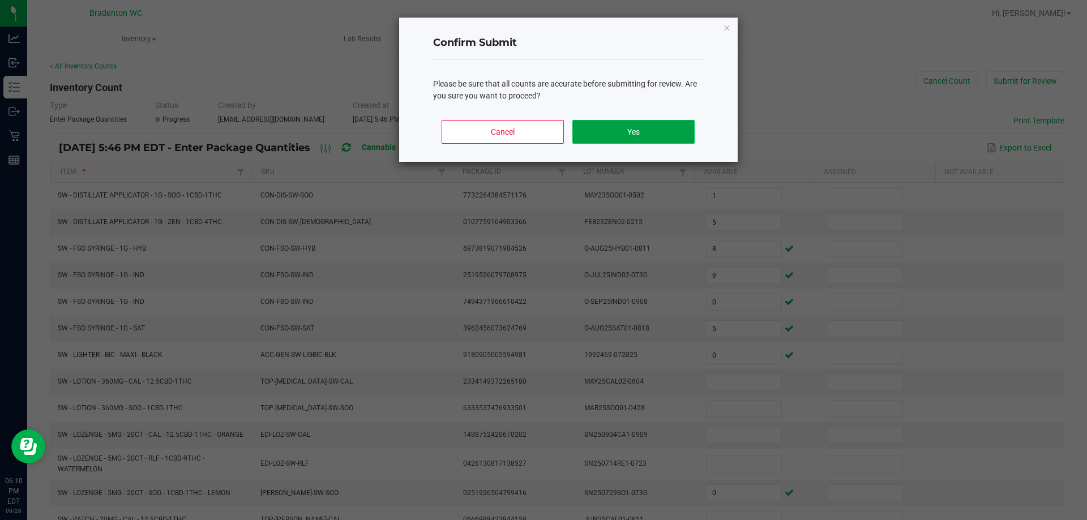
click at [656, 136] on button "Yes" at bounding box center [633, 132] width 122 height 24
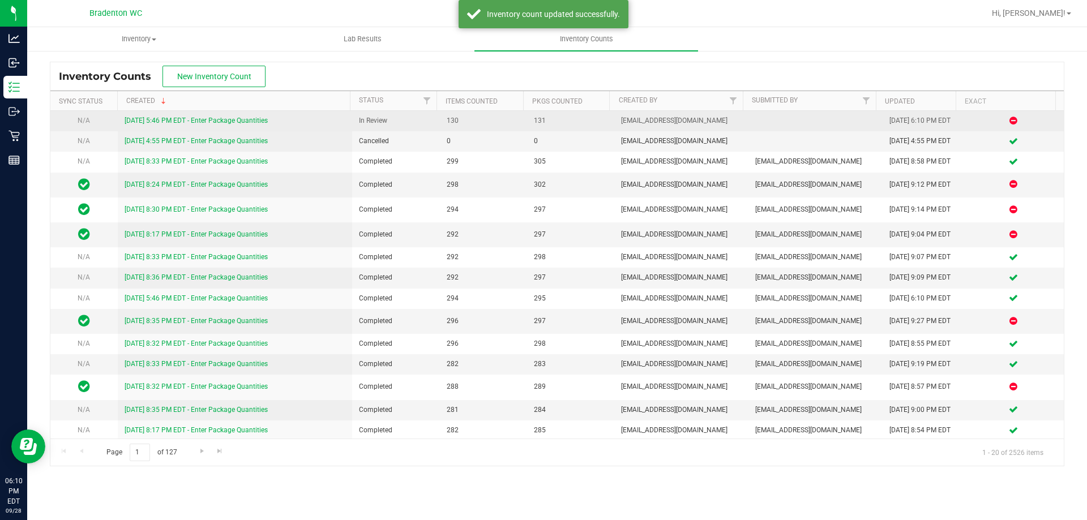
click at [199, 123] on link "[DATE] 5:46 PM EDT - Enter Package Quantities" at bounding box center [196, 121] width 143 height 8
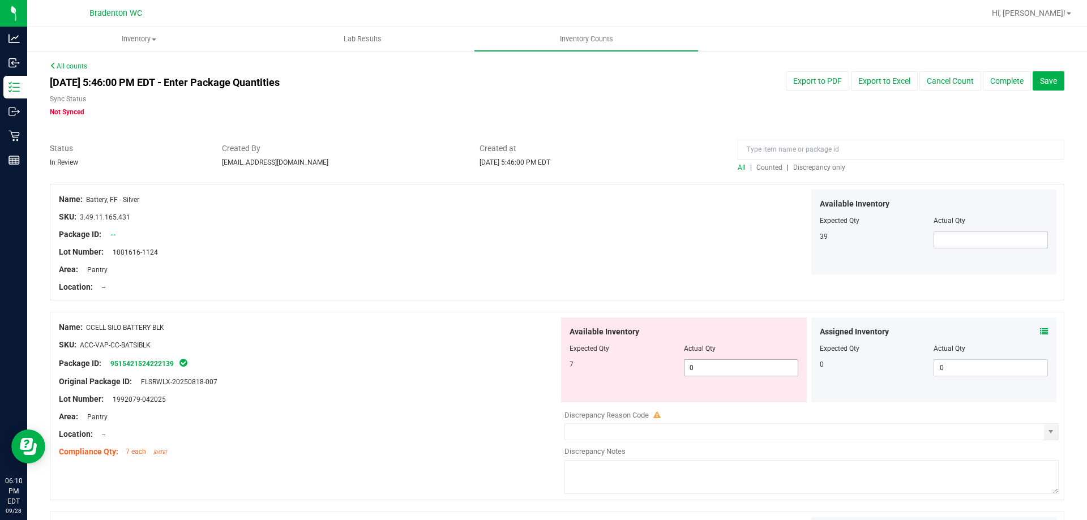
click at [704, 374] on span "0 0" at bounding box center [741, 367] width 114 height 17
click at [751, 283] on div "Name: Battery, FF - Silver SKU: 3.49.11.165.431 Package ID: -- Lot Number: 1001…" at bounding box center [557, 242] width 1014 height 117
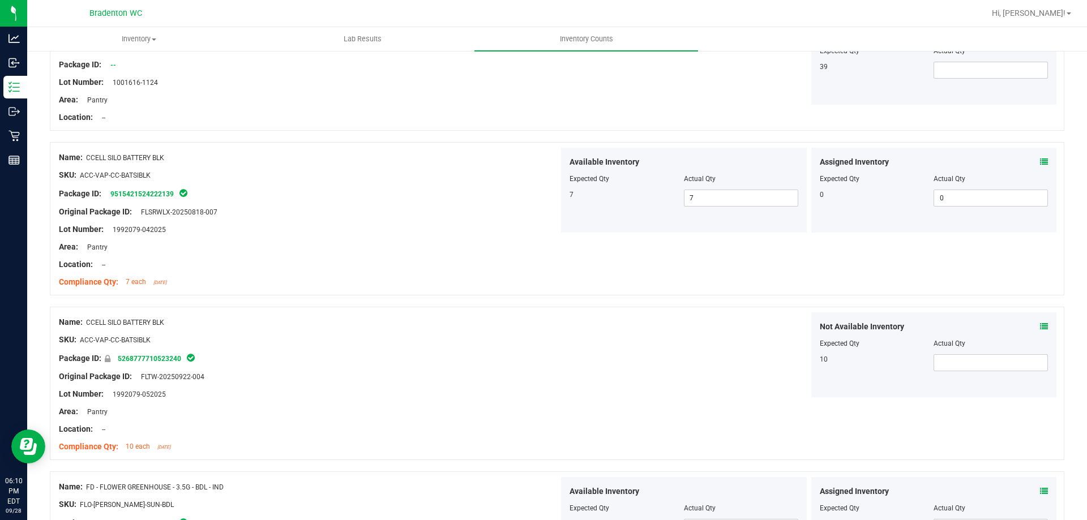
scroll to position [226, 0]
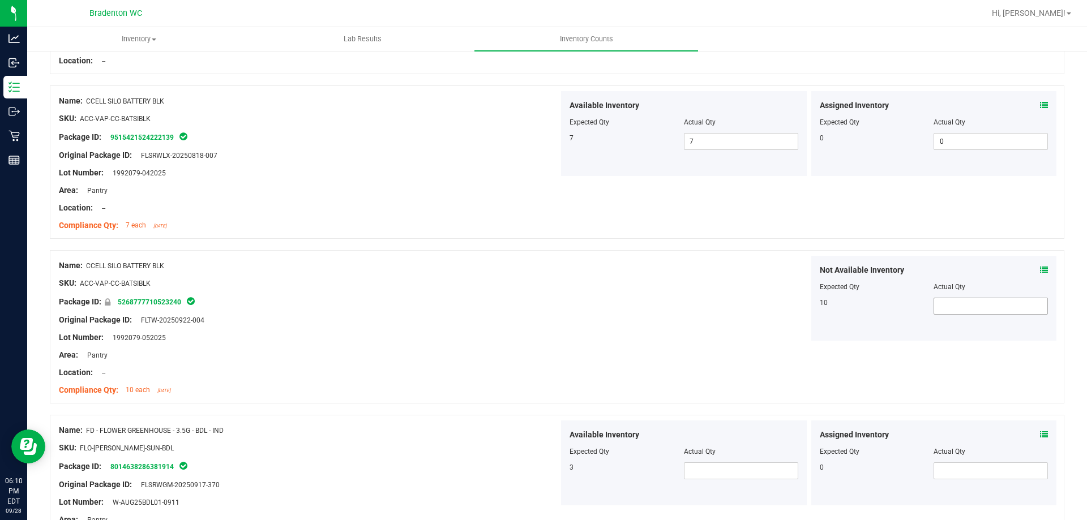
click at [948, 303] on span at bounding box center [990, 306] width 114 height 17
click at [649, 278] on div "Not Available Inventory Expected Qty Actual Qty 10 10 10" at bounding box center [809, 298] width 500 height 85
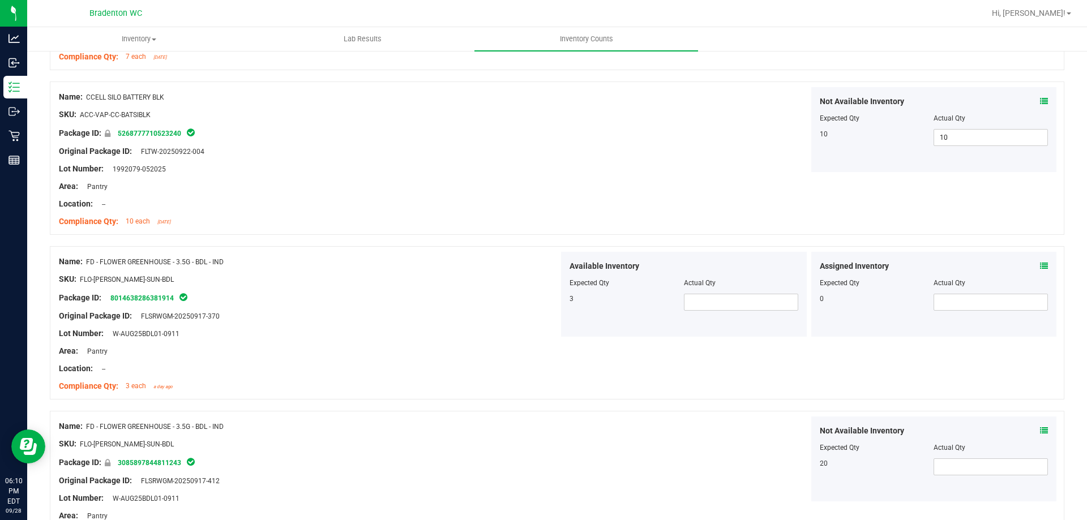
scroll to position [396, 0]
click at [704, 299] on span at bounding box center [741, 301] width 114 height 17
click at [681, 401] on div at bounding box center [557, 404] width 1014 height 11
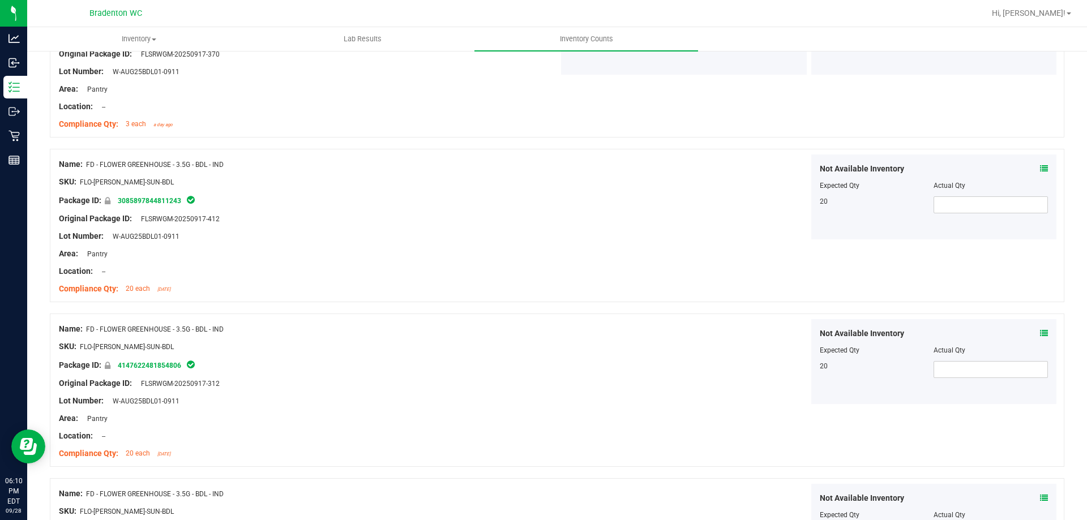
scroll to position [679, 0]
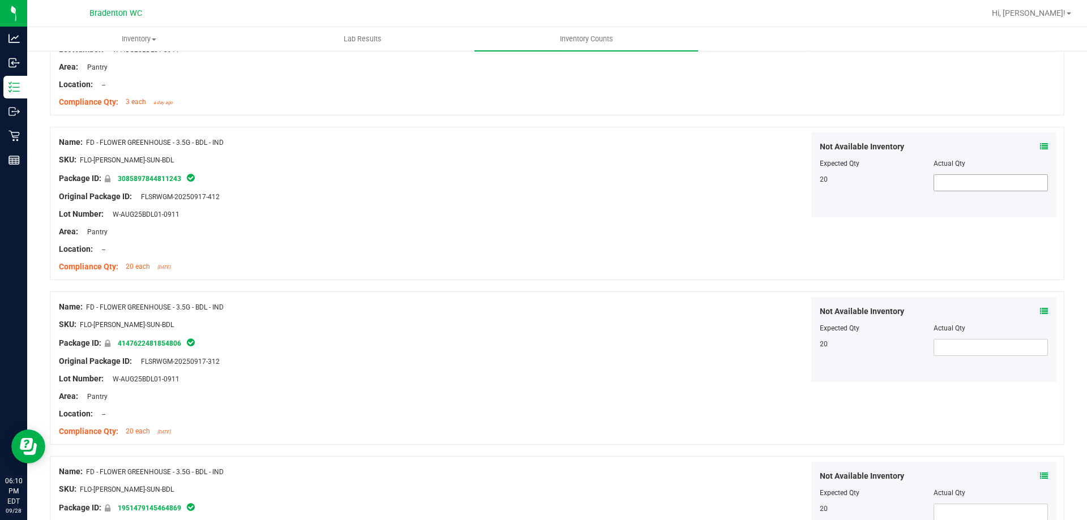
click at [986, 187] on span at bounding box center [990, 182] width 114 height 17
click at [940, 357] on div "Not Available Inventory Expected Qty Actual Qty 20" at bounding box center [934, 339] width 246 height 85
click at [935, 350] on span at bounding box center [990, 347] width 114 height 17
click at [935, 350] on input "text" at bounding box center [990, 348] width 113 height 16
click at [776, 354] on div "Not Available Inventory Expected Qty Actual Qty 20 20 20" at bounding box center [809, 339] width 500 height 85
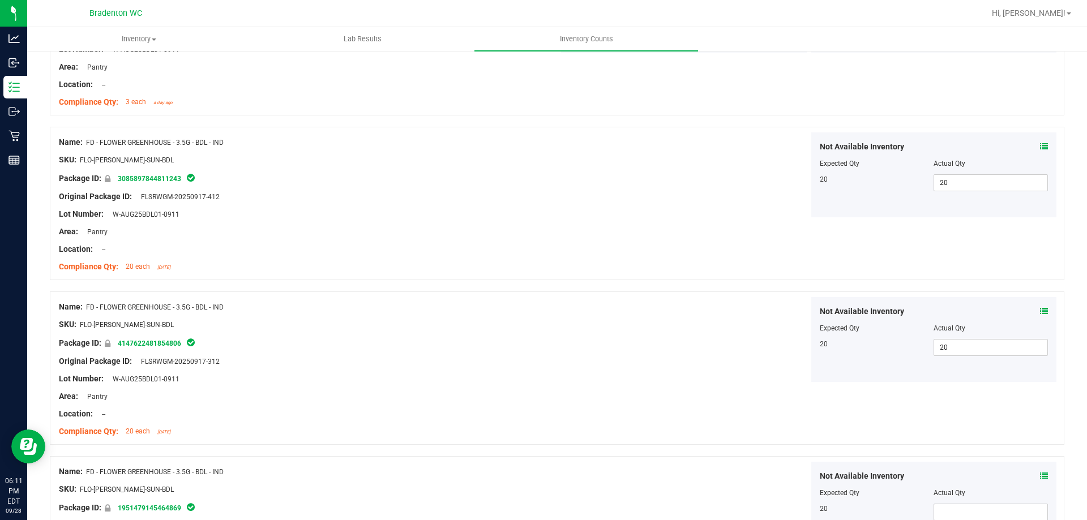
scroll to position [906, 0]
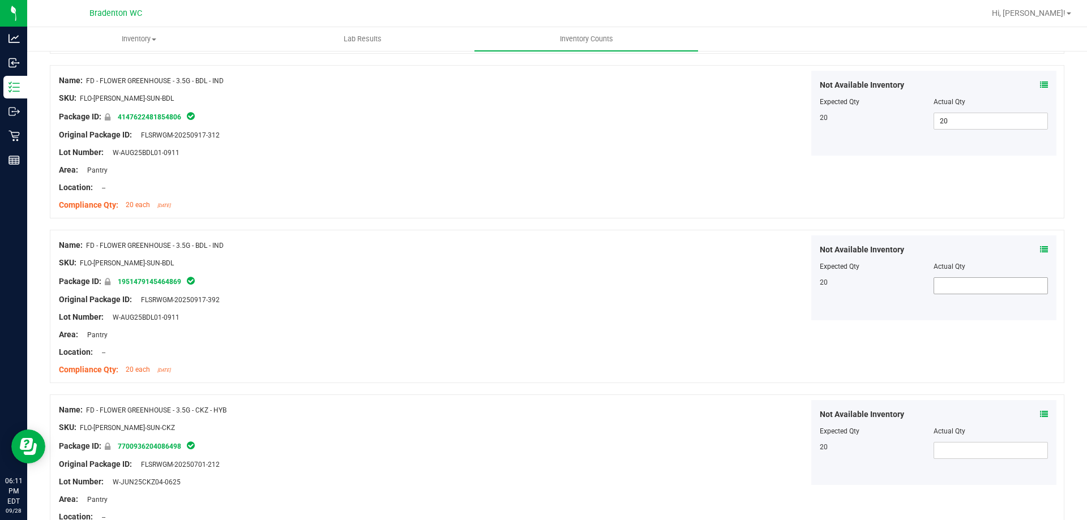
click at [986, 289] on span at bounding box center [990, 285] width 114 height 17
click at [985, 289] on input "text" at bounding box center [990, 286] width 113 height 16
click at [953, 454] on span at bounding box center [990, 450] width 114 height 17
click at [953, 455] on input "text" at bounding box center [990, 451] width 113 height 16
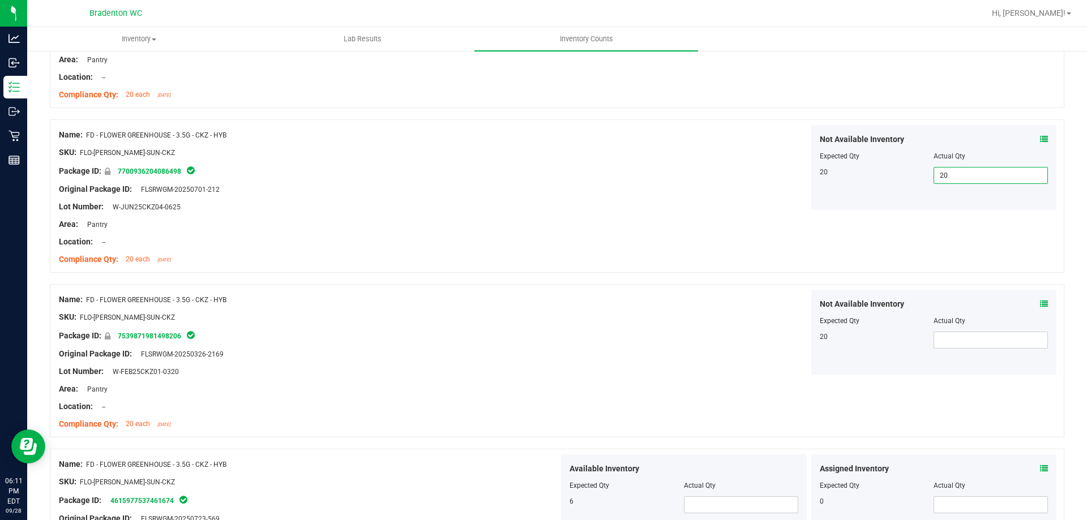
scroll to position [1245, 0]
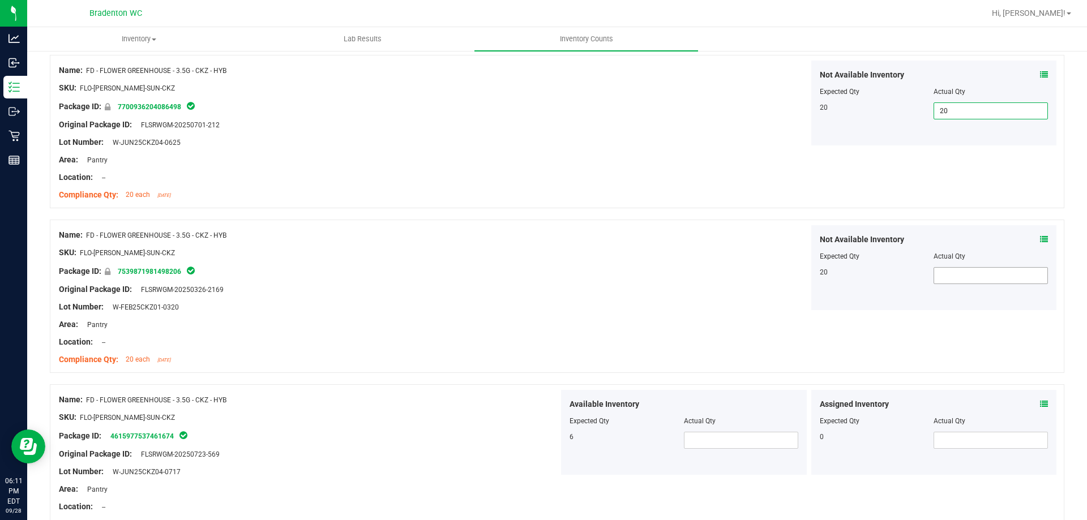
click at [946, 279] on span at bounding box center [990, 275] width 114 height 17
click at [946, 279] on input "text" at bounding box center [990, 276] width 113 height 16
click at [700, 447] on span at bounding box center [741, 440] width 114 height 17
click at [700, 447] on input "text" at bounding box center [740, 440] width 113 height 16
click at [958, 443] on span at bounding box center [990, 440] width 114 height 17
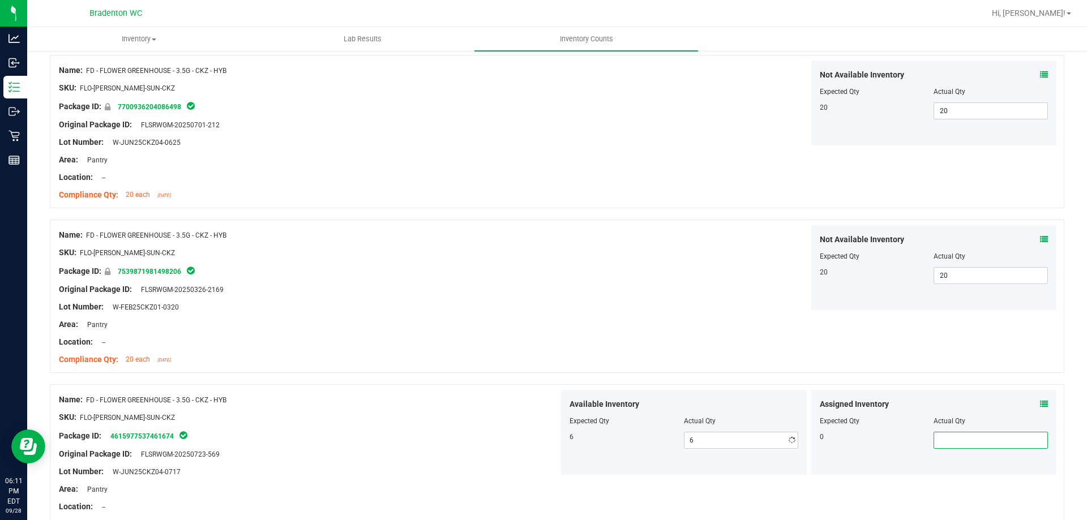
click at [958, 443] on input "text" at bounding box center [990, 440] width 113 height 16
click at [604, 331] on div "Name: FD - FLOWER GREENHOUSE - 3.5G - CKZ - HYB SKU: FLO-[PERSON_NAME]-SUN-CKZ …" at bounding box center [557, 296] width 1014 height 153
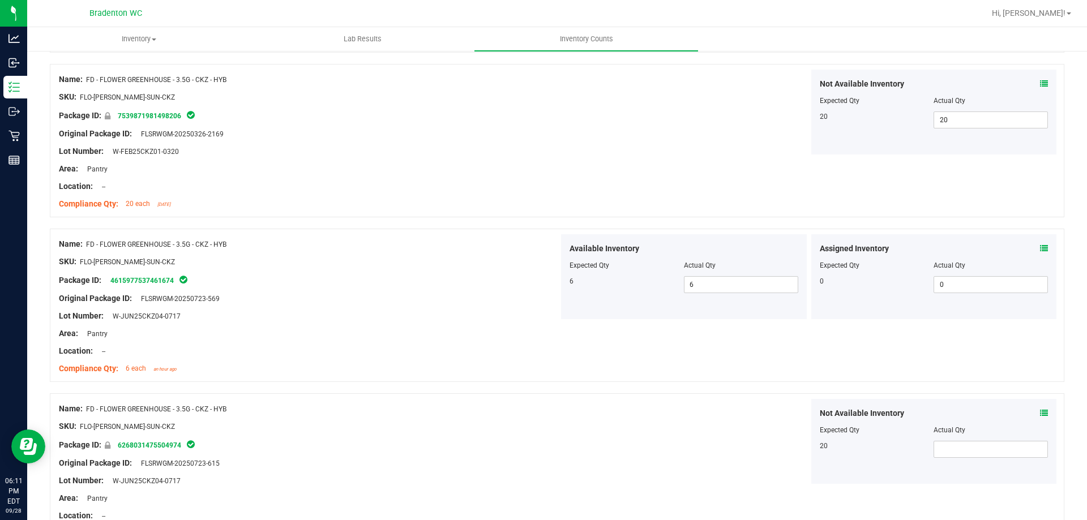
scroll to position [1585, 0]
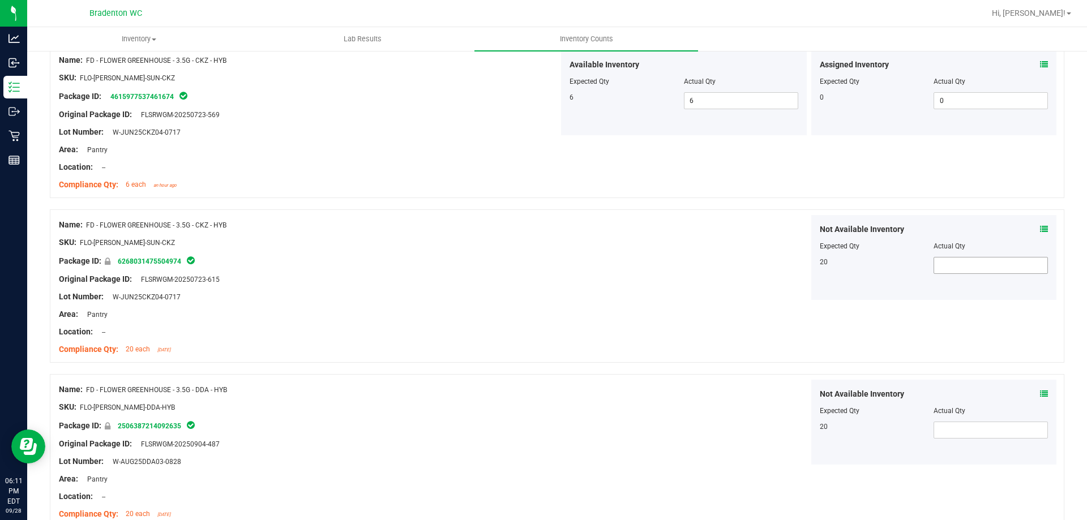
click at [992, 272] on span at bounding box center [990, 265] width 114 height 17
click at [992, 272] on input "text" at bounding box center [990, 266] width 113 height 16
click at [961, 437] on span at bounding box center [990, 430] width 114 height 17
click at [961, 437] on input "text" at bounding box center [990, 430] width 113 height 16
click at [686, 346] on div "Name: FD - FLOWER GREENHOUSE - 3.5G - CKZ - HYB SKU: FLO-[PERSON_NAME]-SUN-CKZ …" at bounding box center [557, 285] width 1014 height 153
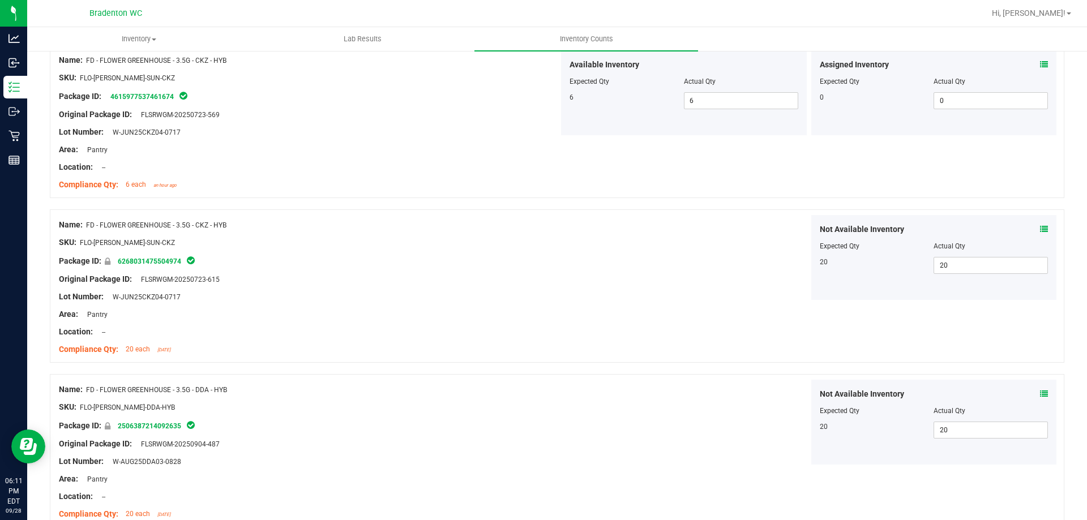
scroll to position [1868, 0]
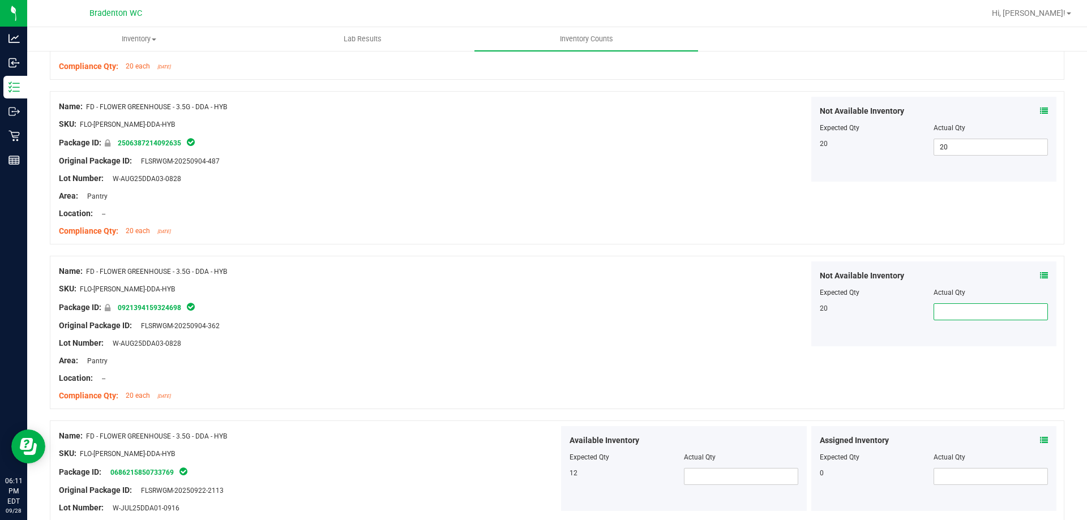
click at [954, 319] on span at bounding box center [990, 311] width 114 height 17
click at [954, 319] on input "text" at bounding box center [990, 312] width 113 height 16
click at [725, 482] on span at bounding box center [741, 476] width 114 height 17
click at [725, 482] on input "text" at bounding box center [740, 477] width 113 height 16
click at [969, 469] on span at bounding box center [990, 476] width 114 height 17
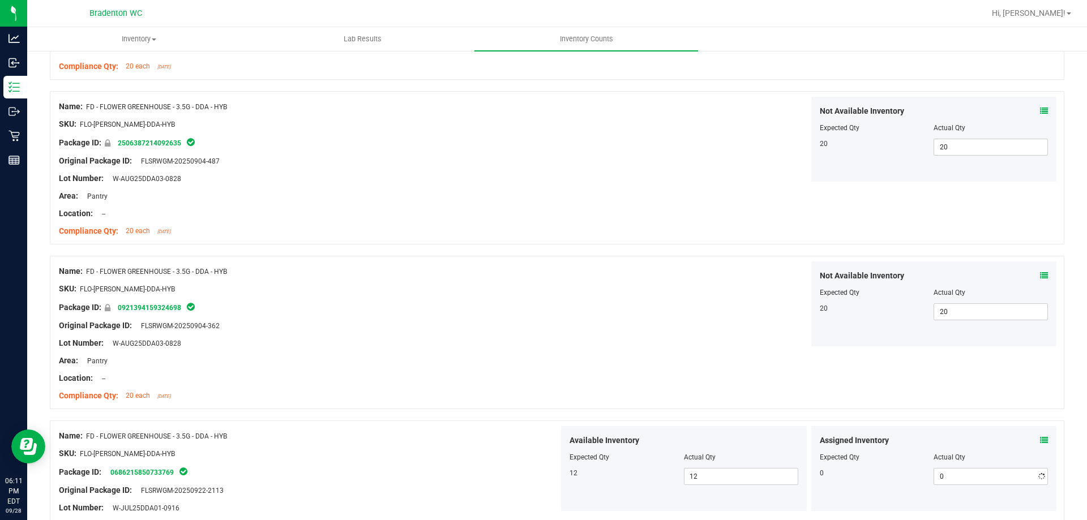
click at [648, 295] on div "Not Available Inventory Expected Qty Actual Qty 20 20 20" at bounding box center [809, 304] width 500 height 85
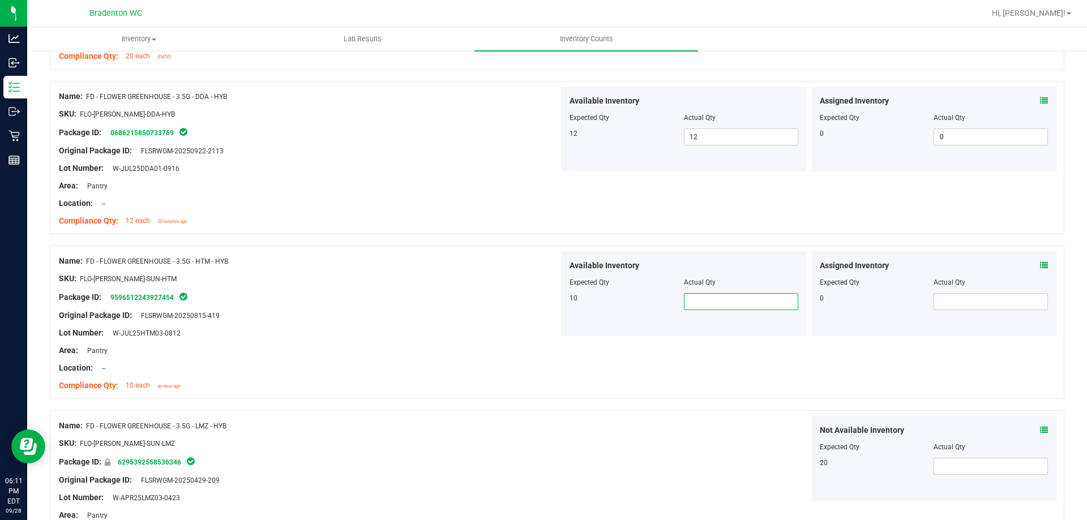
click at [778, 299] on span at bounding box center [741, 301] width 114 height 17
click at [777, 299] on input "text" at bounding box center [740, 302] width 113 height 16
click at [975, 303] on span at bounding box center [990, 301] width 114 height 17
click at [975, 303] on input "text" at bounding box center [990, 302] width 113 height 16
click at [958, 472] on span at bounding box center [990, 466] width 114 height 17
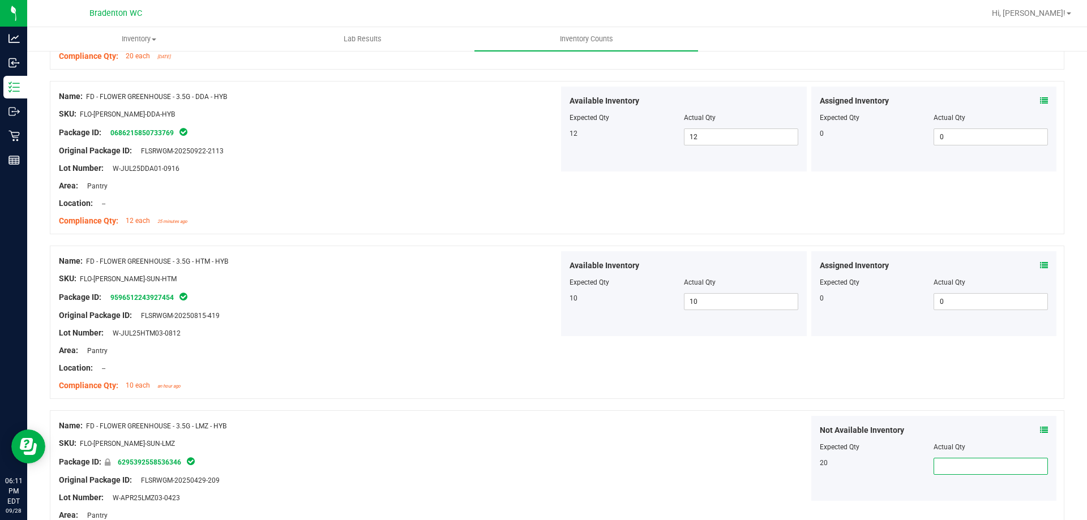
click at [958, 472] on input "text" at bounding box center [990, 467] width 113 height 16
click at [538, 451] on div at bounding box center [309, 452] width 500 height 6
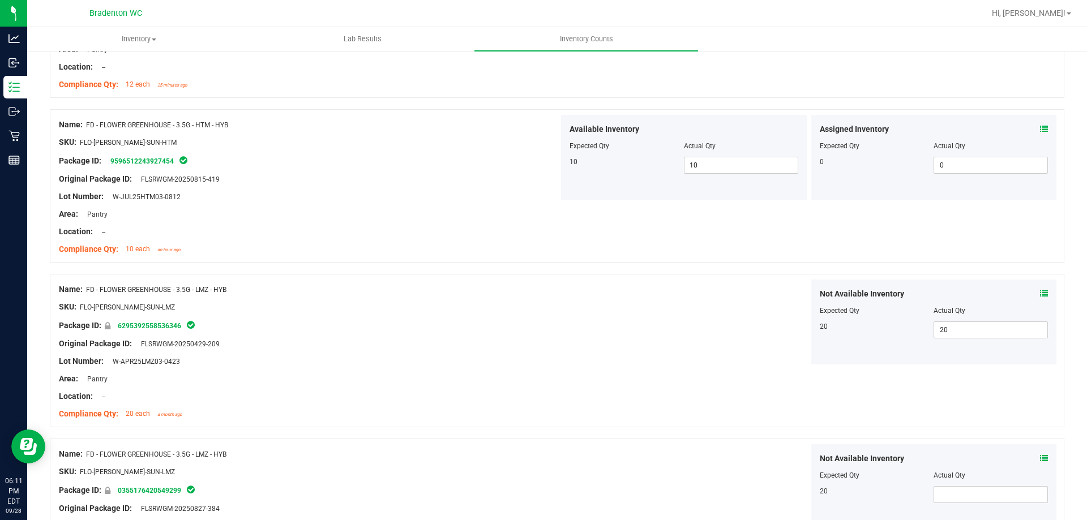
scroll to position [2491, 0]
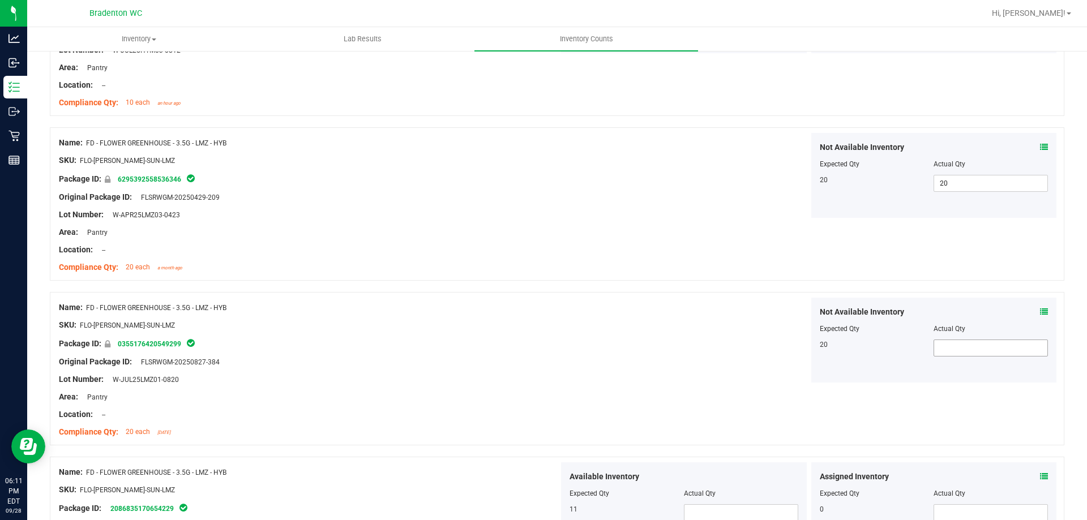
click at [966, 350] on span at bounding box center [990, 348] width 114 height 17
click at [967, 350] on input "text" at bounding box center [990, 348] width 113 height 16
click at [695, 391] on div "Name: FD - FLOWER GREENHOUSE - 3.5G - LMZ - HYB SKU: FLO-[PERSON_NAME]-SUN-LMZ …" at bounding box center [557, 368] width 1014 height 153
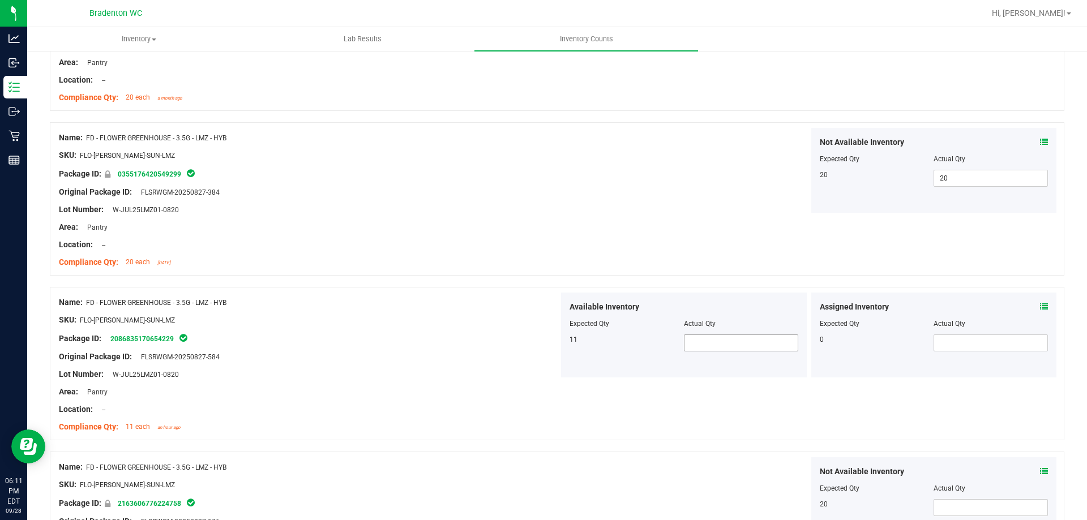
drag, startPoint x: 722, startPoint y: 339, endPoint x: 712, endPoint y: 341, distance: 9.9
click at [721, 339] on span at bounding box center [741, 343] width 114 height 17
click at [712, 341] on input "text" at bounding box center [740, 343] width 113 height 16
click at [1014, 350] on span at bounding box center [990, 343] width 114 height 17
click at [0, 0] on input "text" at bounding box center [0, 0] width 0 height 0
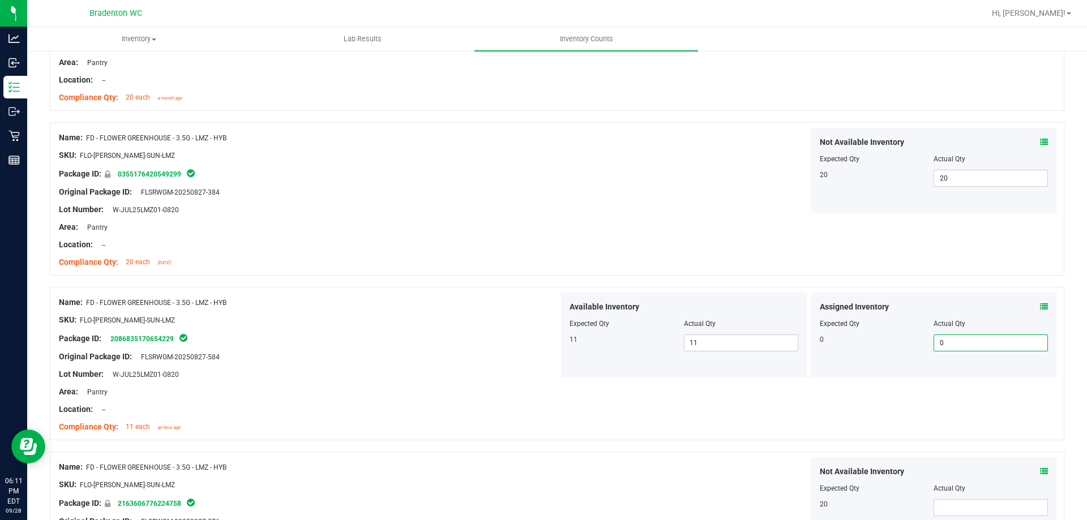
click at [875, 416] on div "Name: FD - FLOWER GREENHOUSE - 3.5G - LMZ - HYB SKU: FLO-[PERSON_NAME]-SUN-LMZ …" at bounding box center [557, 363] width 1014 height 153
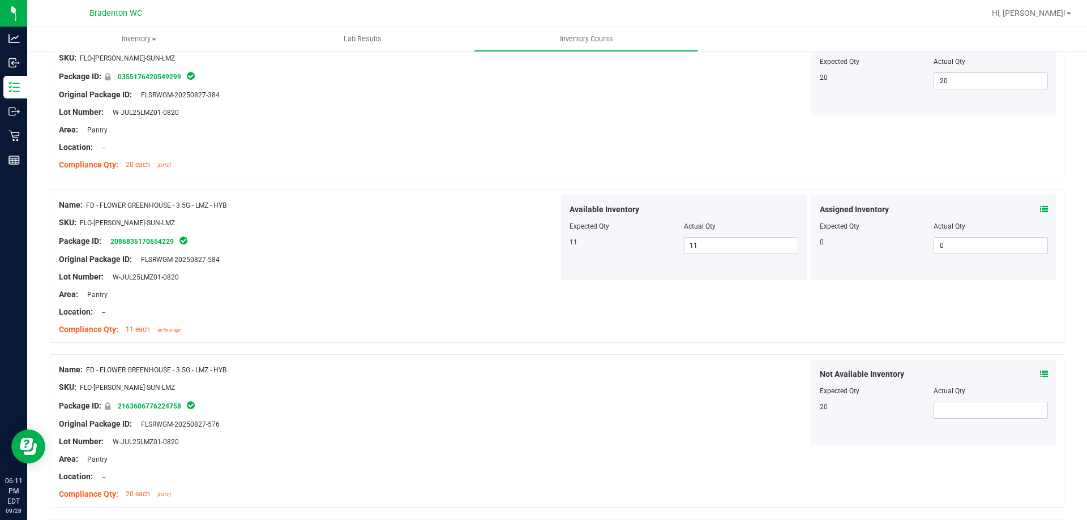
scroll to position [2887, 0]
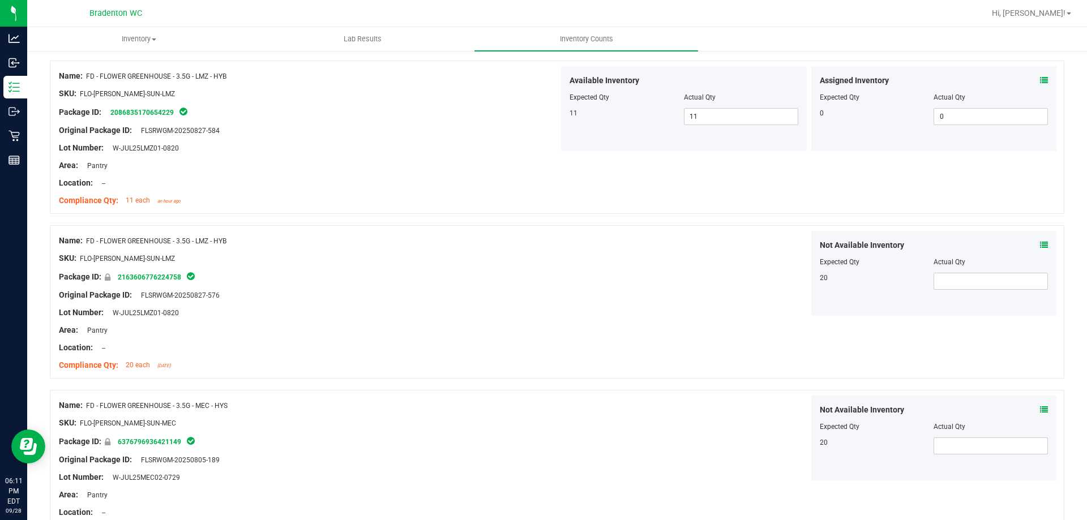
click at [982, 292] on div "Not Available Inventory Expected Qty Actual Qty 20" at bounding box center [934, 273] width 246 height 85
click at [982, 285] on span at bounding box center [990, 281] width 114 height 17
click at [982, 285] on input "text" at bounding box center [990, 281] width 113 height 16
click at [947, 447] on span at bounding box center [990, 446] width 114 height 17
click at [0, 0] on input "text" at bounding box center [0, 0] width 0 height 0
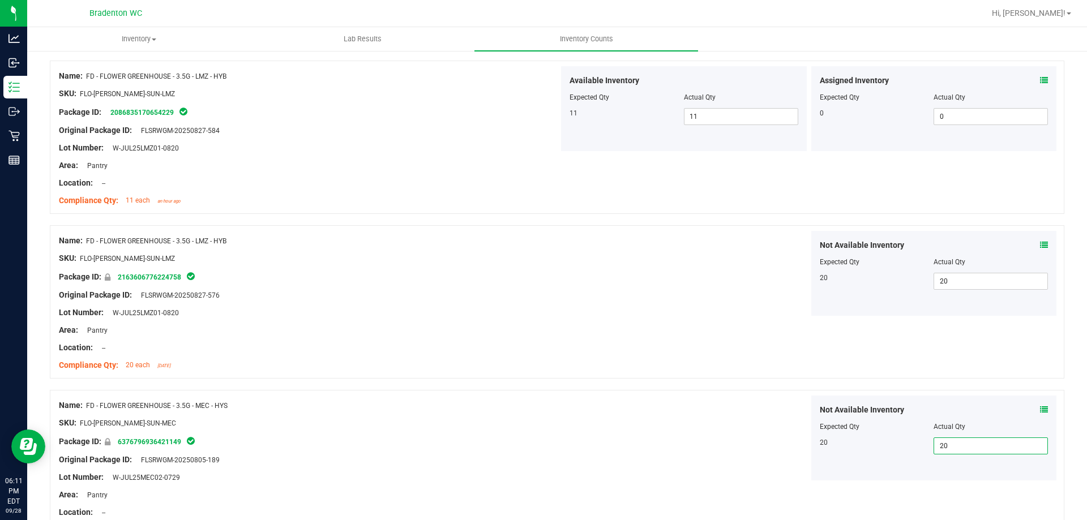
click at [763, 382] on div at bounding box center [557, 384] width 1014 height 11
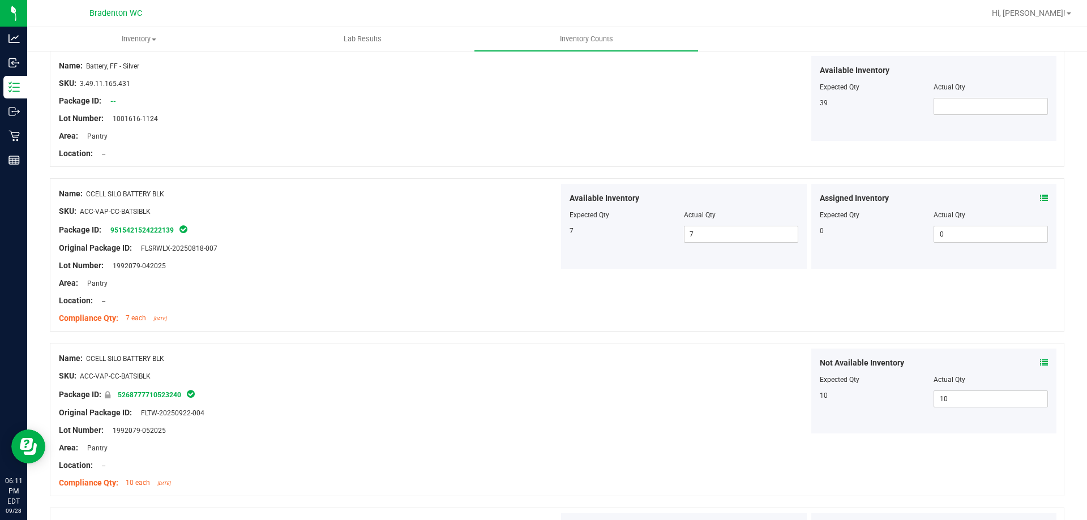
scroll to position [413, 0]
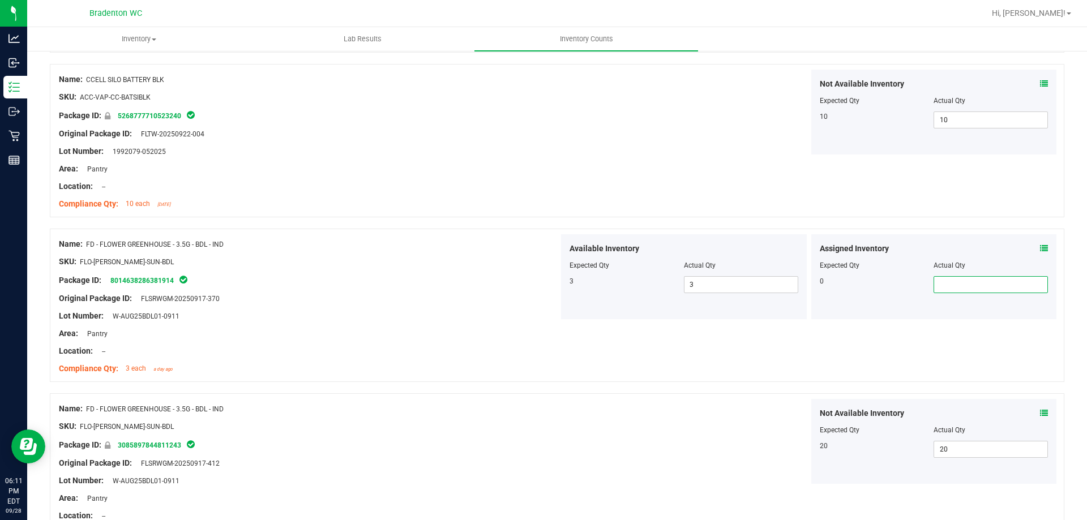
click at [987, 289] on span at bounding box center [990, 284] width 114 height 17
click at [987, 289] on input "text" at bounding box center [990, 285] width 113 height 16
click at [602, 173] on div "Name: CCELL SILO BATTERY BLK SKU: ACC-VAP-CC-BATSIBLK Package ID: 5268777710523…" at bounding box center [557, 140] width 1014 height 153
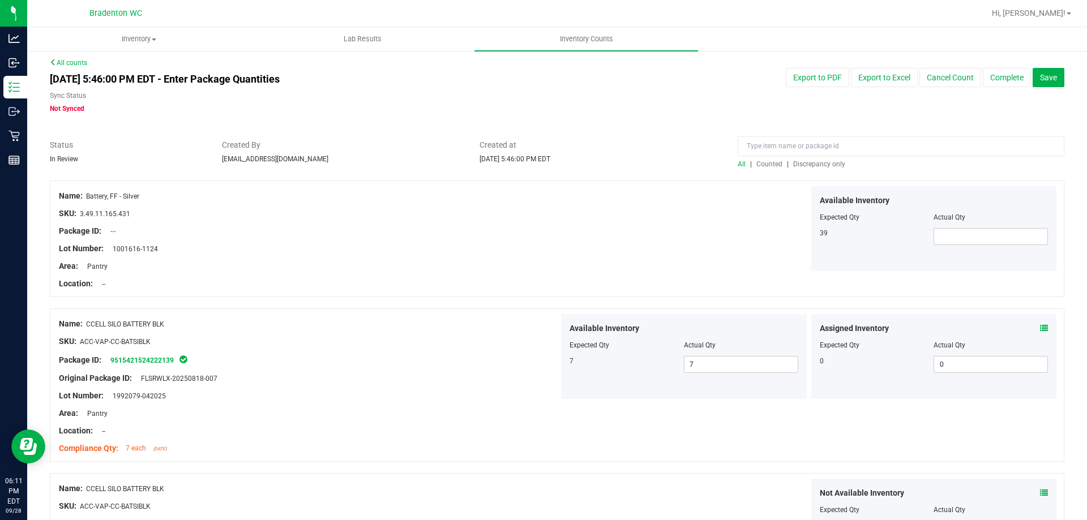
scroll to position [0, 0]
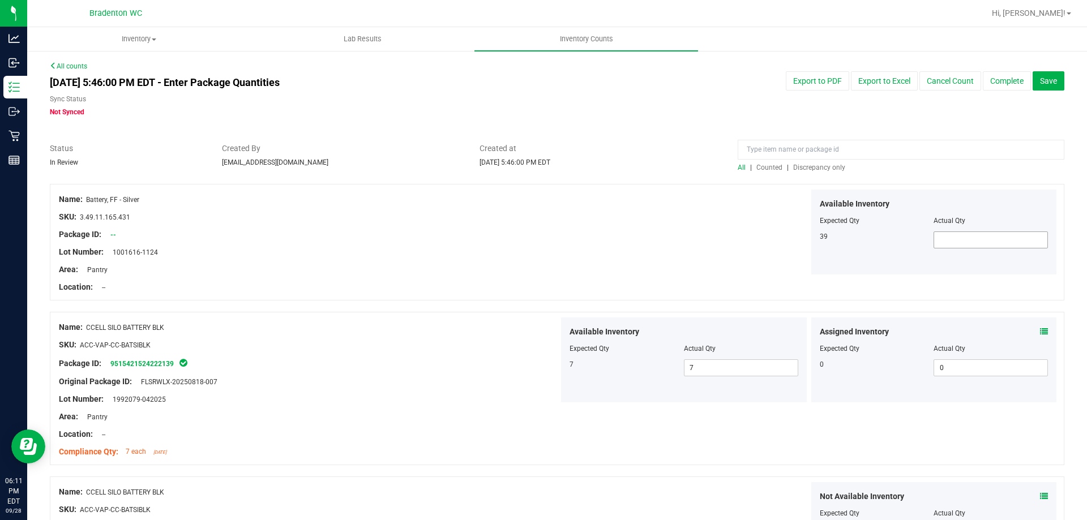
click at [967, 242] on span at bounding box center [990, 240] width 114 height 17
click at [0, 0] on input "text" at bounding box center [0, 0] width 0 height 0
click at [661, 253] on div "Available Inventory Expected Qty Actual Qty 39 39 39" at bounding box center [809, 232] width 500 height 85
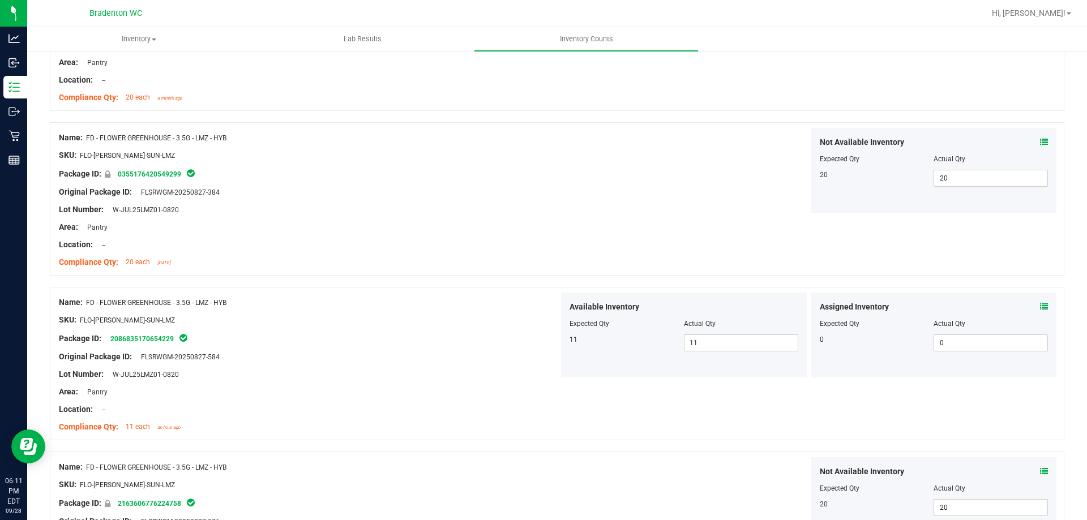
scroll to position [2960, 0]
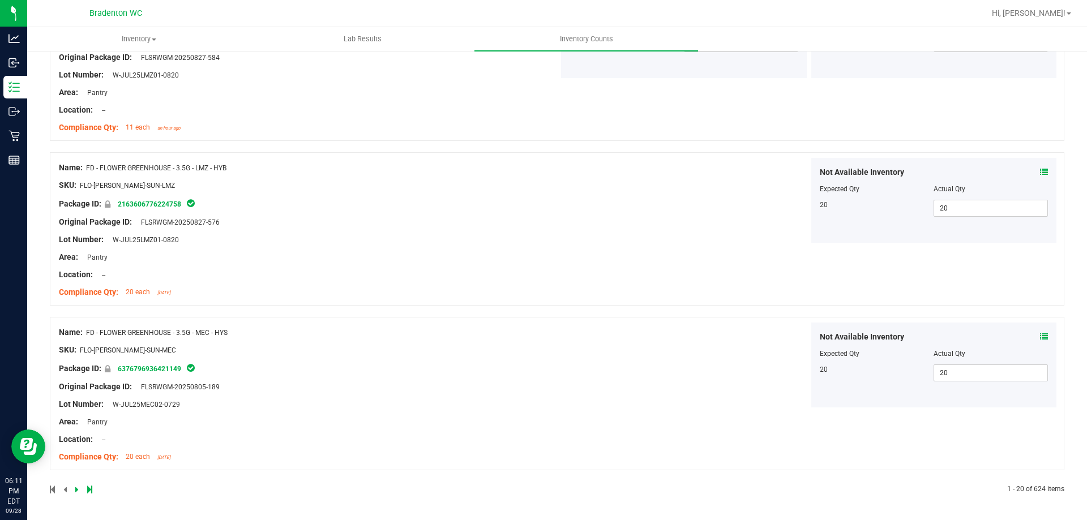
click at [76, 493] on icon at bounding box center [76, 489] width 3 height 7
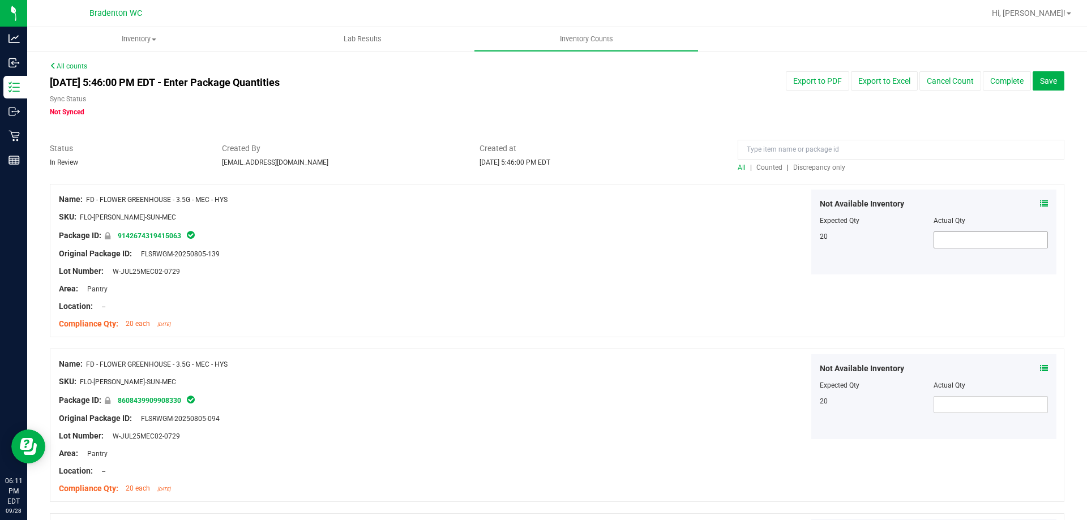
click at [954, 242] on span at bounding box center [990, 240] width 114 height 17
click at [954, 242] on input "text" at bounding box center [990, 240] width 113 height 16
click at [956, 412] on span at bounding box center [990, 404] width 114 height 17
click at [956, 412] on input "text" at bounding box center [990, 405] width 113 height 16
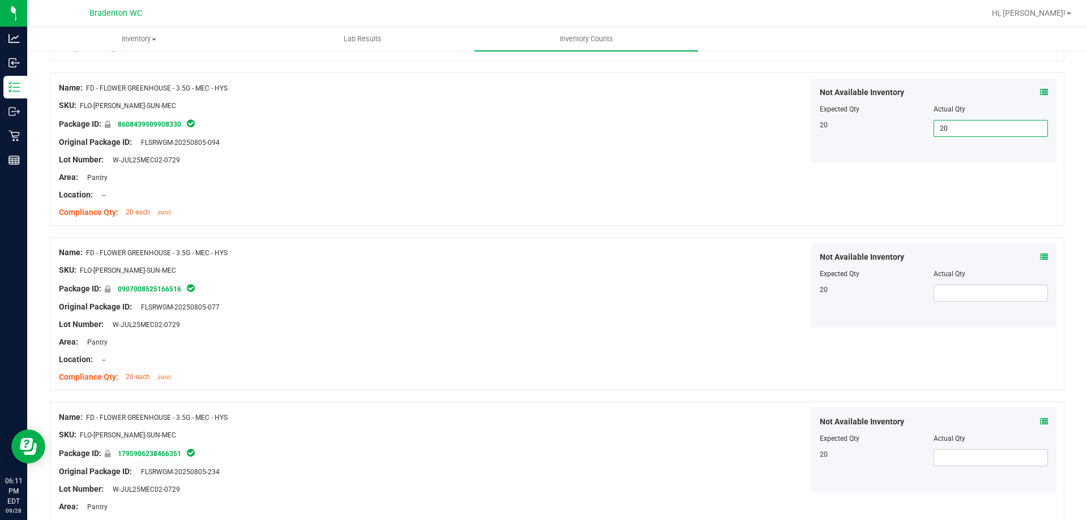
scroll to position [283, 0]
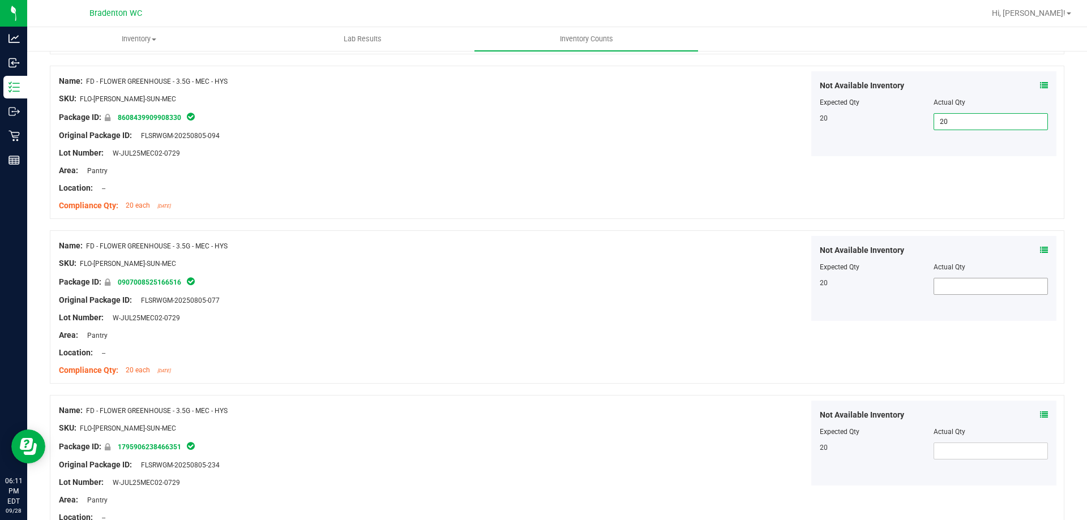
click at [970, 288] on span at bounding box center [990, 286] width 114 height 17
click at [970, 288] on input "2" at bounding box center [990, 287] width 113 height 16
click at [957, 459] on span at bounding box center [990, 451] width 114 height 17
click at [957, 459] on input "text" at bounding box center [990, 451] width 113 height 16
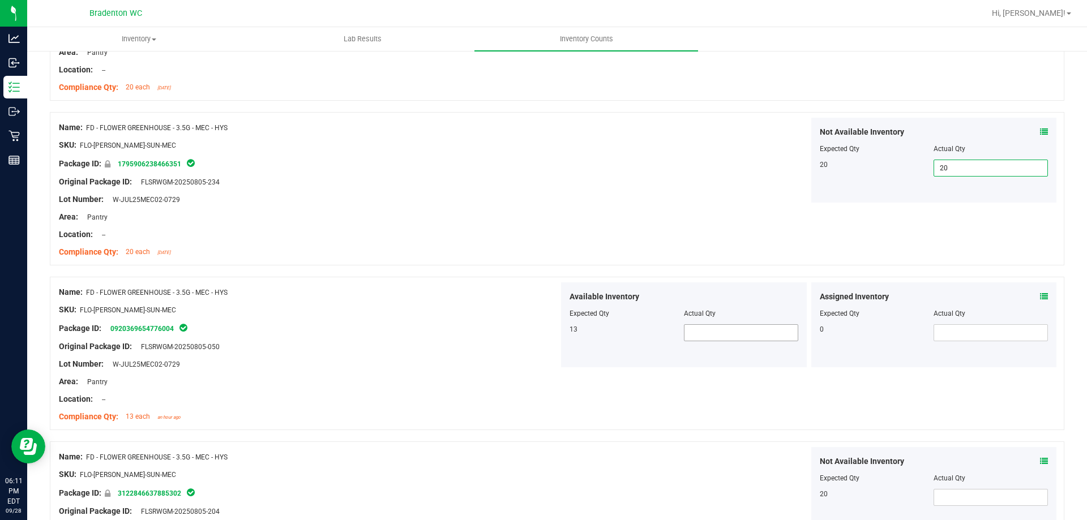
click at [692, 337] on span at bounding box center [741, 332] width 114 height 17
click at [692, 337] on input "text" at bounding box center [740, 333] width 113 height 16
click at [956, 334] on span at bounding box center [990, 332] width 114 height 17
click at [956, 334] on input "text" at bounding box center [990, 333] width 113 height 16
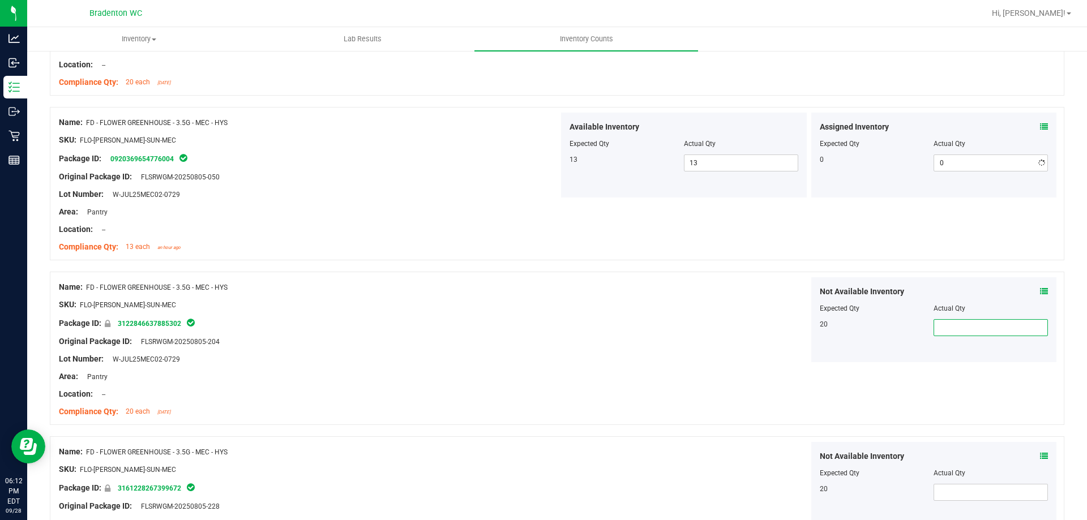
click at [976, 327] on span at bounding box center [990, 327] width 114 height 17
click at [976, 327] on input "text" at bounding box center [990, 328] width 113 height 16
click at [962, 499] on span at bounding box center [990, 492] width 114 height 17
click at [962, 499] on input "text" at bounding box center [990, 493] width 113 height 16
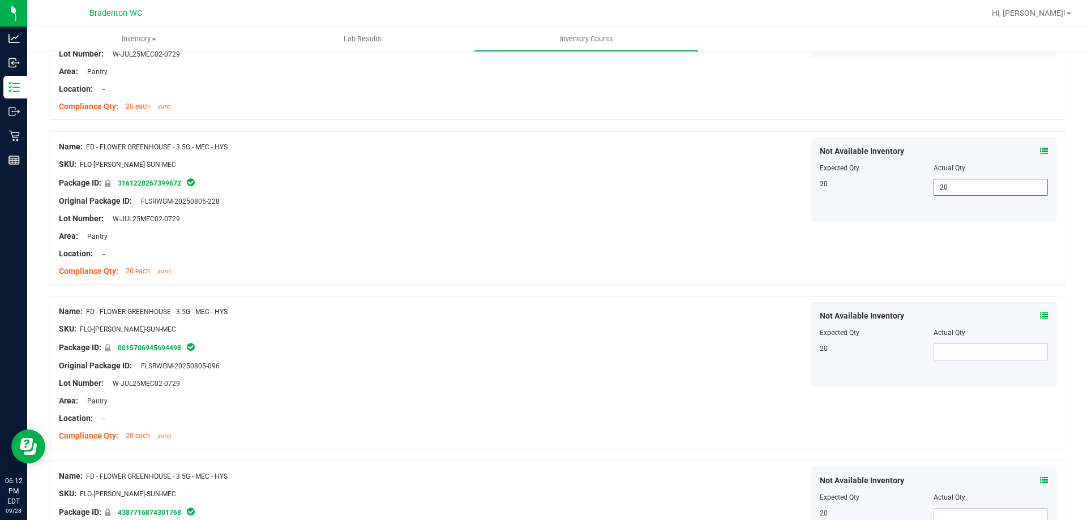
scroll to position [1189, 0]
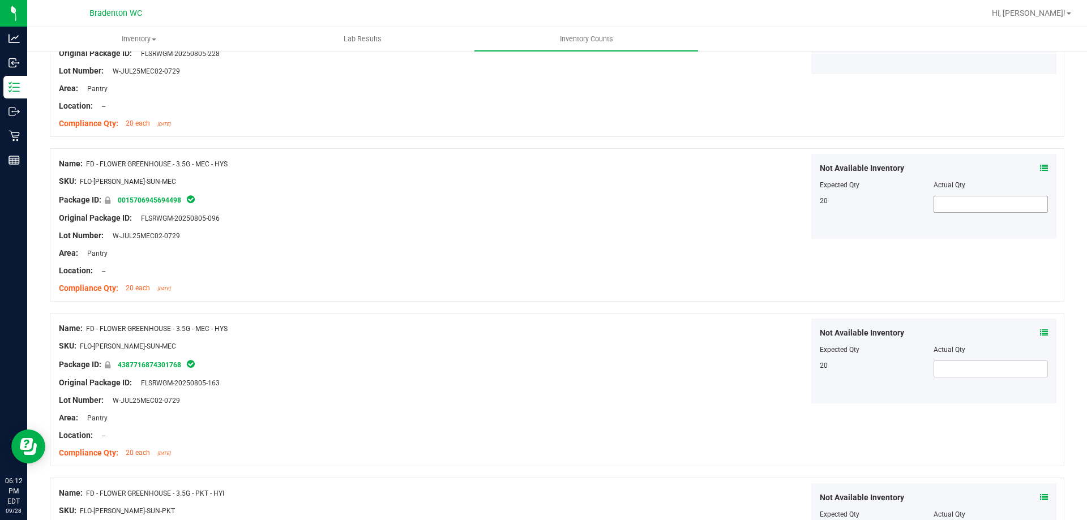
click at [940, 205] on span at bounding box center [990, 204] width 114 height 17
click at [940, 206] on input "text" at bounding box center [990, 204] width 113 height 16
click at [971, 377] on span at bounding box center [990, 369] width 114 height 17
click at [964, 369] on span at bounding box center [990, 369] width 114 height 17
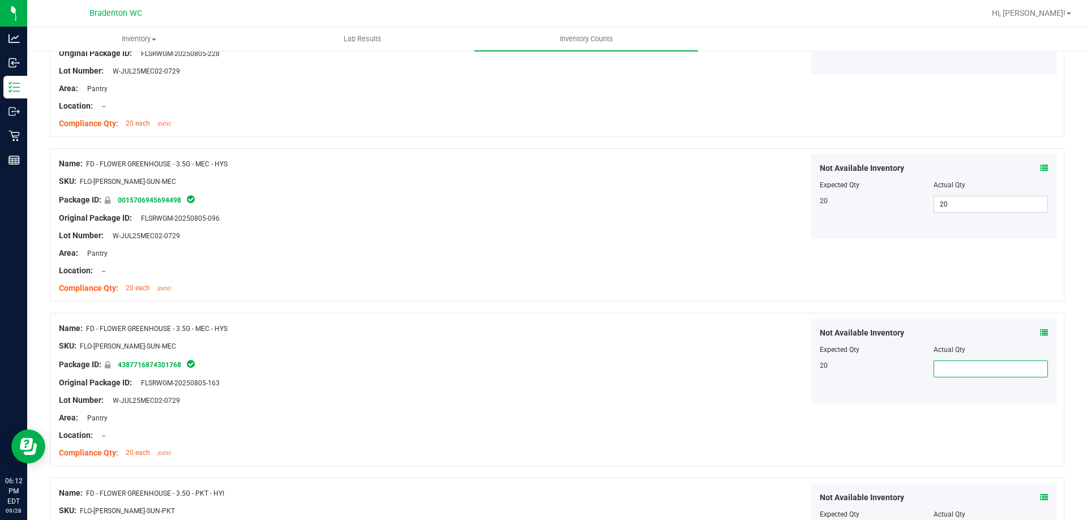
click at [963, 367] on input "text" at bounding box center [990, 369] width 113 height 16
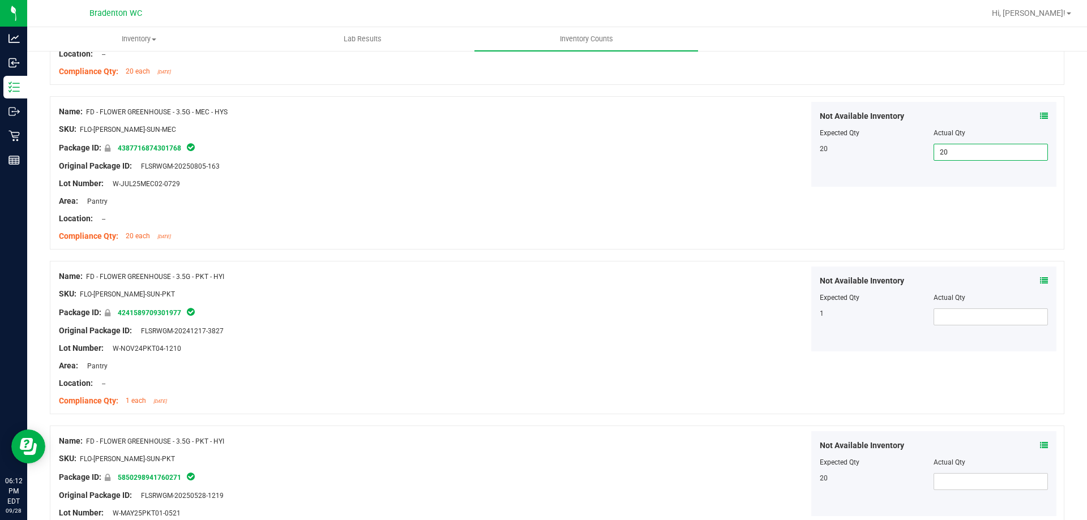
scroll to position [1415, 0]
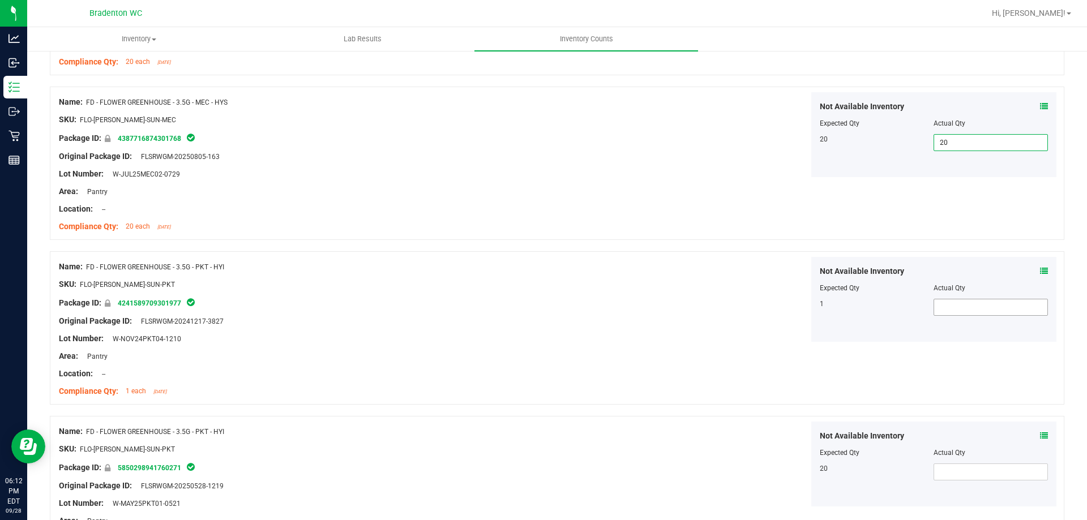
click at [974, 314] on span at bounding box center [990, 307] width 114 height 17
click at [974, 314] on input "text" at bounding box center [990, 307] width 113 height 16
click at [934, 379] on div "Name: FD - FLOWER GREENHOUSE - 3.5G - PKT - HYI SKU: FLO-[PERSON_NAME]-SUN-PKT …" at bounding box center [557, 327] width 1014 height 153
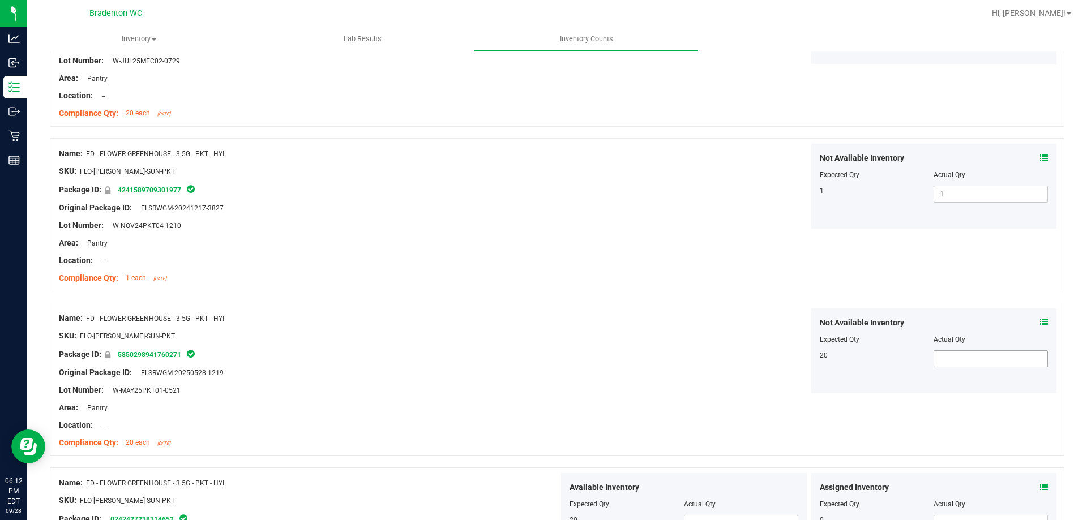
click at [970, 362] on span at bounding box center [990, 358] width 114 height 17
click at [970, 362] on input "text" at bounding box center [990, 359] width 113 height 16
drag, startPoint x: 800, startPoint y: 440, endPoint x: 798, endPoint y: 434, distance: 6.6
click at [800, 440] on div "Name: FD - FLOWER GREENHOUSE - 3.5G - PKT - HYI SKU: FLO-[PERSON_NAME]-SUN-PKT …" at bounding box center [557, 379] width 1014 height 153
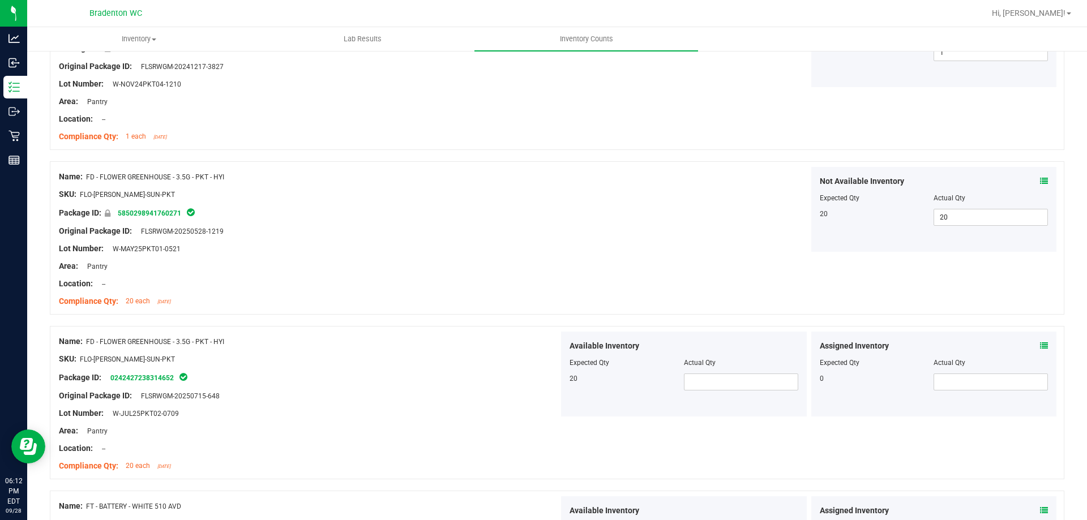
scroll to position [1755, 0]
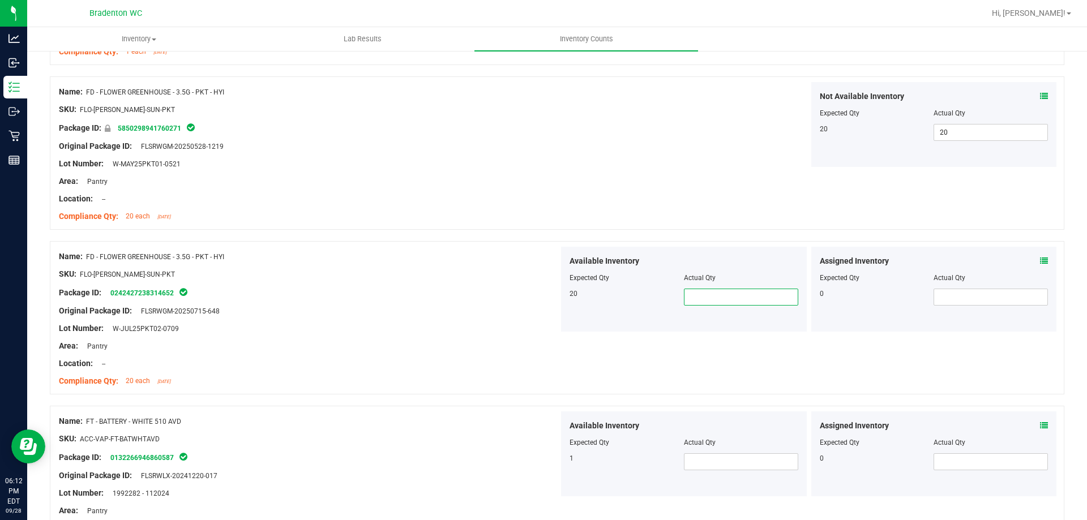
click at [723, 299] on span at bounding box center [741, 297] width 114 height 17
click at [723, 299] on input "text" at bounding box center [740, 297] width 113 height 16
click at [981, 292] on span at bounding box center [990, 297] width 114 height 17
click at [981, 292] on input "text" at bounding box center [990, 297] width 113 height 16
click at [768, 462] on span at bounding box center [741, 461] width 114 height 17
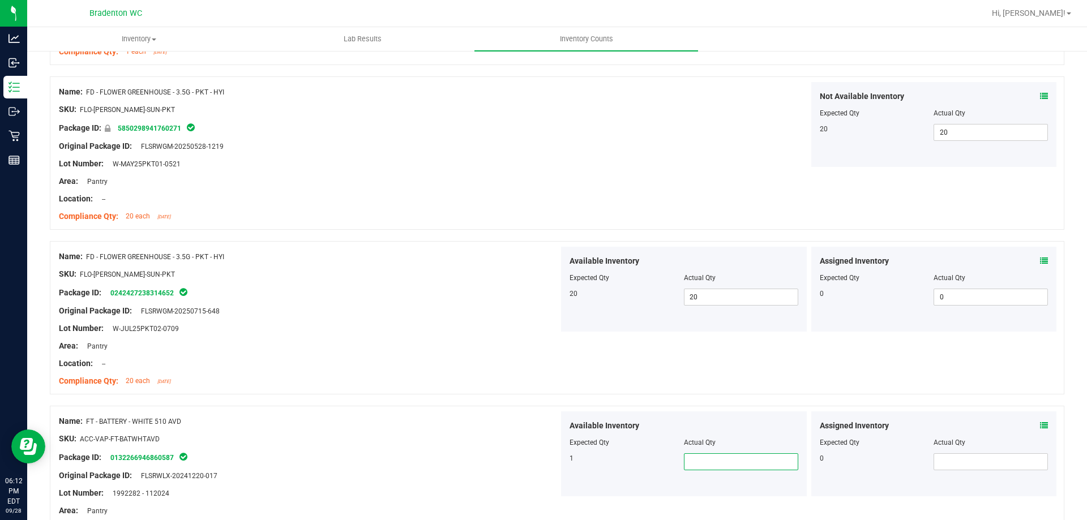
click at [768, 462] on input "text" at bounding box center [740, 462] width 113 height 16
click at [998, 469] on span at bounding box center [990, 461] width 114 height 17
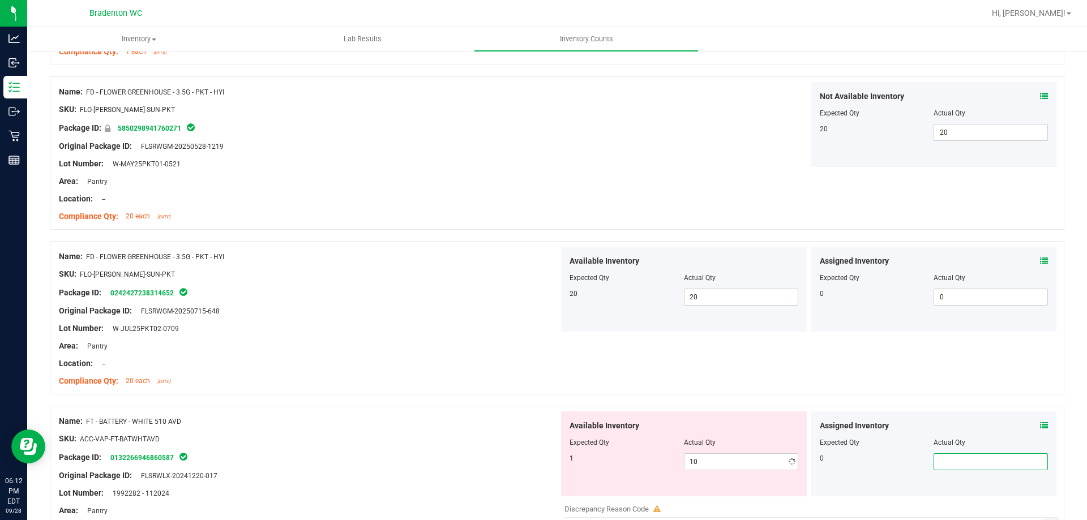
click at [998, 469] on input "text" at bounding box center [990, 462] width 113 height 16
click at [741, 462] on span "10 10" at bounding box center [741, 461] width 114 height 17
click at [741, 462] on input "10" at bounding box center [740, 462] width 113 height 16
click at [958, 465] on span at bounding box center [990, 461] width 114 height 17
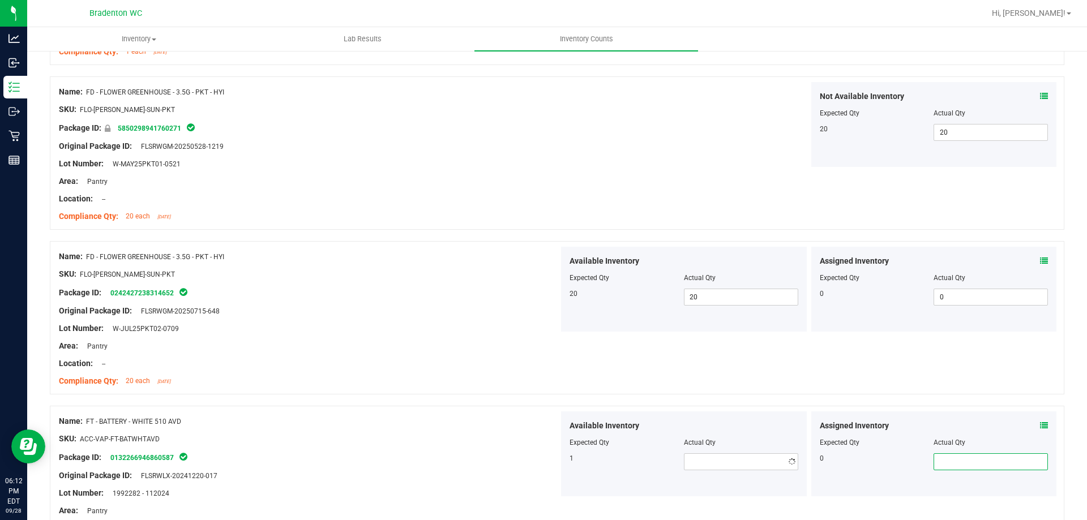
click at [958, 465] on input "text" at bounding box center [990, 462] width 113 height 16
click at [902, 357] on div "Name: FD - FLOWER GREENHOUSE - 3.5G - PKT - HYI SKU: FLO-[PERSON_NAME]-SUN-PKT …" at bounding box center [557, 317] width 1014 height 153
click at [755, 469] on span at bounding box center [741, 461] width 114 height 17
click at [755, 468] on input "text" at bounding box center [740, 462] width 113 height 16
click at [739, 388] on div "Name: FD - FLOWER GREENHOUSE - 3.5G - PKT - HYI SKU: FLO-[PERSON_NAME]-SUN-PKT …" at bounding box center [557, 317] width 1014 height 153
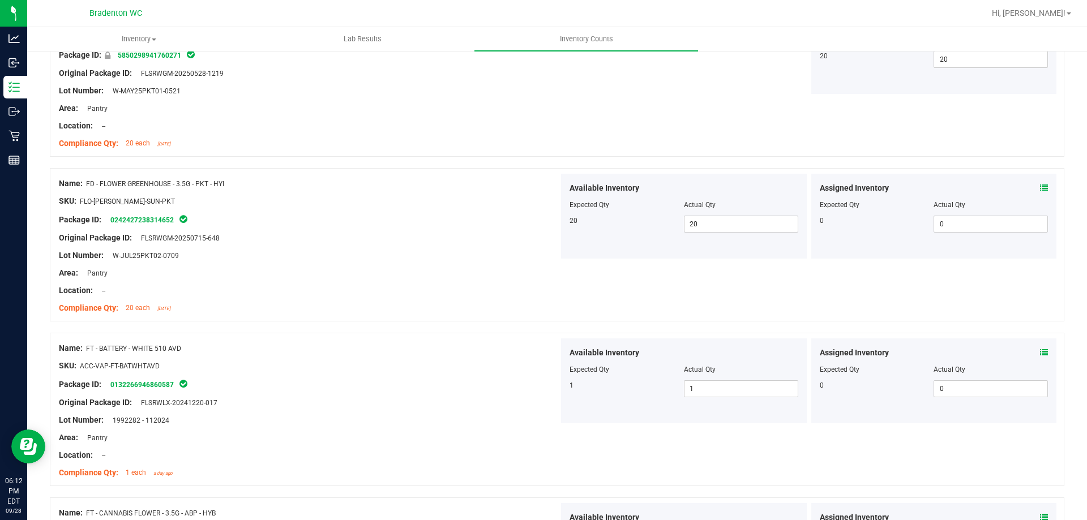
scroll to position [2038, 0]
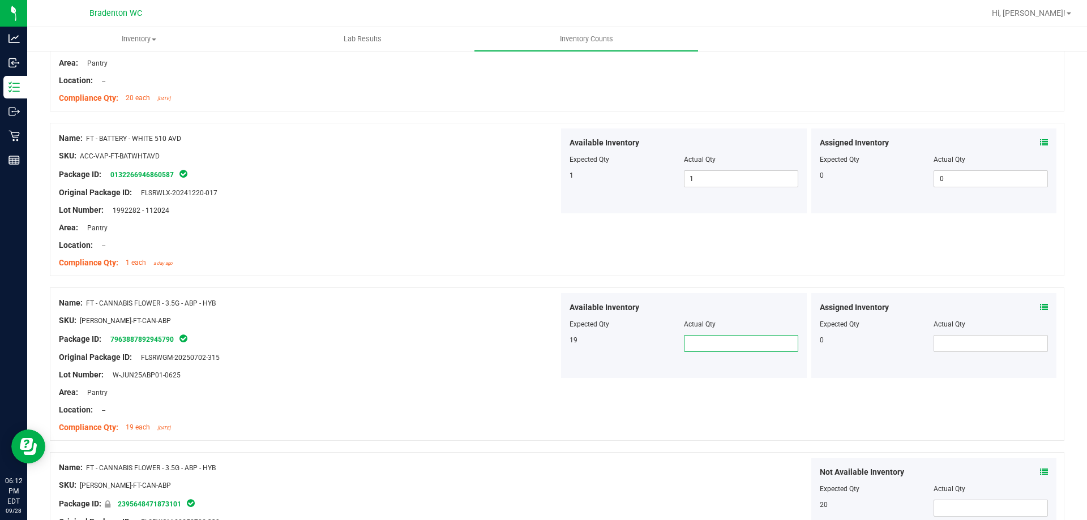
click at [723, 348] on span at bounding box center [741, 343] width 114 height 17
click at [723, 348] on input "text" at bounding box center [740, 344] width 113 height 16
click at [1016, 345] on span at bounding box center [990, 343] width 114 height 17
click at [1016, 345] on input "text" at bounding box center [990, 344] width 113 height 16
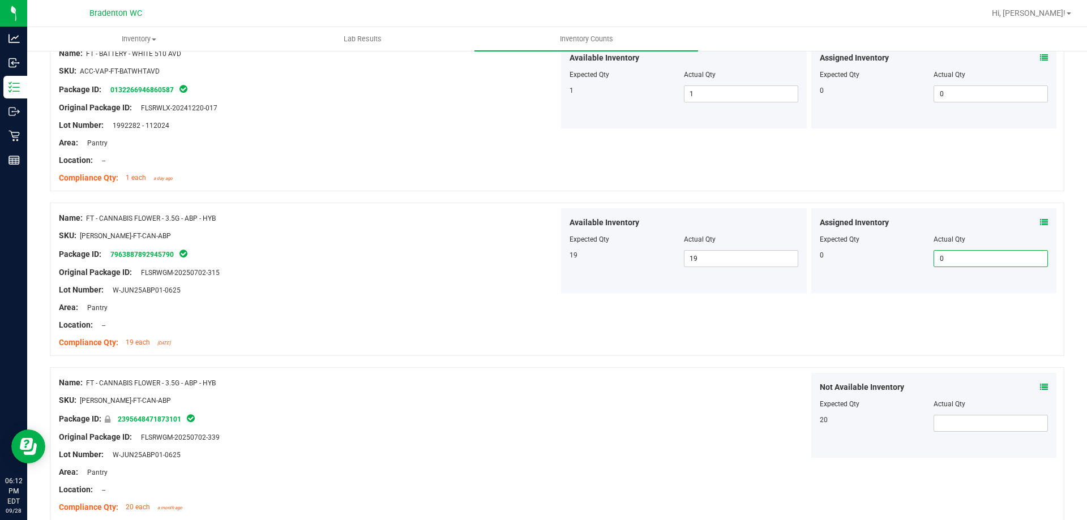
scroll to position [2264, 0]
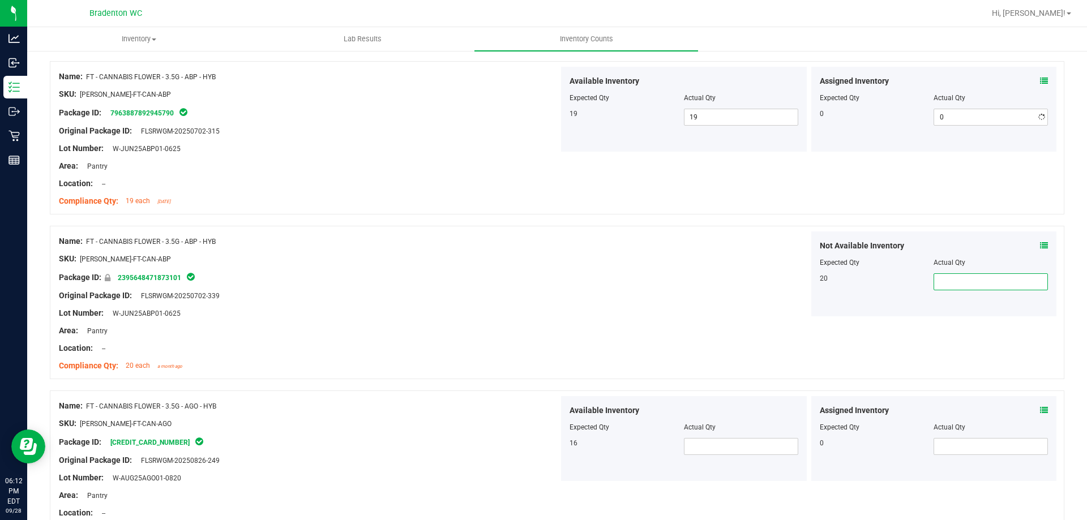
click at [943, 281] on span at bounding box center [990, 281] width 114 height 17
click at [943, 281] on input "text" at bounding box center [990, 282] width 113 height 16
click at [700, 447] on span at bounding box center [741, 446] width 114 height 17
click at [700, 447] on input "text" at bounding box center [740, 447] width 113 height 16
click at [1017, 445] on span at bounding box center [990, 446] width 114 height 17
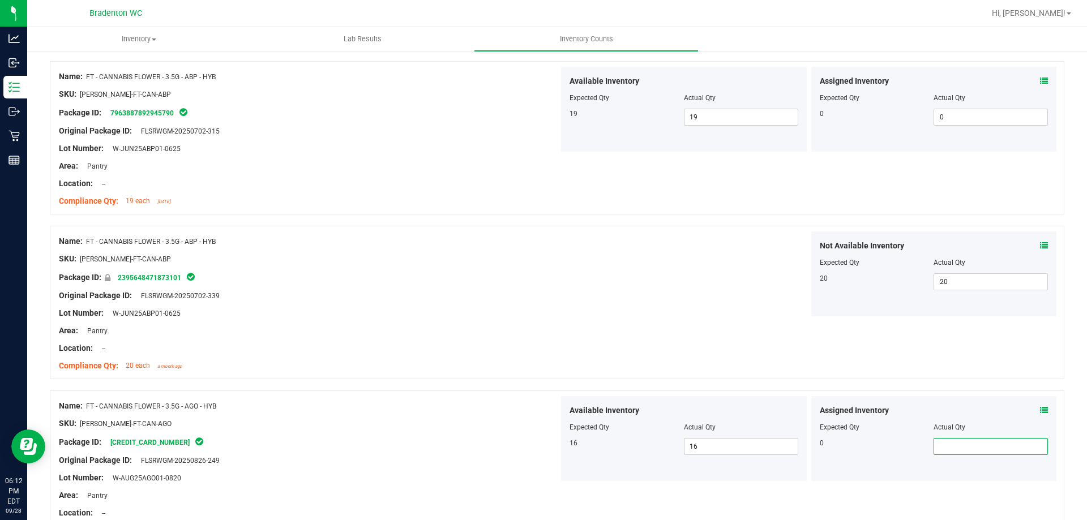
click at [1017, 445] on input "text" at bounding box center [990, 447] width 113 height 16
click at [627, 261] on div "Not Available Inventory Expected Qty Actual Qty 20 20 20" at bounding box center [809, 274] width 500 height 85
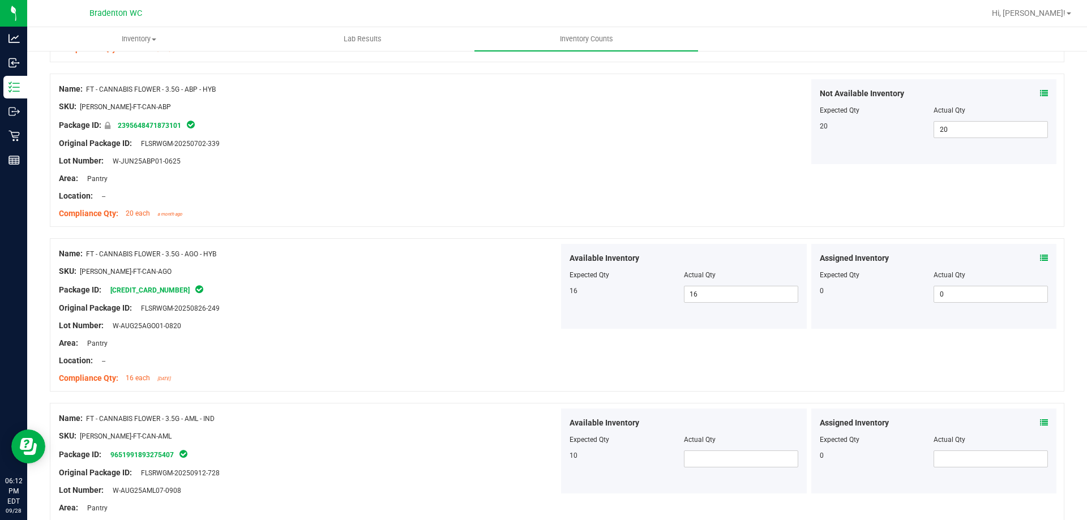
scroll to position [2491, 0]
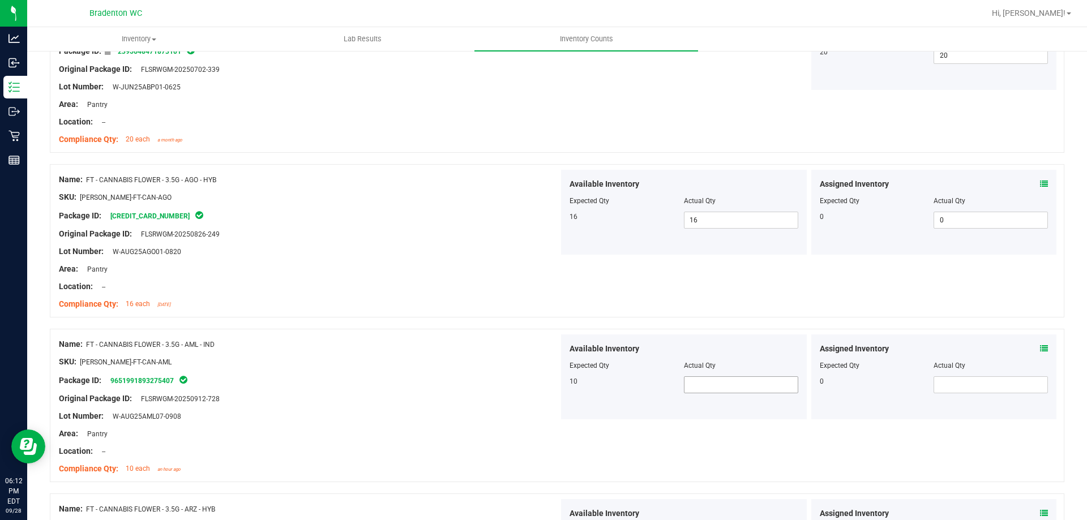
click at [738, 389] on span at bounding box center [741, 384] width 114 height 17
click at [1003, 383] on span at bounding box center [990, 384] width 114 height 17
click at [1001, 384] on input "text" at bounding box center [990, 385] width 113 height 16
click at [919, 447] on div "Name: FT - CANNABIS FLOWER - 3.5G - AML - IND SKU: [PERSON_NAME]-FT-CAN-AML Pac…" at bounding box center [557, 405] width 1014 height 153
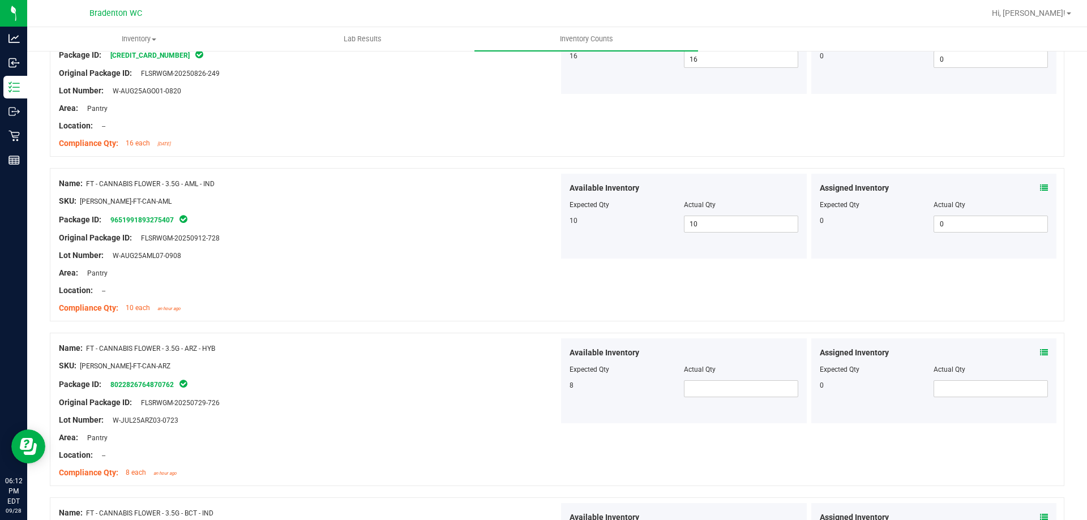
scroll to position [2774, 0]
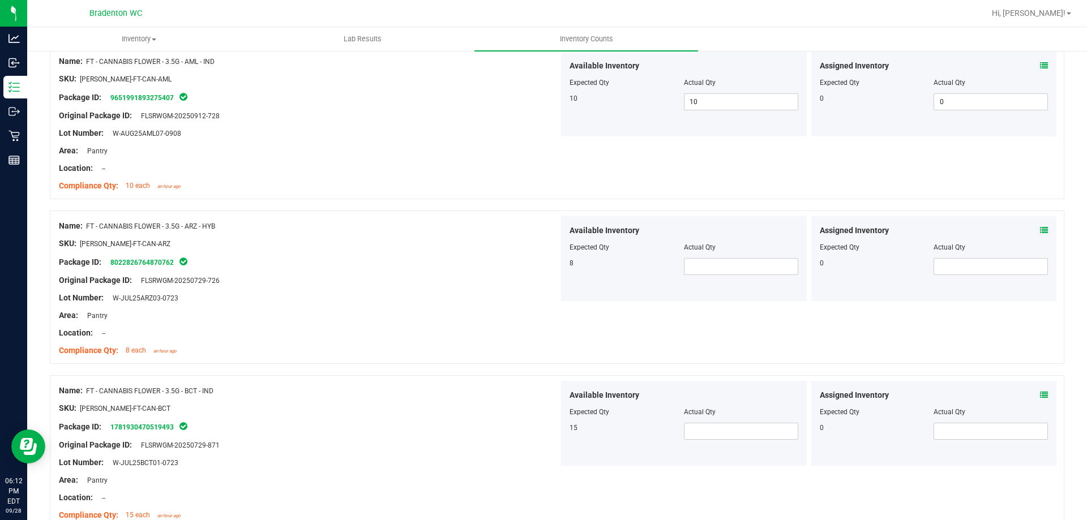
click at [707, 280] on div "Available Inventory Expected Qty Actual Qty 8" at bounding box center [684, 258] width 246 height 85
click at [705, 268] on span at bounding box center [741, 266] width 114 height 17
click at [705, 268] on input "text" at bounding box center [740, 267] width 113 height 16
click at [1025, 273] on span at bounding box center [990, 266] width 114 height 17
click at [1023, 271] on input "text" at bounding box center [990, 267] width 113 height 16
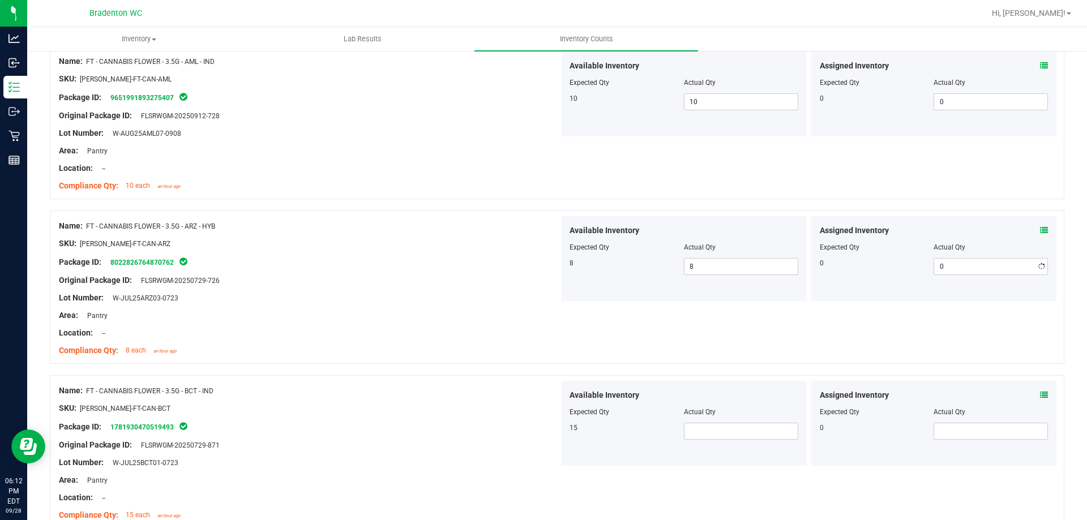
click at [850, 346] on div "Name: FT - CANNABIS FLOWER - 3.5G - ARZ - HYB SKU: [PERSON_NAME]-FT-CAN-ARZ Pac…" at bounding box center [557, 287] width 1014 height 153
click at [700, 431] on span at bounding box center [741, 431] width 114 height 17
click at [700, 431] on input "text" at bounding box center [740, 431] width 113 height 16
click at [973, 430] on span at bounding box center [990, 431] width 114 height 17
click at [973, 430] on input "text" at bounding box center [990, 431] width 113 height 16
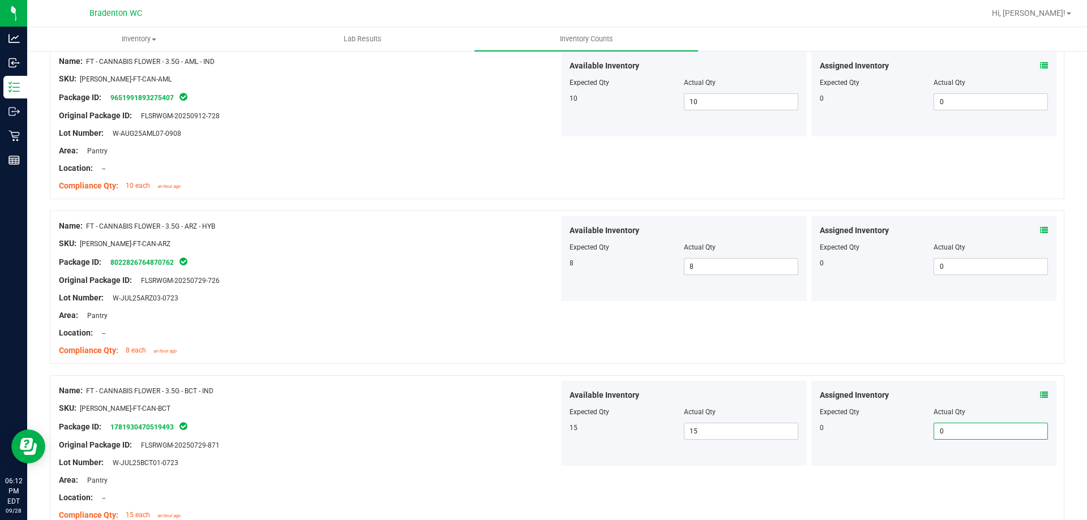
click at [948, 348] on div "Name: FT - CANNABIS FLOWER - 3.5G - ARZ - HYB SKU: [PERSON_NAME]-FT-CAN-ARZ Pac…" at bounding box center [557, 287] width 1014 height 153
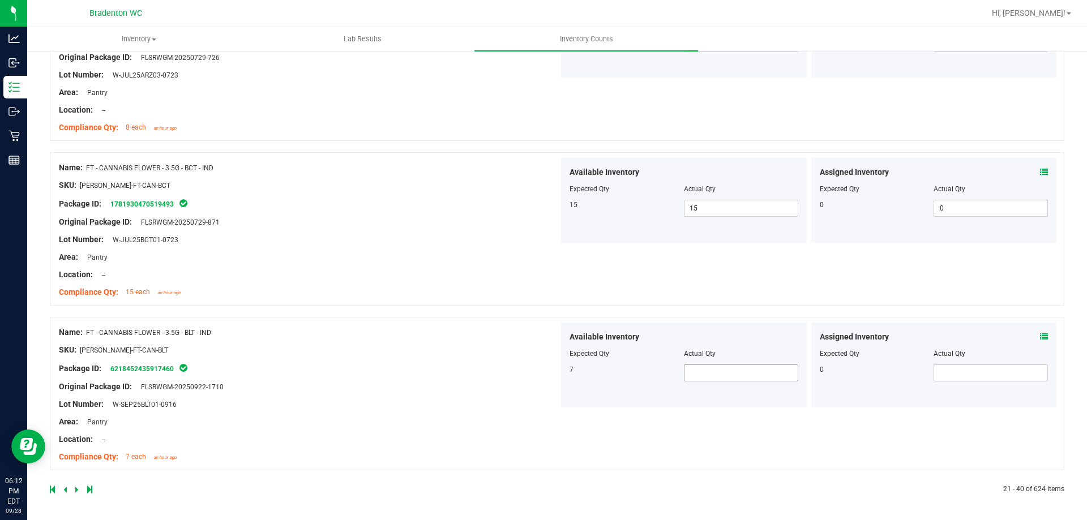
click at [756, 376] on span at bounding box center [741, 373] width 114 height 17
click at [756, 376] on input "text" at bounding box center [740, 373] width 113 height 16
click at [970, 372] on span at bounding box center [990, 373] width 114 height 17
click at [970, 372] on input "text" at bounding box center [990, 373] width 113 height 16
click at [875, 446] on div "Name: FT - CANNABIS FLOWER - 3.5G - BLT - IND SKU: [PERSON_NAME]-FT-CAN-BLT Pac…" at bounding box center [557, 393] width 1014 height 153
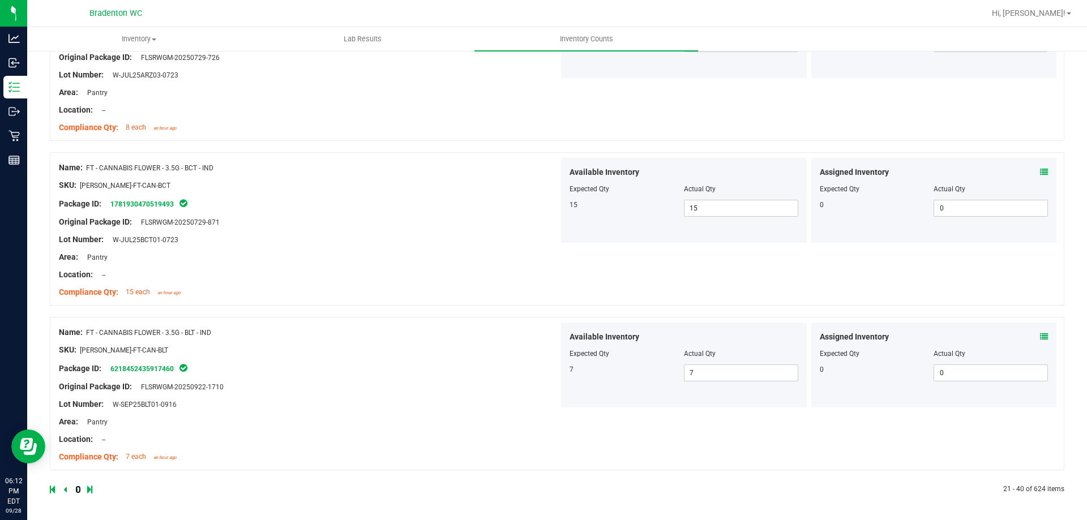
click at [76, 491] on icon at bounding box center [76, 489] width 3 height 7
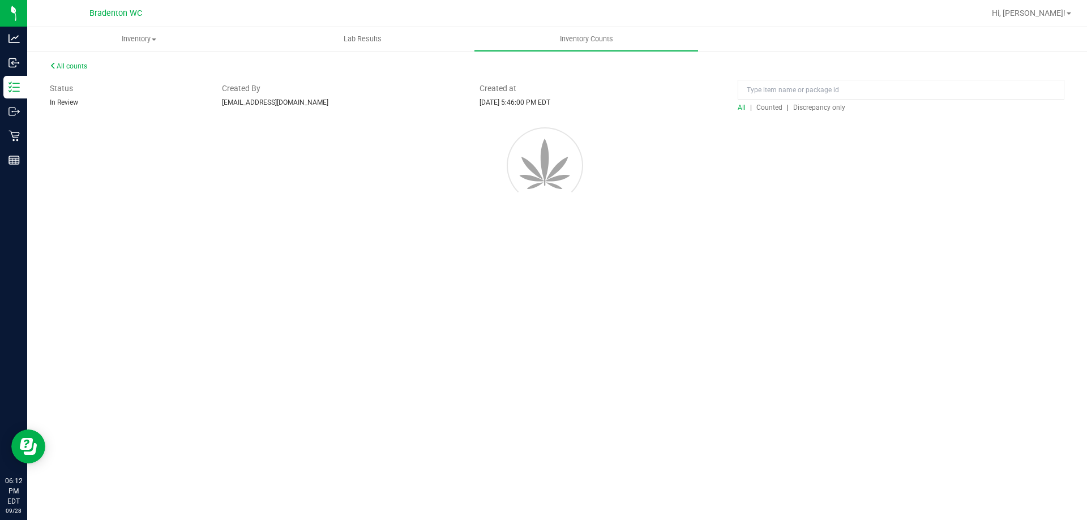
scroll to position [0, 0]
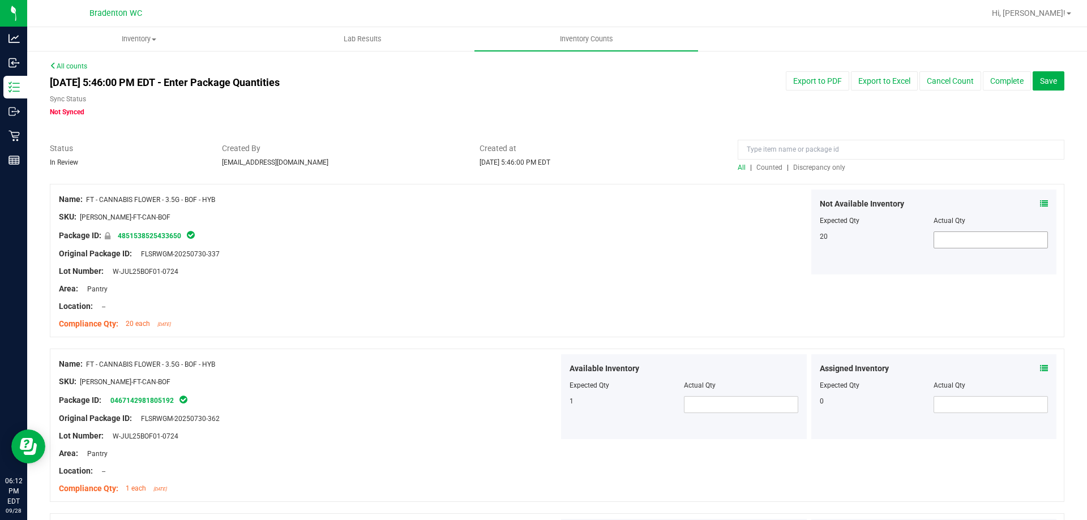
click at [970, 248] on span at bounding box center [990, 240] width 114 height 17
click at [956, 240] on span at bounding box center [990, 240] width 114 height 17
click at [0, 0] on input "text" at bounding box center [0, 0] width 0 height 0
click at [765, 411] on span at bounding box center [741, 404] width 114 height 17
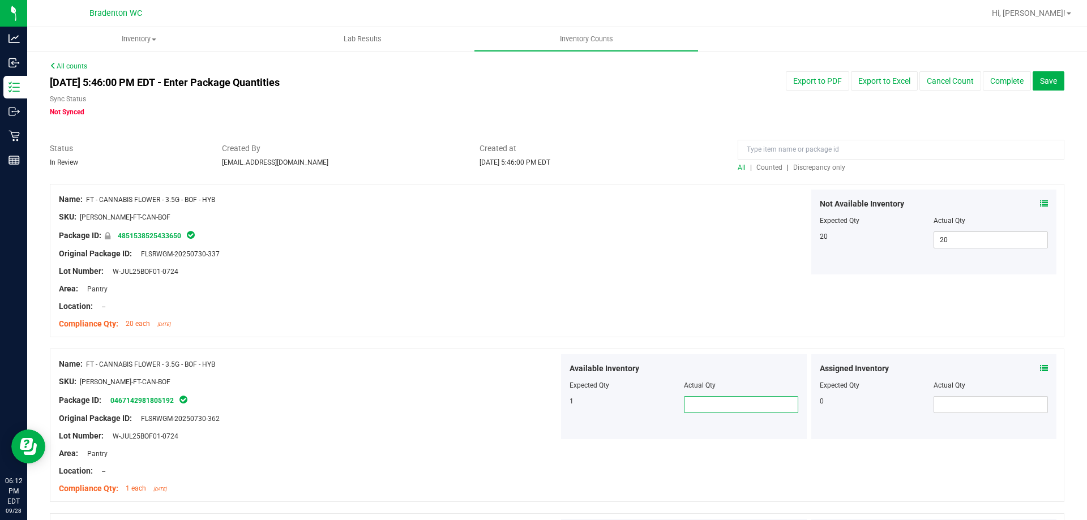
click at [765, 411] on input "text" at bounding box center [740, 405] width 113 height 16
click at [1000, 402] on span at bounding box center [990, 404] width 114 height 17
click at [1000, 402] on input "text" at bounding box center [990, 405] width 113 height 16
click at [726, 250] on div "Not Available Inventory Expected Qty Actual Qty 20 20 20" at bounding box center [809, 232] width 500 height 85
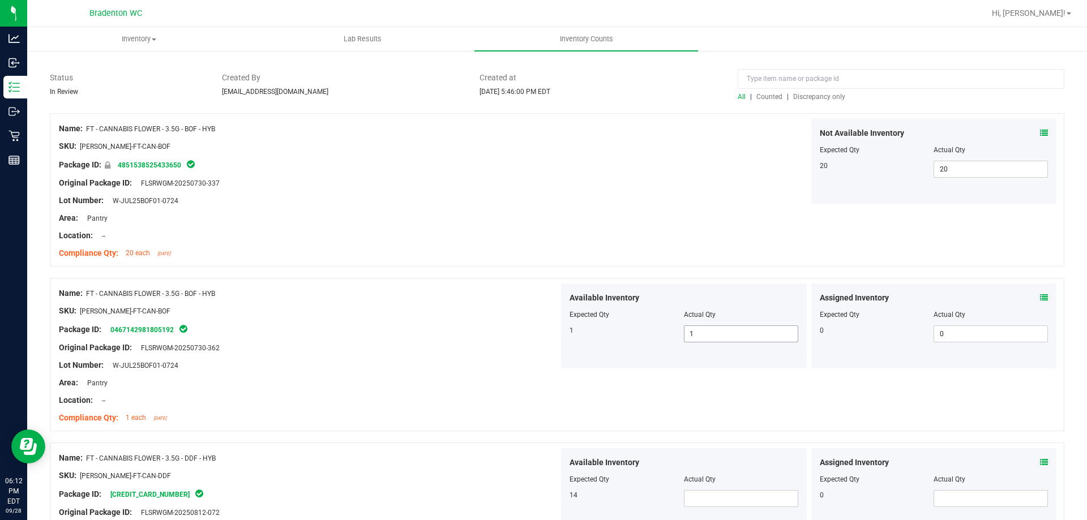
scroll to position [226, 0]
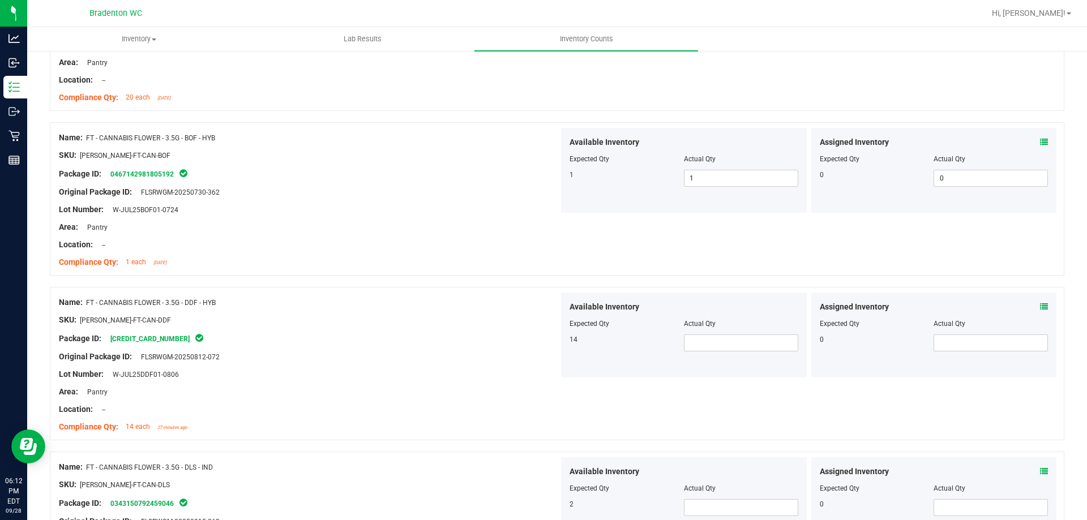
click at [715, 352] on div "Available Inventory Expected Qty Actual Qty 14" at bounding box center [684, 335] width 246 height 85
click at [766, 345] on span at bounding box center [741, 343] width 114 height 17
click at [766, 345] on input "text" at bounding box center [740, 343] width 113 height 16
click at [991, 347] on span at bounding box center [990, 343] width 114 height 17
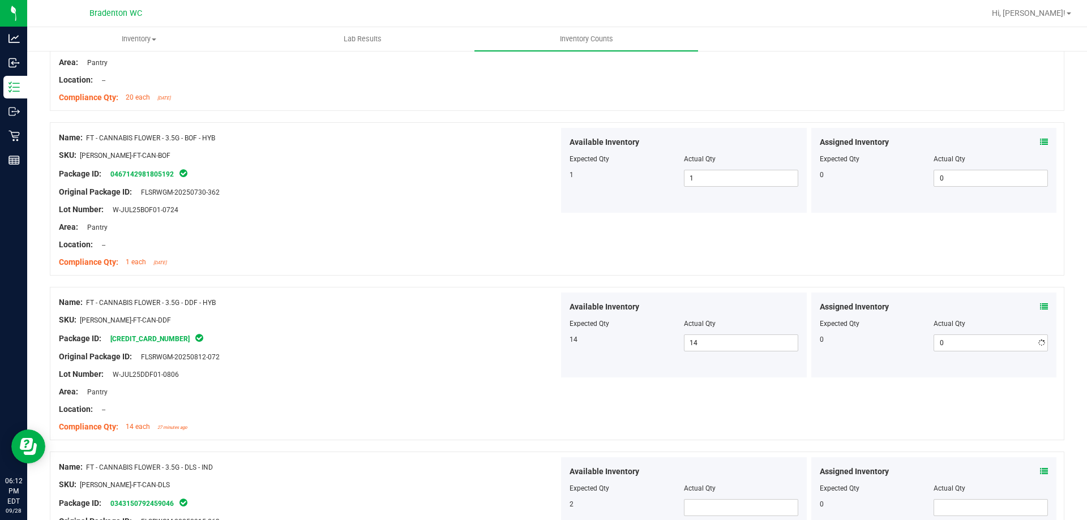
click at [909, 403] on div "Name: FT - CANNABIS FLOWER - 3.5G - DDF - HYB SKU: [PERSON_NAME]-FT-CAN-DDF Pac…" at bounding box center [557, 363] width 1014 height 153
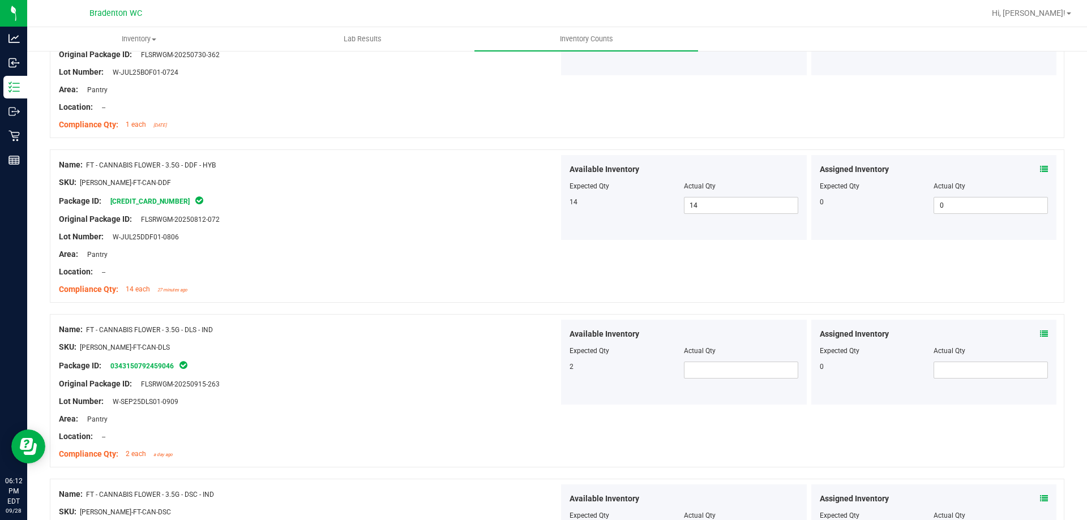
scroll to position [453, 0]
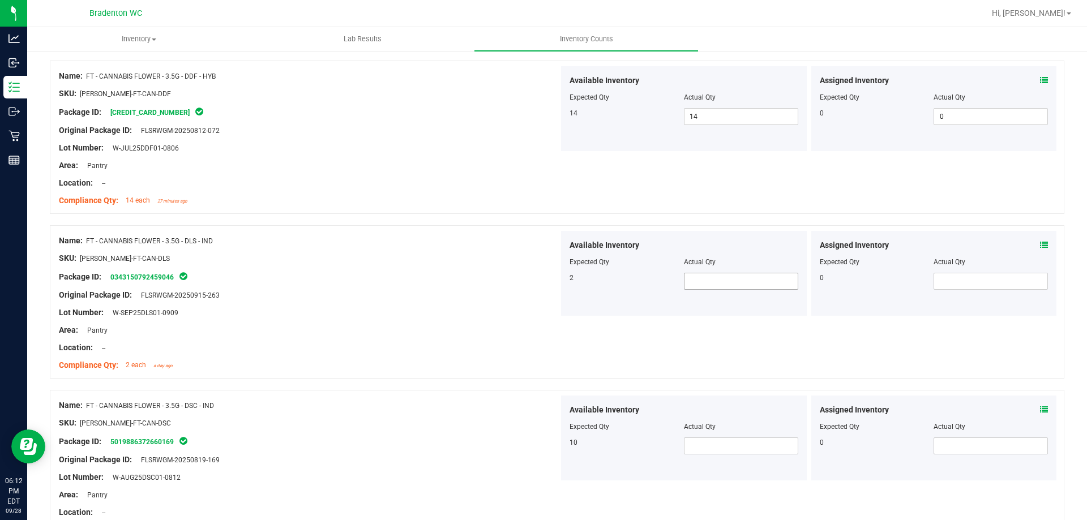
click at [734, 285] on span at bounding box center [741, 281] width 114 height 17
click at [734, 285] on input "text" at bounding box center [740, 281] width 113 height 16
click at [978, 287] on span at bounding box center [990, 281] width 114 height 17
click at [978, 287] on input "text" at bounding box center [990, 281] width 113 height 16
click at [832, 357] on div "Name: FT - CANNABIS FLOWER - 3.5G - DLS - IND SKU: [PERSON_NAME]-FT-CAN-DLS Pac…" at bounding box center [557, 301] width 1014 height 153
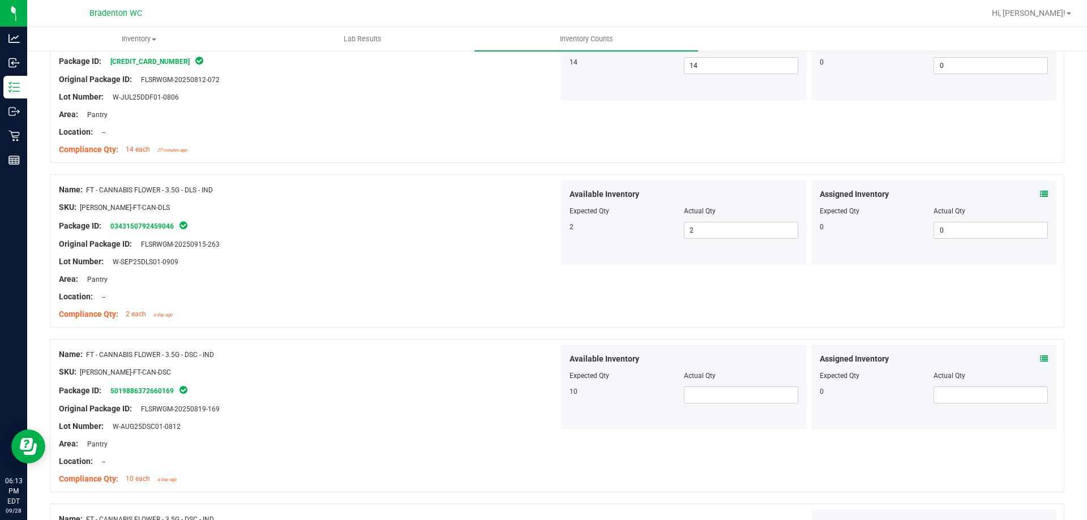
scroll to position [566, 0]
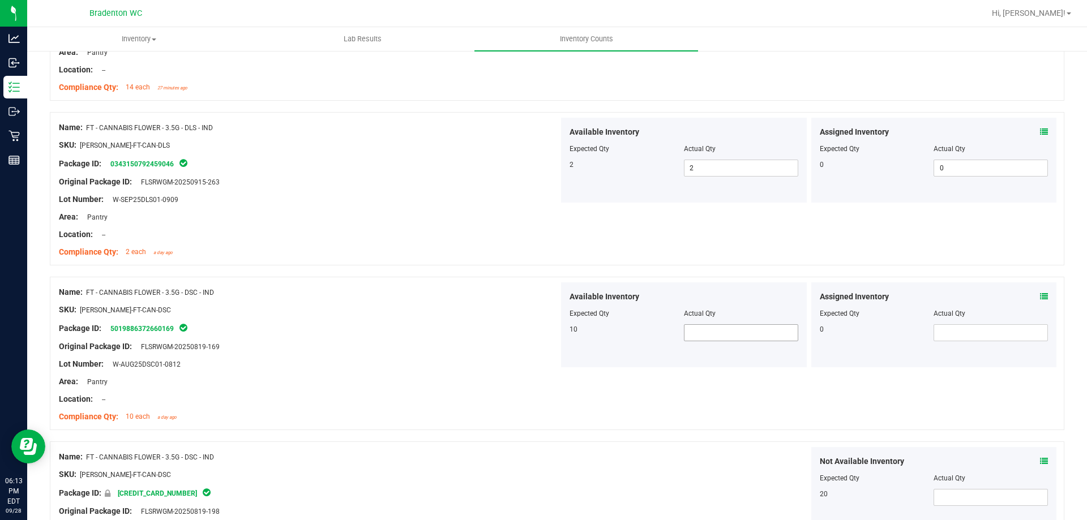
click at [699, 331] on span at bounding box center [741, 332] width 114 height 17
click at [699, 331] on input "text" at bounding box center [740, 333] width 113 height 16
click at [1012, 336] on span at bounding box center [990, 332] width 114 height 17
click at [1012, 336] on input "text" at bounding box center [990, 333] width 113 height 16
click at [918, 388] on div "Name: FT - CANNABIS FLOWER - 3.5G - DSC - IND SKU: [PERSON_NAME]-FT-CAN-DSC Pac…" at bounding box center [557, 353] width 1014 height 153
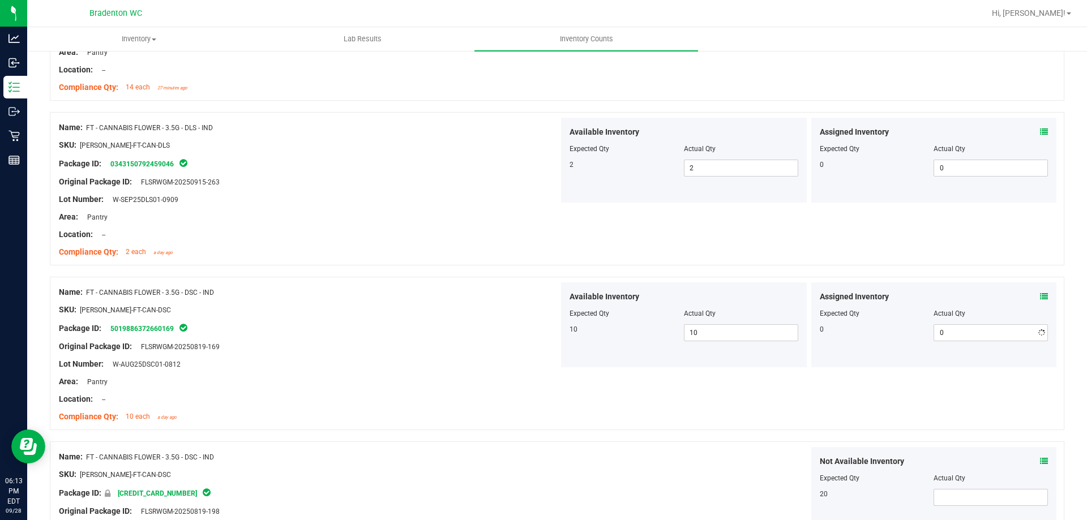
scroll to position [679, 0]
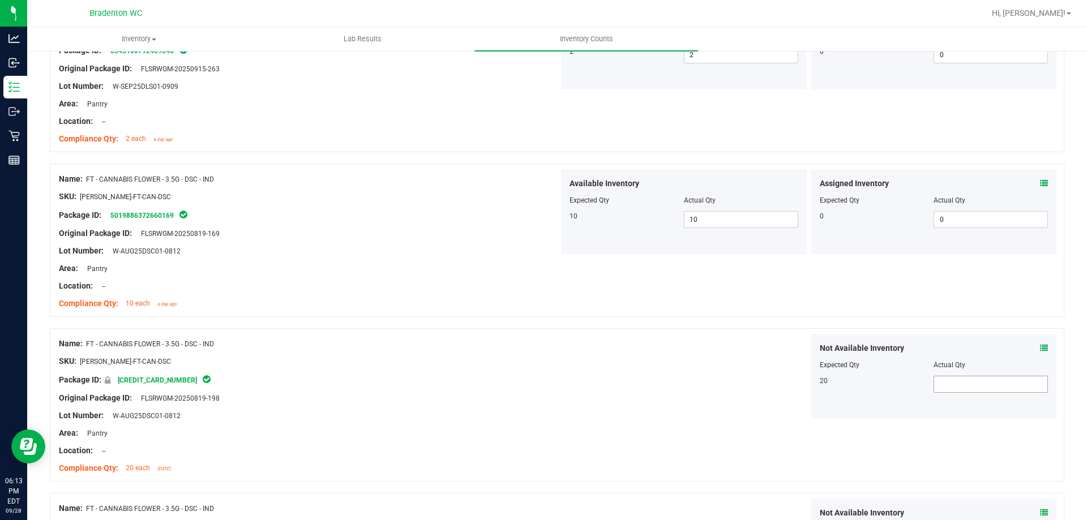
click at [962, 383] on span at bounding box center [990, 384] width 114 height 17
click at [962, 383] on input "text" at bounding box center [990, 384] width 113 height 16
click at [917, 444] on div "Name: FT - CANNABIS FLOWER - 3.5G - DSC - IND SKU: [PERSON_NAME]-FT-CAN-DSC Pac…" at bounding box center [557, 404] width 1014 height 153
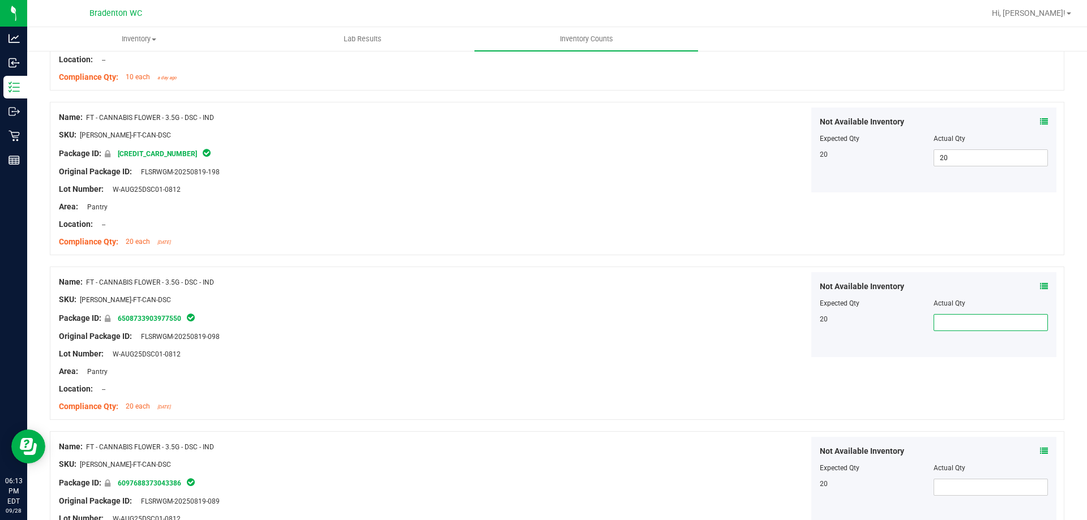
click at [967, 322] on span at bounding box center [990, 322] width 114 height 17
click at [967, 322] on input "text" at bounding box center [990, 323] width 113 height 16
click at [984, 397] on div "Name: FT - CANNABIS FLOWER - 3.5G - DSC - IND SKU: [PERSON_NAME]-FT-CAN-DSC Pac…" at bounding box center [557, 343] width 1014 height 153
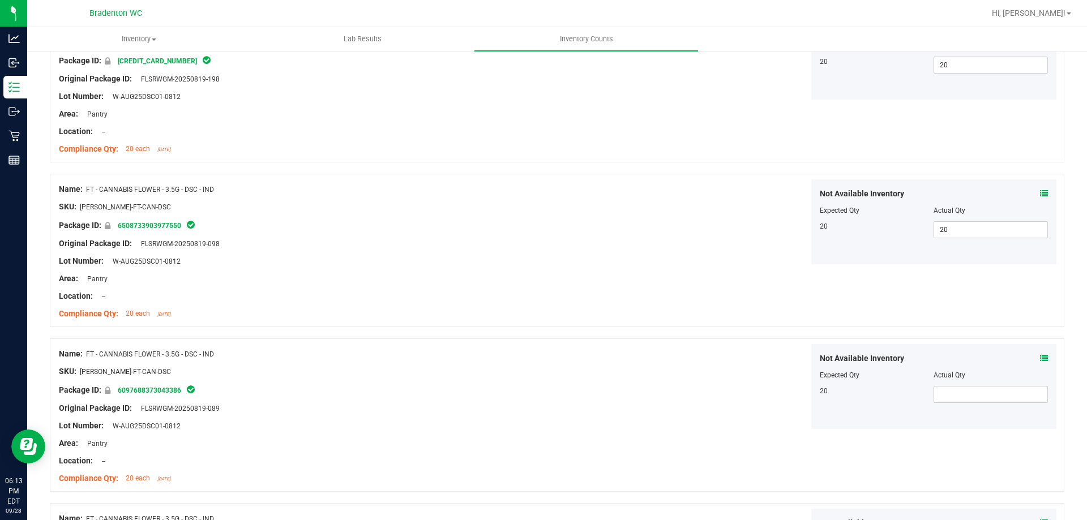
scroll to position [1132, 0]
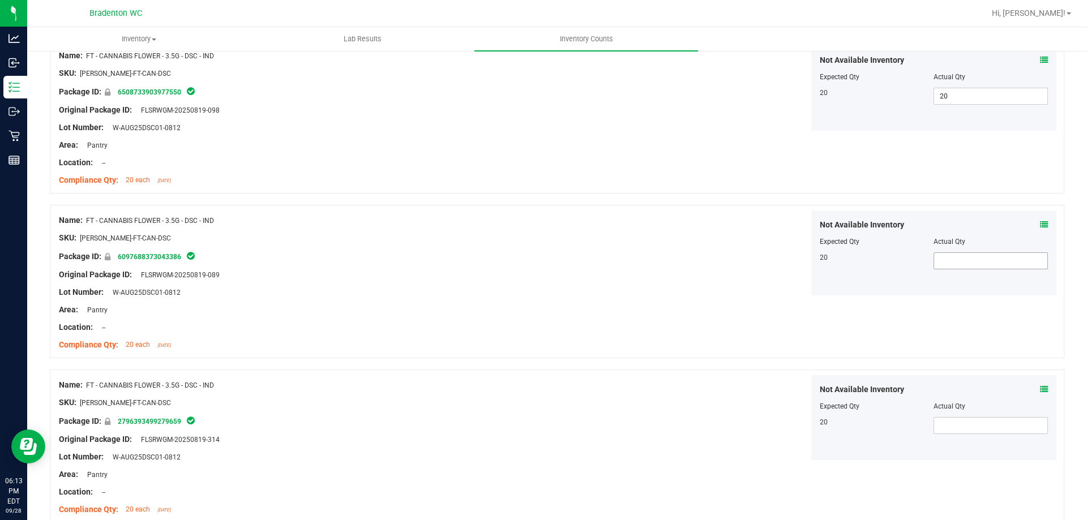
click at [963, 262] on span at bounding box center [990, 260] width 114 height 17
click at [963, 262] on input "text" at bounding box center [990, 261] width 113 height 16
click at [983, 341] on div "Name: FT - CANNABIS FLOWER - 3.5G - DSC - IND SKU: [PERSON_NAME]-FT-CAN-DSC Pac…" at bounding box center [557, 281] width 1014 height 153
click at [978, 431] on span at bounding box center [990, 425] width 114 height 17
click at [978, 431] on input "text" at bounding box center [990, 426] width 113 height 16
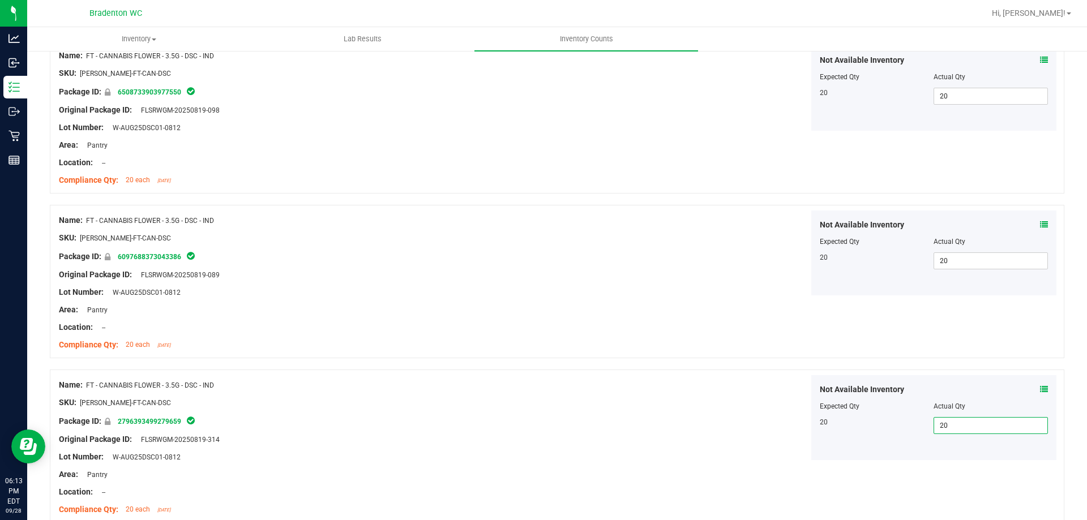
click at [738, 355] on div "Name: FT - CANNABIS FLOWER - 3.5G - DSC - IND SKU: [PERSON_NAME]-FT-CAN-DSC Pac…" at bounding box center [557, 281] width 1014 height 153
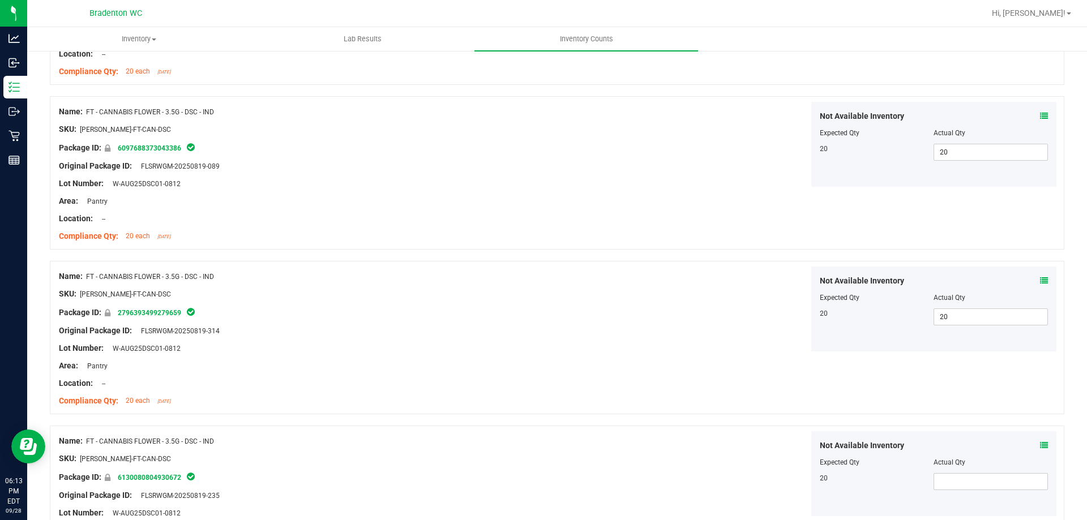
scroll to position [1359, 0]
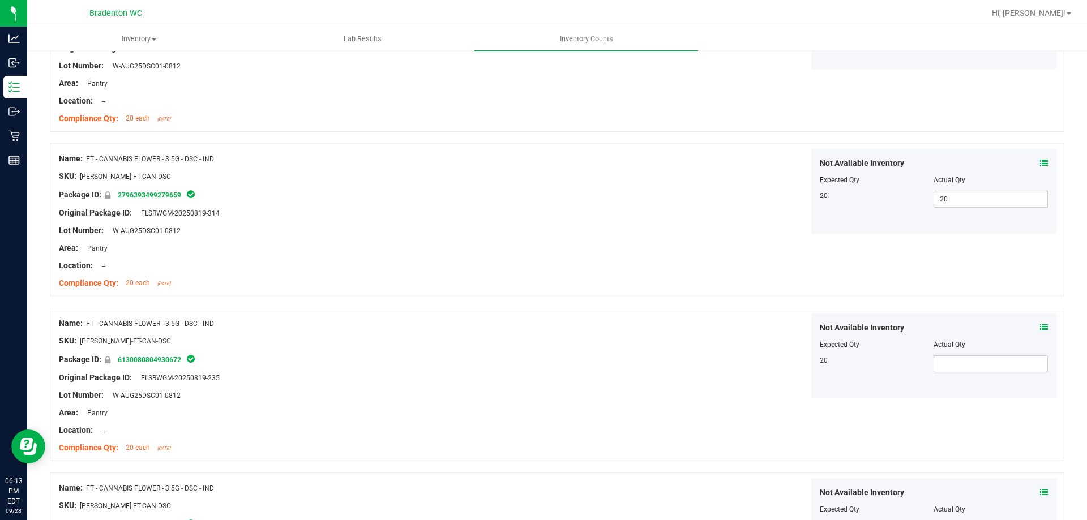
click at [957, 373] on div "Not Available Inventory Expected Qty Actual Qty 20" at bounding box center [934, 356] width 246 height 85
click at [961, 366] on span at bounding box center [990, 364] width 114 height 17
click at [961, 366] on input "text" at bounding box center [990, 364] width 113 height 16
click at [704, 345] on div "Not Available Inventory Expected Qty Actual Qty 20 20 20" at bounding box center [809, 356] width 500 height 85
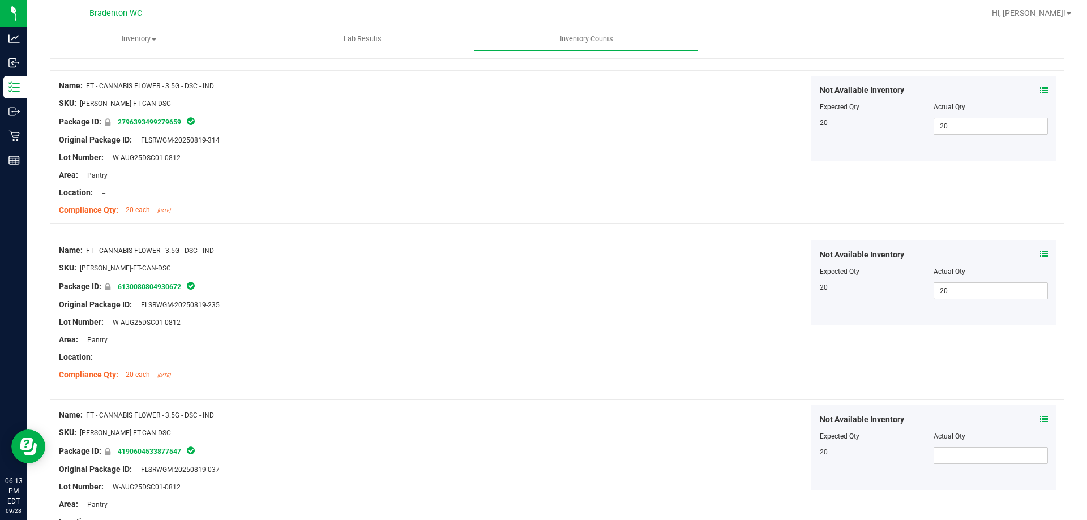
scroll to position [1585, 0]
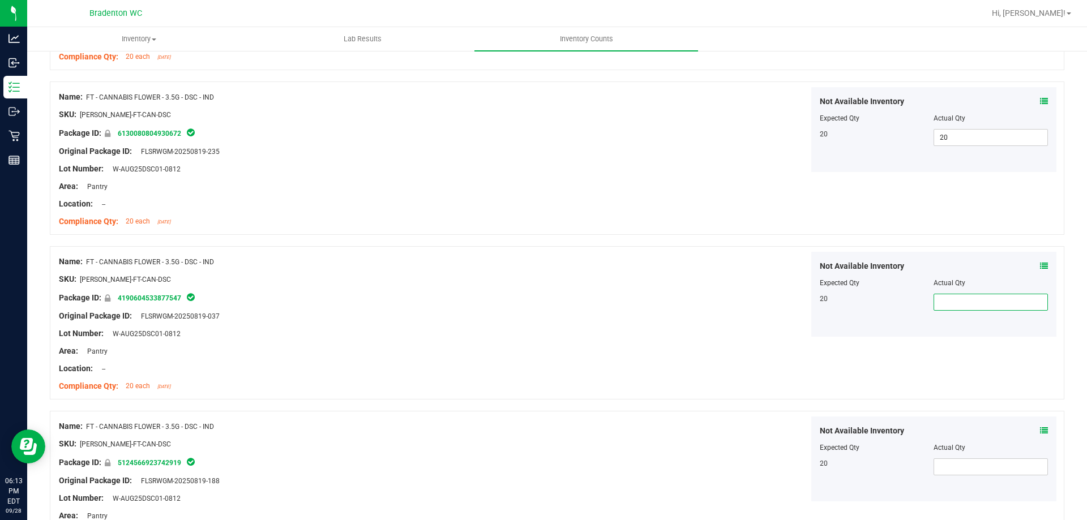
click at [1019, 306] on span at bounding box center [990, 302] width 114 height 17
click at [1019, 306] on input "text" at bounding box center [990, 302] width 113 height 16
click at [757, 339] on div "Name: FT - CANNABIS FLOWER - 3.5G - DSC - IND SKU: [PERSON_NAME]-FT-CAN-DSC Pac…" at bounding box center [557, 322] width 1014 height 153
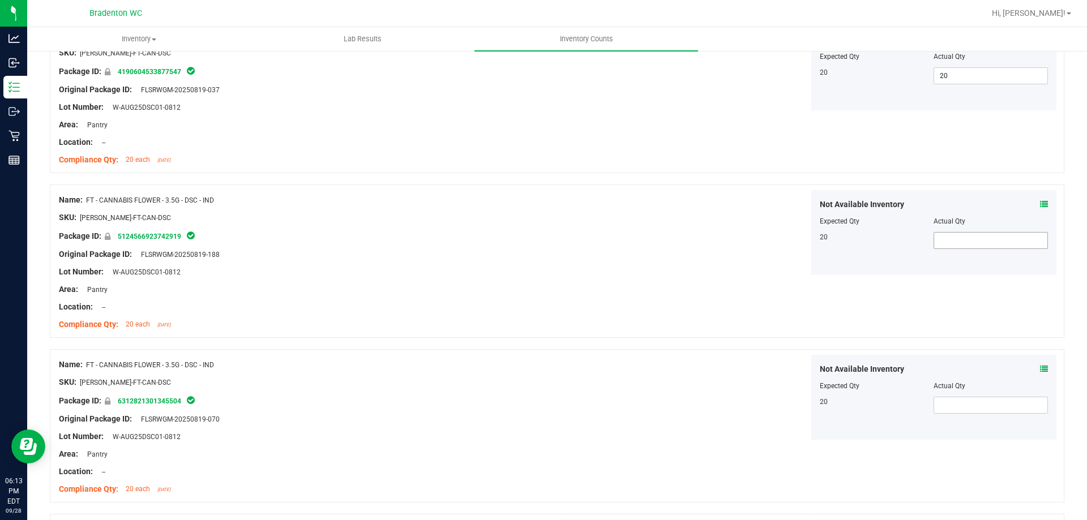
drag, startPoint x: 977, startPoint y: 230, endPoint x: 975, endPoint y: 239, distance: 8.7
click at [975, 235] on div "Not Available Inventory Expected Qty Actual Qty 20" at bounding box center [934, 232] width 246 height 85
click at [974, 242] on span at bounding box center [990, 240] width 114 height 17
click at [0, 0] on input "text" at bounding box center [0, 0] width 0 height 0
click at [964, 409] on span at bounding box center [990, 405] width 114 height 17
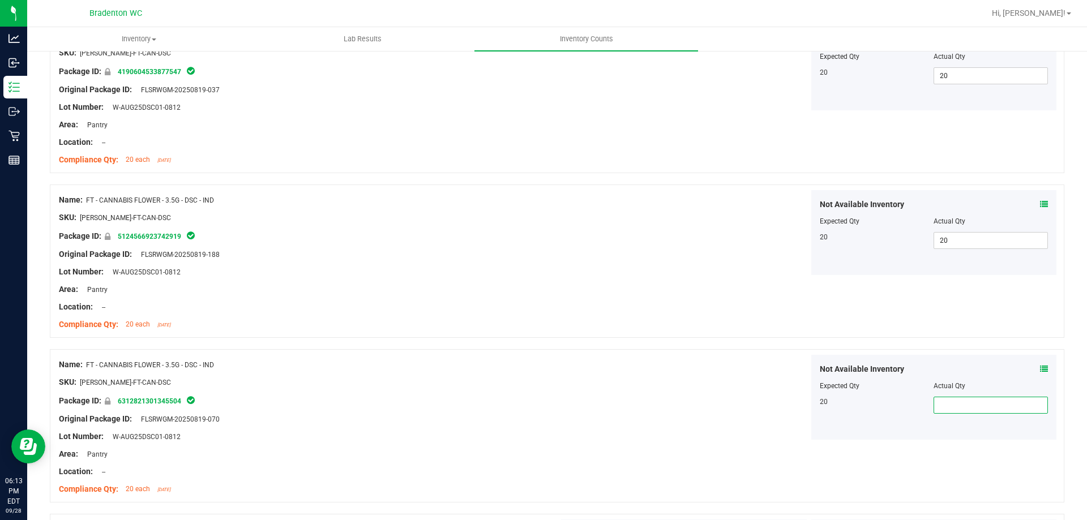
click at [964, 409] on input "text" at bounding box center [990, 405] width 113 height 16
click at [692, 338] on div at bounding box center [557, 343] width 1014 height 11
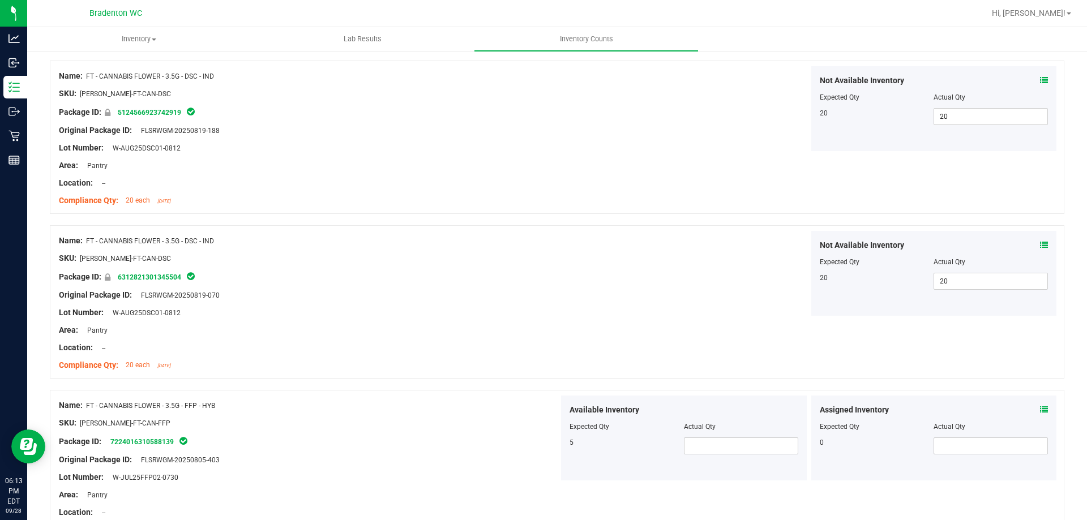
scroll to position [2038, 0]
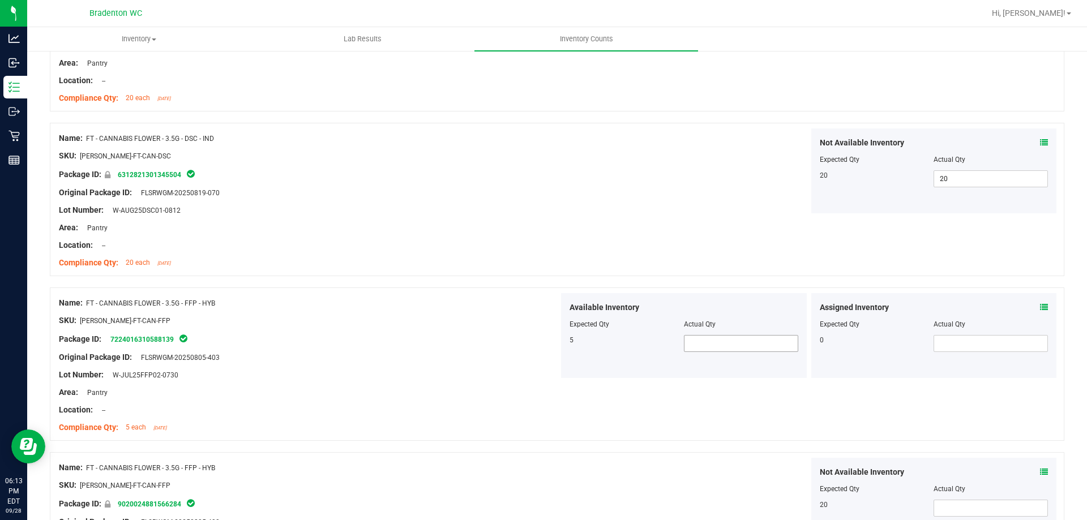
click at [736, 344] on span at bounding box center [741, 343] width 114 height 17
click at [736, 344] on input "text" at bounding box center [740, 344] width 113 height 16
click at [984, 356] on div "Assigned Inventory Expected Qty Actual Qty 0" at bounding box center [934, 335] width 246 height 85
click at [985, 350] on span at bounding box center [990, 343] width 114 height 17
click at [984, 345] on input "text" at bounding box center [990, 344] width 113 height 16
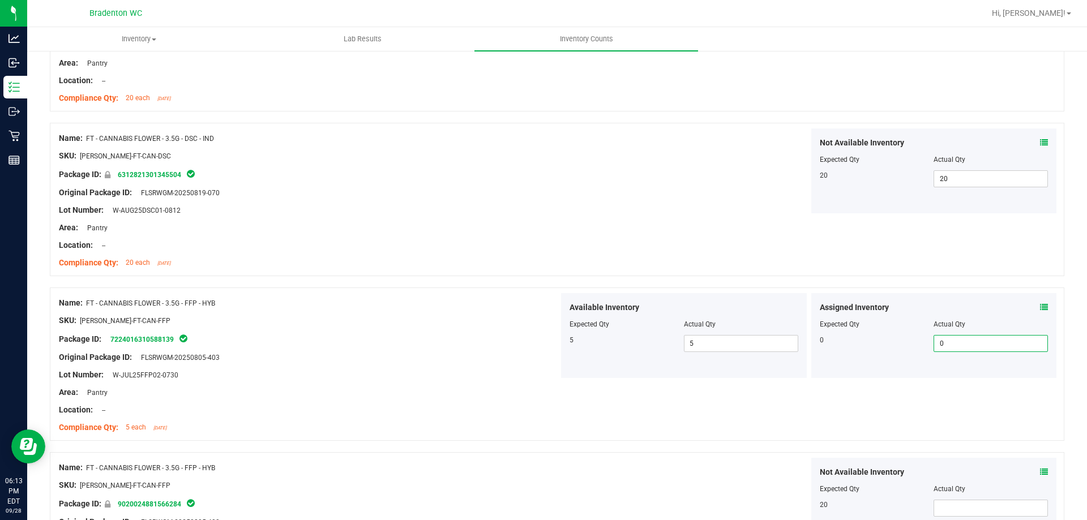
click at [929, 421] on div "Name: FT - CANNABIS FLOWER - 3.5G - FFP - HYB SKU: [PERSON_NAME]-FT-CAN-FFP Pac…" at bounding box center [557, 364] width 1014 height 153
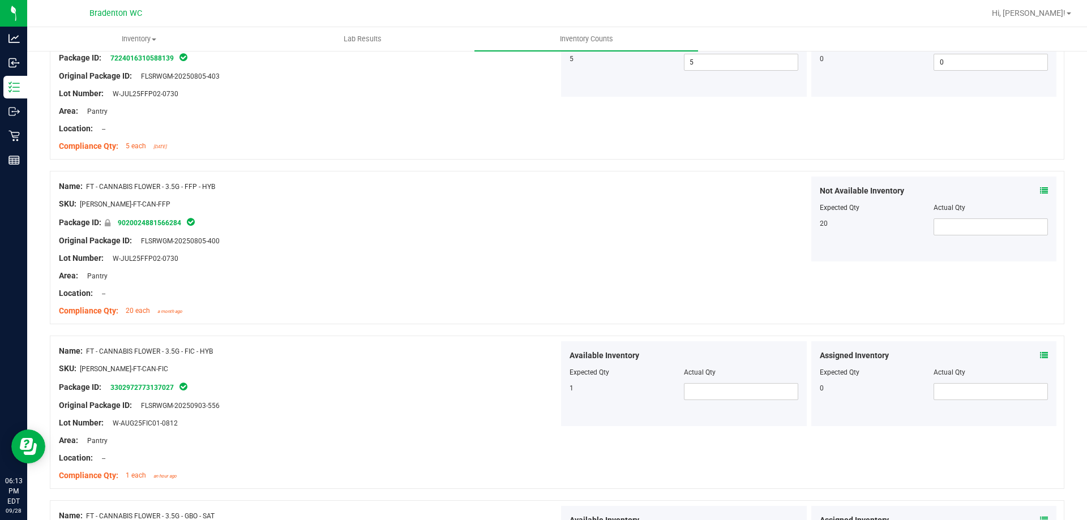
scroll to position [2321, 0]
click at [974, 228] on span at bounding box center [990, 225] width 114 height 17
click at [974, 228] on input "text" at bounding box center [990, 225] width 113 height 16
click at [561, 286] on div "Name: FT - CANNABIS FLOWER - 3.5G - FFP - HYB SKU: [PERSON_NAME]-FT-CAN-FFP Pac…" at bounding box center [557, 245] width 1014 height 153
click at [744, 392] on span at bounding box center [741, 390] width 114 height 17
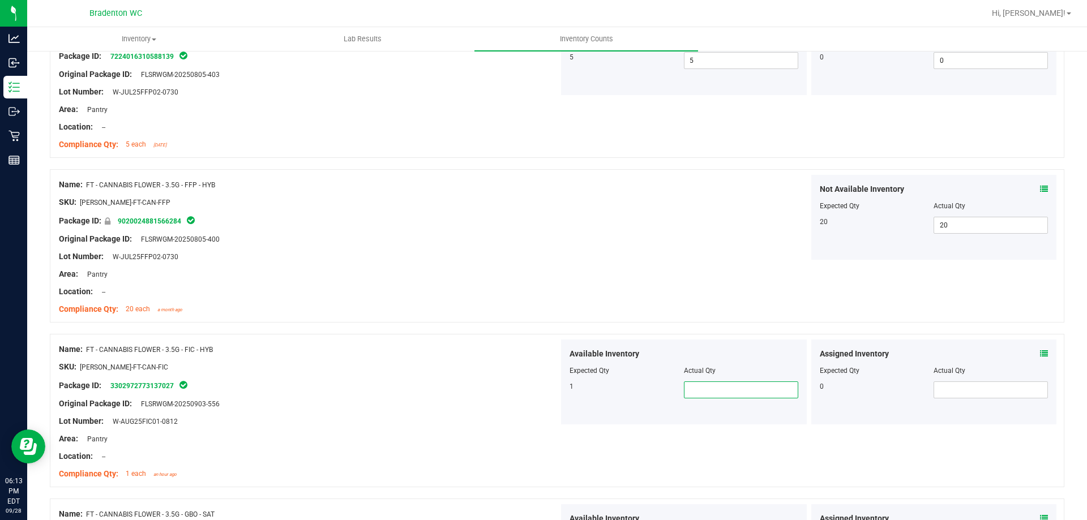
click at [744, 392] on input "text" at bounding box center [740, 390] width 113 height 16
click at [982, 388] on span at bounding box center [990, 390] width 114 height 17
click at [982, 388] on input "text" at bounding box center [990, 390] width 113 height 16
click at [738, 277] on div "Name: FT - CANNABIS FLOWER - 3.5G - FFP - HYB SKU: [PERSON_NAME]-FT-CAN-FFP Pac…" at bounding box center [557, 245] width 1014 height 153
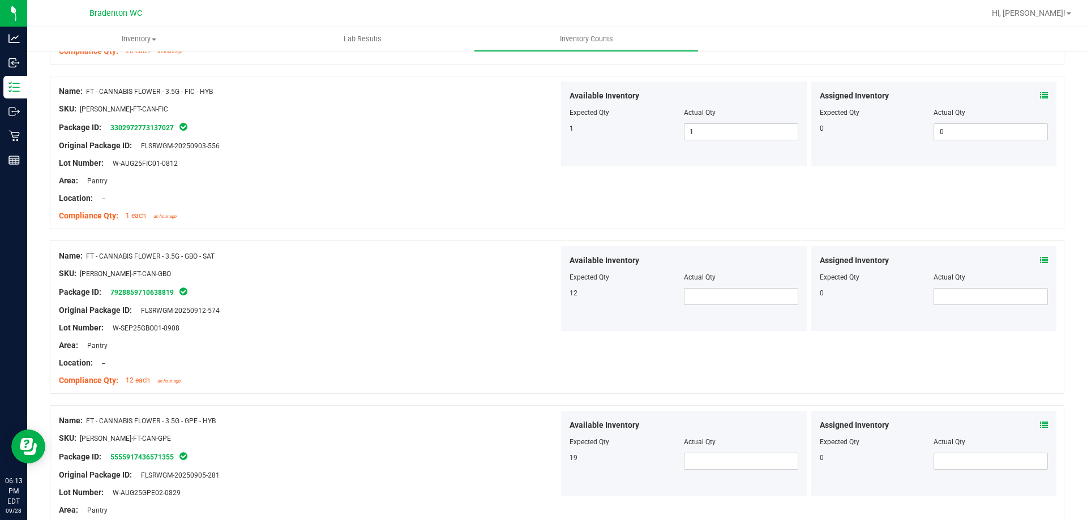
scroll to position [2604, 0]
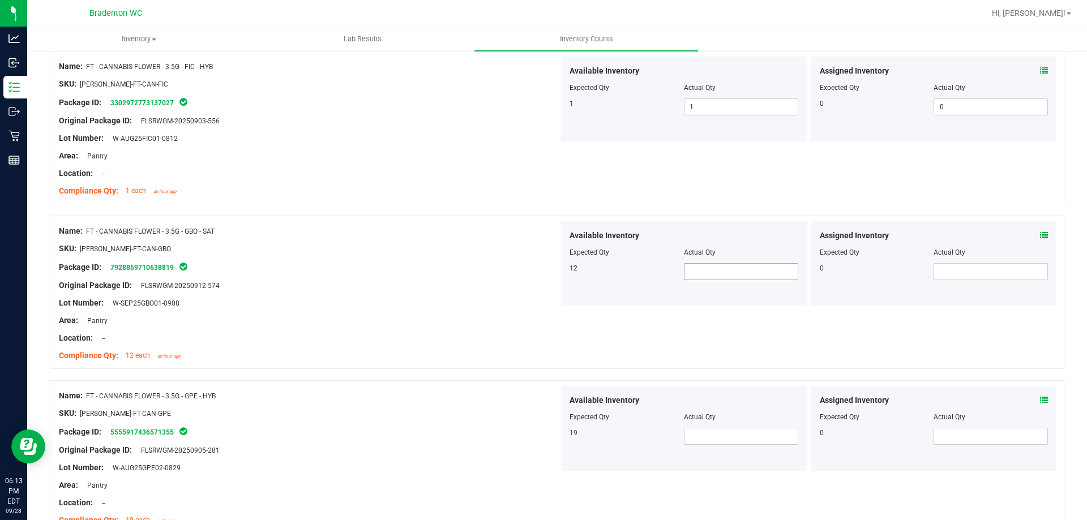
click at [717, 269] on span at bounding box center [741, 271] width 114 height 17
click at [717, 269] on input "text" at bounding box center [740, 272] width 113 height 16
click at [969, 271] on span at bounding box center [990, 271] width 114 height 17
click at [969, 271] on input "text" at bounding box center [990, 272] width 113 height 16
click at [915, 346] on div "Name: FT - CANNABIS FLOWER - 3.5G - GBO - SAT SKU: [PERSON_NAME]-FT-CAN-GBO Pac…" at bounding box center [557, 292] width 1014 height 153
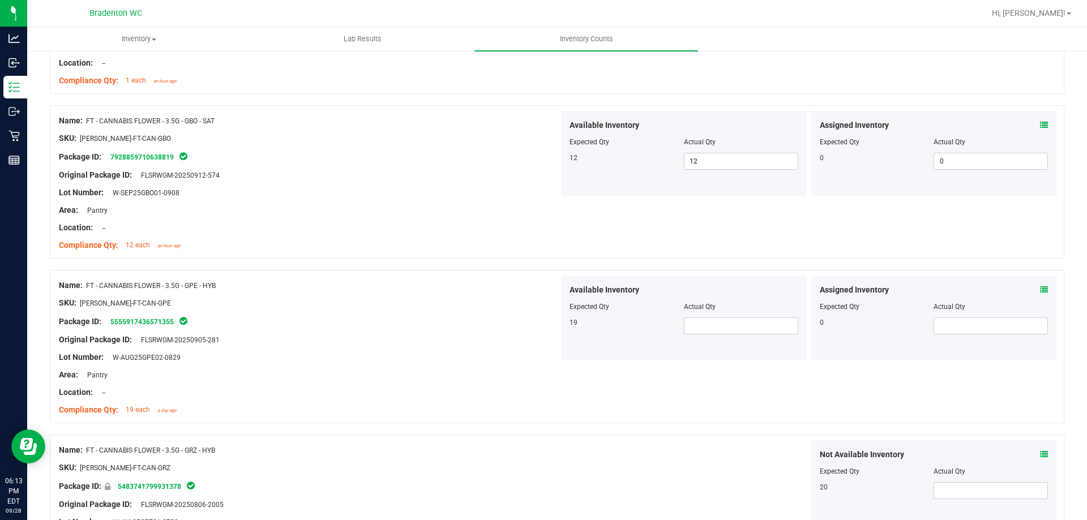
scroll to position [2717, 0]
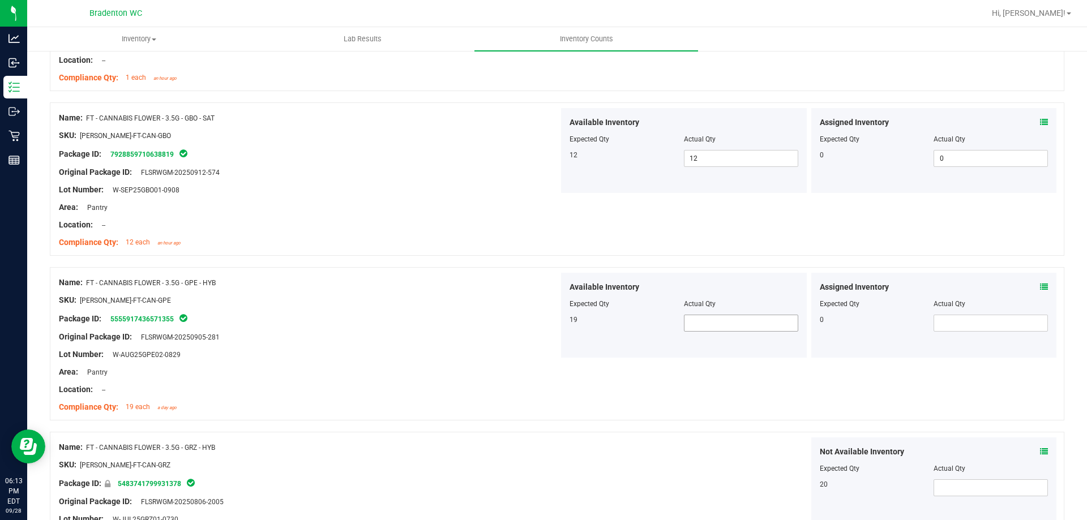
click at [742, 324] on span at bounding box center [741, 323] width 114 height 17
click at [742, 322] on input "text" at bounding box center [740, 323] width 113 height 16
click at [995, 322] on span at bounding box center [990, 323] width 114 height 17
click at [995, 322] on input "text" at bounding box center [990, 323] width 113 height 16
click at [927, 389] on div "Name: FT - CANNABIS FLOWER - 3.5G - GPE - HYB SKU: [PERSON_NAME]-FT-CAN-GPE Pac…" at bounding box center [557, 343] width 1014 height 153
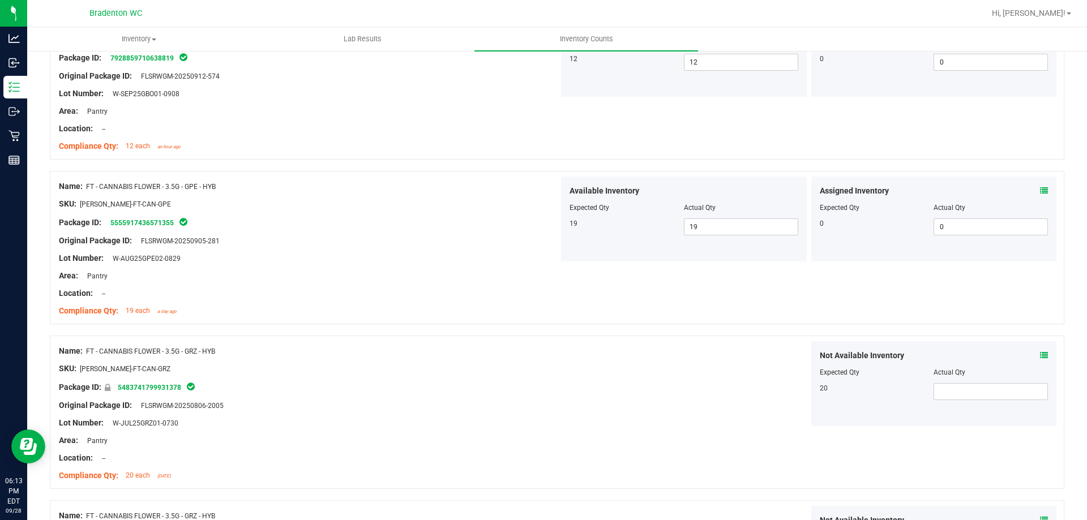
scroll to position [2887, 0]
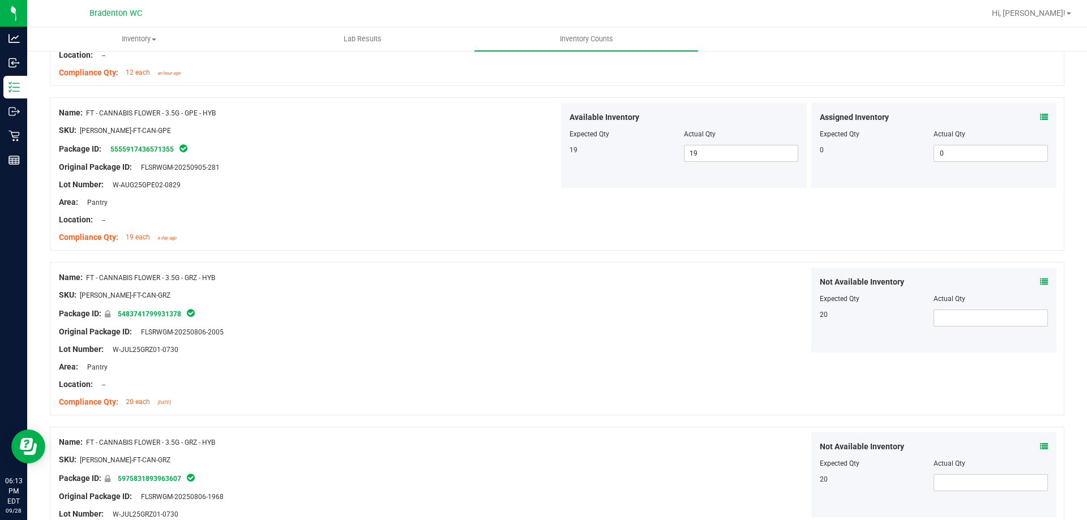
click at [989, 329] on div "Not Available Inventory Expected Qty Actual Qty 20" at bounding box center [934, 310] width 246 height 85
drag, startPoint x: 989, startPoint y: 329, endPoint x: 987, endPoint y: 322, distance: 7.6
click at [989, 327] on div "Not Available Inventory Expected Qty Actual Qty 20" at bounding box center [934, 310] width 246 height 85
click at [986, 319] on span at bounding box center [990, 318] width 114 height 17
click at [986, 319] on input "text" at bounding box center [990, 318] width 113 height 16
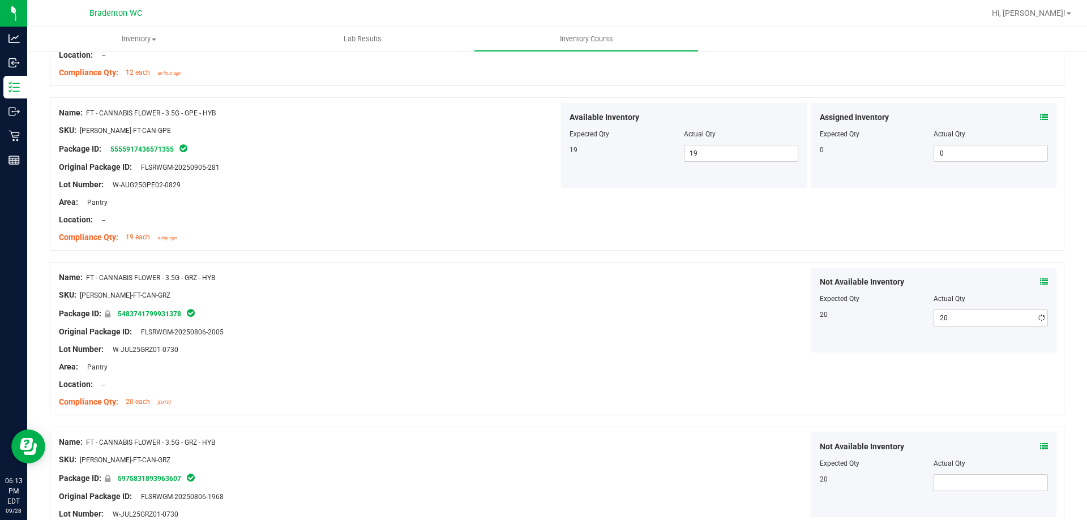
click at [835, 375] on div "Name: FT - CANNABIS FLOWER - 3.5G - GRZ - HYB SKU: [PERSON_NAME]-FT-CAN-GRZ Pac…" at bounding box center [557, 338] width 1014 height 153
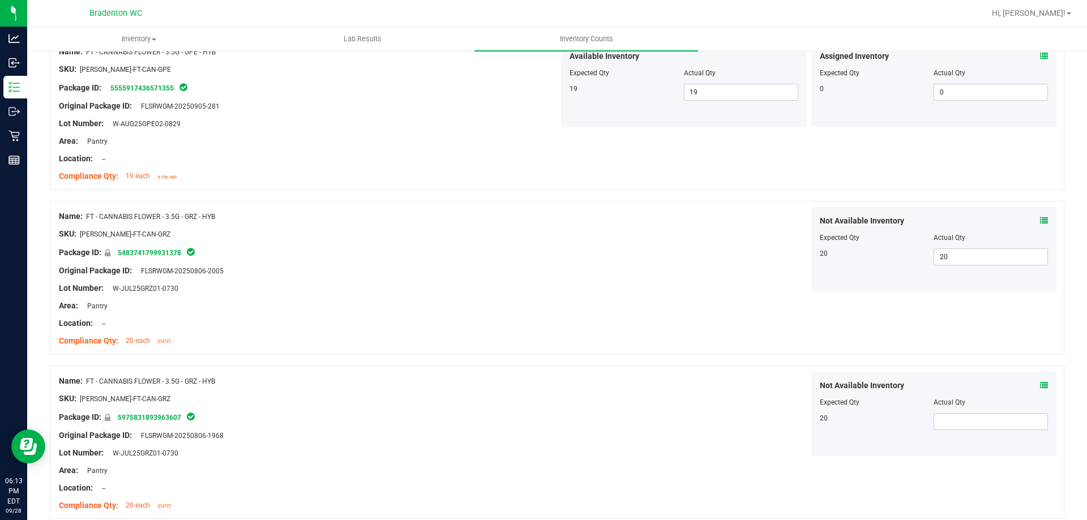
scroll to position [2997, 0]
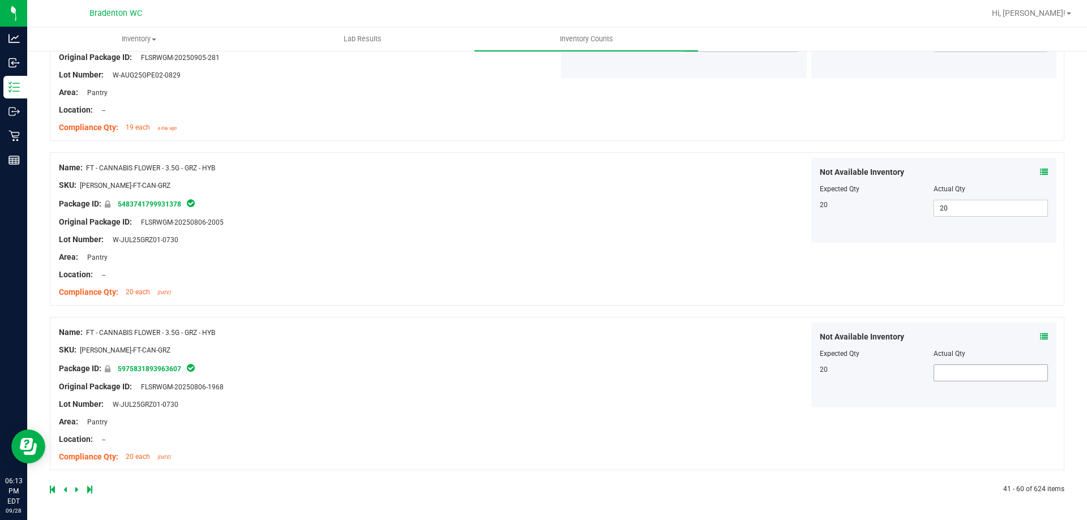
click at [959, 372] on span at bounding box center [990, 373] width 114 height 17
click at [959, 372] on input "text" at bounding box center [990, 373] width 113 height 16
click at [582, 397] on div "Not Available Inventory Expected Qty Actual Qty 20 20 20" at bounding box center [809, 365] width 500 height 85
click at [89, 494] on div at bounding box center [303, 490] width 507 height 10
click at [76, 492] on icon at bounding box center [76, 489] width 3 height 7
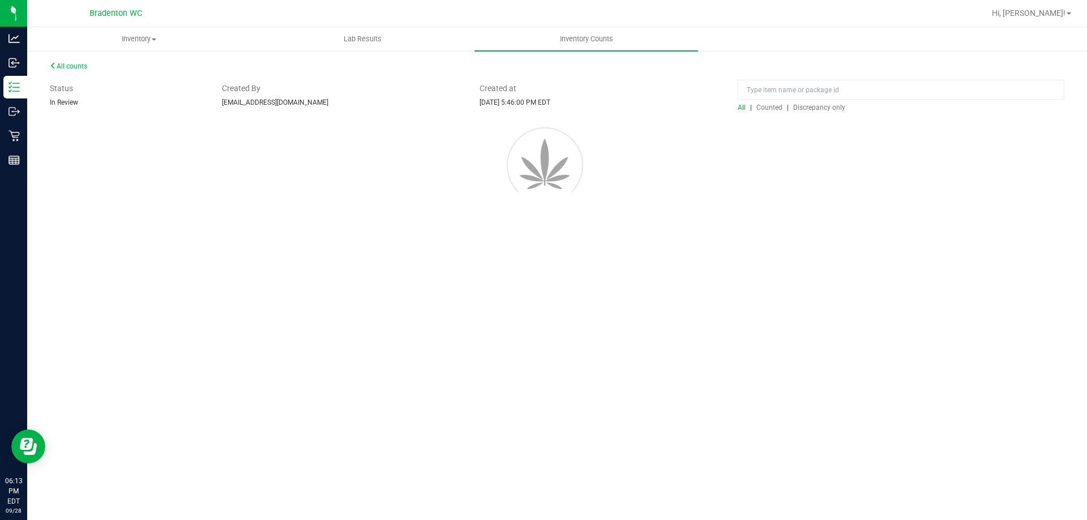
scroll to position [0, 0]
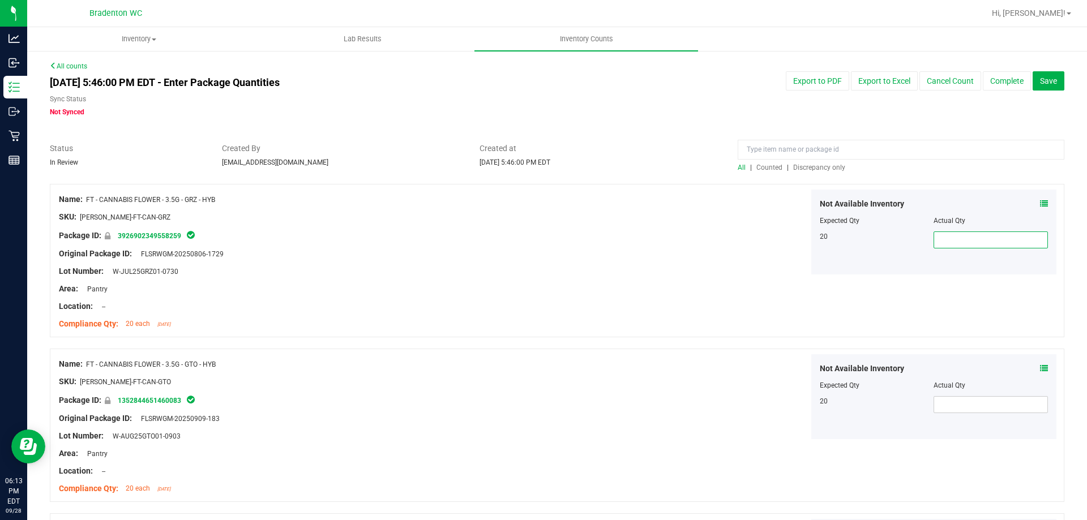
click at [964, 243] on span at bounding box center [990, 240] width 114 height 17
click at [964, 243] on input "text" at bounding box center [990, 240] width 113 height 16
click at [946, 296] on div "Name: FT - CANNABIS FLOWER - 3.5G - GRZ - HYB SKU: [PERSON_NAME]-FT-CAN-GRZ Pac…" at bounding box center [557, 260] width 1014 height 153
click at [944, 302] on div "Name: FT - CANNABIS FLOWER - 3.5G - GRZ - HYB SKU: [PERSON_NAME]-FT-CAN-GRZ Pac…" at bounding box center [557, 260] width 1014 height 153
click at [944, 411] on span at bounding box center [990, 404] width 114 height 17
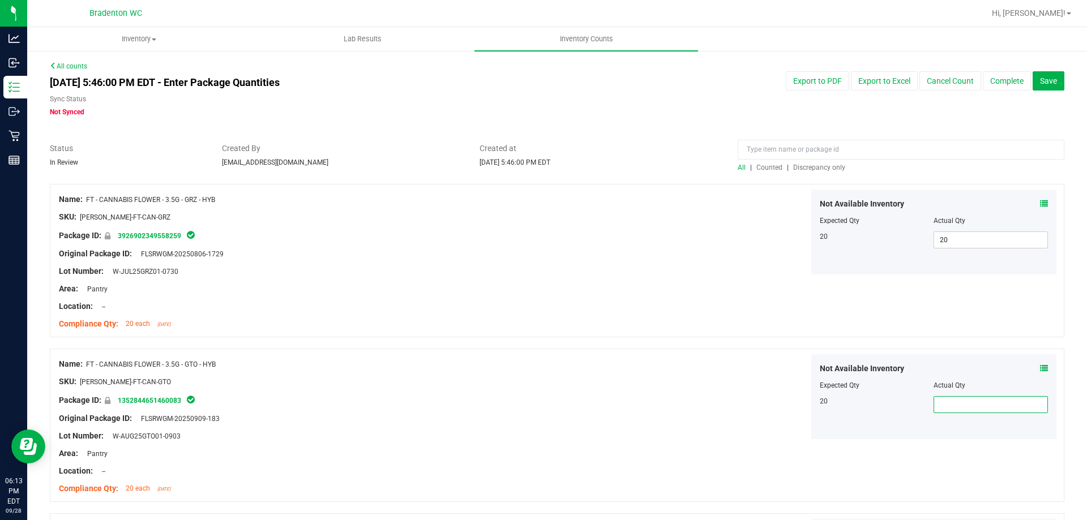
click at [944, 411] on input "text" at bounding box center [990, 405] width 113 height 16
click at [907, 285] on div "Name: FT - CANNABIS FLOWER - 3.5G - GRZ - HYB SKU: [PERSON_NAME]-FT-CAN-GRZ Pac…" at bounding box center [557, 260] width 1014 height 153
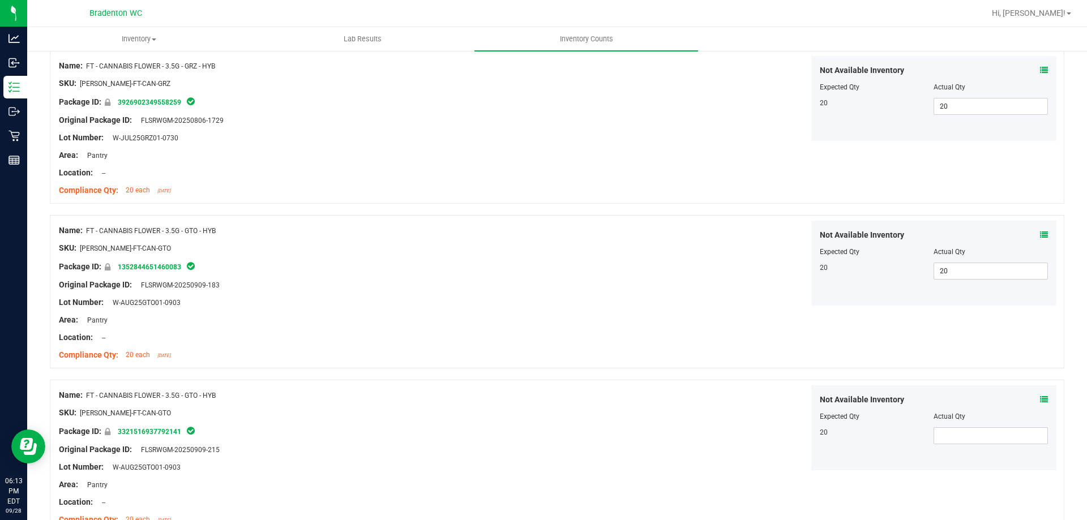
scroll to position [283, 0]
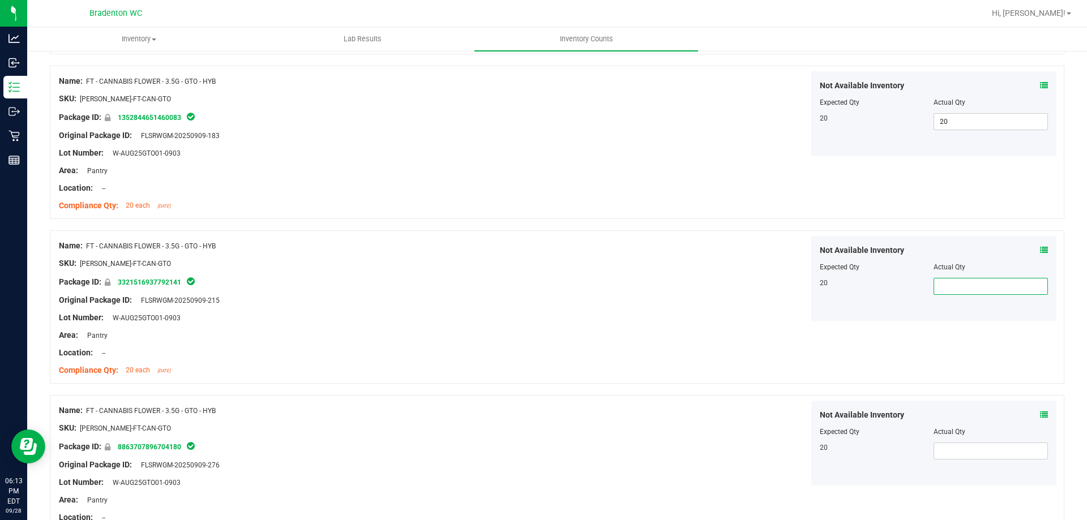
click at [958, 285] on span at bounding box center [990, 286] width 114 height 17
click at [958, 285] on input "text" at bounding box center [990, 287] width 113 height 16
click at [953, 346] on div "Name: FT - CANNABIS FLOWER - 3.5G - GTO - HYB SKU: [PERSON_NAME]-FT-CAN-GTO Pac…" at bounding box center [557, 306] width 1014 height 153
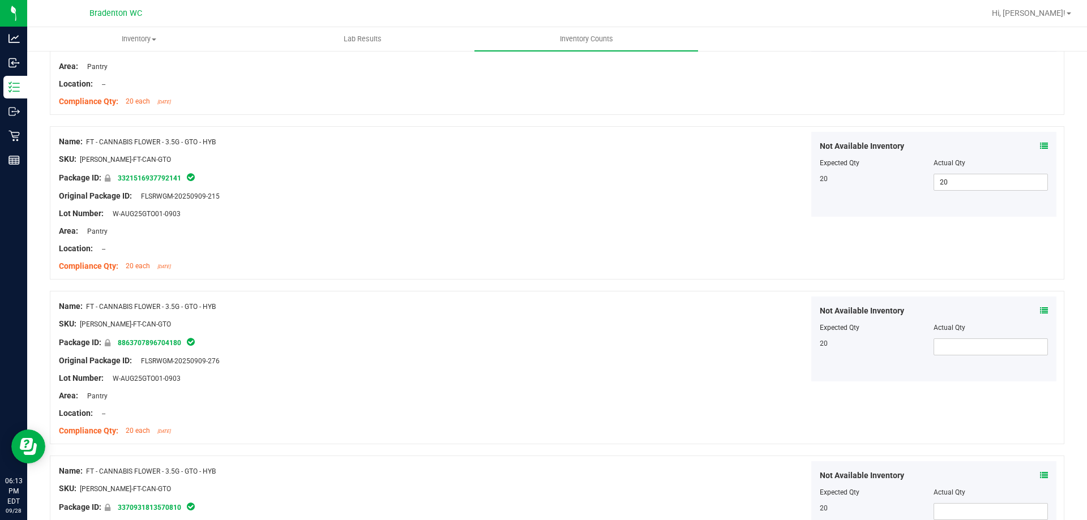
scroll to position [509, 0]
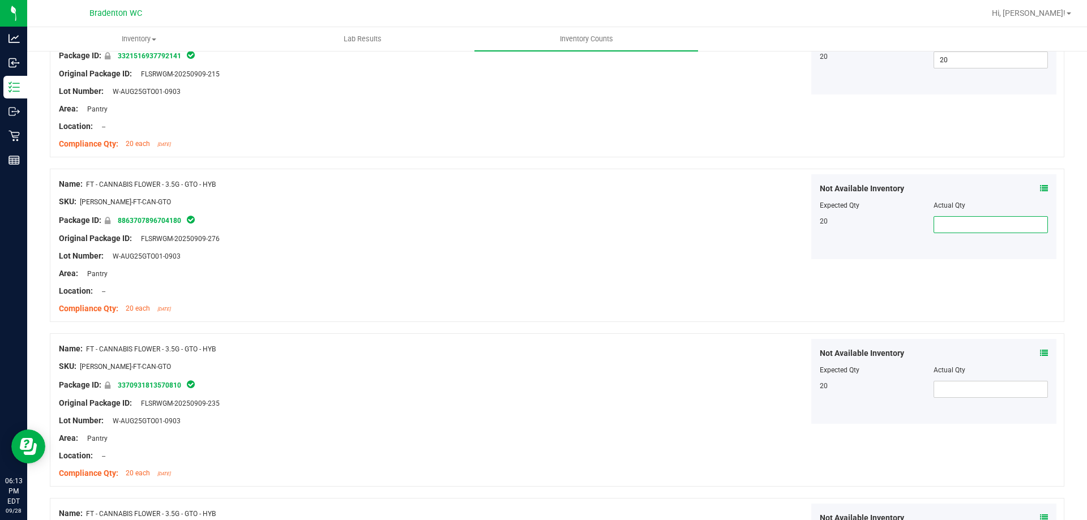
click at [963, 225] on span at bounding box center [990, 224] width 114 height 17
click at [963, 225] on input "text" at bounding box center [990, 225] width 113 height 16
click at [969, 322] on div at bounding box center [557, 327] width 1014 height 11
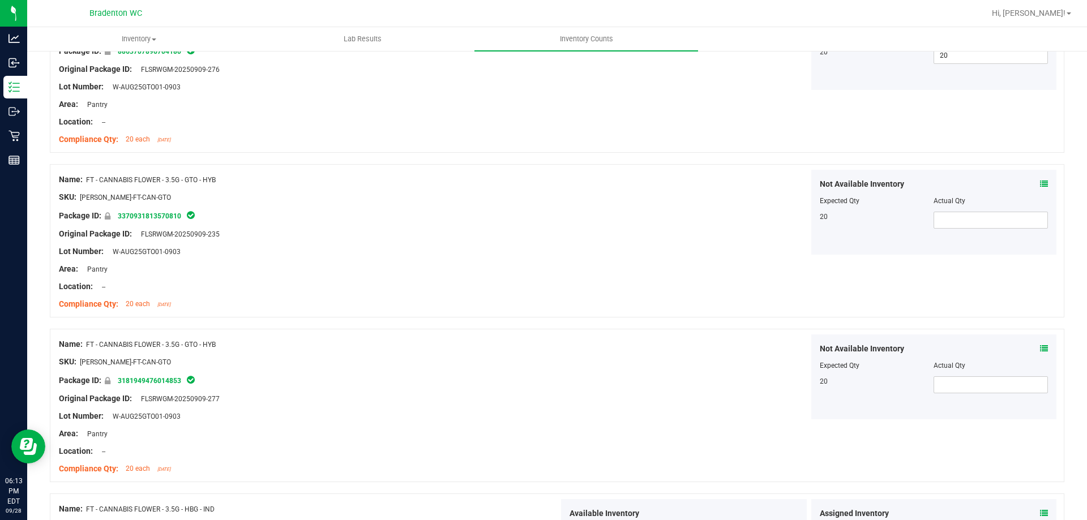
scroll to position [679, 0]
click at [950, 225] on span at bounding box center [990, 219] width 114 height 17
click at [950, 225] on input "text" at bounding box center [990, 220] width 113 height 16
click at [946, 299] on div "Name: FT - CANNABIS FLOWER - 3.5G - GTO - HYB SKU: [PERSON_NAME]-FT-CAN-GTO Pac…" at bounding box center [557, 240] width 1014 height 153
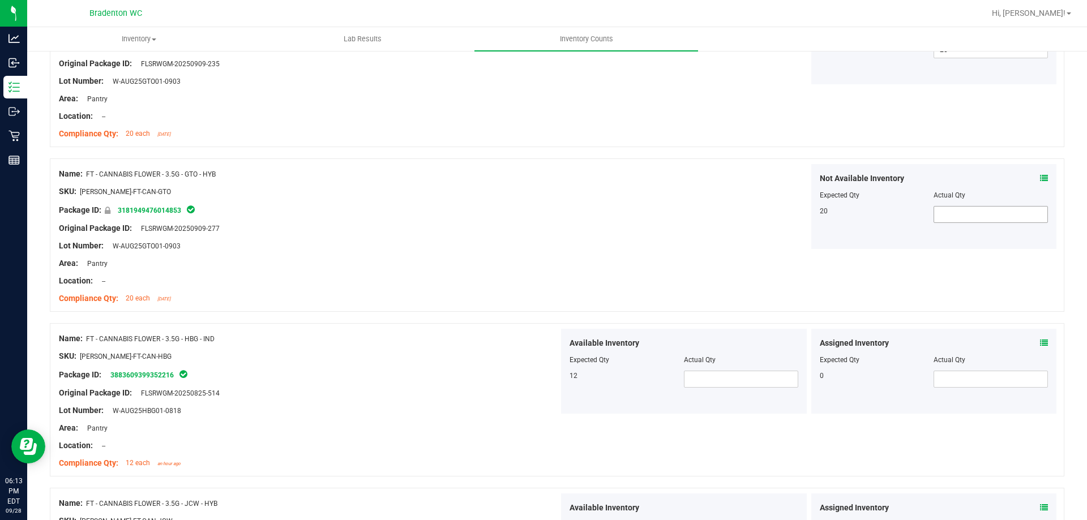
click at [957, 221] on span at bounding box center [990, 214] width 114 height 17
click at [957, 221] on input "text" at bounding box center [990, 215] width 113 height 16
click at [733, 282] on div "Name: FT - CANNABIS FLOWER - 3.5G - GTO - HYB SKU: [PERSON_NAME]-FT-CAN-GTO Pac…" at bounding box center [557, 235] width 1014 height 153
click at [717, 393] on div "Available Inventory Expected Qty Actual Qty 12" at bounding box center [684, 371] width 246 height 85
click at [719, 386] on span at bounding box center [741, 379] width 114 height 17
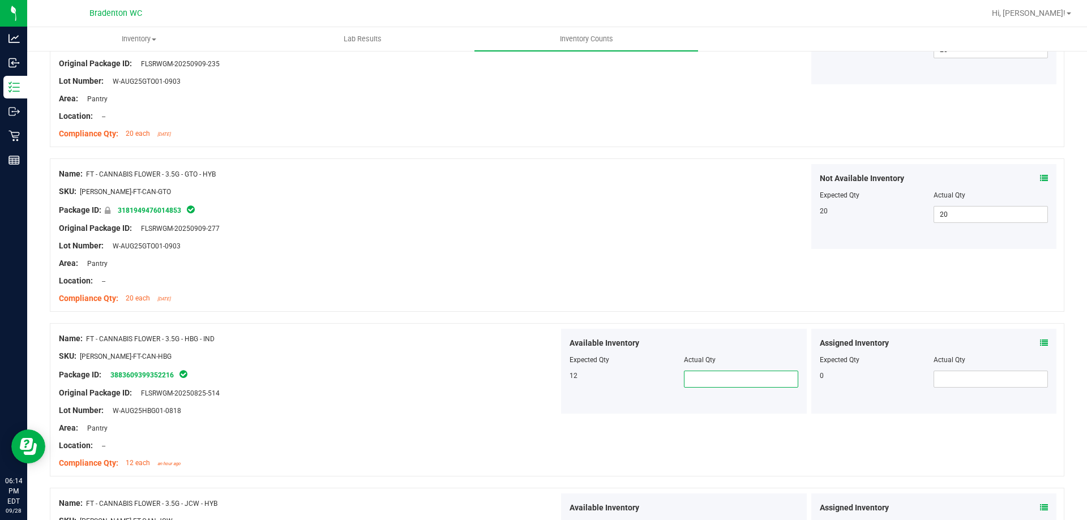
click at [719, 385] on input "text" at bounding box center [740, 379] width 113 height 16
click at [975, 380] on span at bounding box center [990, 379] width 114 height 17
click at [975, 380] on input "text" at bounding box center [990, 379] width 113 height 16
click at [796, 280] on div "Name: FT - CANNABIS FLOWER - 3.5G - GTO - HYB SKU: [PERSON_NAME]-FT-CAN-GTO Pac…" at bounding box center [557, 235] width 1014 height 153
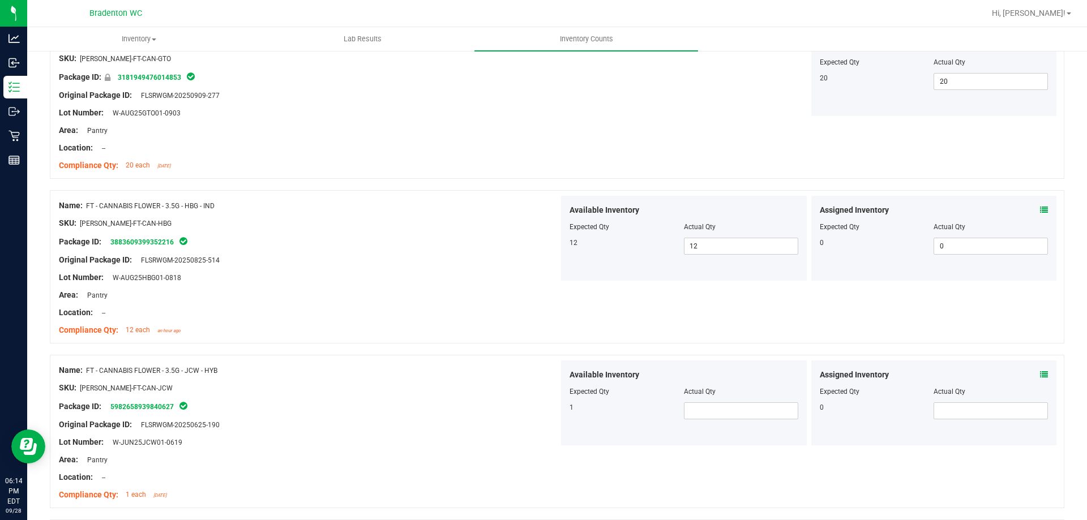
scroll to position [1189, 0]
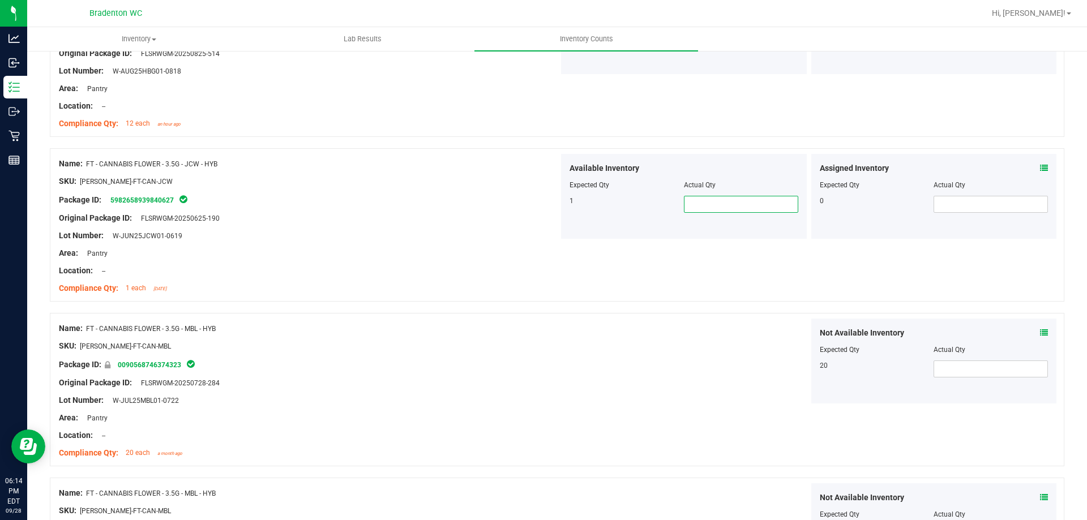
click at [726, 196] on span at bounding box center [741, 204] width 114 height 17
click at [721, 202] on input "text" at bounding box center [740, 204] width 113 height 16
click at [973, 211] on span at bounding box center [990, 204] width 114 height 17
click at [973, 211] on input "text" at bounding box center [990, 204] width 113 height 16
click at [852, 271] on div "Name: FT - CANNABIS FLOWER - 3.5G - JCW - HYB SKU: [PERSON_NAME]-FT-CAN-JCW Pac…" at bounding box center [557, 224] width 1014 height 153
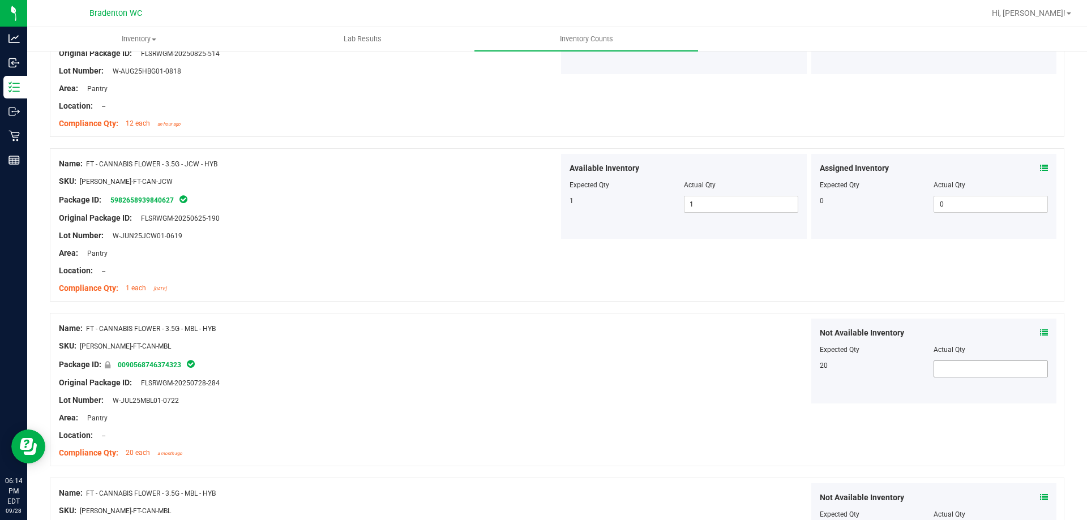
click at [1001, 375] on span at bounding box center [990, 369] width 114 height 17
click at [1001, 375] on input "text" at bounding box center [990, 369] width 113 height 16
click at [661, 385] on div "Not Available Inventory Expected Qty Actual Qty 20 20 20" at bounding box center [809, 361] width 500 height 85
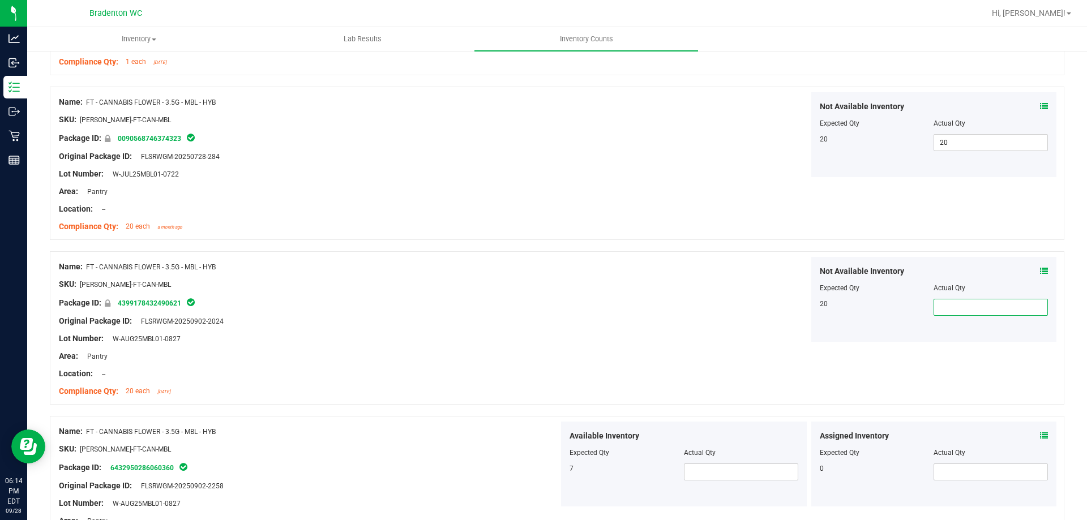
click at [957, 311] on span at bounding box center [990, 307] width 114 height 17
click at [957, 311] on input "text" at bounding box center [990, 307] width 113 height 16
click at [914, 363] on div "Name: FT - CANNABIS FLOWER - 3.5G - MBL - HYB SKU: [PERSON_NAME]-FT-CAN-MBL Pac…" at bounding box center [557, 327] width 1014 height 153
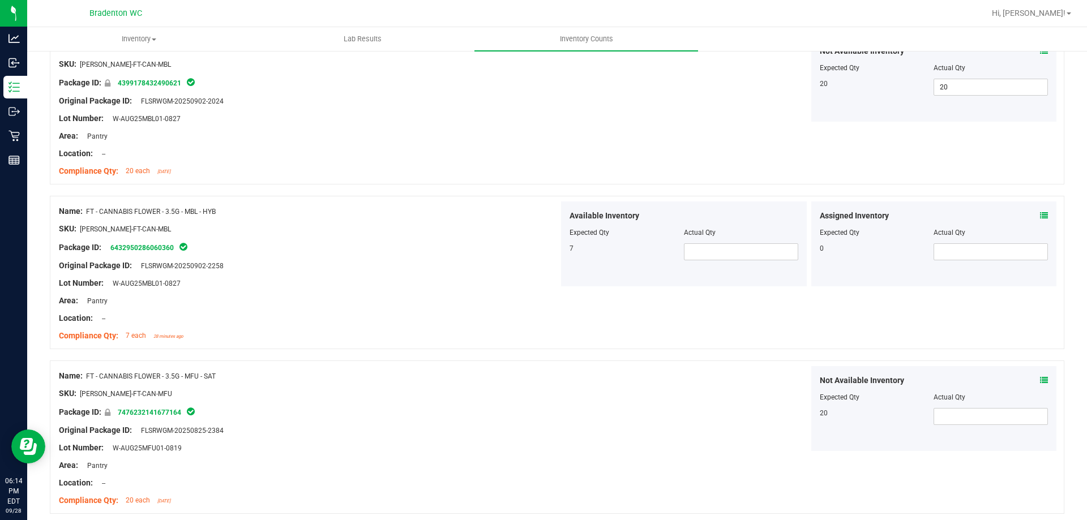
scroll to position [1642, 0]
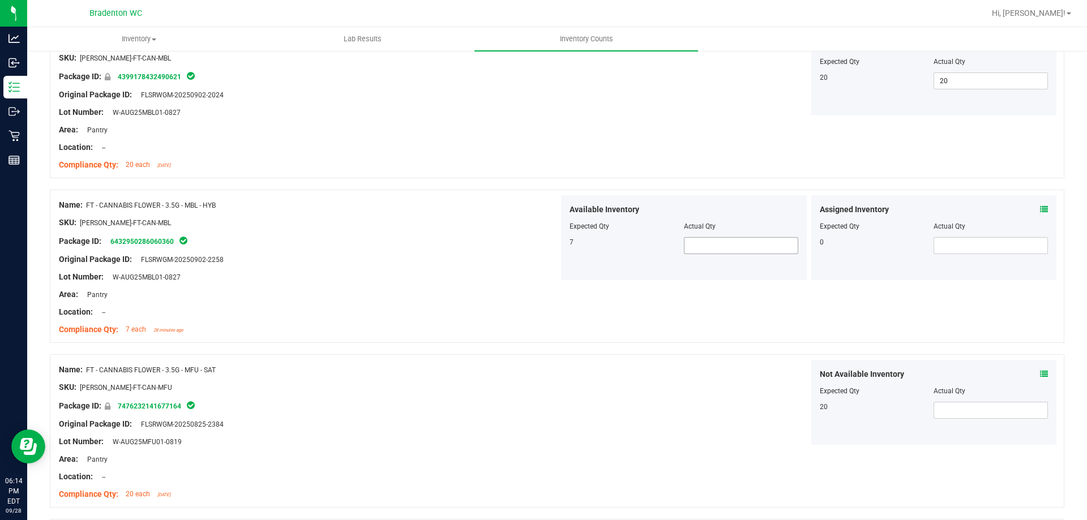
click at [727, 241] on span at bounding box center [741, 245] width 114 height 17
click at [727, 241] on input "text" at bounding box center [740, 246] width 113 height 16
click at [951, 244] on span at bounding box center [990, 245] width 114 height 17
click at [951, 244] on input "text" at bounding box center [990, 246] width 113 height 16
click at [948, 409] on span at bounding box center [990, 410] width 114 height 17
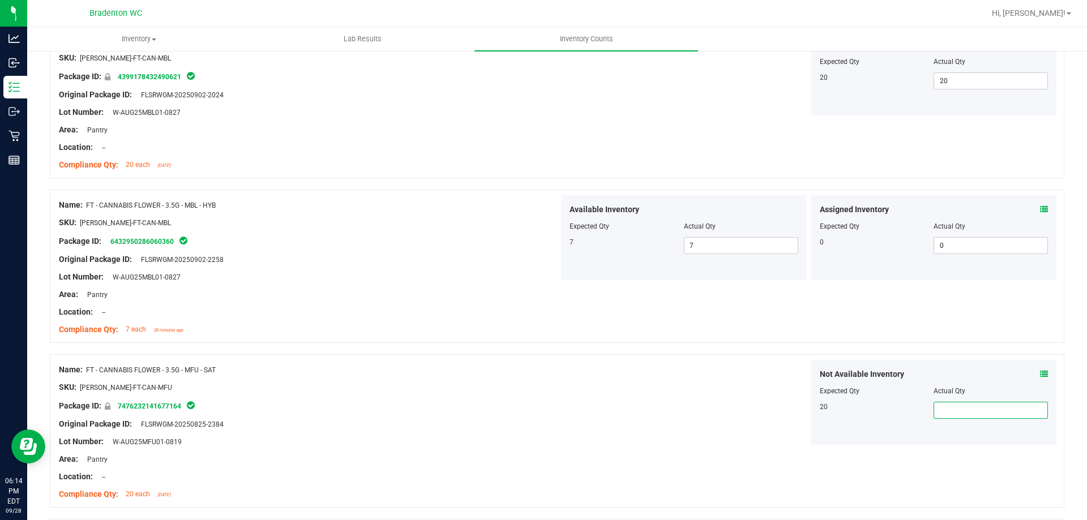
click at [948, 409] on input "text" at bounding box center [990, 410] width 113 height 16
click at [619, 408] on div "Not Available Inventory Expected Qty Actual Qty 20 20 20" at bounding box center [809, 402] width 500 height 85
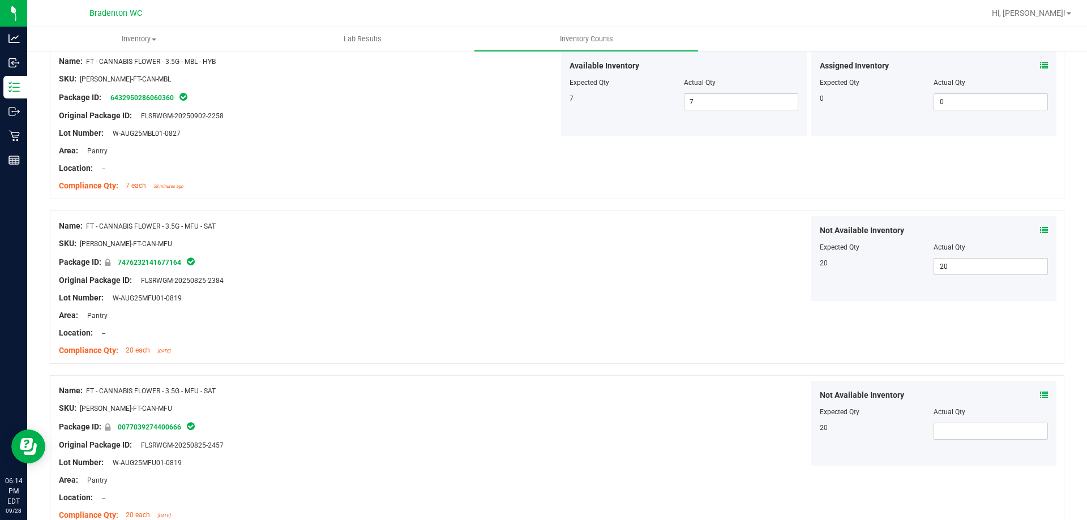
scroll to position [1868, 0]
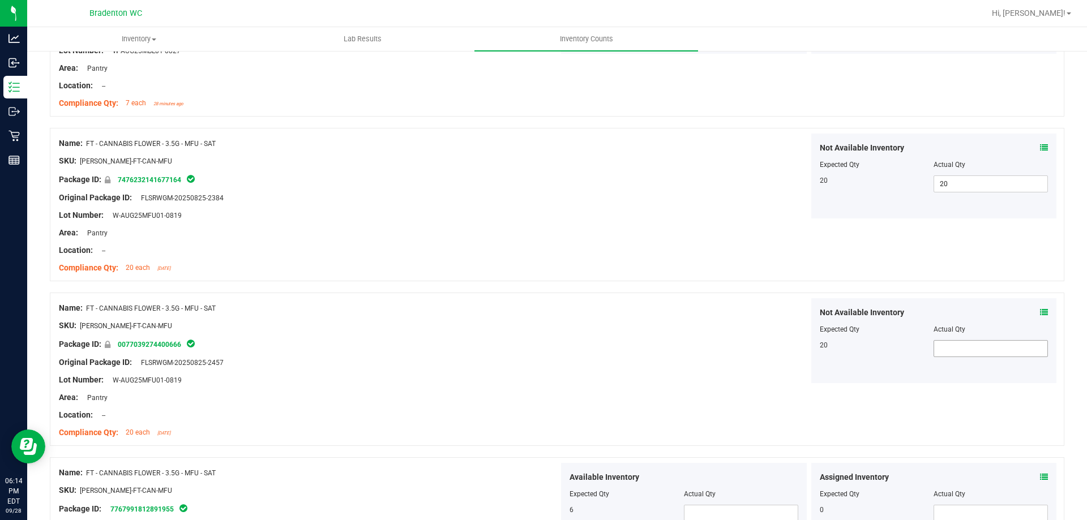
click at [936, 354] on span at bounding box center [990, 348] width 114 height 17
click at [936, 354] on input "text" at bounding box center [990, 349] width 113 height 16
click at [784, 379] on div "Not Available Inventory Expected Qty Actual Qty 20 20 20" at bounding box center [809, 340] width 500 height 85
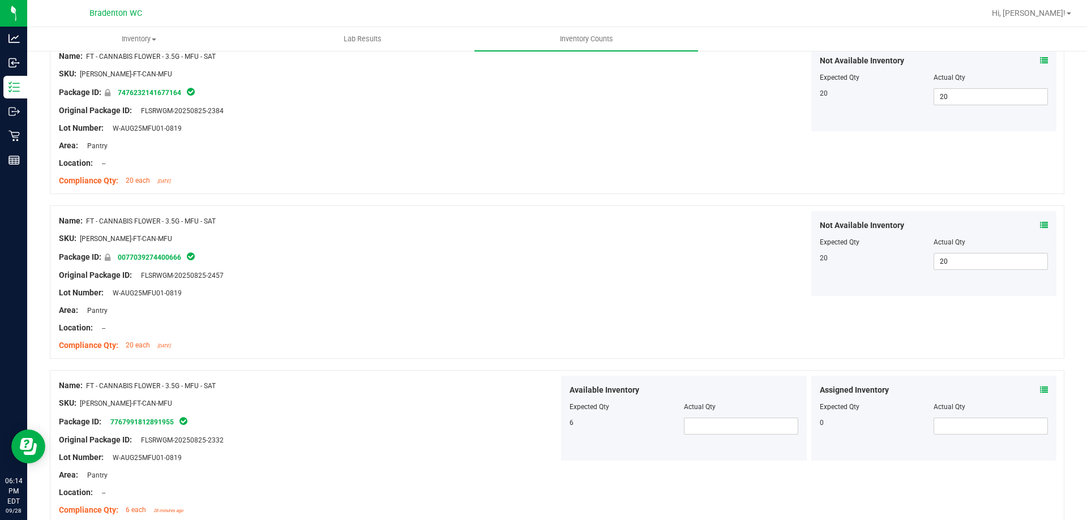
scroll to position [2095, 0]
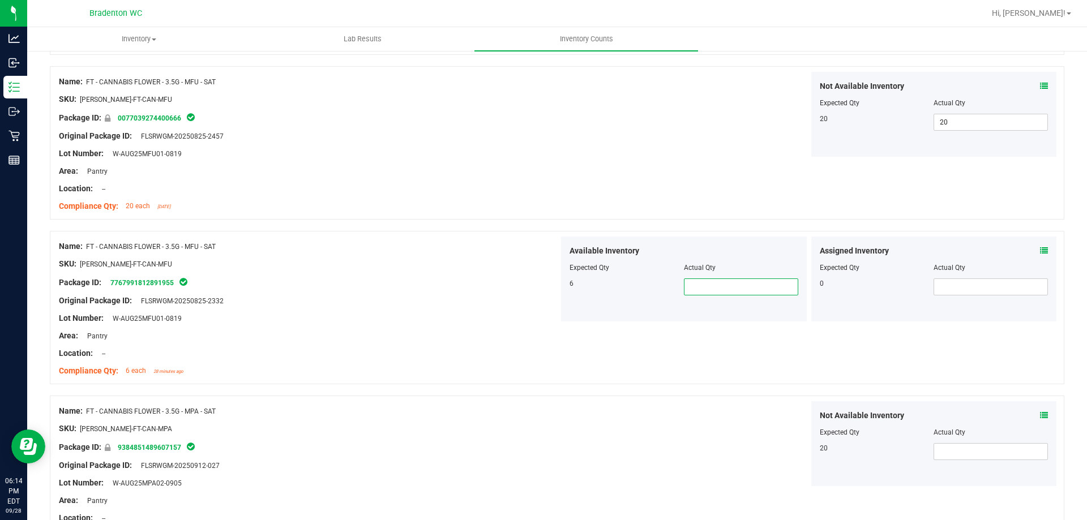
click at [706, 293] on span at bounding box center [741, 287] width 114 height 17
click at [706, 293] on input "text" at bounding box center [740, 287] width 113 height 16
click at [1030, 298] on div "Assigned Inventory Expected Qty Actual Qty 0" at bounding box center [934, 279] width 246 height 85
click at [1028, 295] on div "Assigned Inventory Expected Qty Actual Qty 0" at bounding box center [934, 279] width 246 height 85
click at [1023, 293] on span at bounding box center [990, 287] width 114 height 17
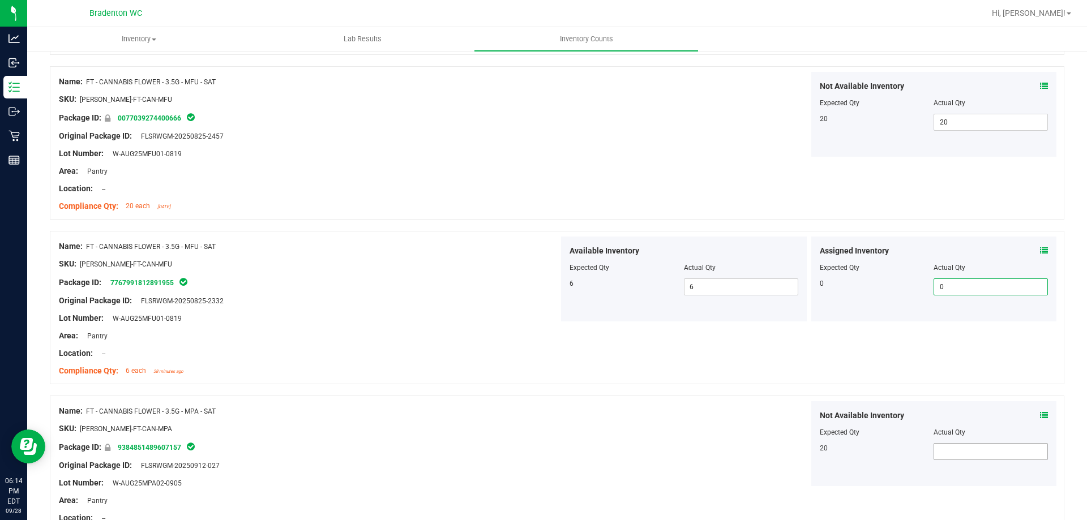
click at [960, 454] on span at bounding box center [990, 451] width 114 height 17
click at [958, 454] on input "text" at bounding box center [990, 452] width 113 height 16
click at [819, 363] on div "Name: FT - CANNABIS FLOWER - 3.5G - MFU - SAT SKU: [PERSON_NAME]-FT-CAN-MFU Pac…" at bounding box center [557, 307] width 1014 height 153
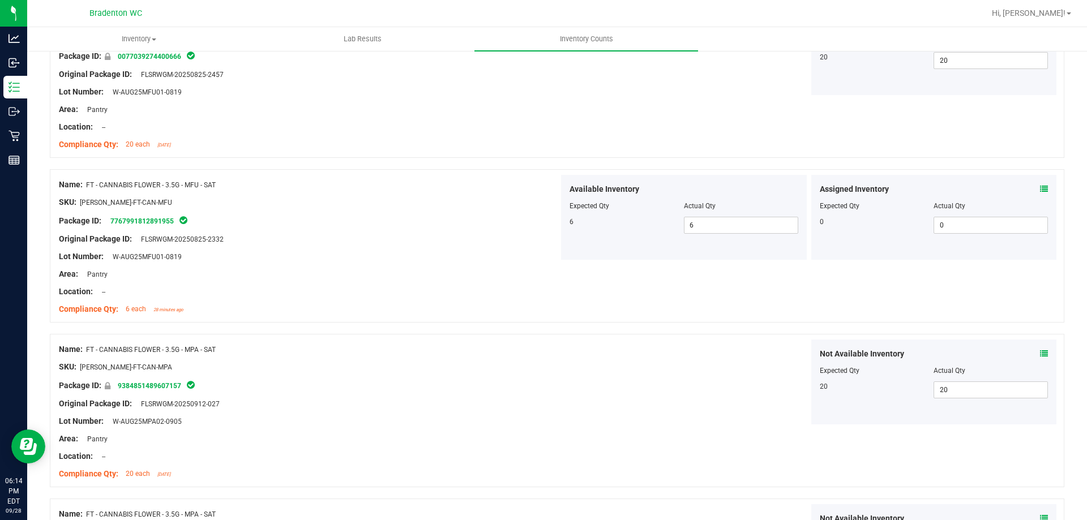
scroll to position [2321, 0]
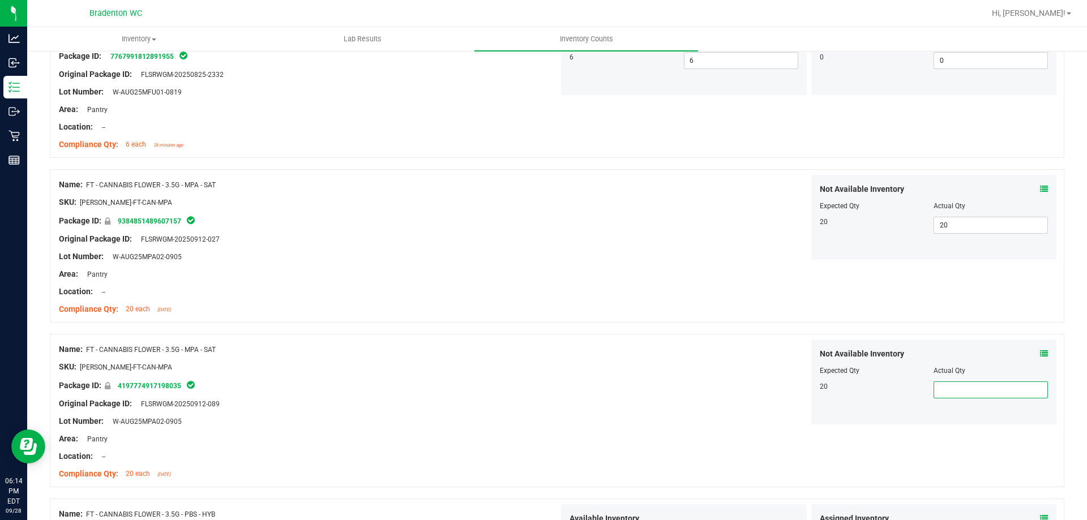
click at [980, 388] on span at bounding box center [990, 390] width 114 height 17
click at [980, 388] on input "text" at bounding box center [990, 390] width 113 height 16
click at [699, 346] on div "Not Available Inventory Expected Qty Actual Qty 20 20 20" at bounding box center [809, 382] width 500 height 85
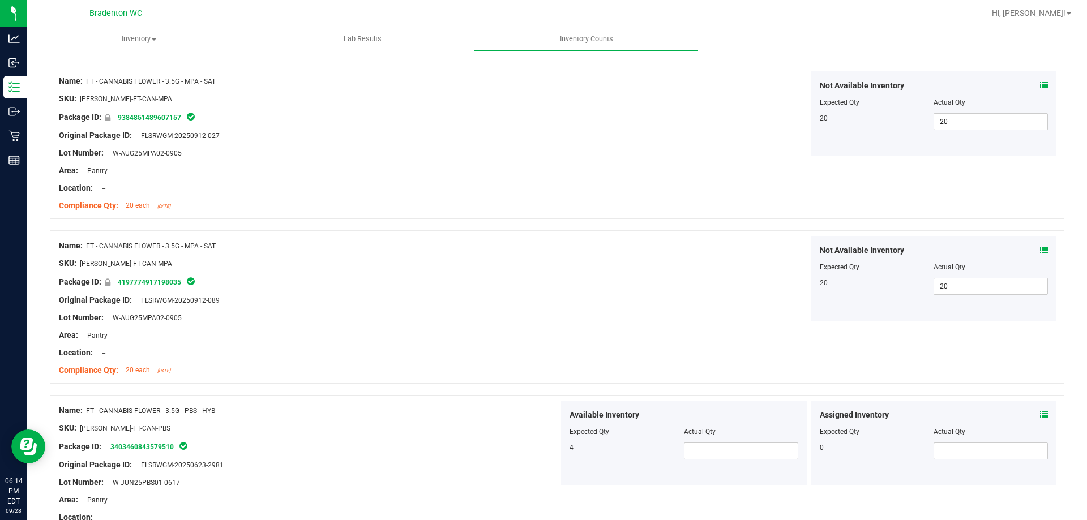
scroll to position [2547, 0]
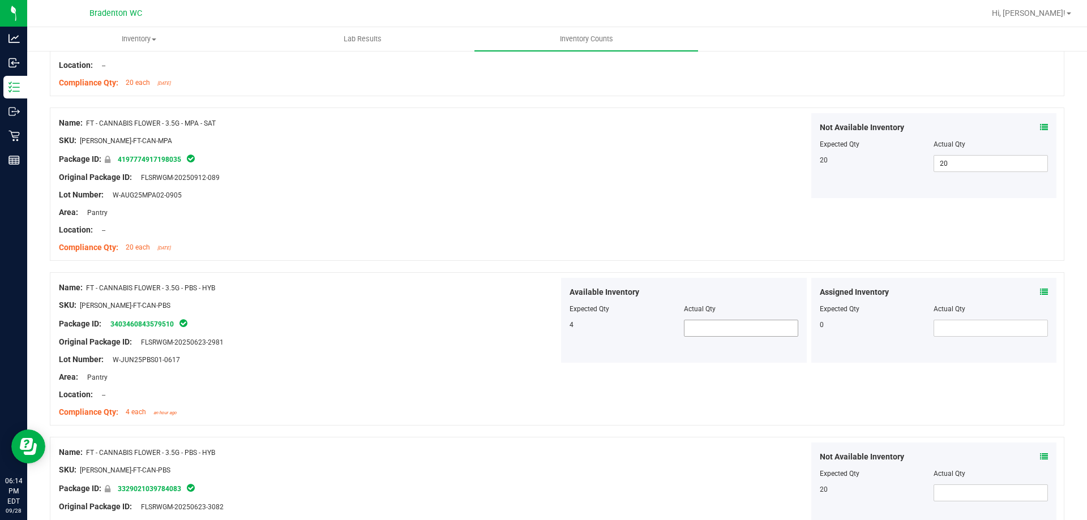
click at [728, 336] on span at bounding box center [741, 328] width 114 height 17
click at [976, 331] on span at bounding box center [990, 328] width 114 height 17
click at [976, 331] on input "text" at bounding box center [990, 328] width 113 height 16
click at [744, 331] on span at bounding box center [741, 328] width 114 height 17
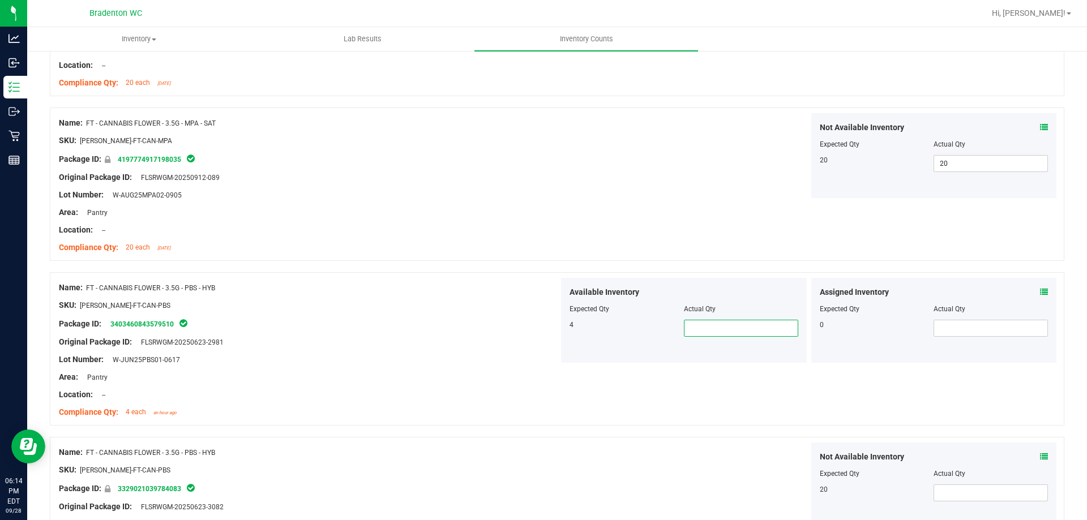
click at [744, 331] on input "text" at bounding box center [740, 328] width 113 height 16
click at [954, 330] on span at bounding box center [990, 328] width 114 height 17
click at [954, 330] on input "text" at bounding box center [990, 328] width 113 height 16
click at [569, 211] on div "Name: FT - CANNABIS FLOWER - 3.5G - MPA - SAT SKU: [PERSON_NAME]-FT-CAN-MPA Pac…" at bounding box center [557, 184] width 1014 height 153
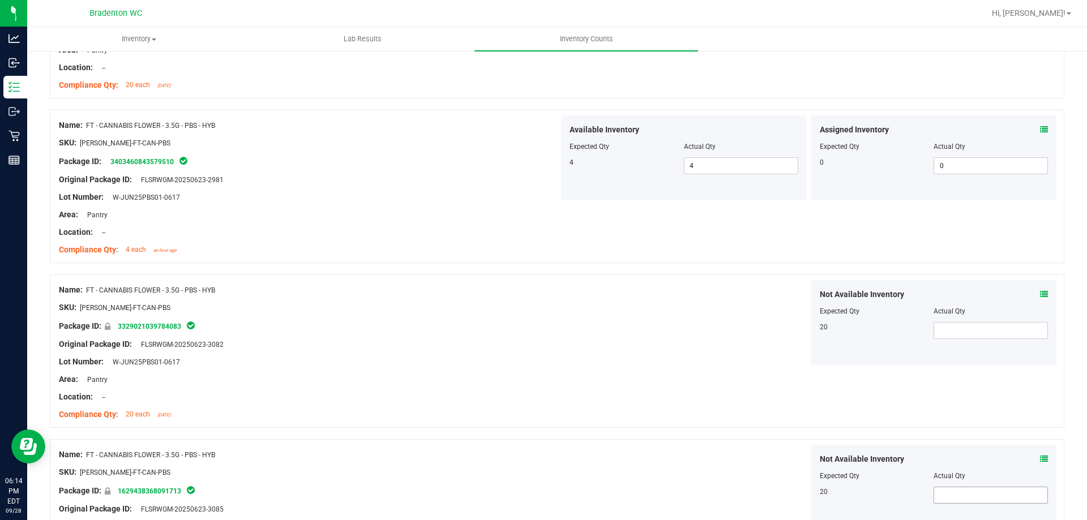
scroll to position [2830, 0]
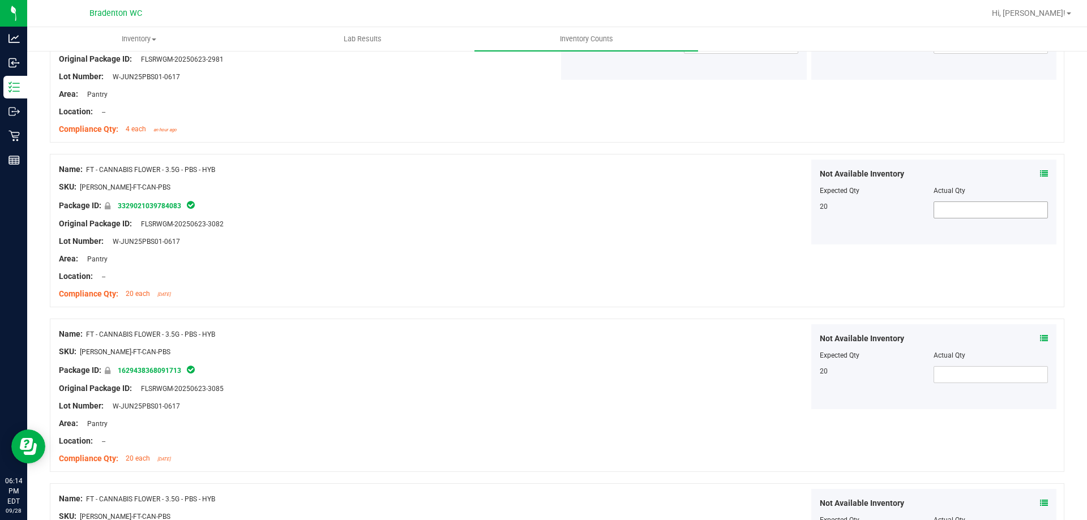
click at [983, 209] on span at bounding box center [990, 210] width 114 height 17
click at [983, 209] on input "text" at bounding box center [990, 210] width 113 height 16
click at [982, 374] on span at bounding box center [990, 374] width 114 height 17
click at [982, 374] on input "text" at bounding box center [990, 375] width 113 height 16
click at [663, 331] on div "Not Available Inventory Expected Qty Actual Qty 20 20 20" at bounding box center [809, 366] width 500 height 85
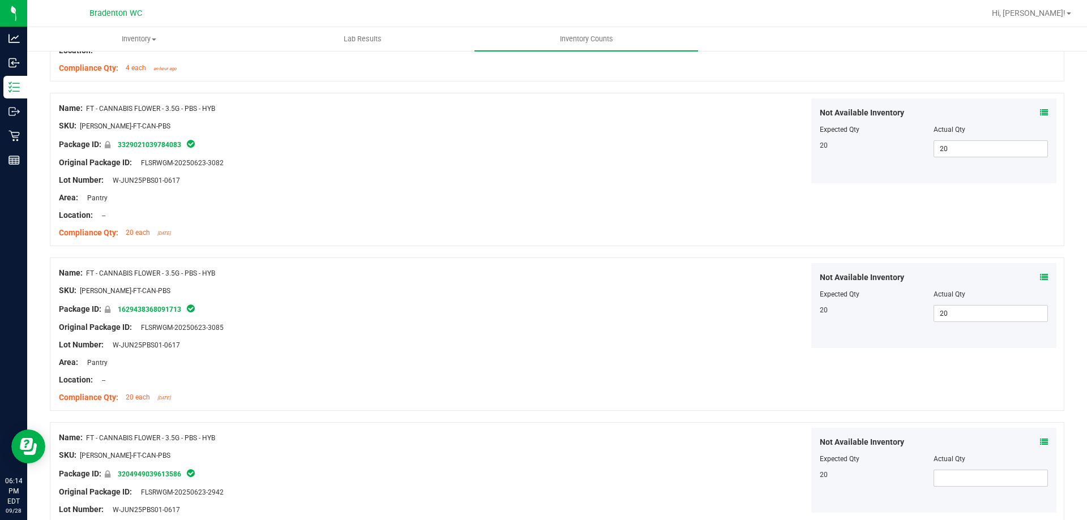
scroll to position [2997, 0]
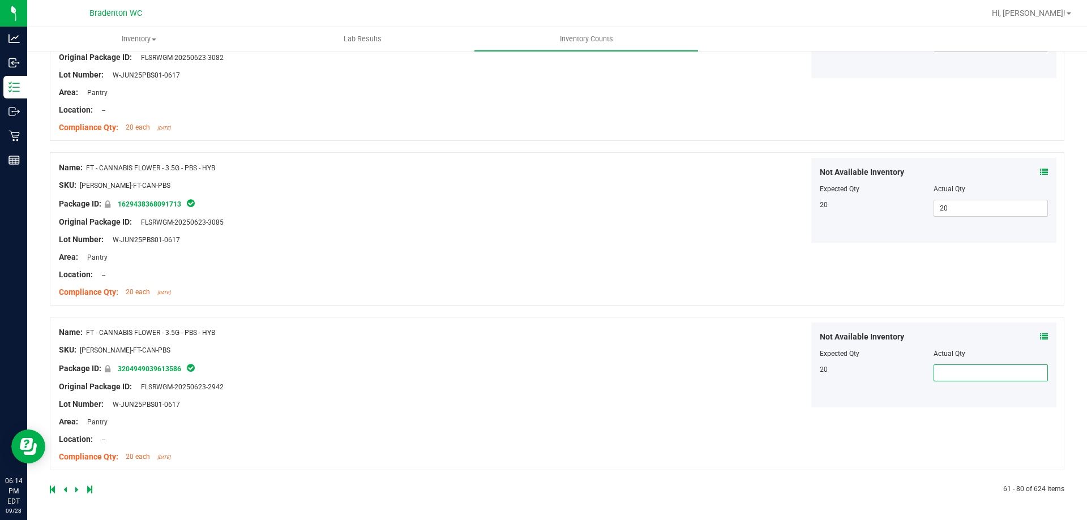
click at [999, 374] on span at bounding box center [990, 373] width 114 height 17
click at [999, 374] on input "text" at bounding box center [990, 373] width 113 height 16
click at [508, 439] on div "Location: --" at bounding box center [309, 440] width 500 height 12
click at [87, 493] on icon at bounding box center [89, 489] width 5 height 7
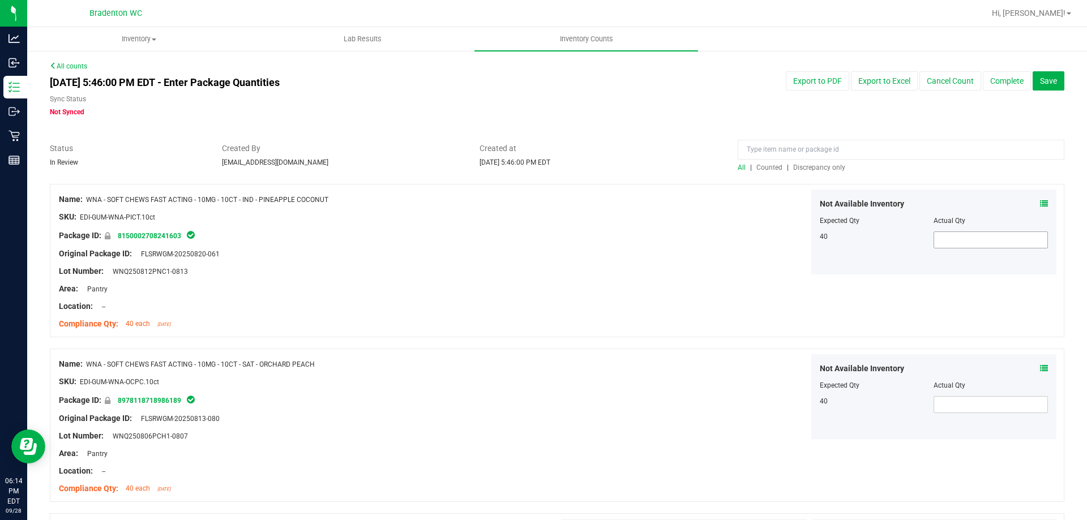
click at [1005, 238] on span at bounding box center [990, 240] width 114 height 17
click at [1004, 238] on input "text" at bounding box center [990, 240] width 113 height 16
click at [950, 407] on span at bounding box center [990, 404] width 114 height 17
click at [950, 407] on input "text" at bounding box center [990, 405] width 113 height 16
click at [695, 292] on div "Name: WNA - SOFT CHEWS FAST ACTING - 10MG - 10CT - IND - PINEAPPLE COCONUT SKU:…" at bounding box center [557, 260] width 1014 height 153
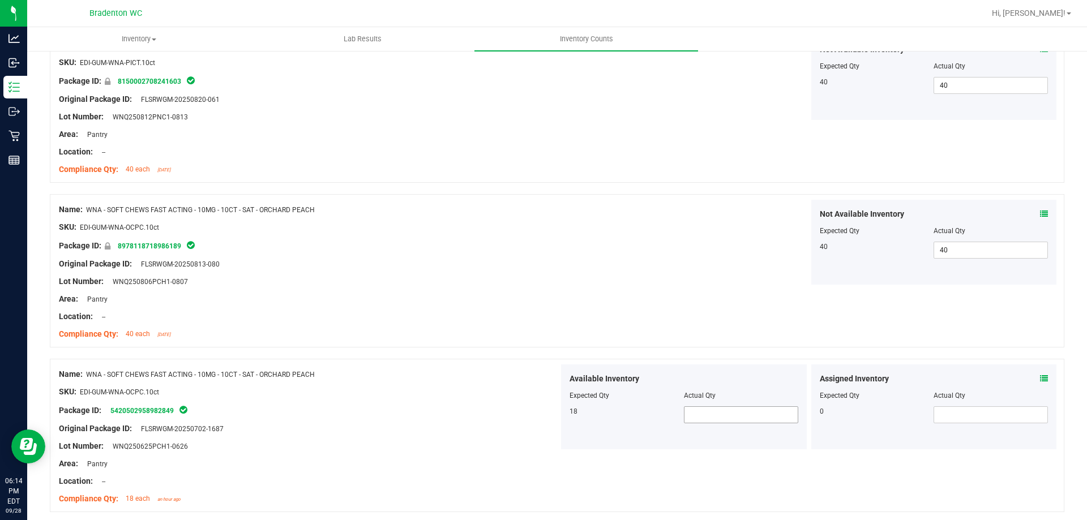
scroll to position [283, 0]
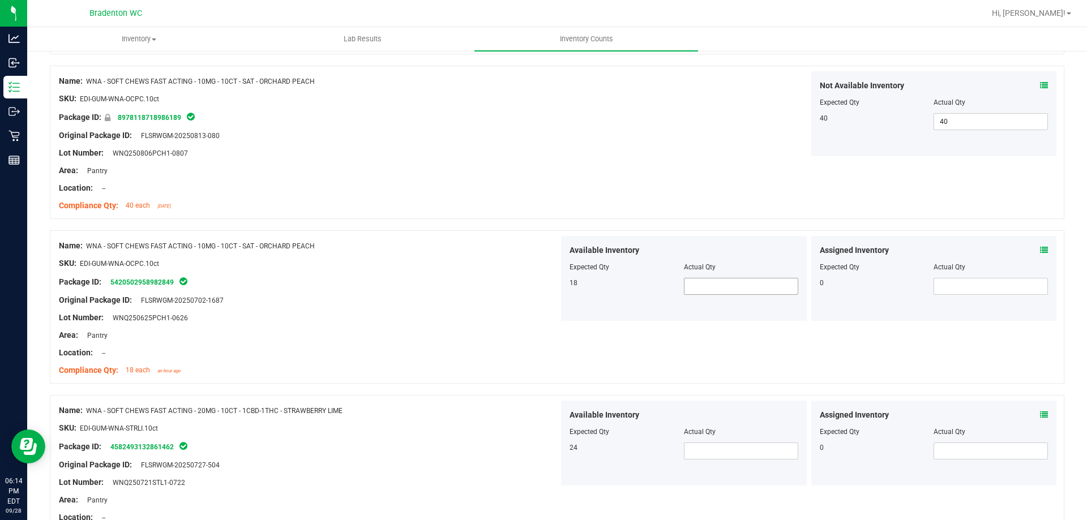
click at [710, 288] on span at bounding box center [741, 286] width 114 height 17
click at [710, 288] on input "text" at bounding box center [740, 287] width 113 height 16
click at [960, 290] on span at bounding box center [990, 286] width 114 height 17
click at [960, 290] on input "text" at bounding box center [990, 287] width 113 height 16
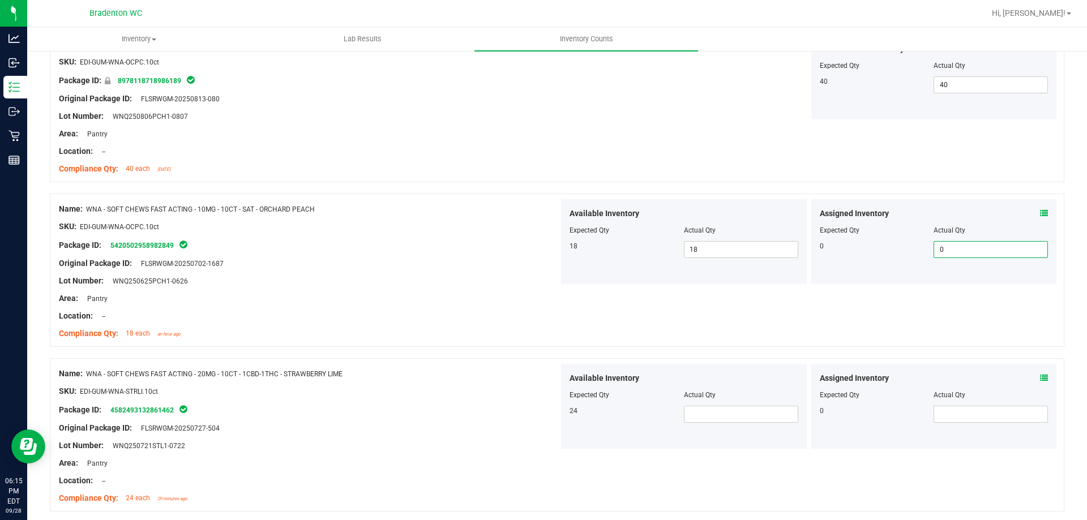
scroll to position [361, 0]
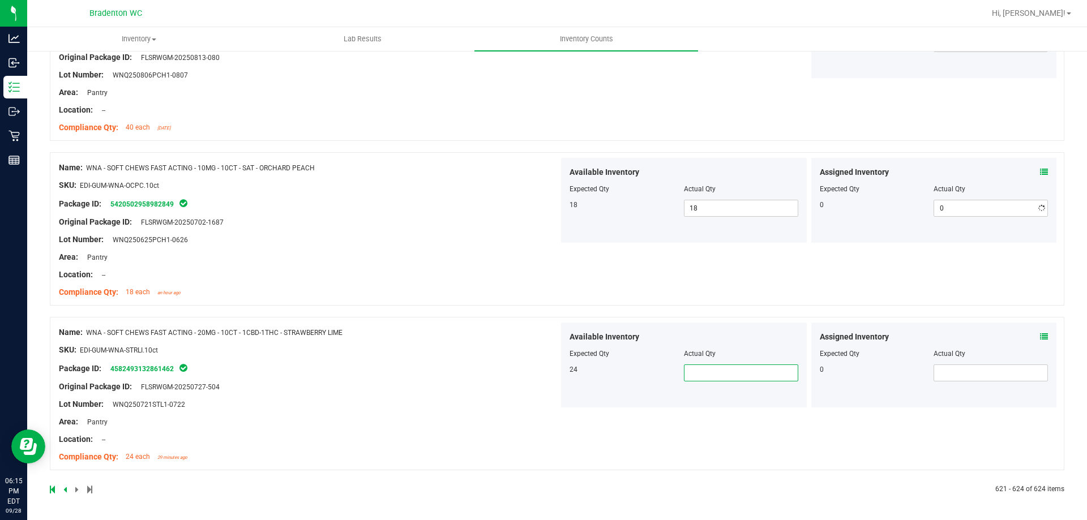
click at [706, 380] on span at bounding box center [741, 373] width 114 height 17
click at [706, 380] on input "text" at bounding box center [740, 373] width 113 height 16
click at [990, 380] on span at bounding box center [990, 373] width 114 height 17
click at [990, 380] on input "text" at bounding box center [990, 373] width 113 height 16
click at [423, 399] on div "Lot Number: WNQ250721STL1-0722" at bounding box center [309, 405] width 500 height 12
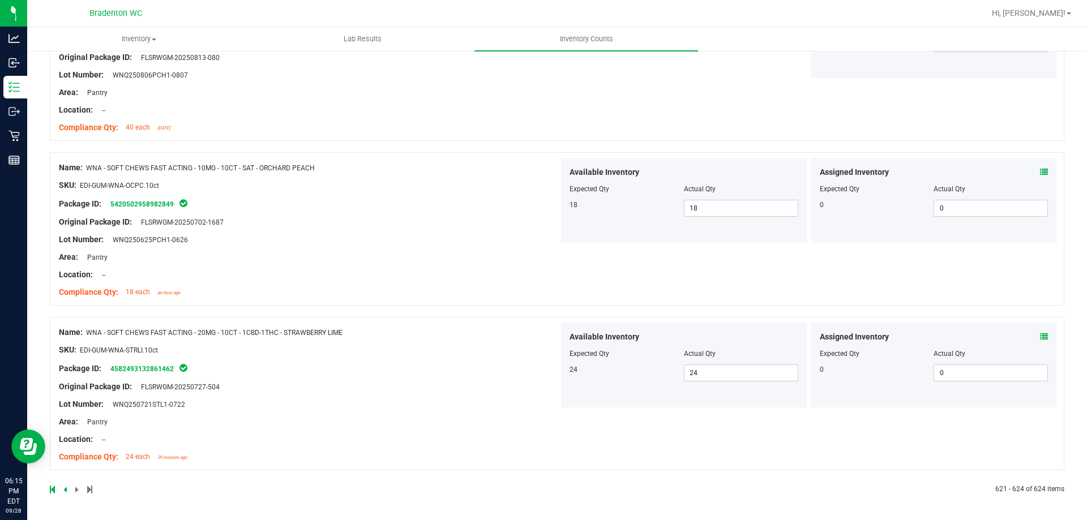
click at [55, 493] on link at bounding box center [53, 490] width 7 height 8
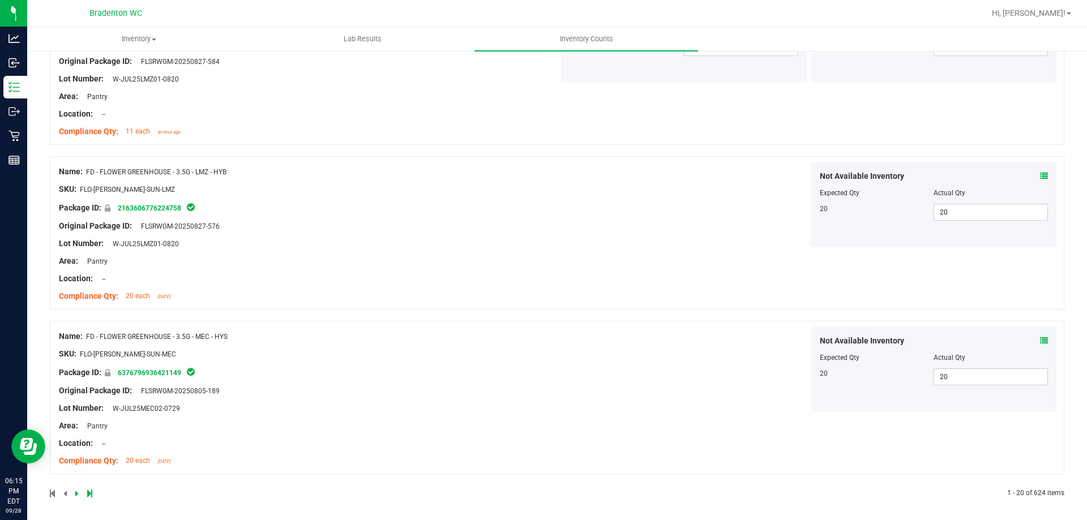
scroll to position [2960, 0]
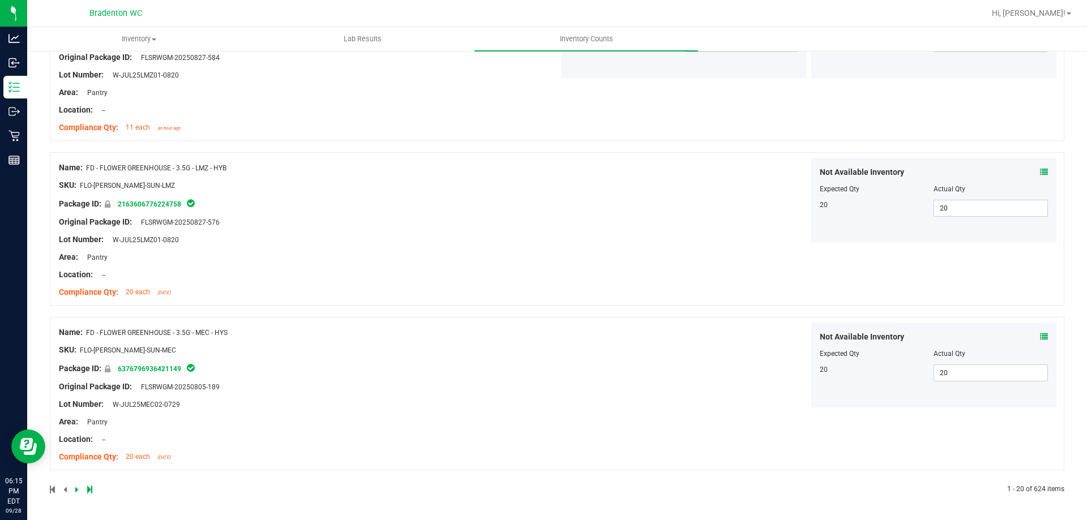
click at [76, 491] on icon at bounding box center [76, 489] width 3 height 7
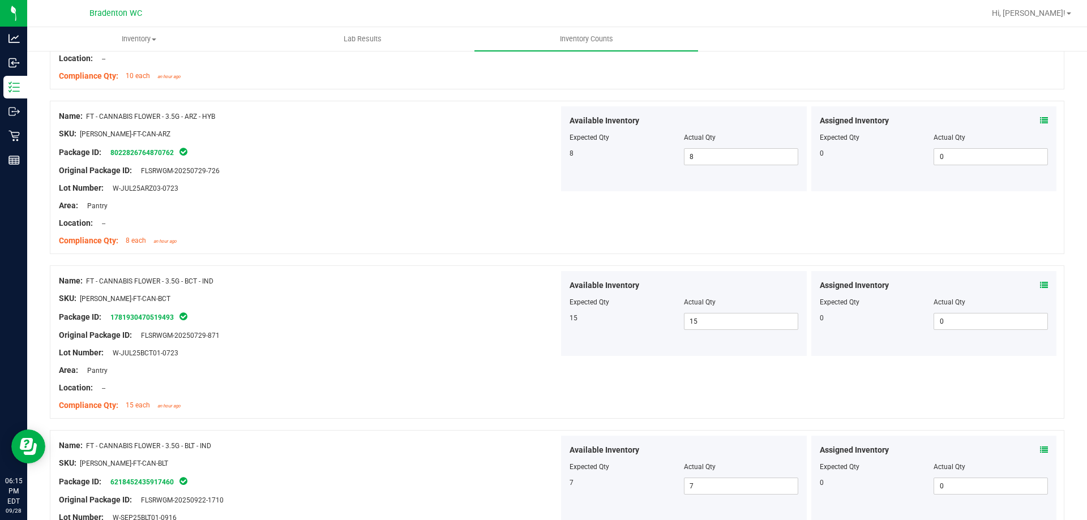
scroll to position [2997, 0]
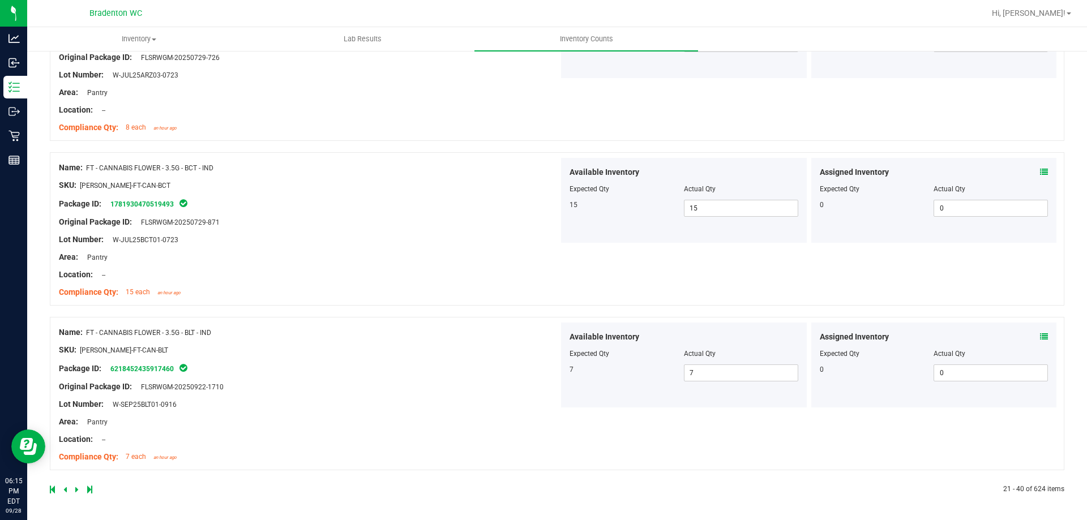
click at [79, 492] on link at bounding box center [77, 490] width 5 height 8
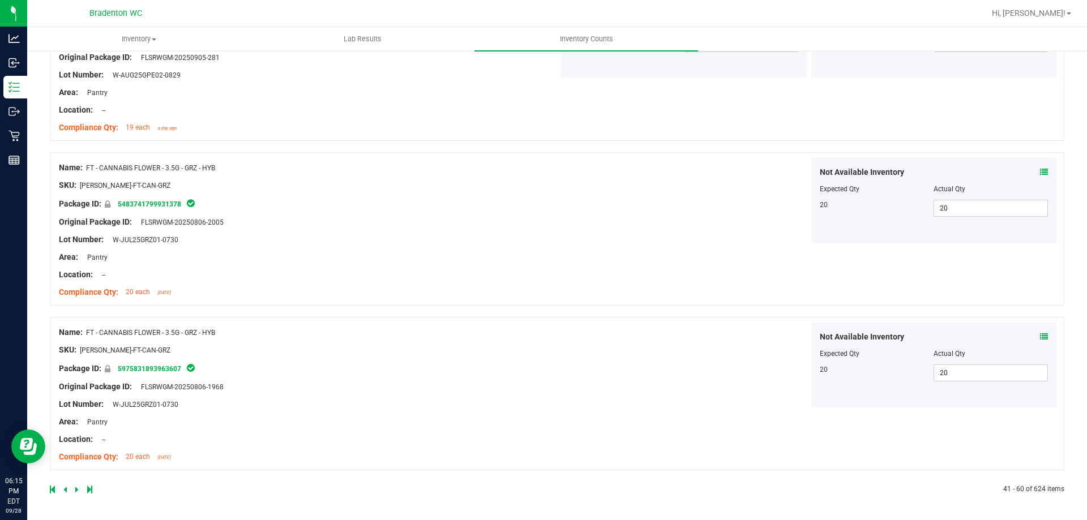
click at [77, 491] on icon at bounding box center [76, 489] width 3 height 7
click at [75, 493] on span at bounding box center [77, 490] width 5 height 8
click at [92, 490] on icon at bounding box center [89, 489] width 5 height 7
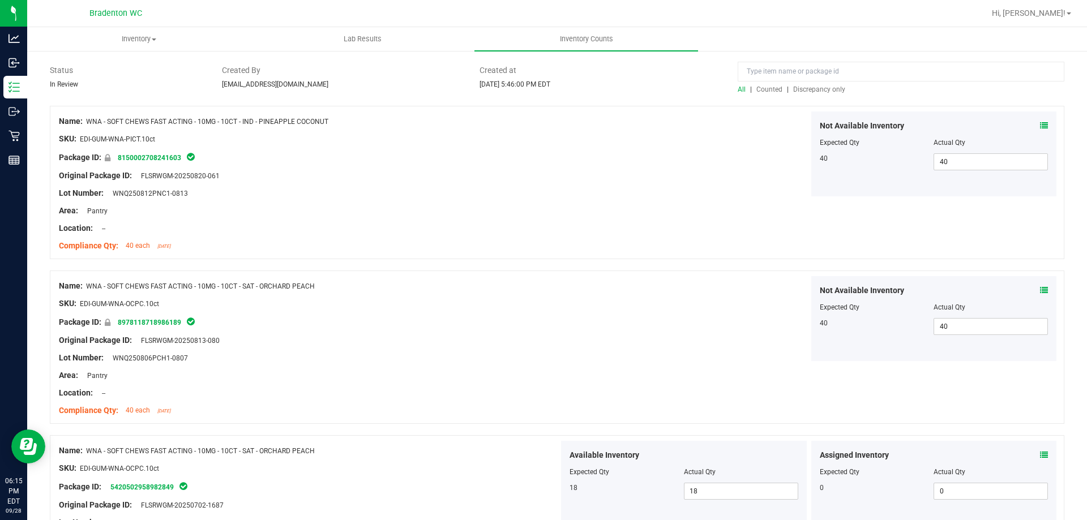
scroll to position [0, 0]
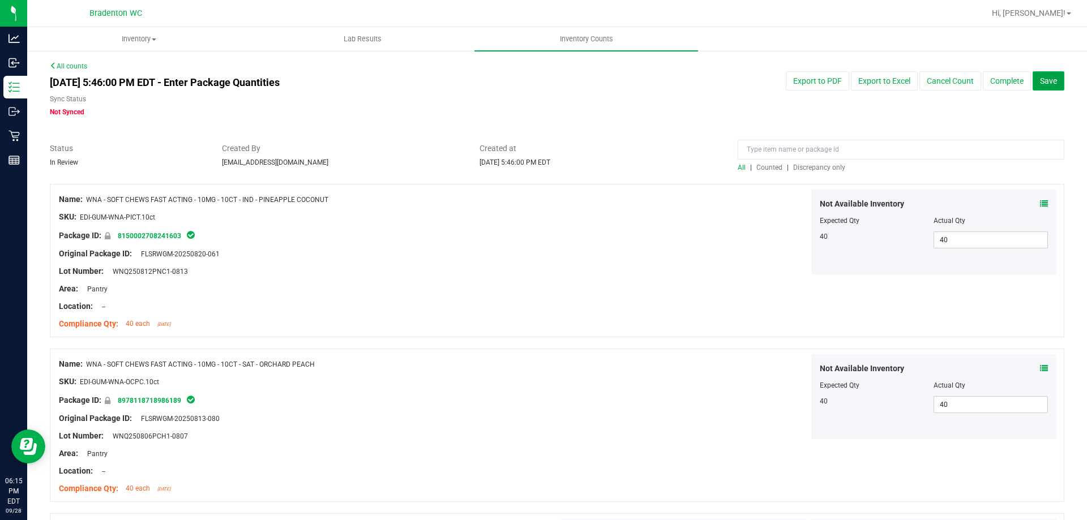
click at [1044, 88] on button "Save" at bounding box center [1049, 80] width 32 height 19
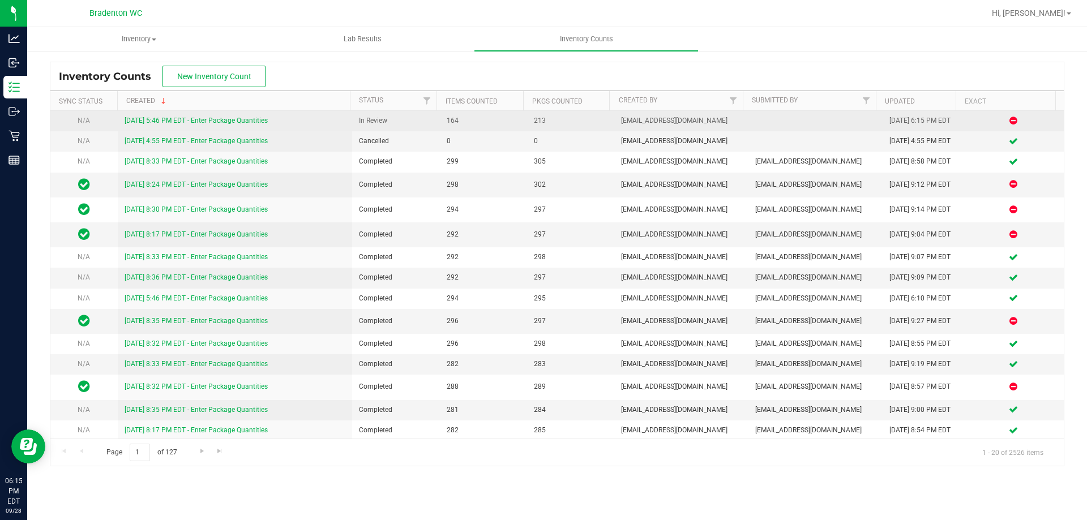
click at [163, 123] on link "[DATE] 5:46 PM EDT - Enter Package Quantities" at bounding box center [196, 121] width 143 height 8
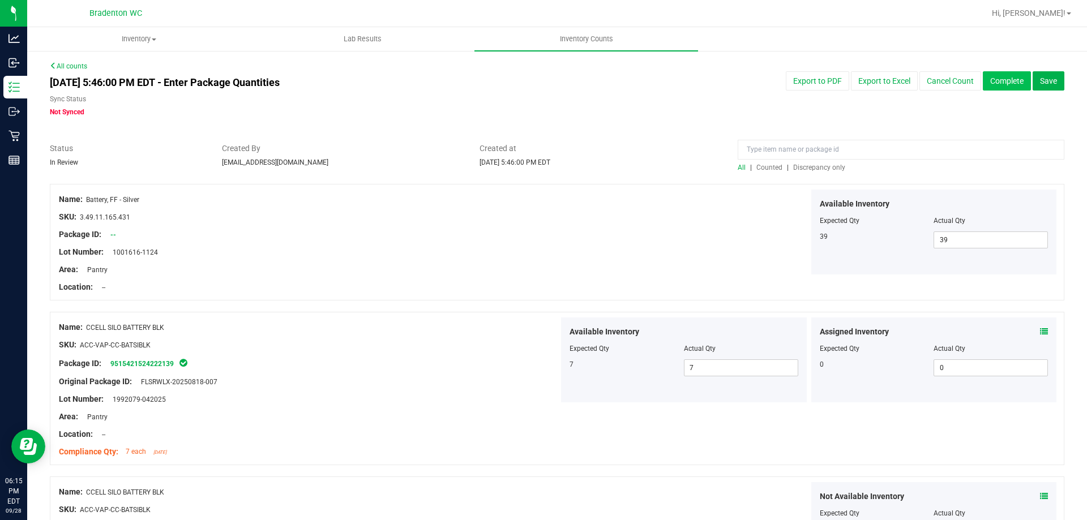
click at [1008, 84] on button "Complete" at bounding box center [1007, 80] width 48 height 19
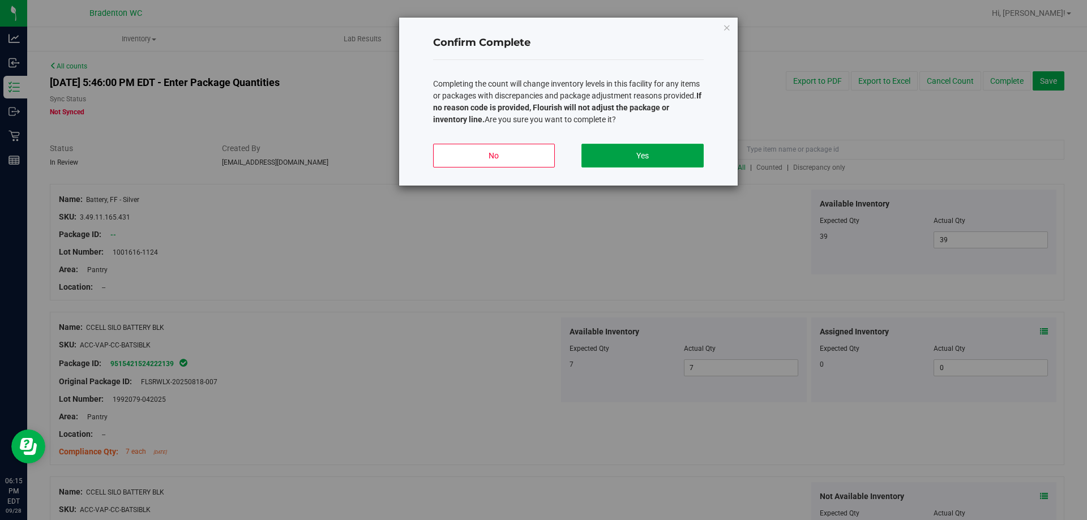
drag, startPoint x: 623, startPoint y: 157, endPoint x: 620, endPoint y: 169, distance: 12.8
click at [620, 169] on div "No Yes" at bounding box center [568, 160] width 271 height 51
drag, startPoint x: 665, startPoint y: 164, endPoint x: 664, endPoint y: 159, distance: 5.7
click at [664, 162] on button "Yes" at bounding box center [642, 156] width 122 height 24
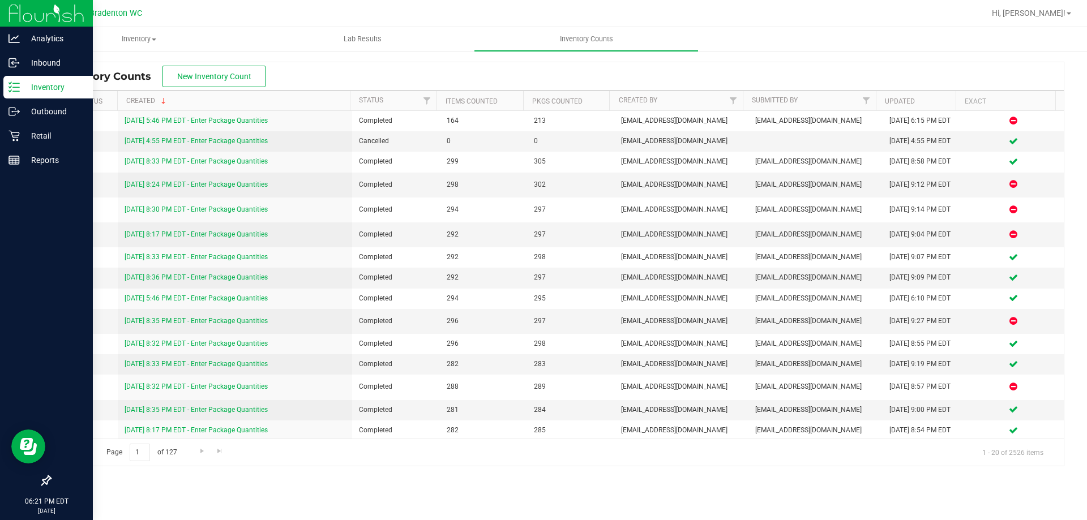
click at [38, 95] on div "Inventory" at bounding box center [47, 87] width 89 height 23
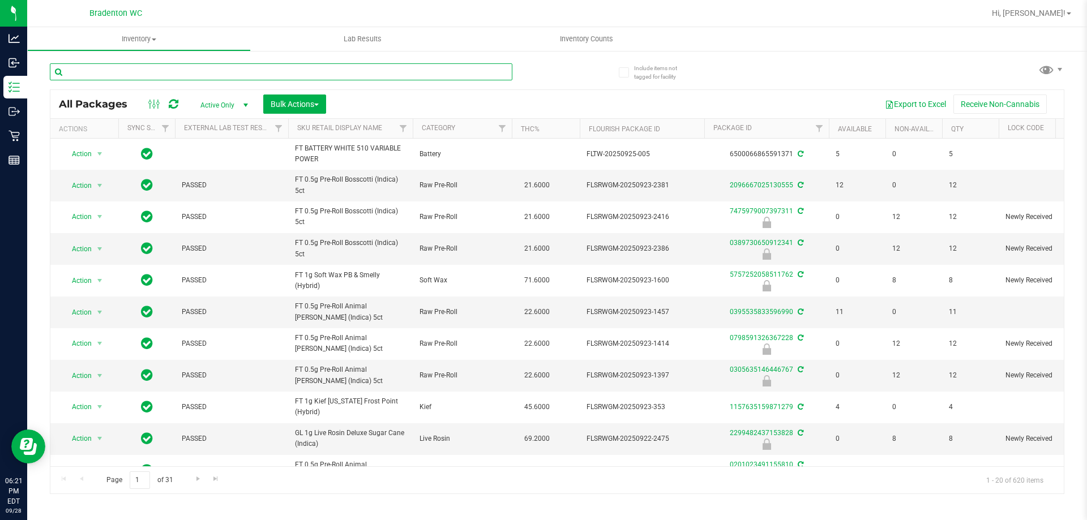
click at [288, 71] on input "text" at bounding box center [281, 71] width 462 height 17
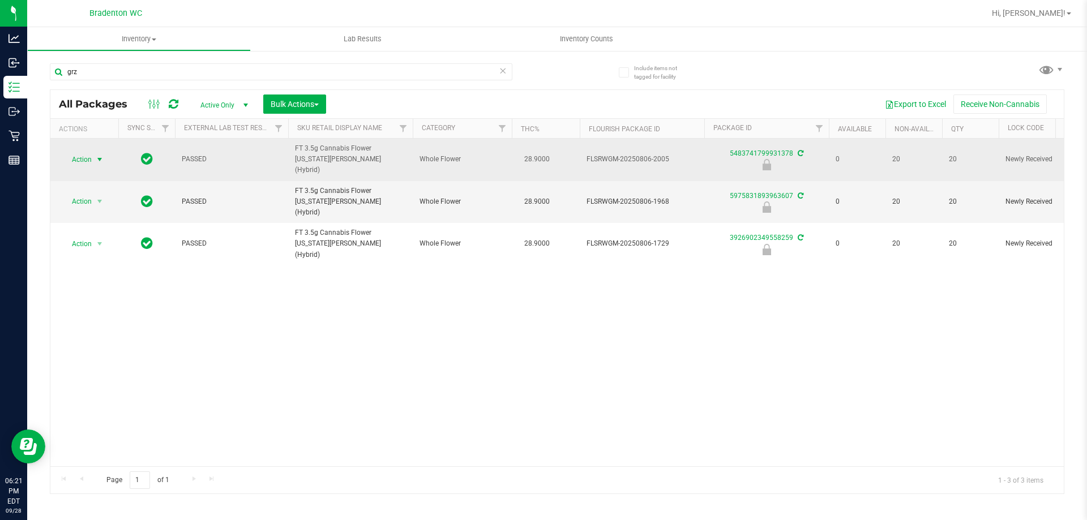
click at [78, 158] on span "Action" at bounding box center [77, 160] width 31 height 16
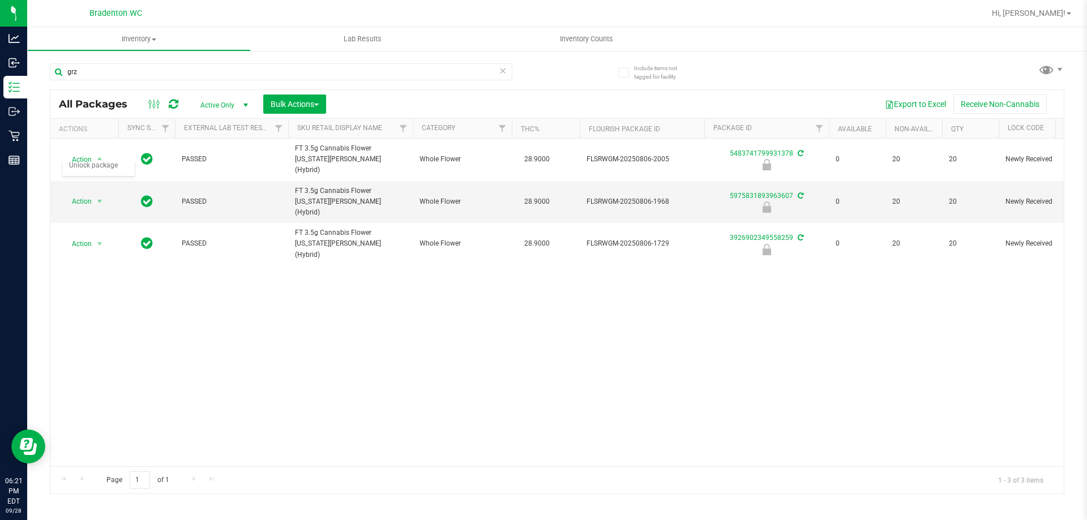
click at [386, 355] on div "Action Action Edit attributes Global inventory Locate package Package audit log…" at bounding box center [556, 303] width 1013 height 328
click at [234, 74] on input "grz" at bounding box center [281, 71] width 462 height 17
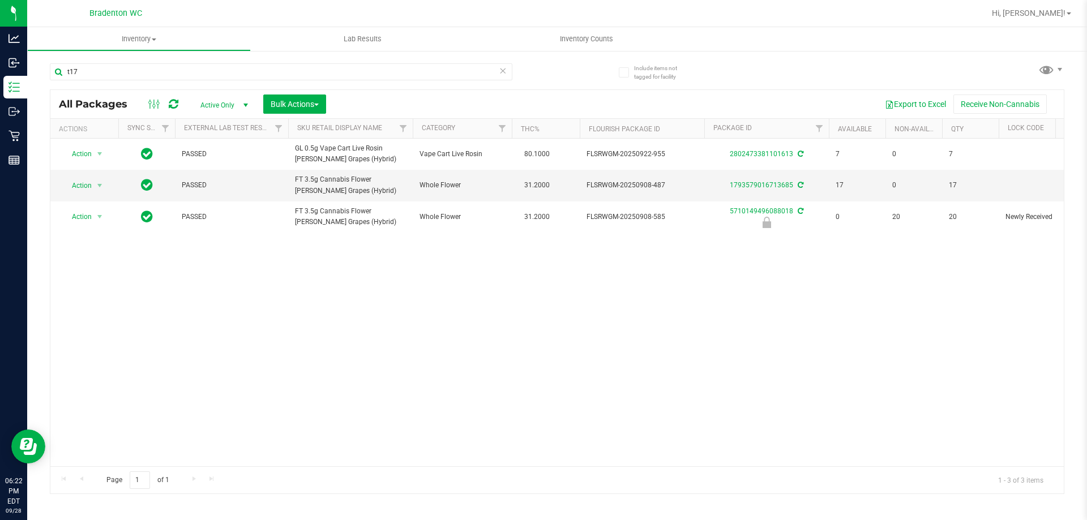
click at [504, 72] on icon at bounding box center [503, 70] width 8 height 14
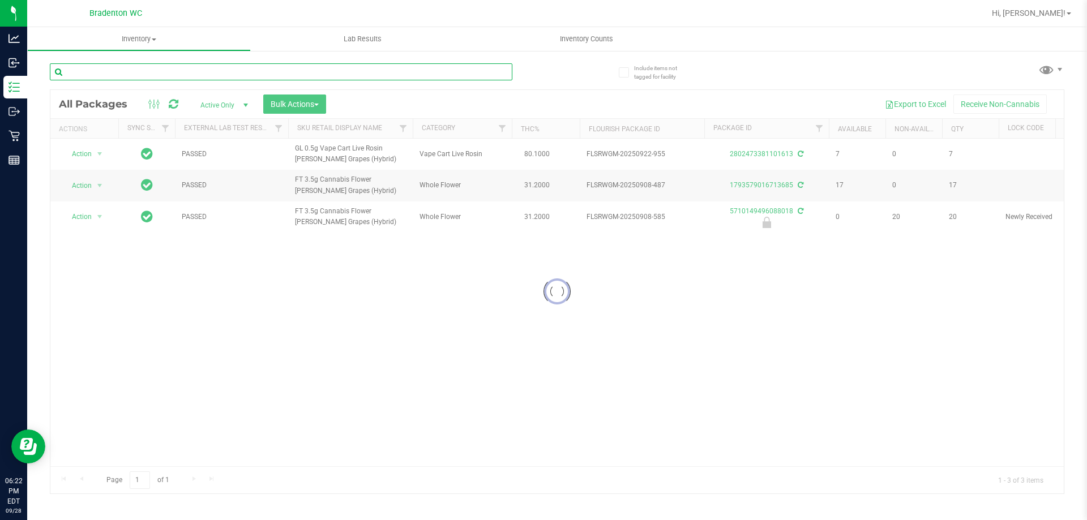
click at [471, 77] on input "text" at bounding box center [281, 71] width 462 height 17
click at [469, 76] on input "text" at bounding box center [281, 71] width 462 height 17
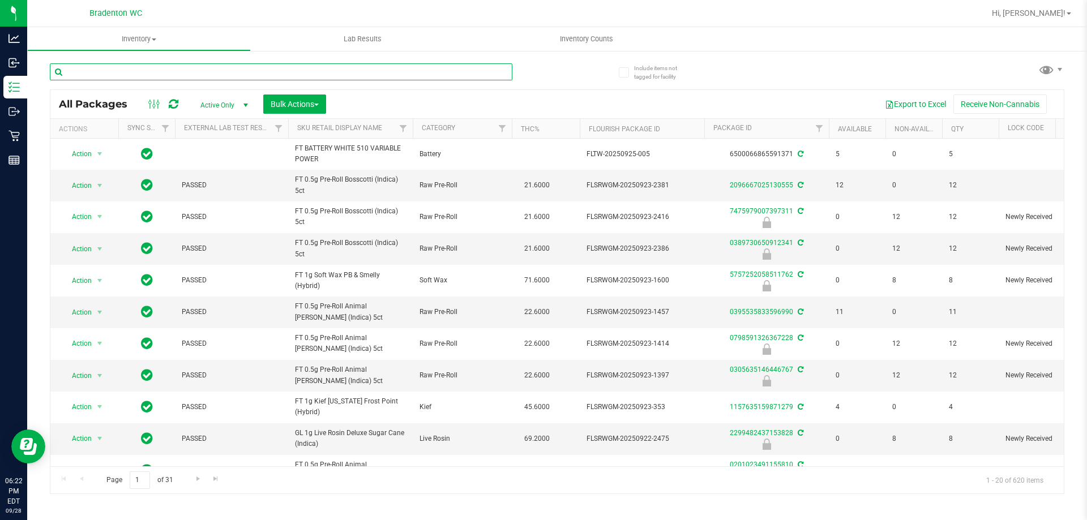
click at [428, 68] on input "text" at bounding box center [281, 71] width 462 height 17
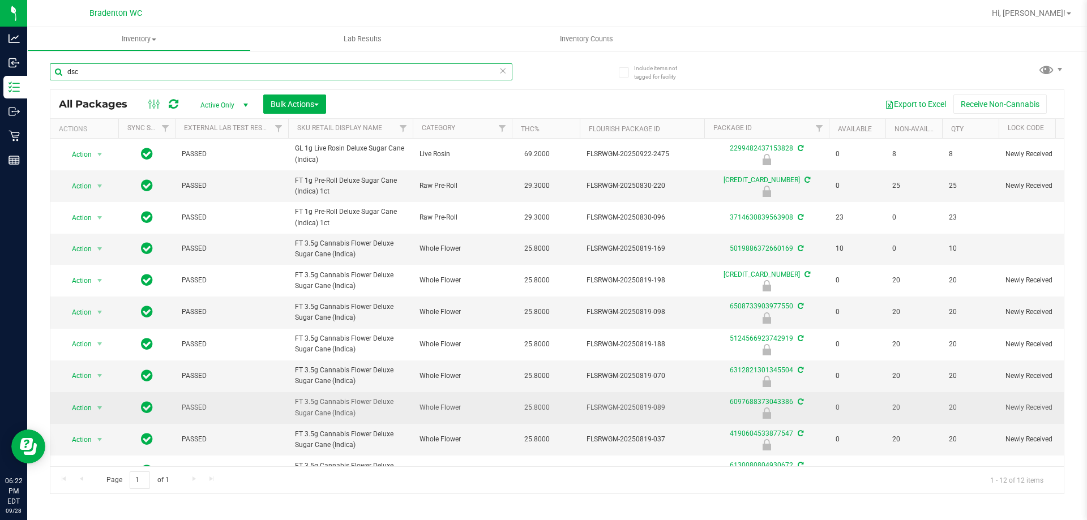
scroll to position [57, 0]
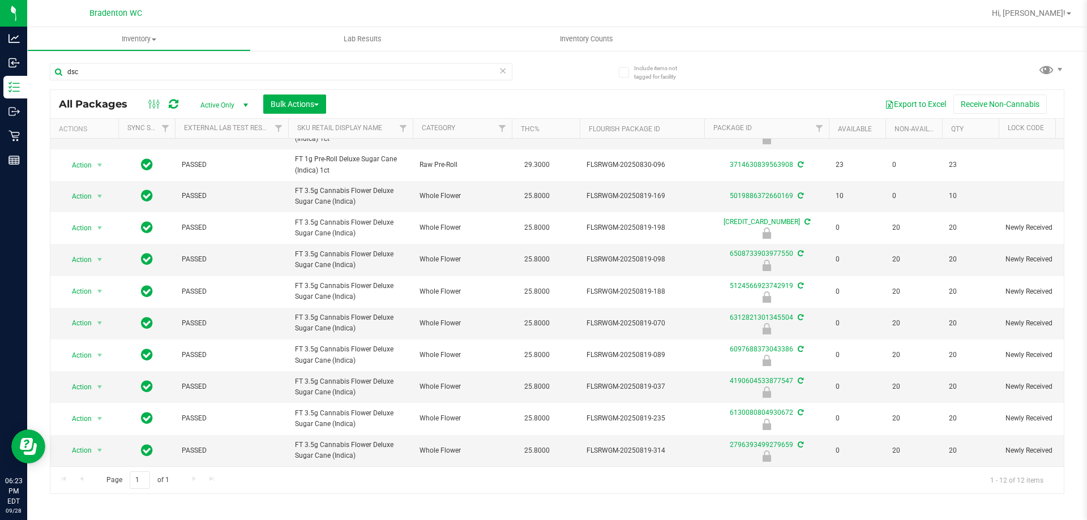
click at [501, 72] on icon at bounding box center [503, 70] width 8 height 14
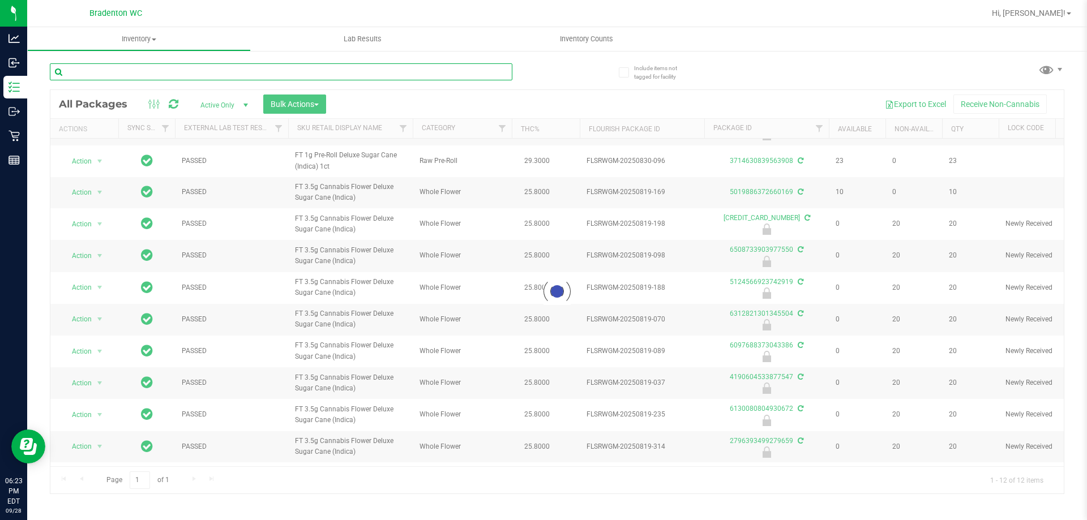
click at [490, 76] on input "text" at bounding box center [281, 71] width 462 height 17
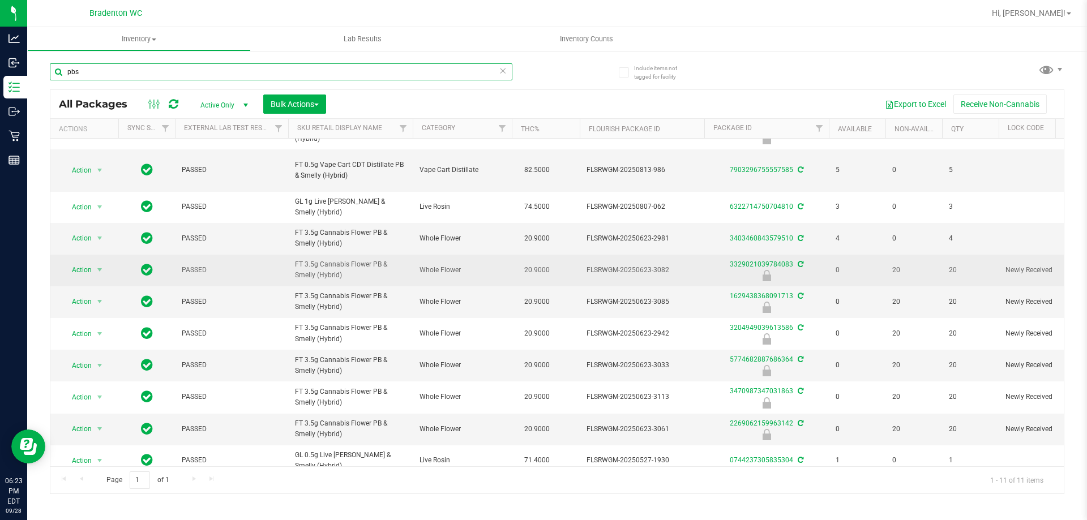
scroll to position [39, 0]
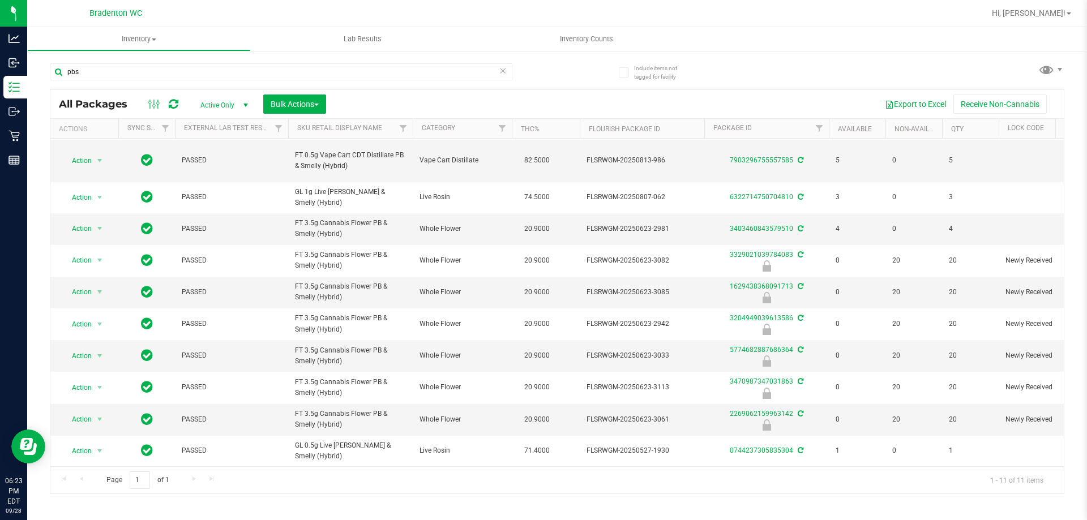
click at [500, 71] on icon at bounding box center [503, 70] width 8 height 14
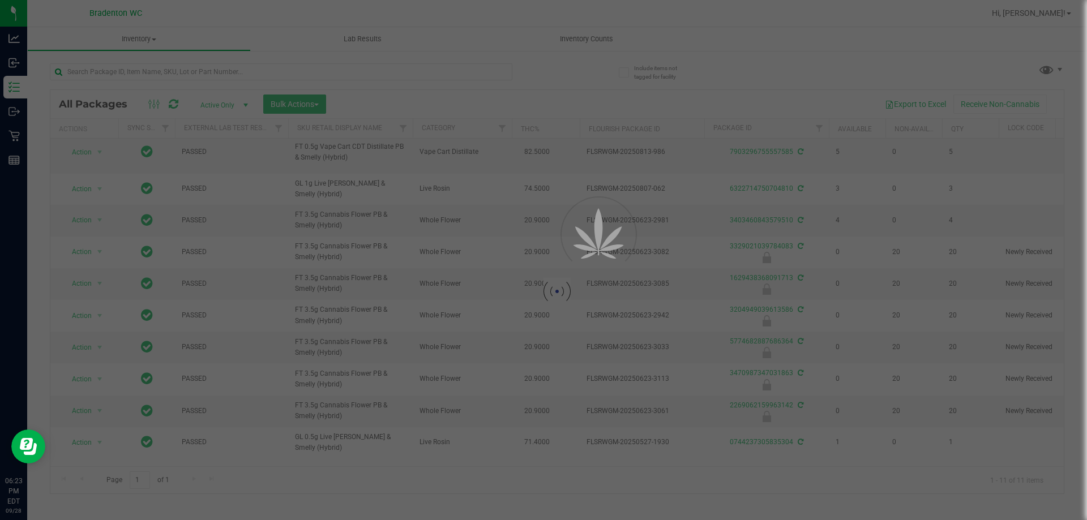
click at [504, 72] on div at bounding box center [543, 260] width 1087 height 520
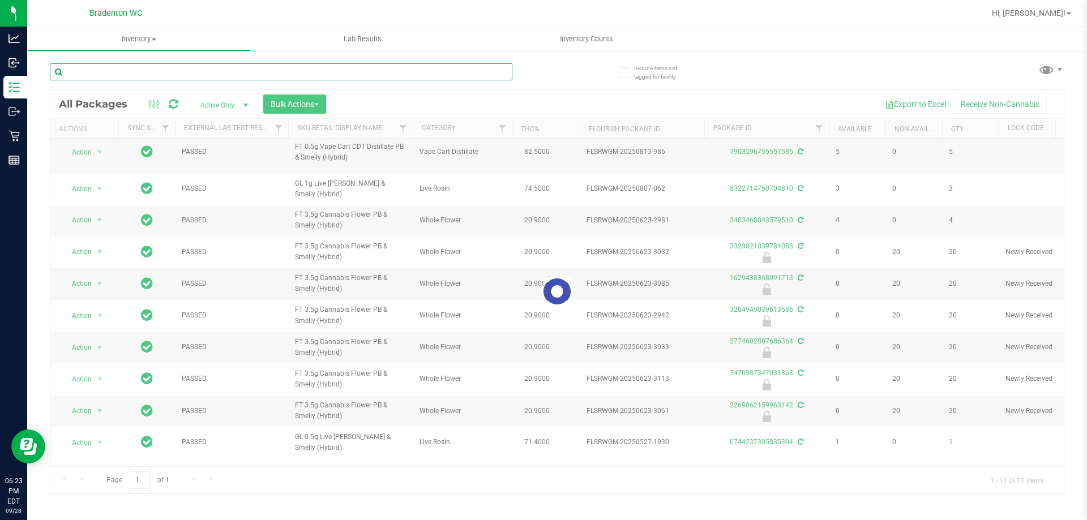
click at [435, 74] on input "text" at bounding box center [281, 71] width 462 height 17
click at [435, 73] on input "text" at bounding box center [281, 71] width 462 height 17
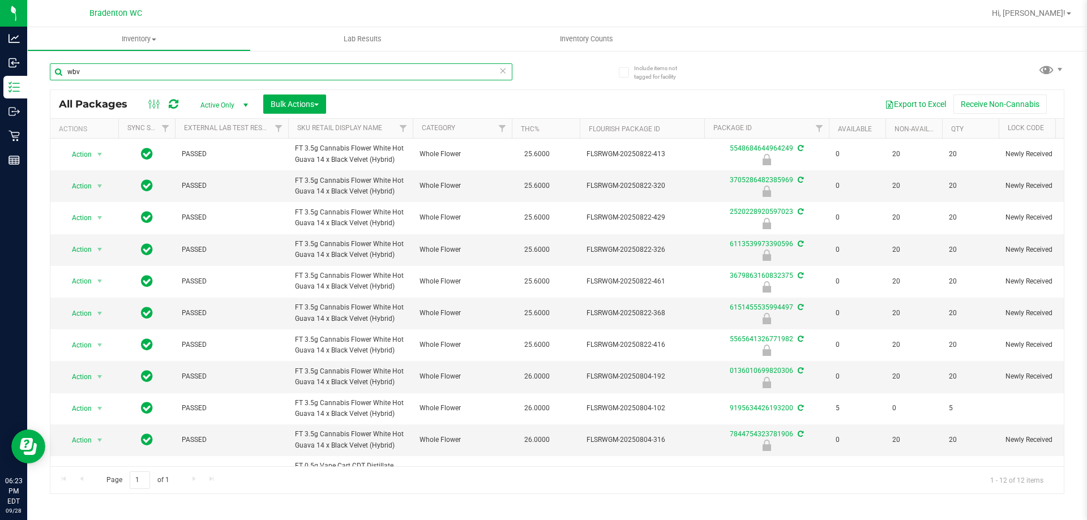
click at [508, 74] on input "wbv" at bounding box center [281, 71] width 462 height 17
click at [498, 70] on input "wbv" at bounding box center [281, 71] width 462 height 17
click at [502, 72] on icon at bounding box center [503, 70] width 8 height 14
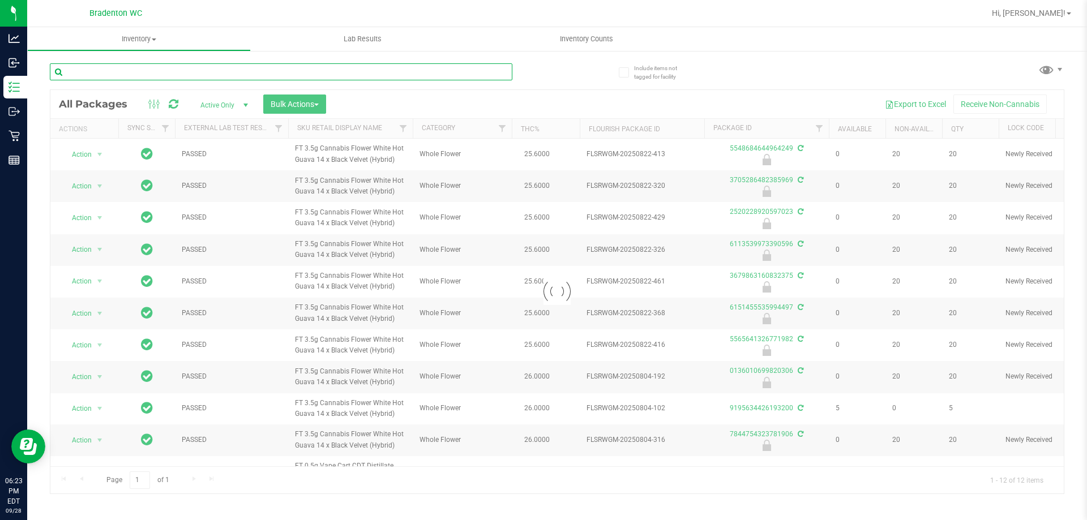
click at [486, 75] on input "text" at bounding box center [281, 71] width 462 height 17
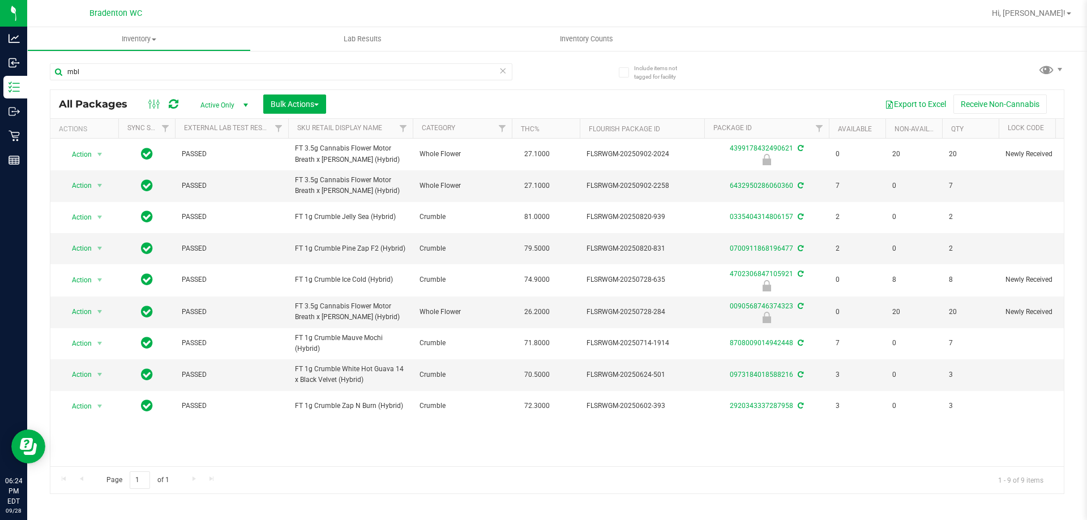
click at [505, 76] on icon at bounding box center [503, 70] width 8 height 14
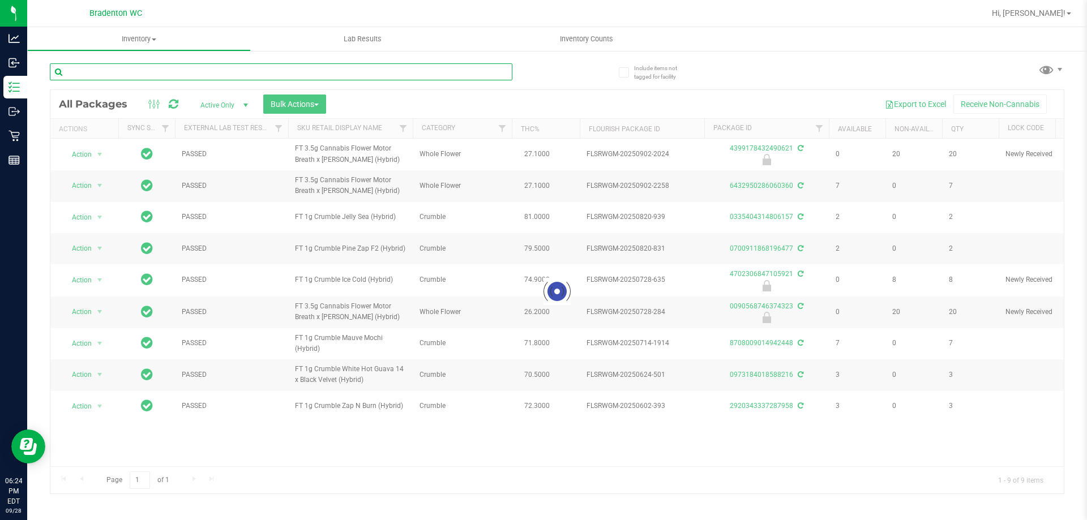
click at [492, 73] on input "text" at bounding box center [281, 71] width 462 height 17
